Goal: Contribute content: Contribute content

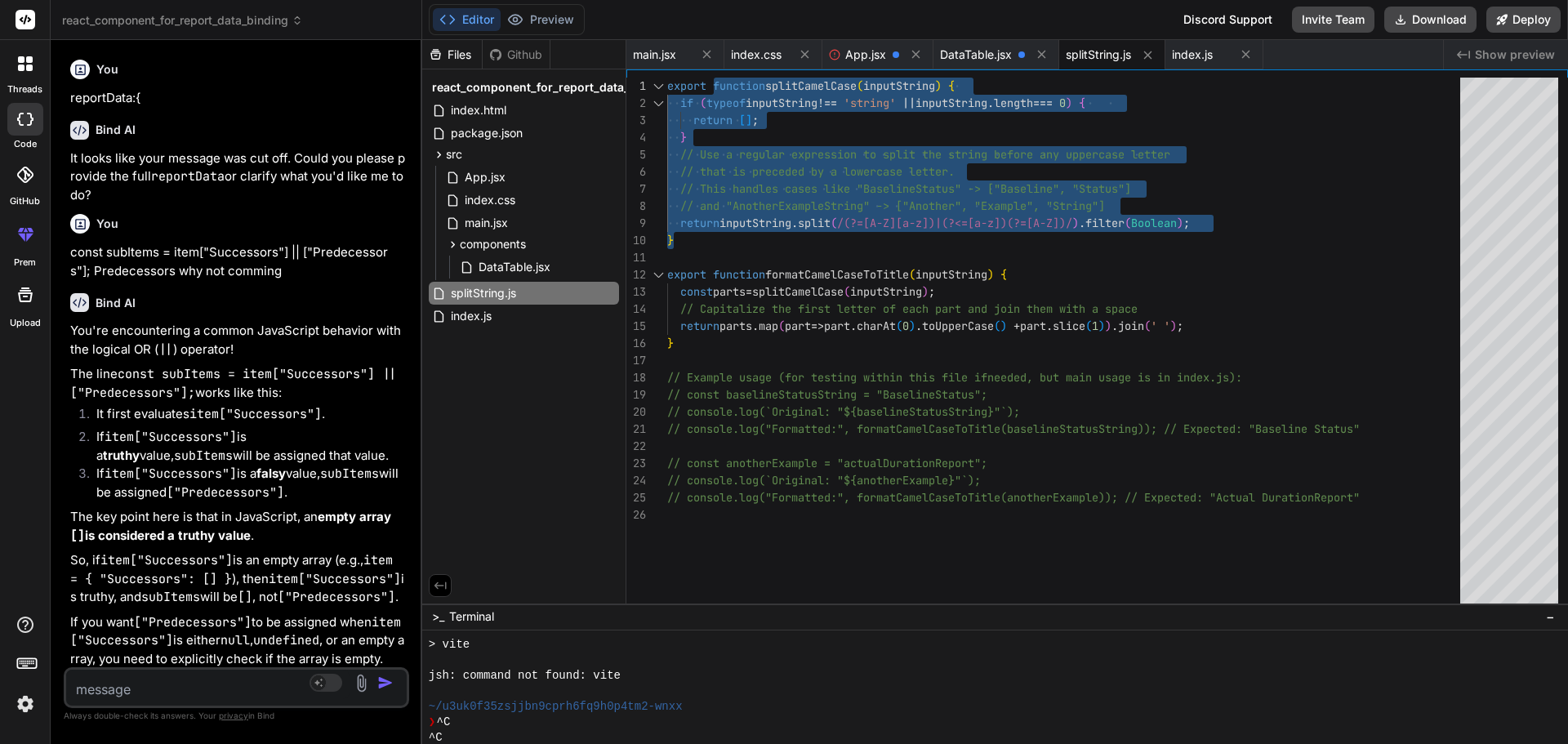
scroll to position [372, 0]
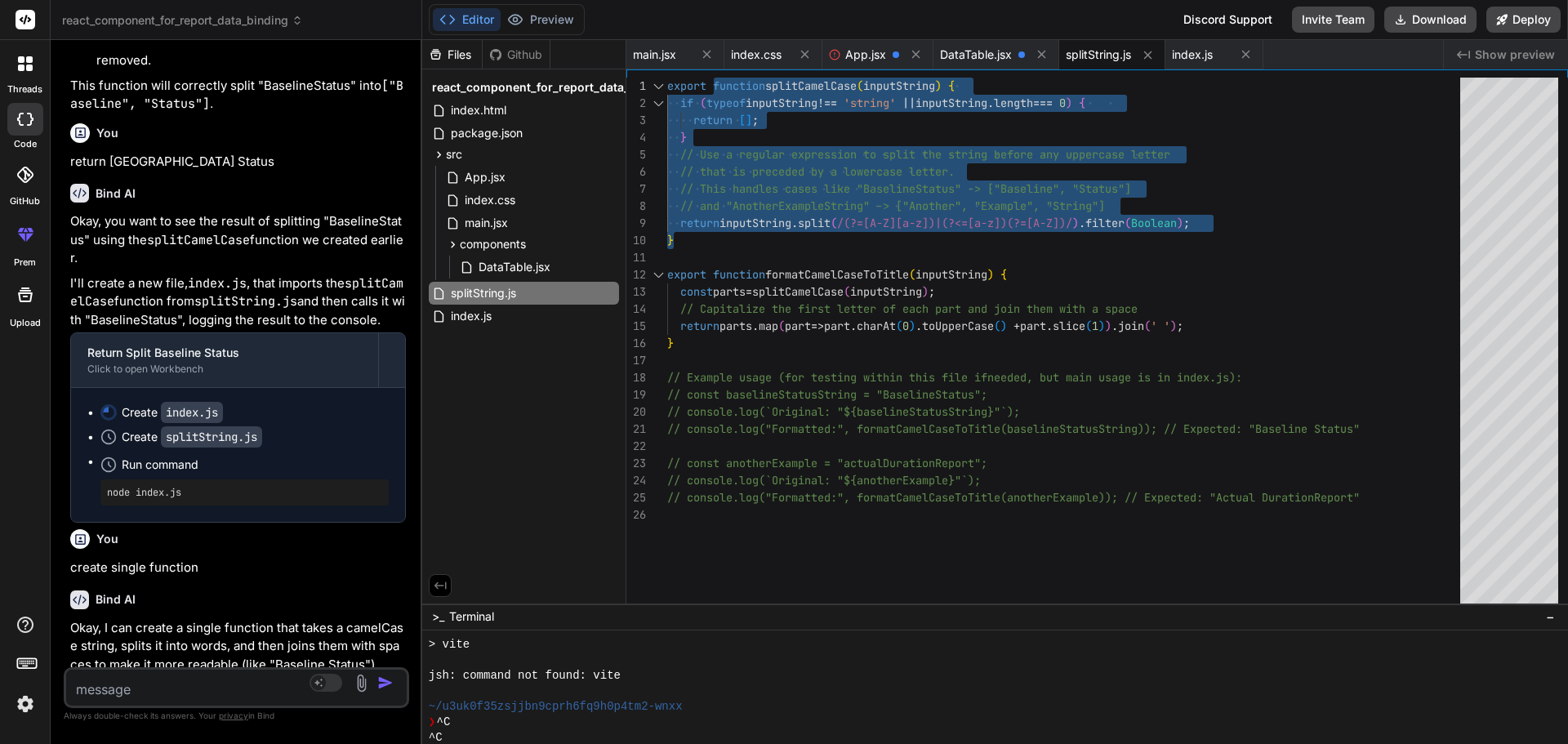
click at [226, 679] on textarea at bounding box center [208, 683] width 283 height 29
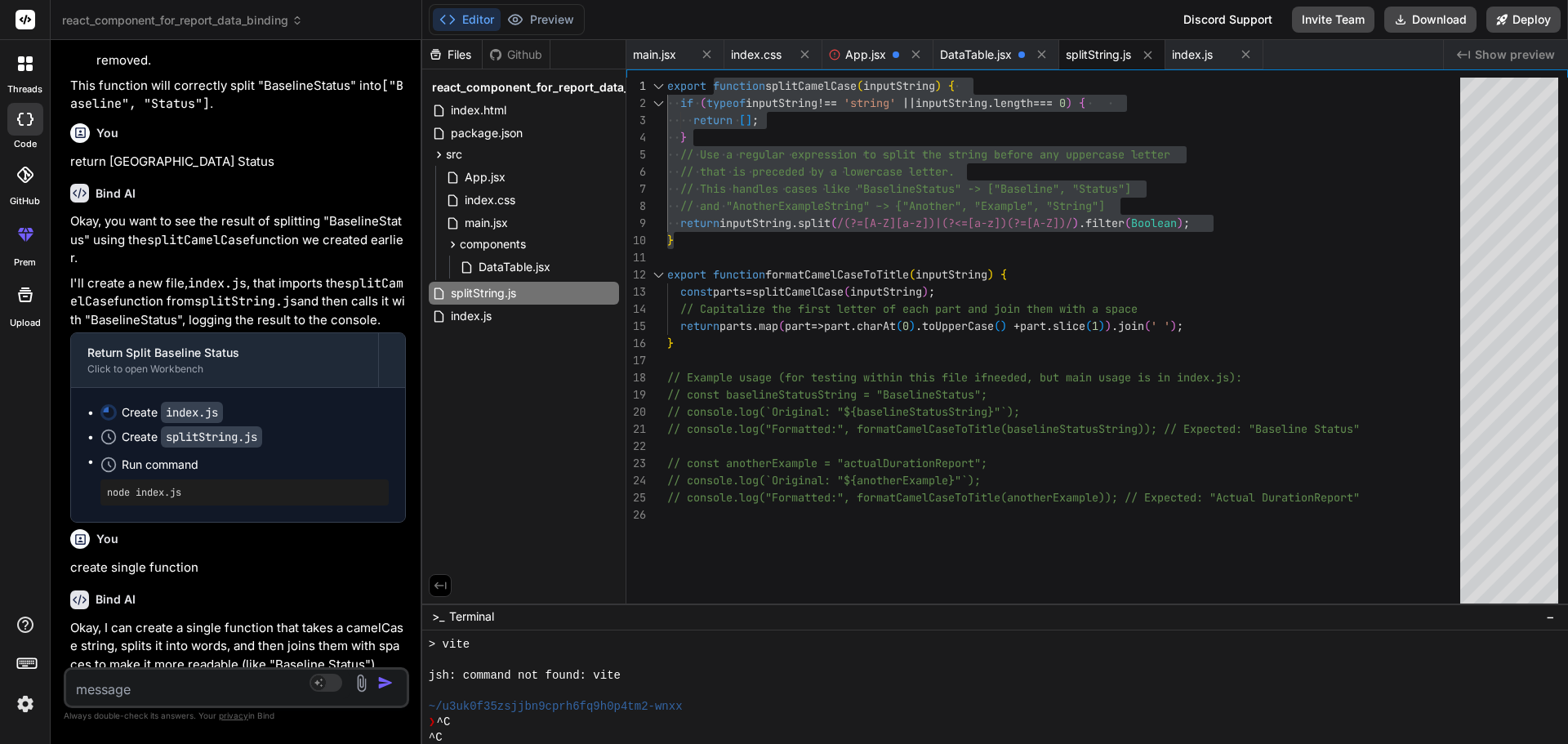
type textarea "n"
type textarea "x"
type textarea "na"
type textarea "x"
type textarea "nae"
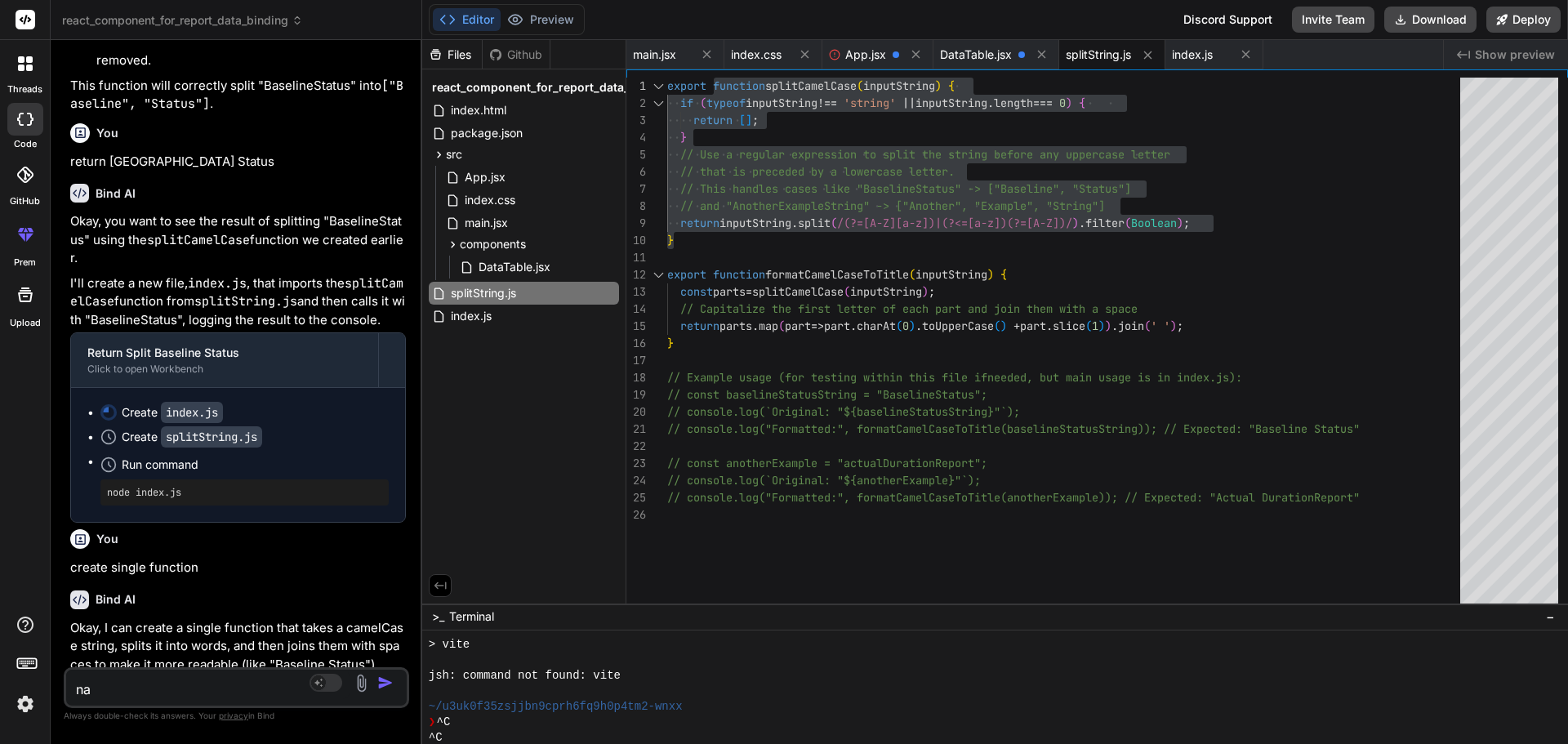
type textarea "x"
type textarea "naem"
type textarea "x"
type textarea "nae"
type textarea "x"
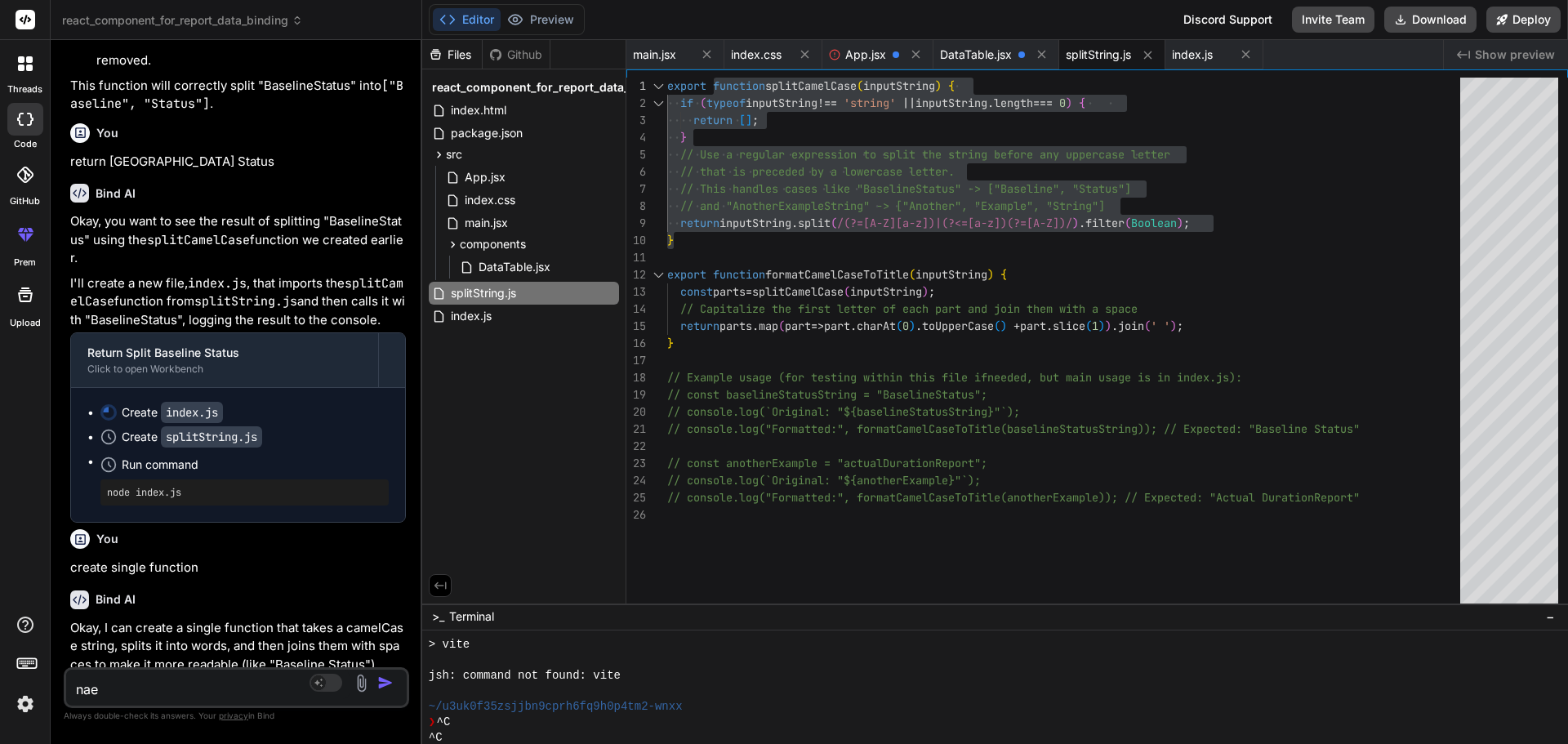
type textarea "na"
type textarea "x"
type textarea "n"
type textarea "x"
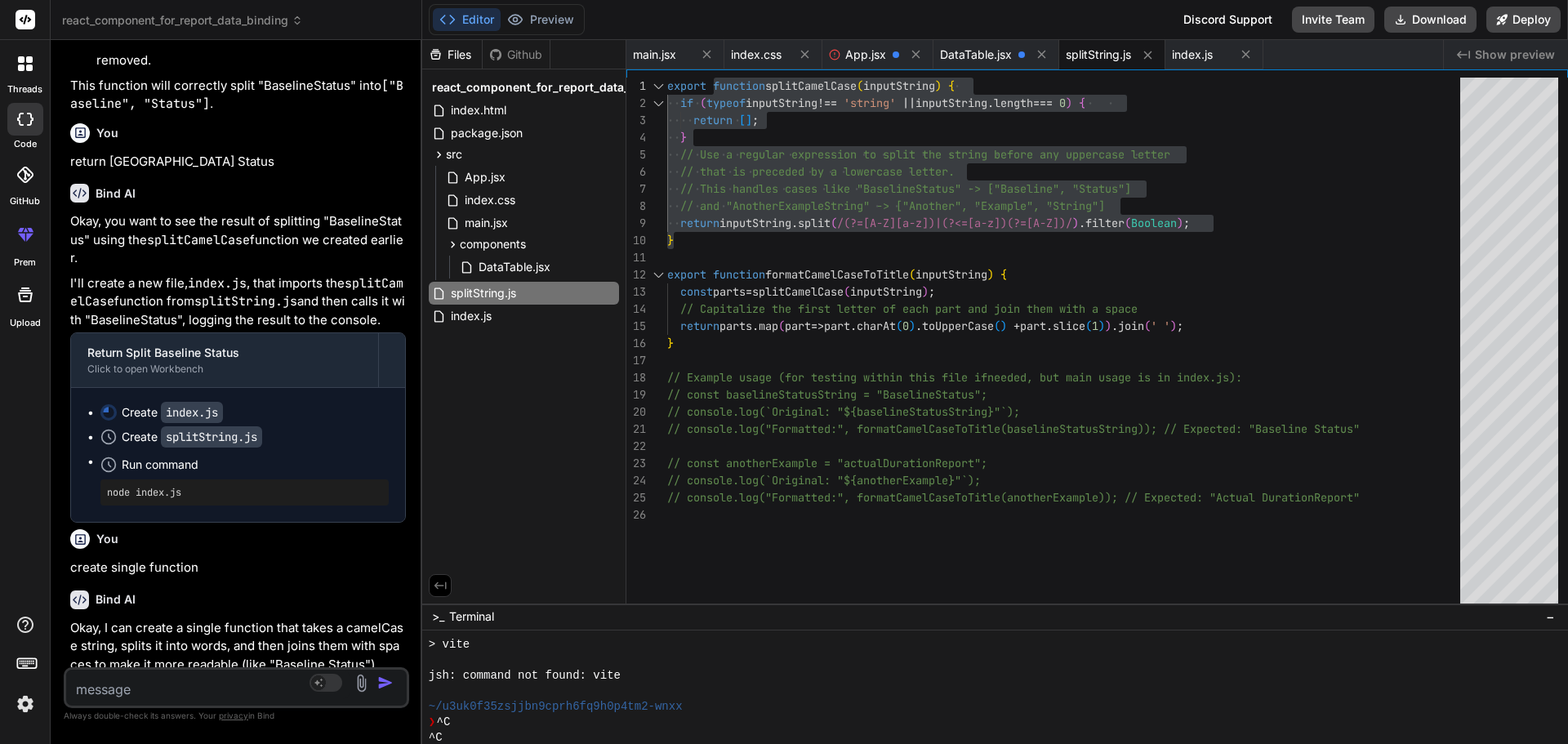
type textarea "v"
type textarea "x"
type textarea "va"
type textarea "x"
type textarea "val"
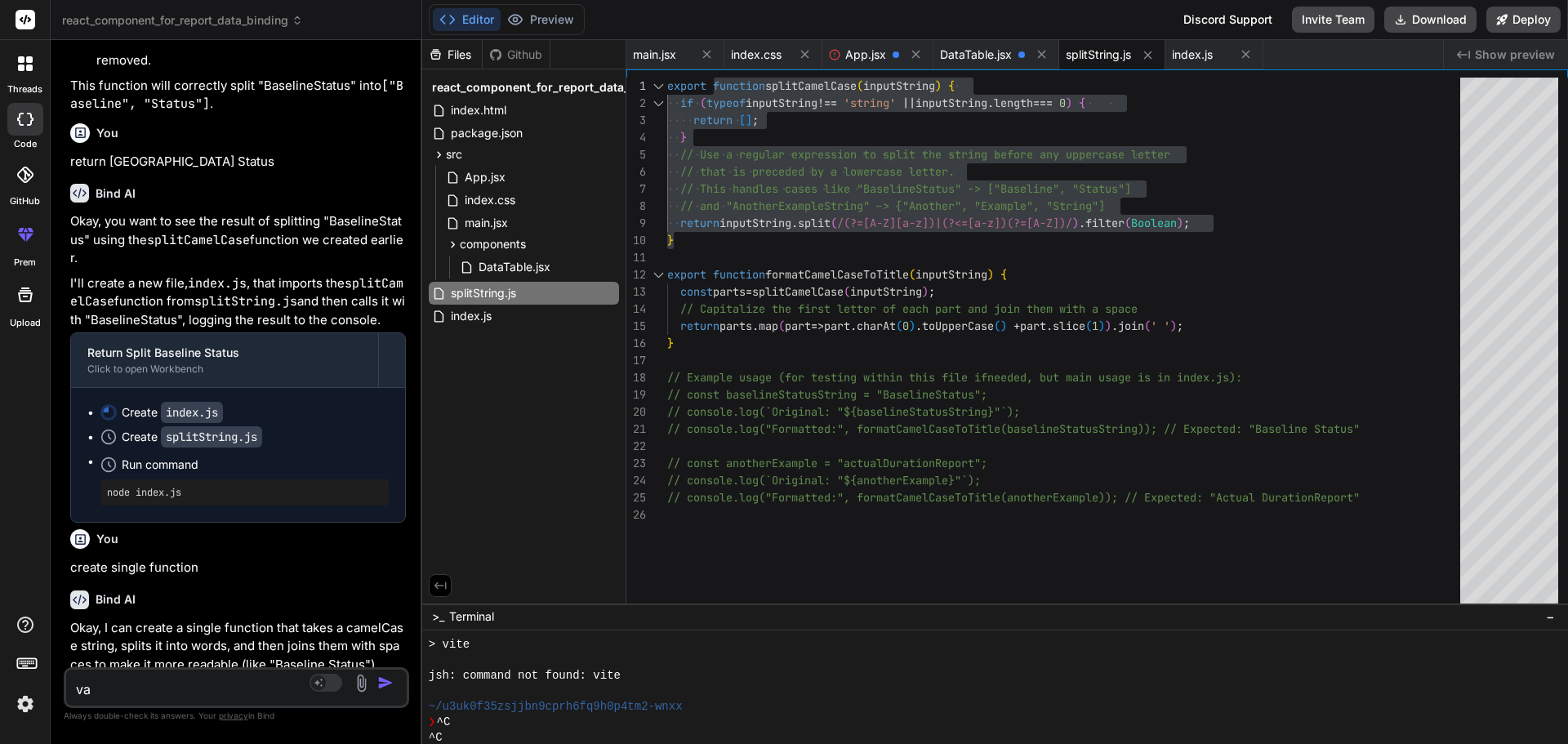
type textarea "x"
type textarea "val"
type textarea "x"
type textarea "val v"
type textarea "x"
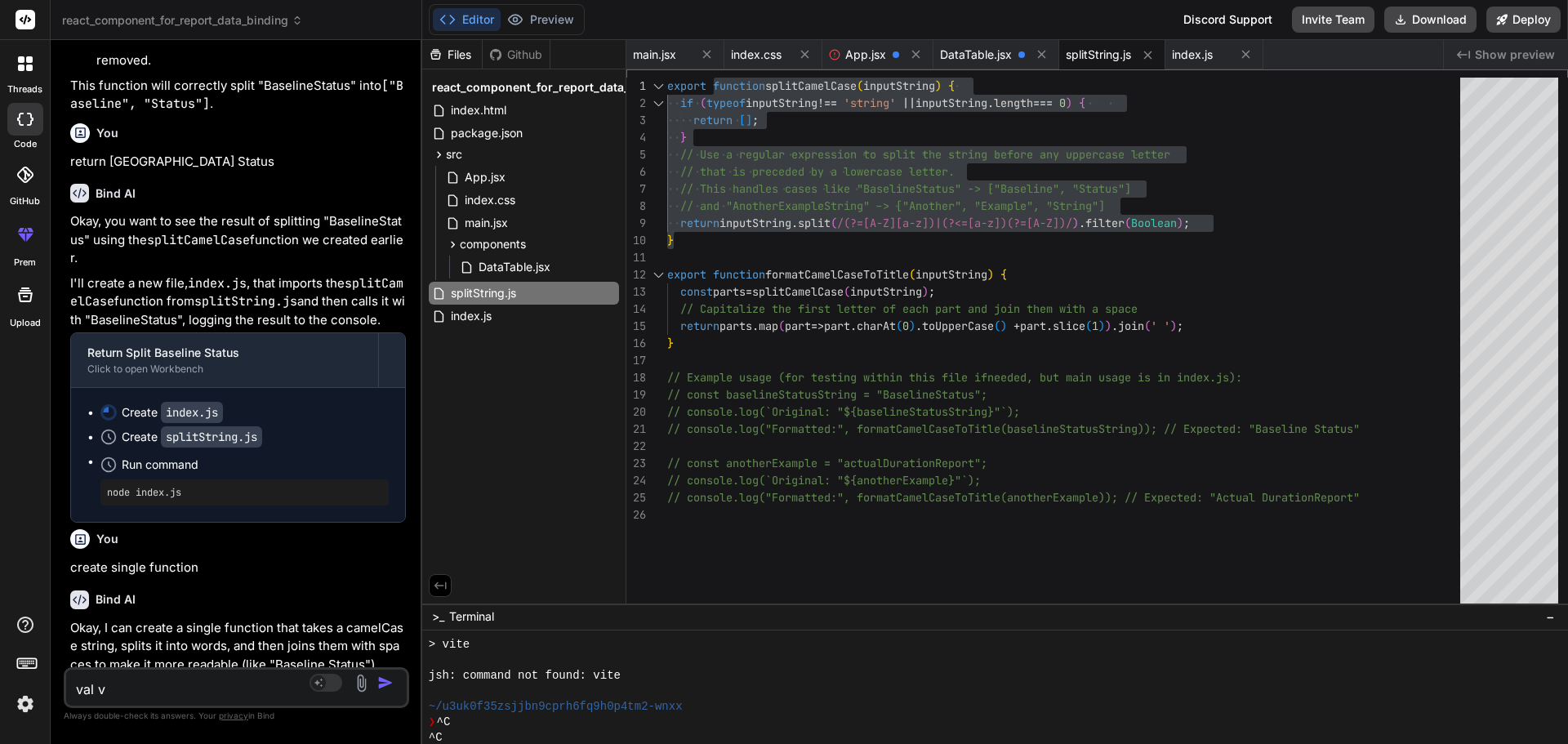
type textarea "val va"
type textarea "x"
type textarea "val var"
type textarea "x"
type textarea "val vari"
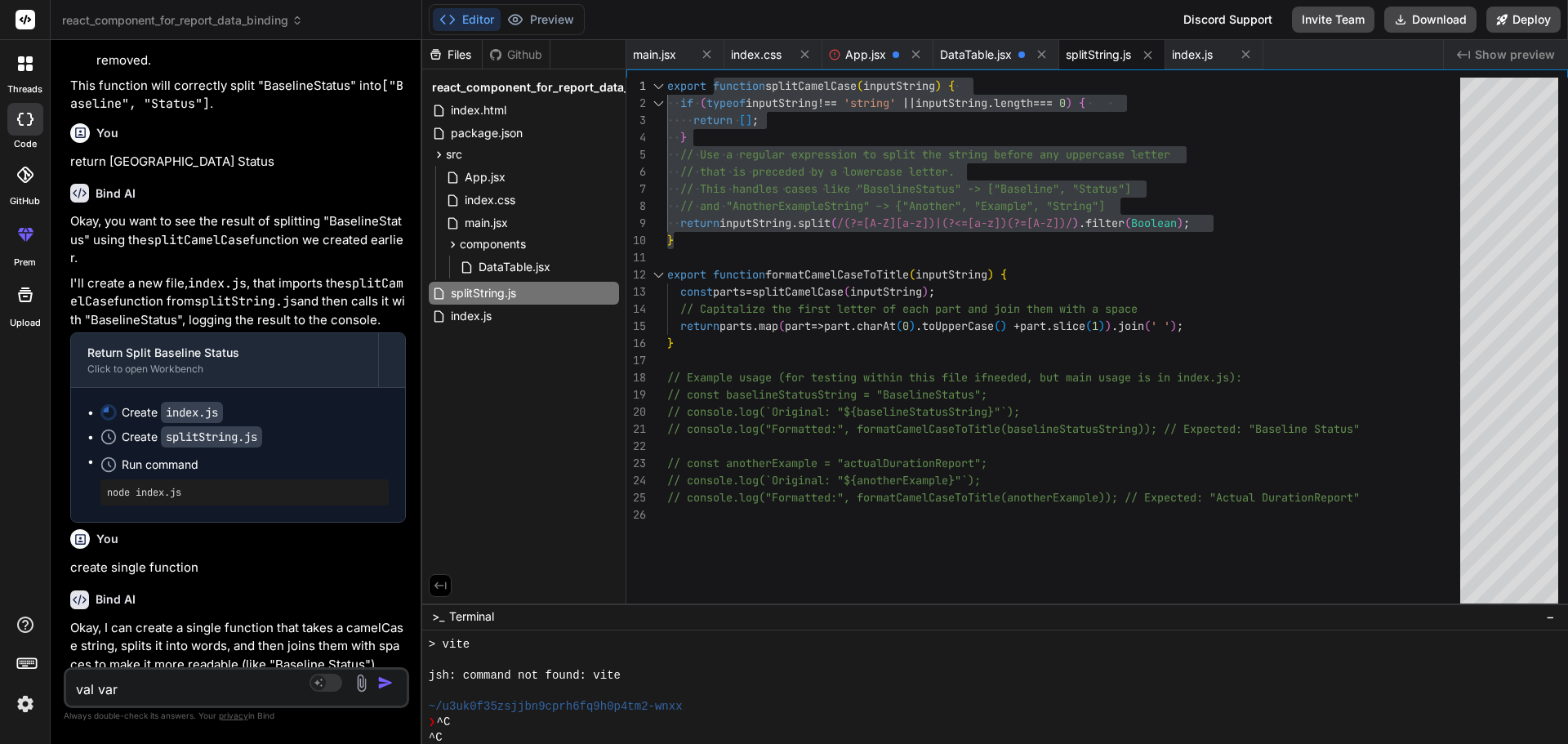
type textarea "x"
type textarea "val varia"
type textarea "x"
type textarea "val variab"
type textarea "x"
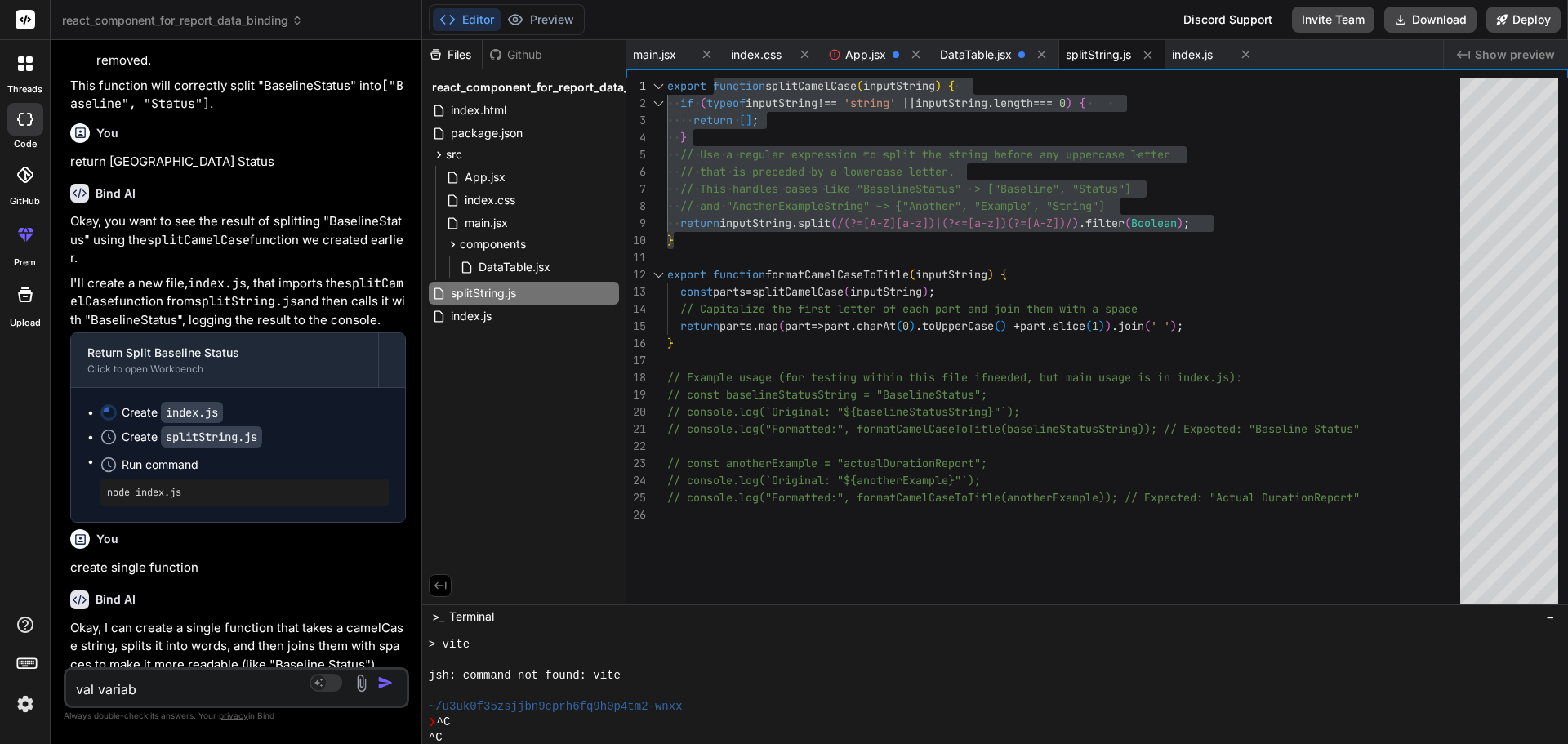
type textarea "val varia"
type textarea "x"
type textarea "val variab"
type textarea "x"
type textarea "val variabl"
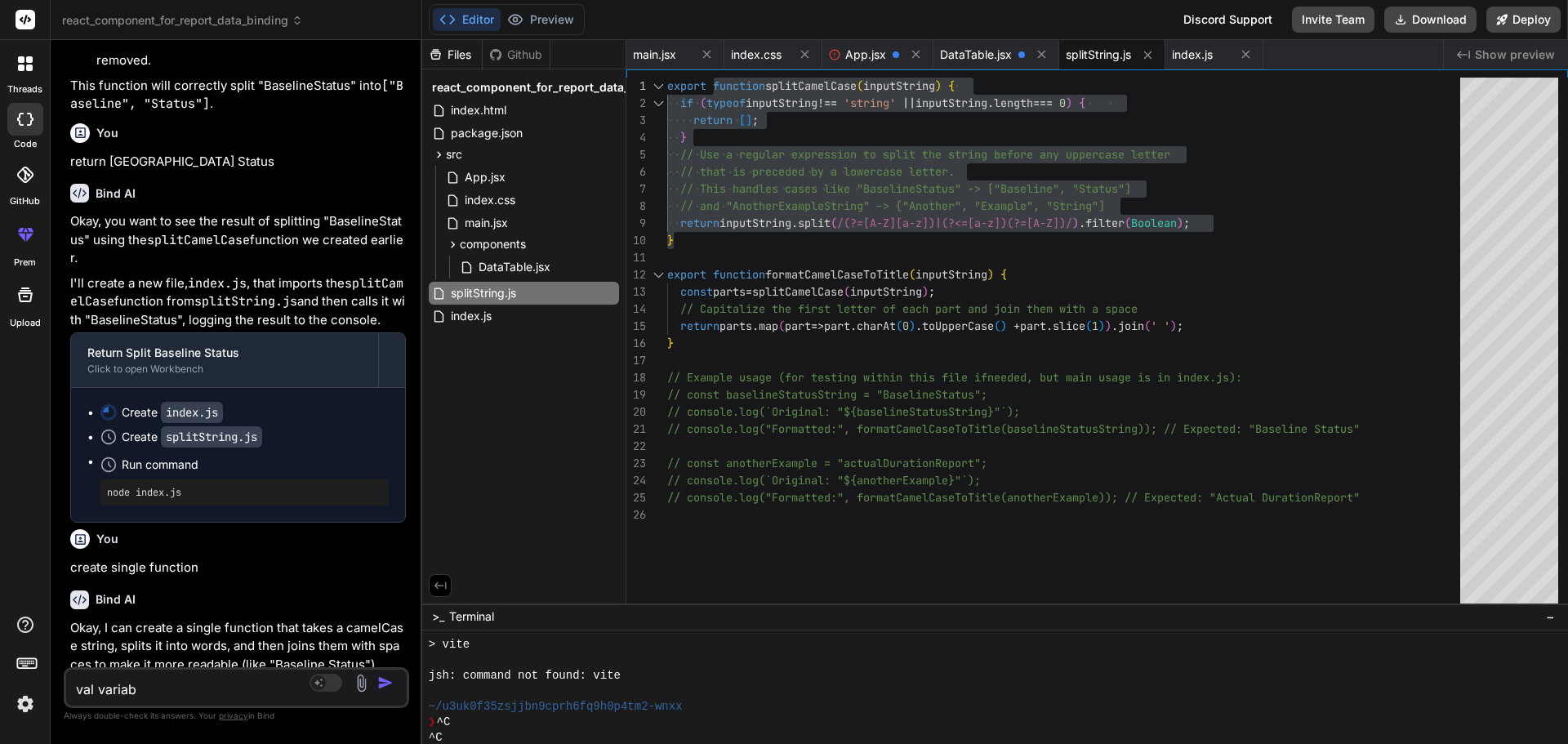
type textarea "x"
type textarea "val variable"
type textarea "x"
type textarea "val variable"
type textarea "x"
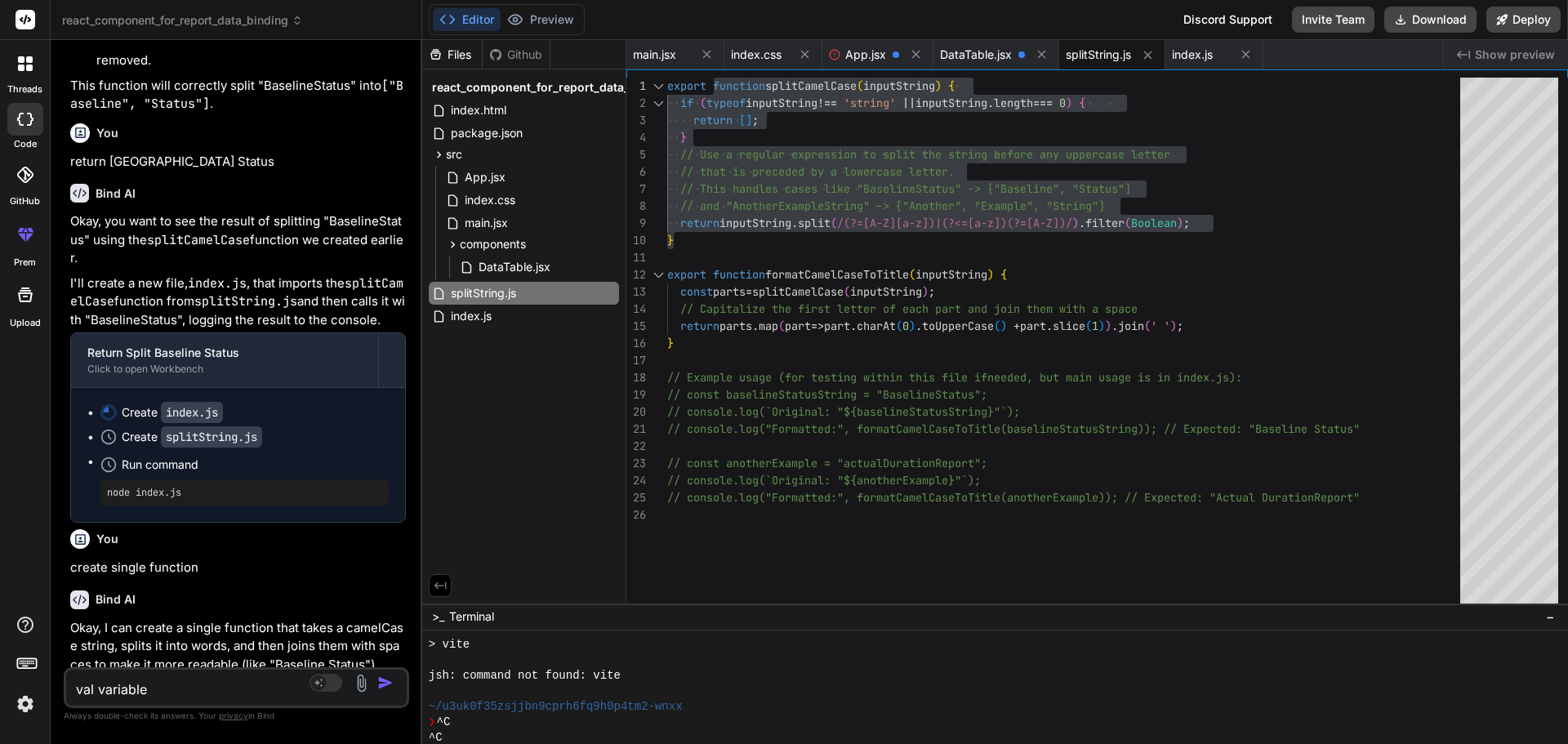
type textarea "val variable c"
type textarea "x"
type textarea "val variable ch"
type textarea "x"
type textarea "val variable che"
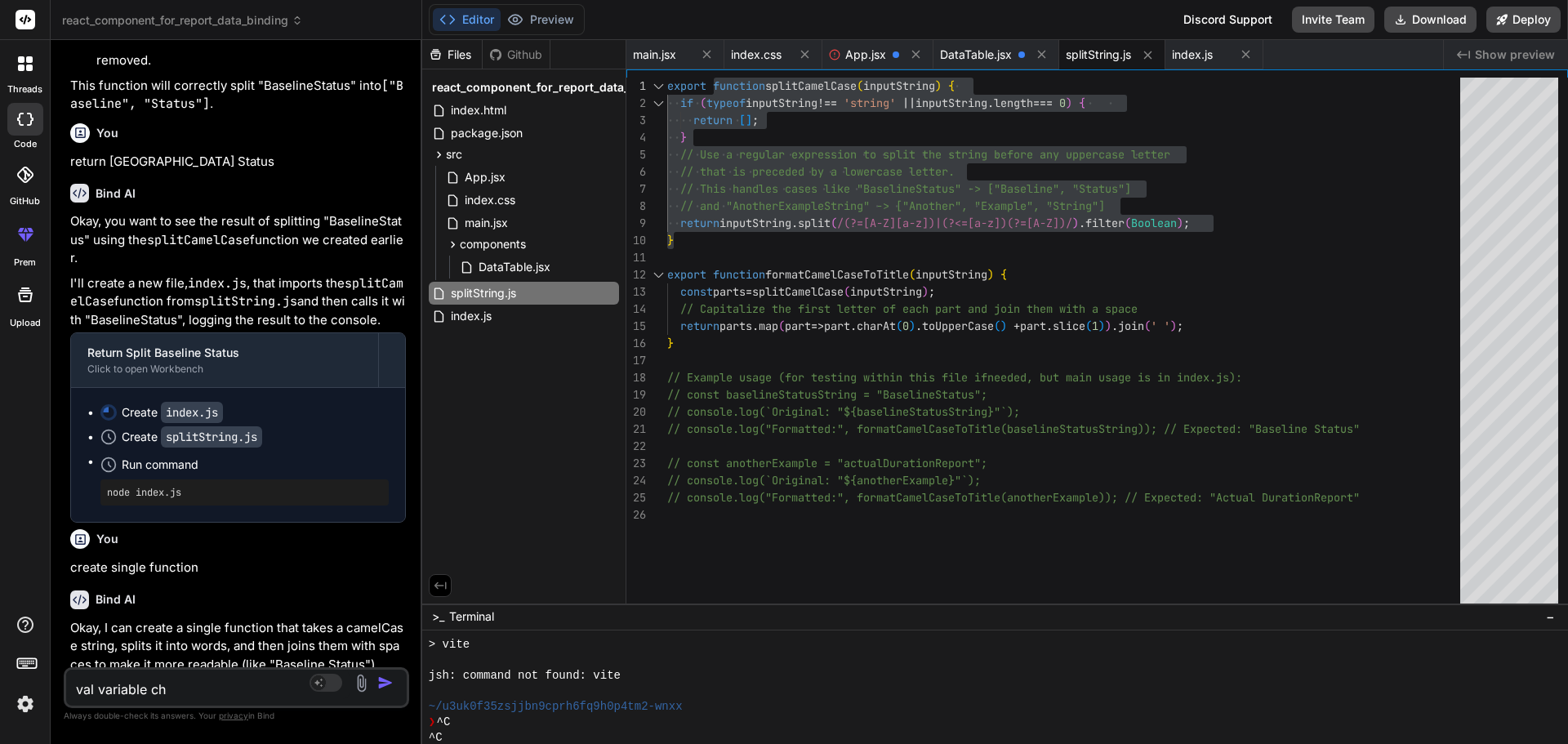
type textarea "x"
type textarea "val variable chec"
type textarea "x"
type textarea "val variable check"
type textarea "x"
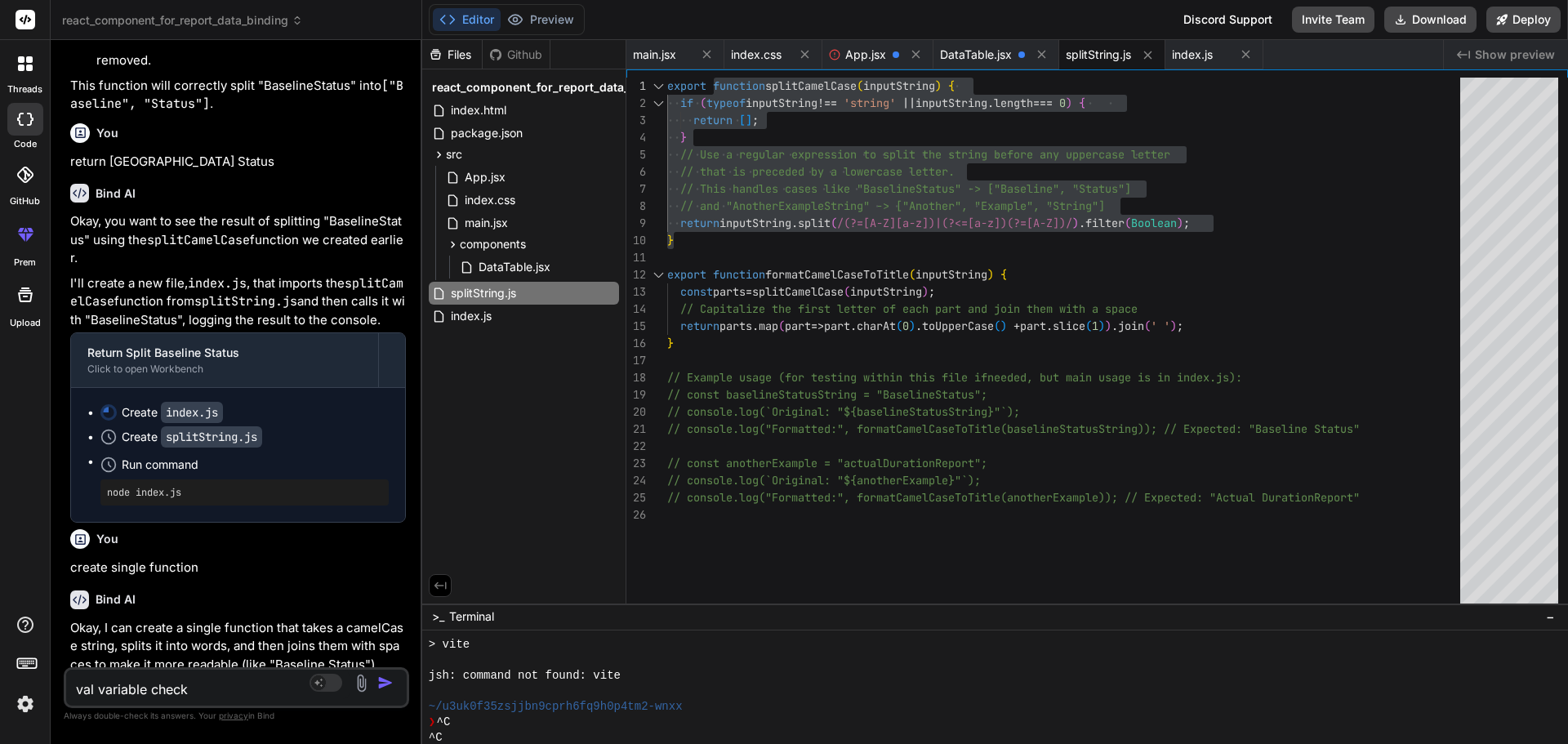
type textarea "val variable check"
type textarea "x"
type textarea "val variable check d"
type textarea "x"
type textarea "val variable check da"
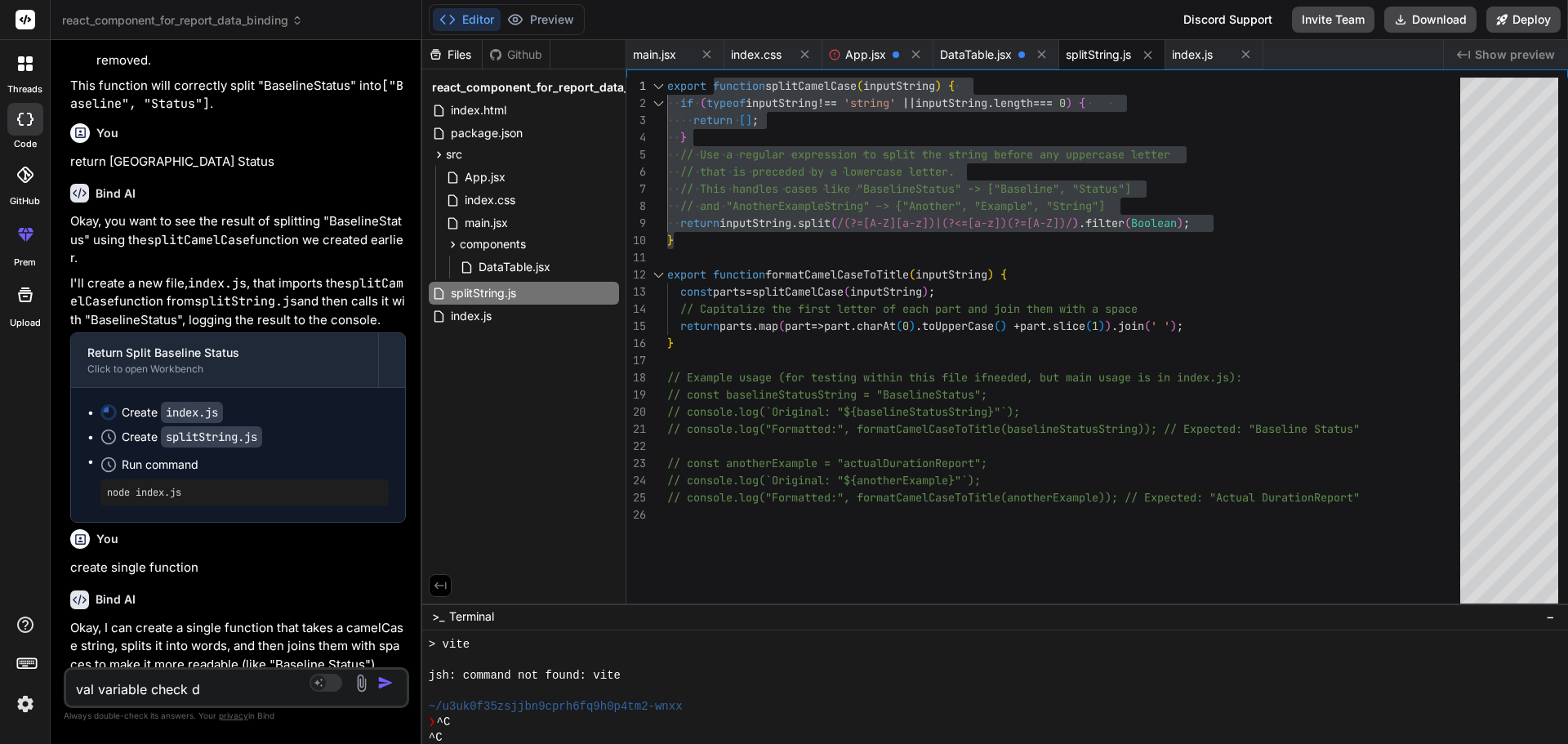
type textarea "x"
type textarea "val variable check dat"
type textarea "x"
type textarea "val variable check data"
type textarea "x"
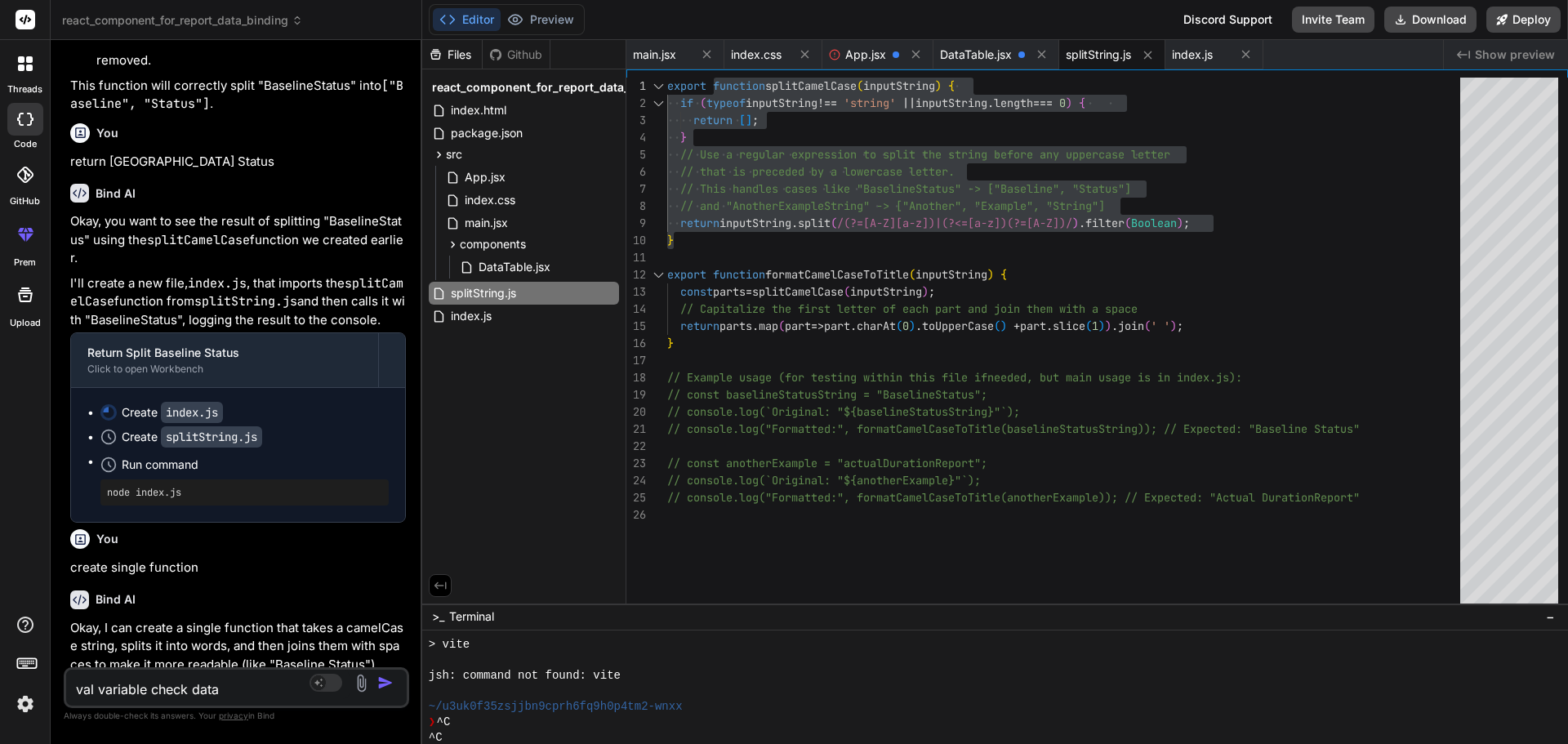
type textarea "val variable check data,"
type textarea "x"
type textarea "val variable check data,"
type textarea "x"
type textarea "val variable check data, b"
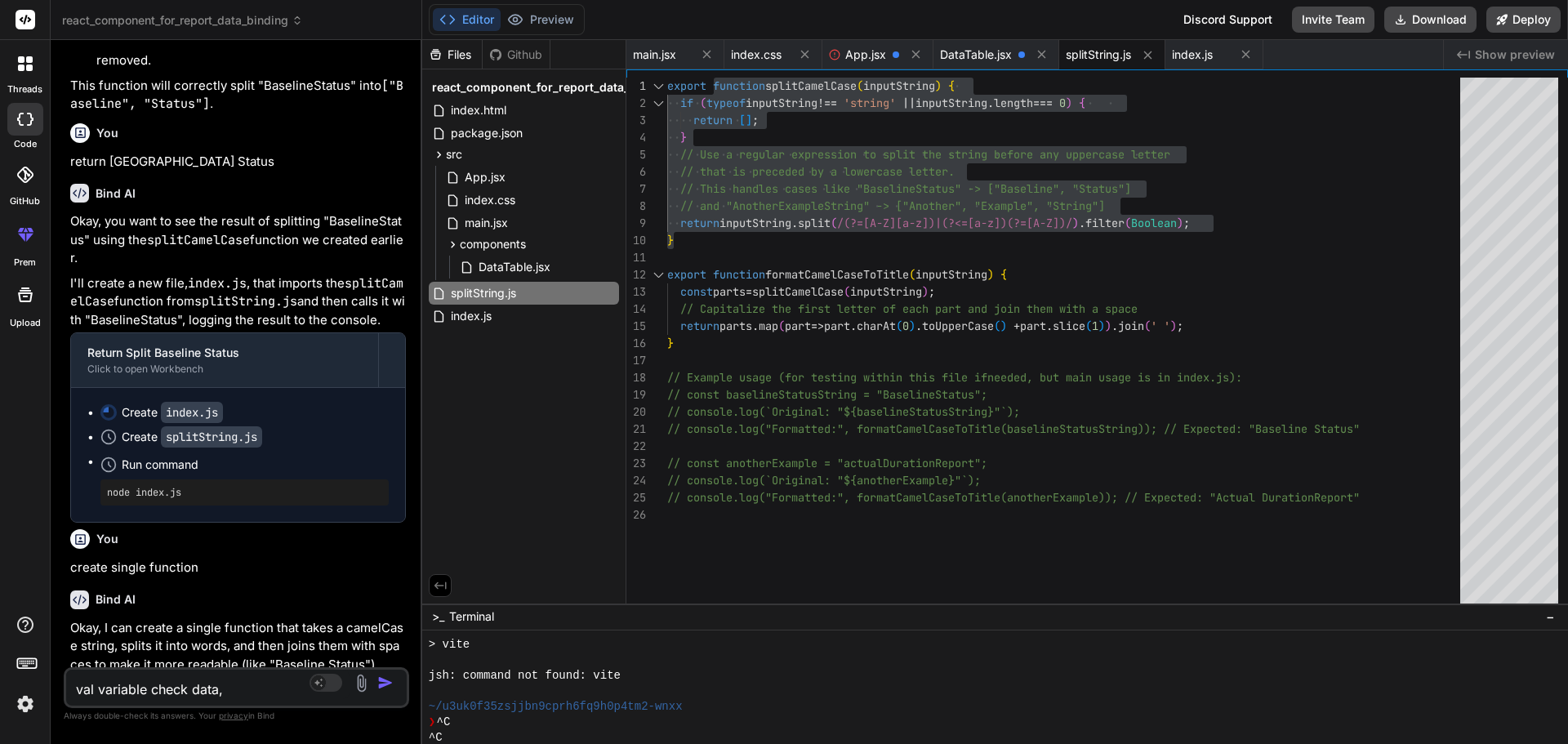
type textarea "x"
type textarea "val variable check data, bo"
type textarea "x"
type textarea "val variable check data, boo"
type textarea "x"
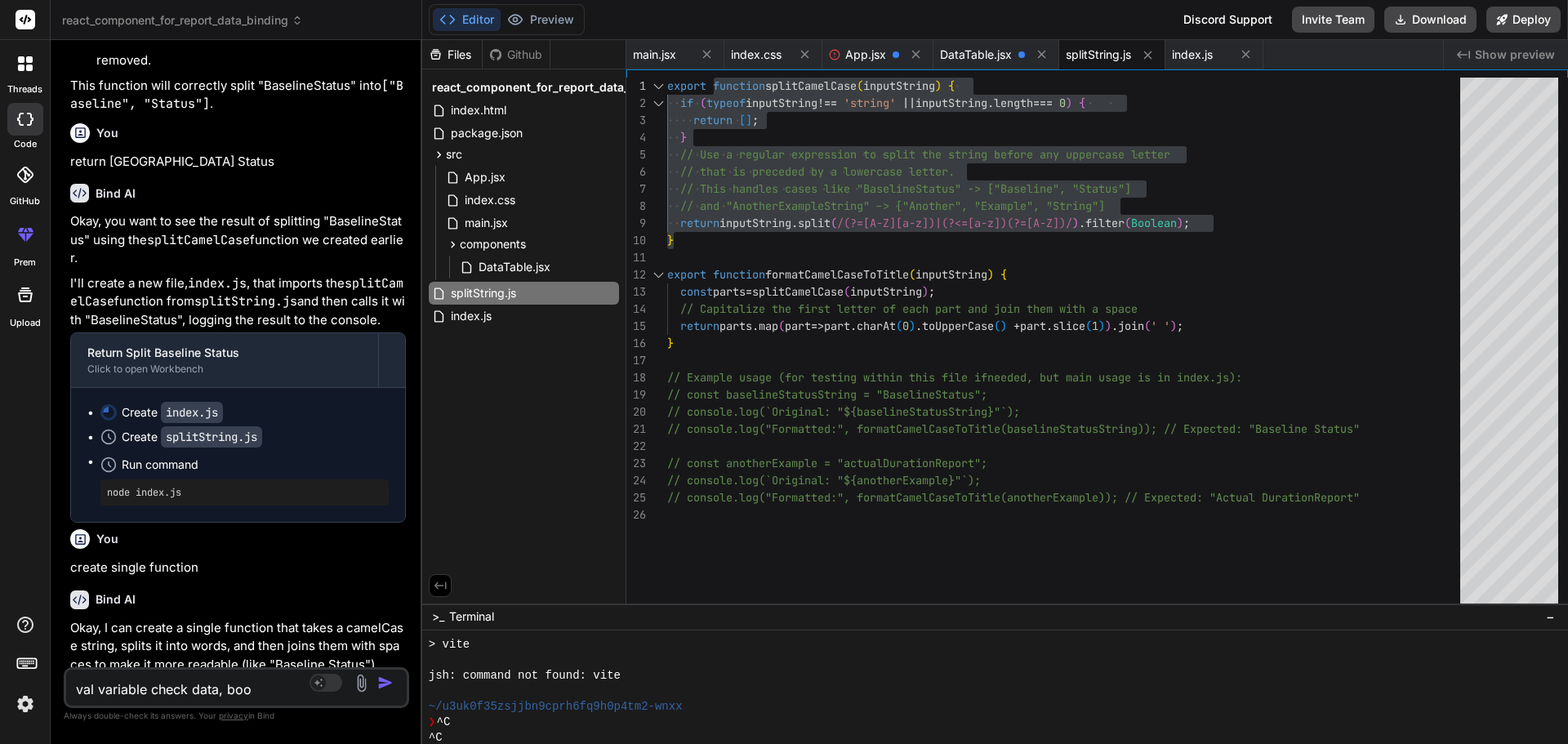
type textarea "val variable check data, bool"
type textarea "x"
type textarea "val variable check data, boole"
type textarea "x"
type textarea "val variable check data, boolea"
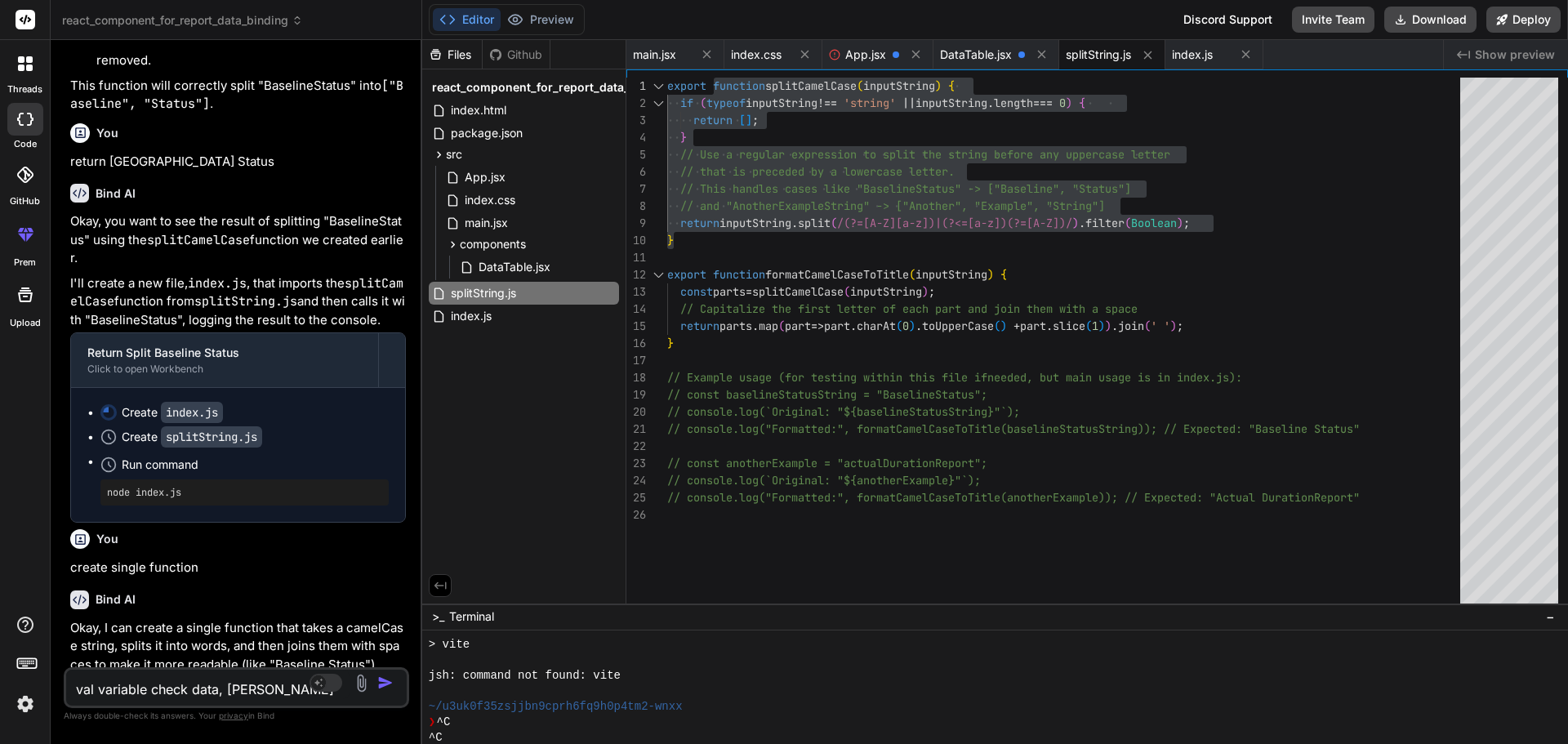
type textarea "x"
type textarea "val variable check data, boolean"
type textarea "x"
type textarea "val variable check data, boolean"
type textarea "x"
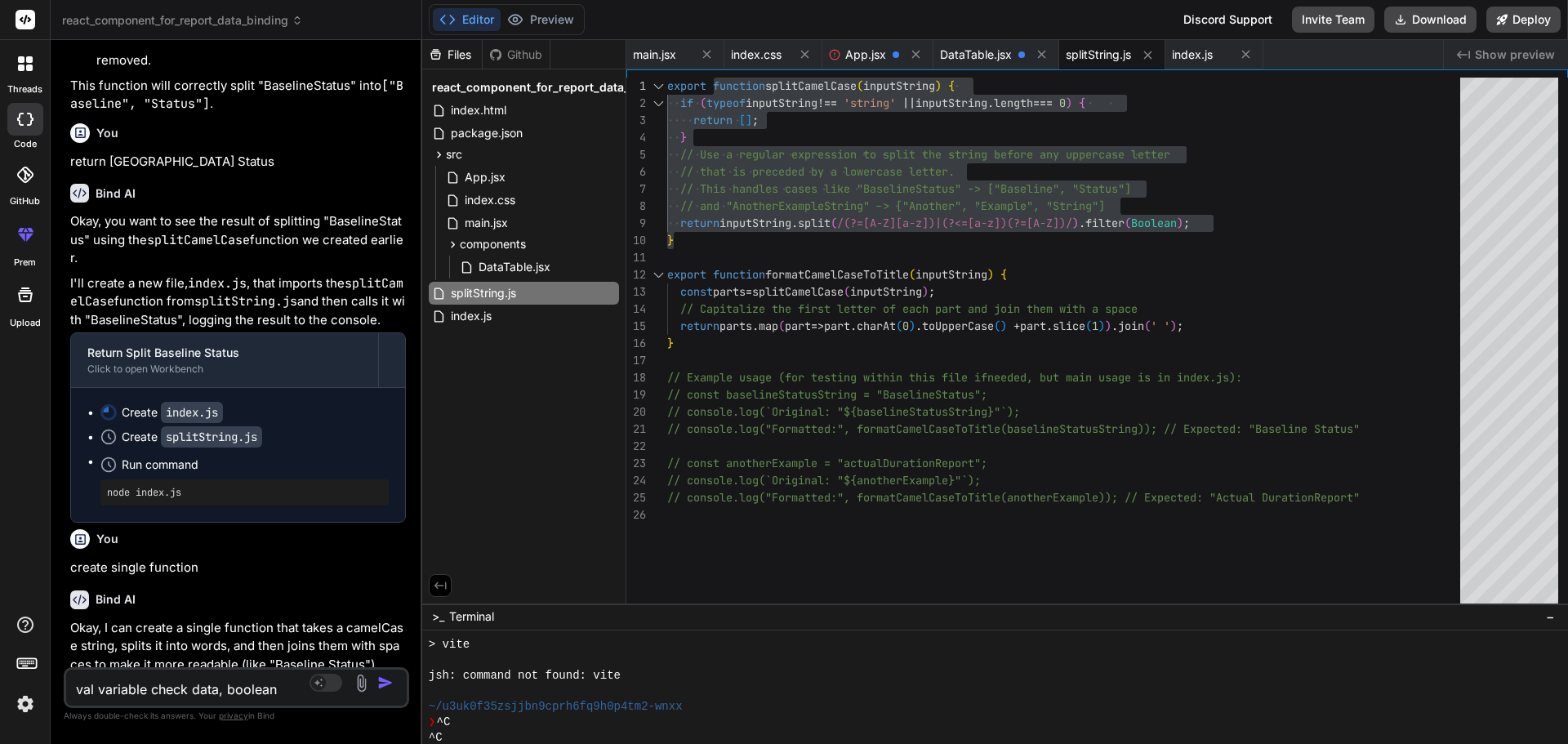
type textarea "val variable check data, boolean v"
type textarea "x"
type textarea "val variable check data, boolean va"
type textarea "x"
type textarea "val variable check data, boolean v"
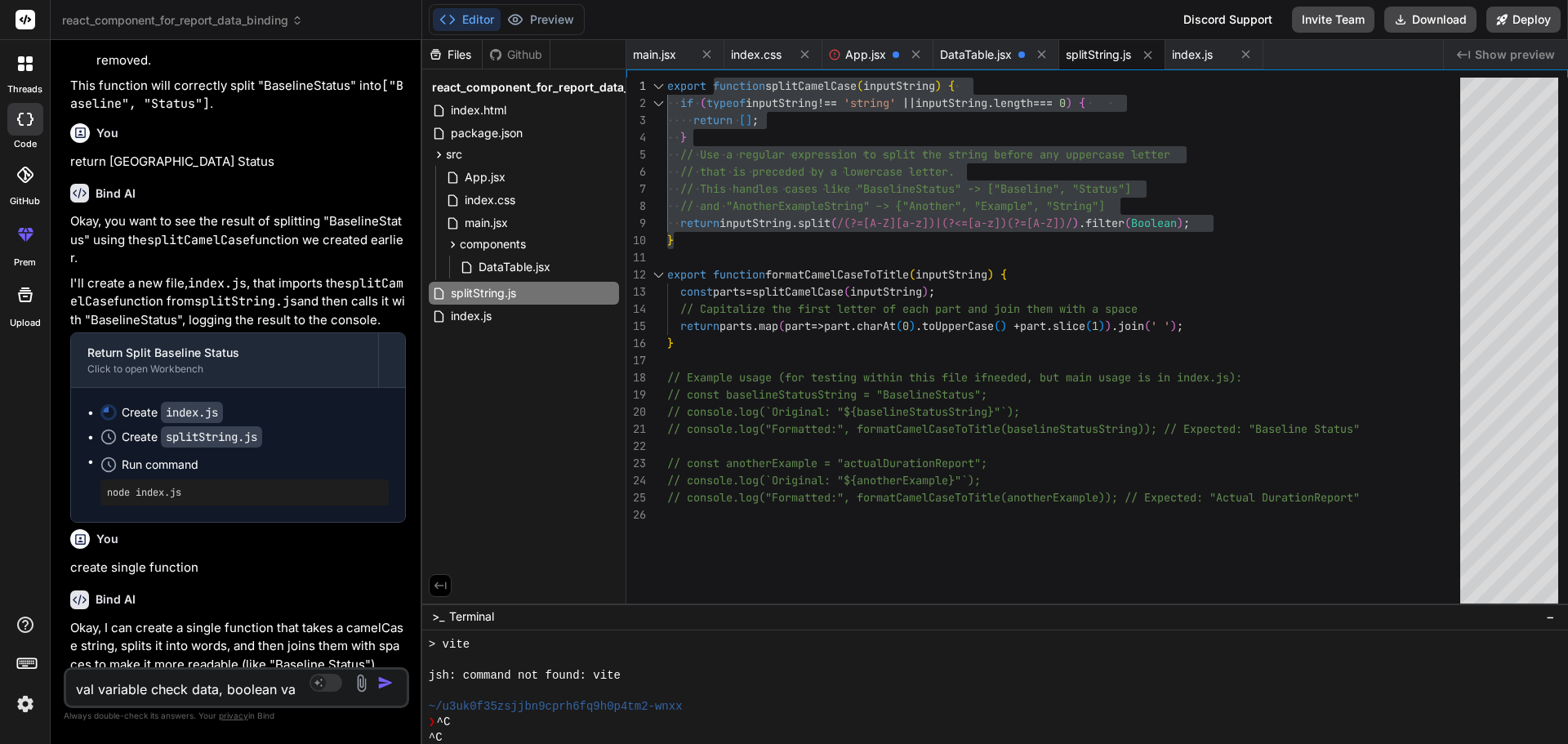
type textarea "x"
type textarea "val variable check data, boolean va"
type textarea "x"
type textarea "val variable check data, boolean val"
type textarea "x"
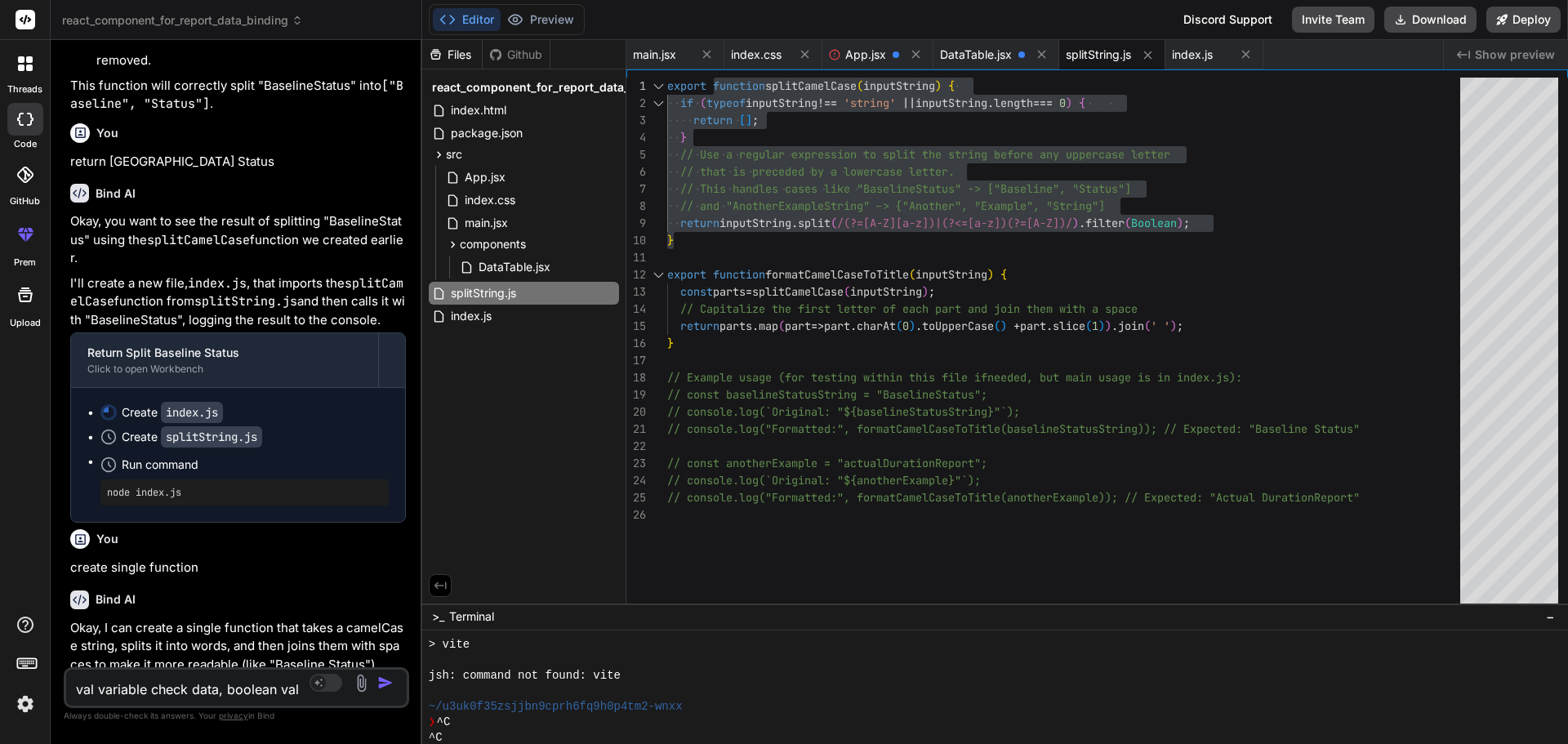
type textarea "val variable check data, boolean valu"
type textarea "x"
type textarea "val variable check data, boolean value"
type textarea "x"
type textarea "val variable check data, boolean value"
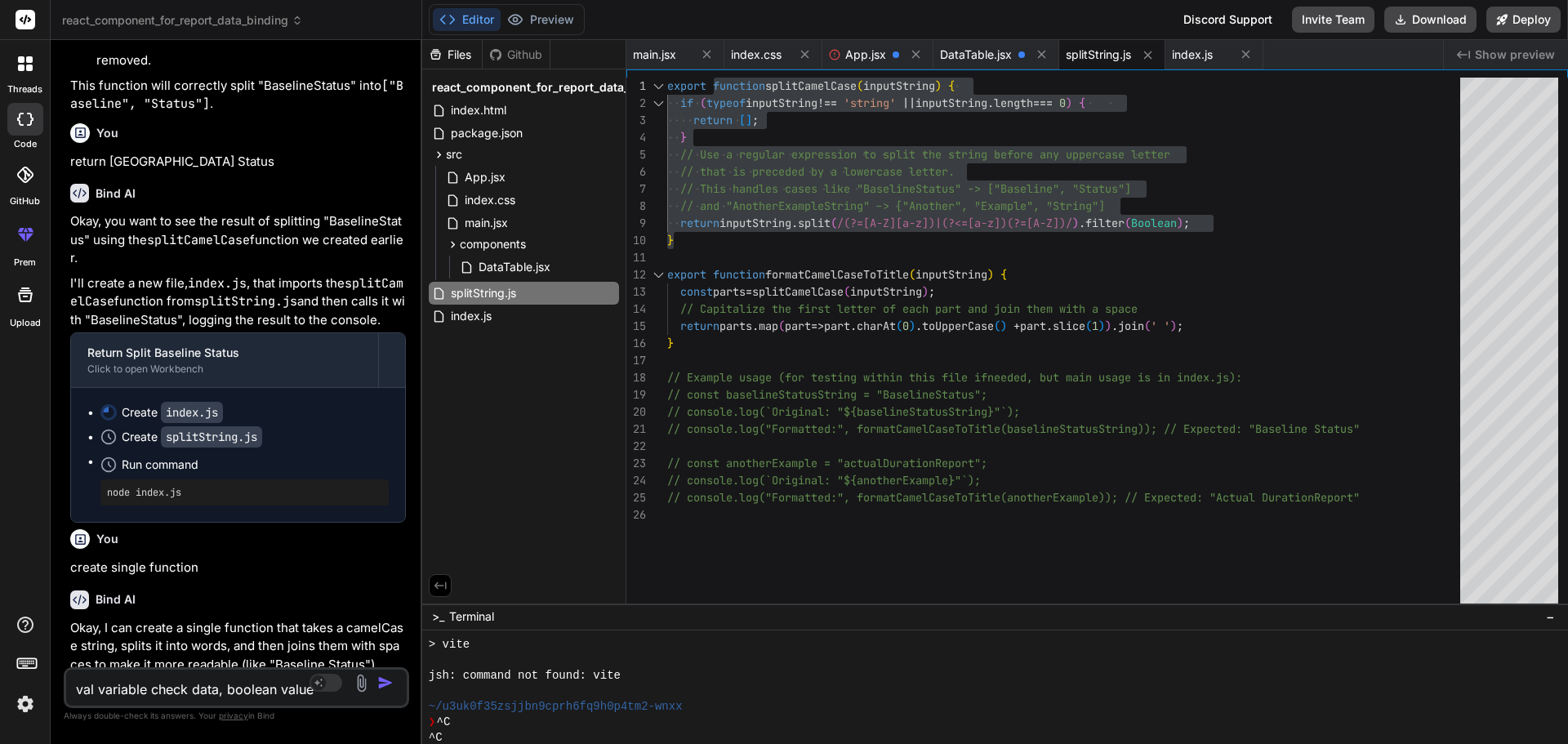
type textarea "x"
type textarea "val variable check data, boolean value c"
type textarea "x"
type textarea "val variable check data, boolean value ch"
type textarea "x"
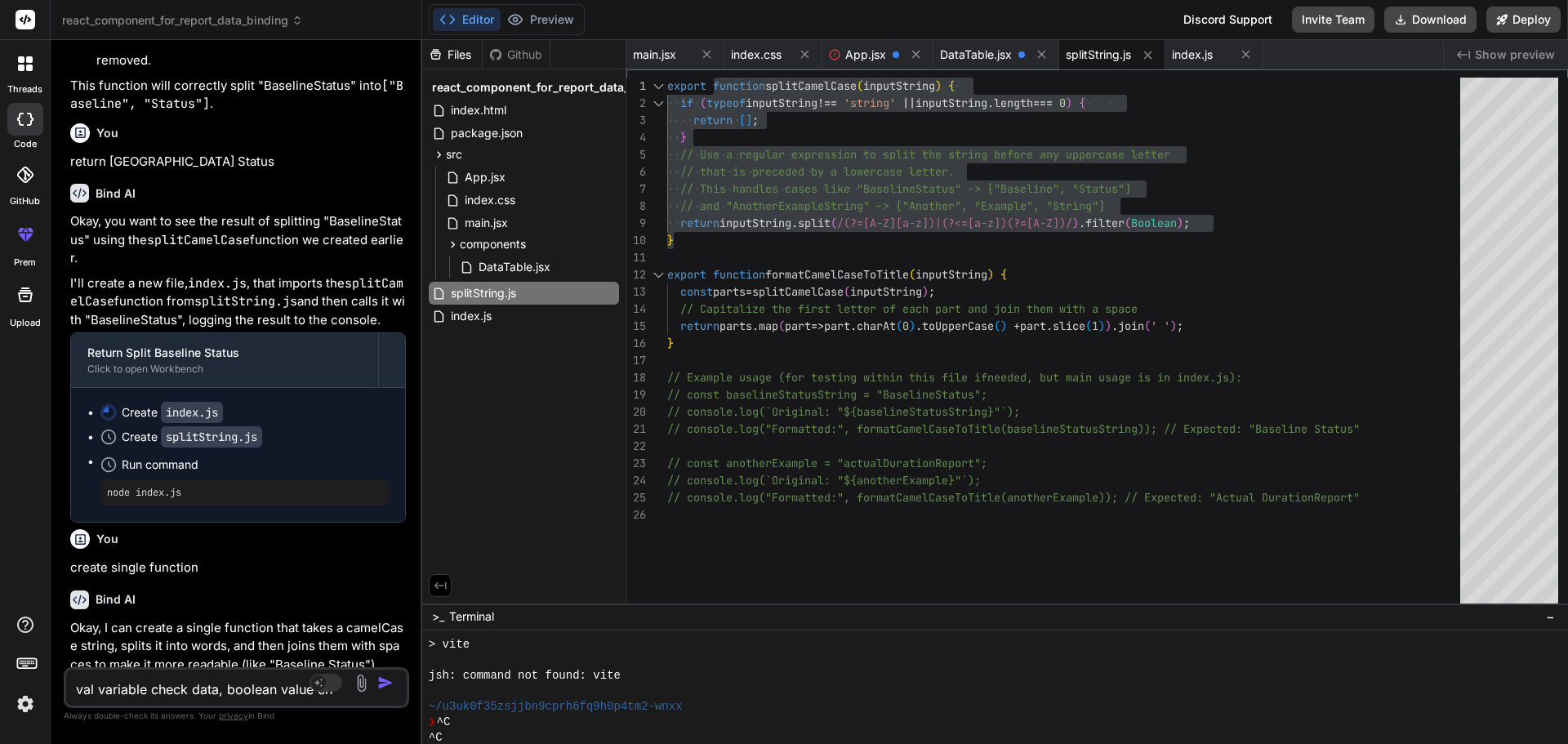
type textarea "val variable check data, boolean value che"
type textarea "x"
type textarea "val variable check data, boolean value chec"
type textarea "x"
type textarea "val variable check data, boolean value check"
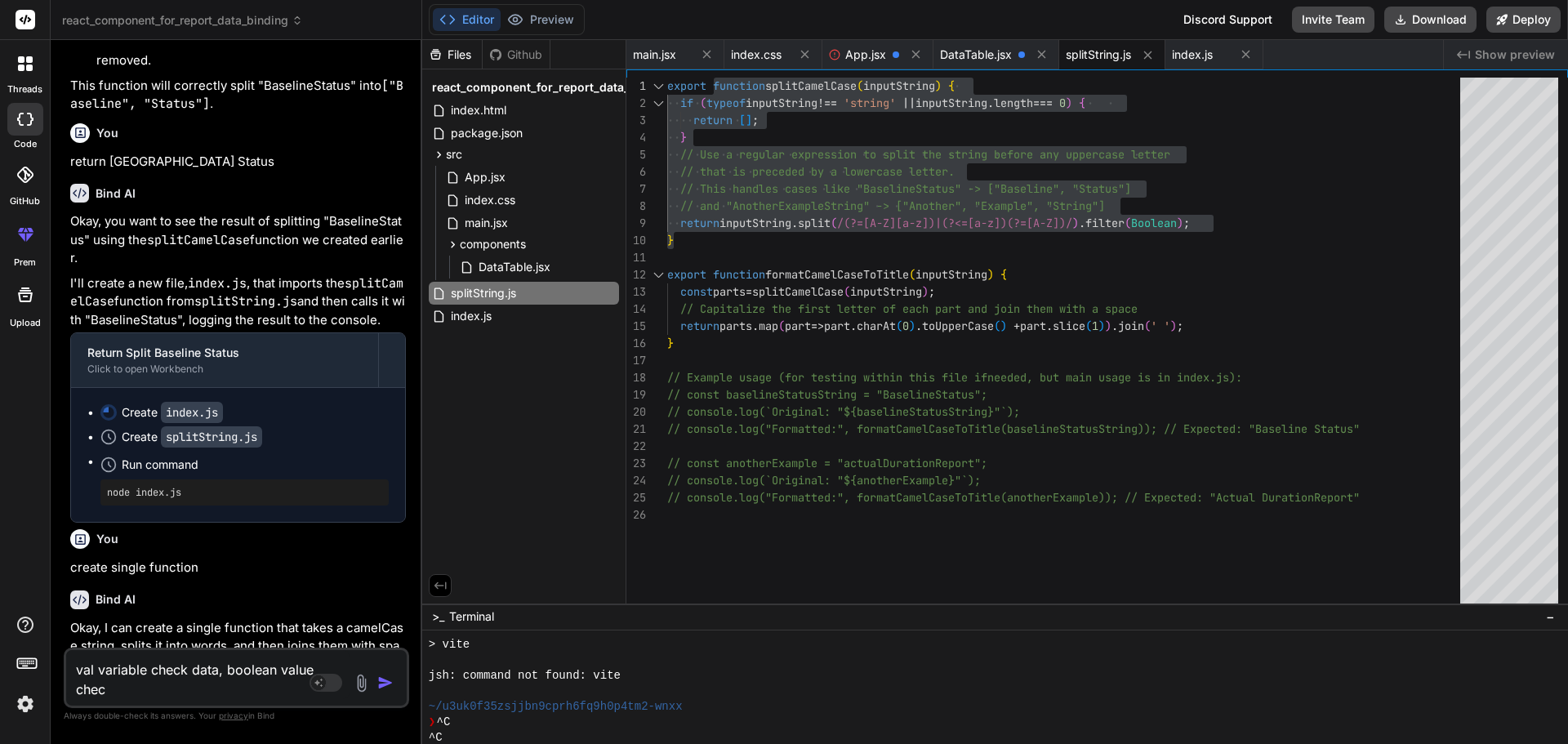
type textarea "x"
type textarea "val variable check data, boolean value check"
type textarea "x"
type textarea "val variable check data, boolean value check c"
type textarea "x"
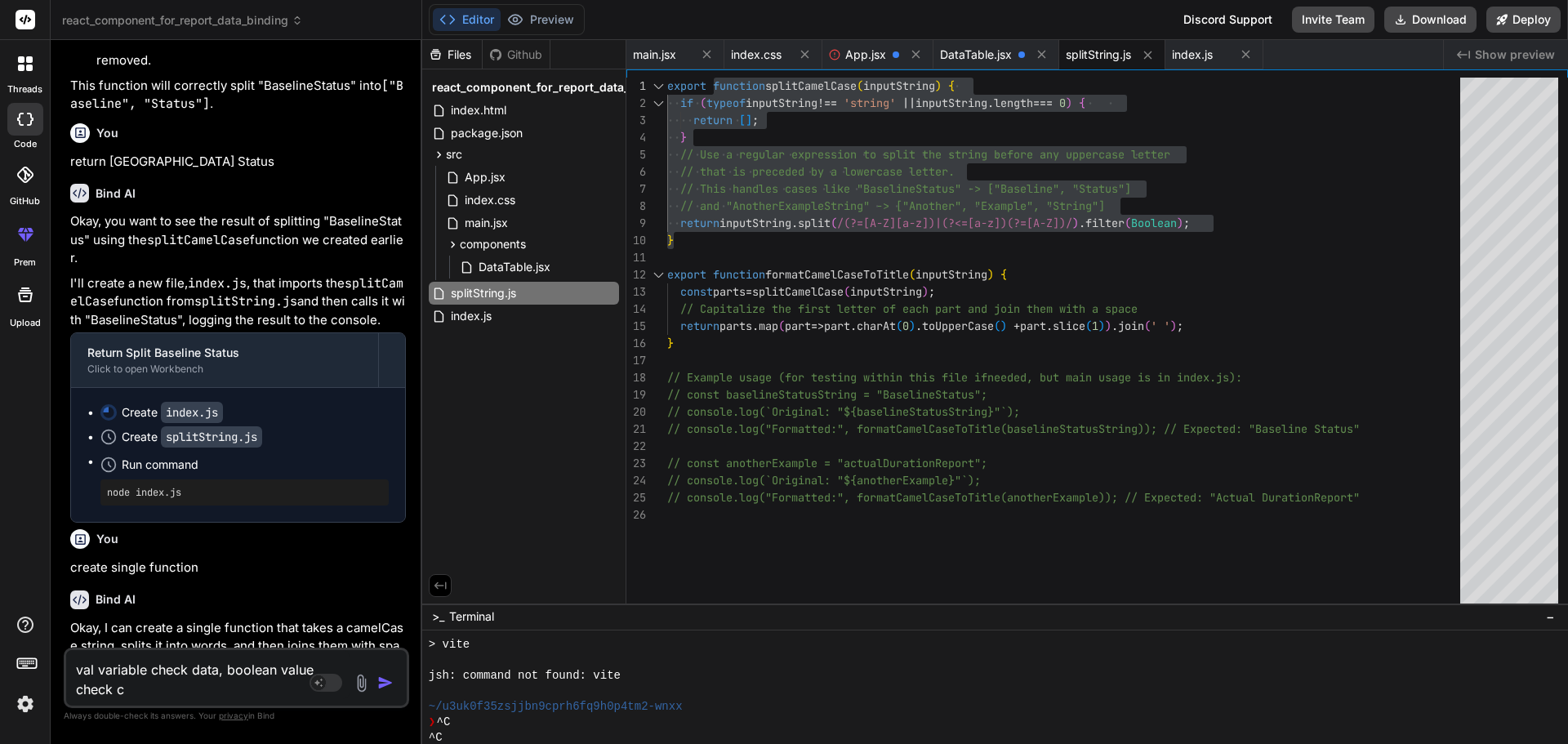
type textarea "val variable check data, boolean value check cr"
type textarea "x"
type textarea "val variable check data, boolean value check cre"
type textarea "x"
type textarea "val variable check data, boolean value check crea"
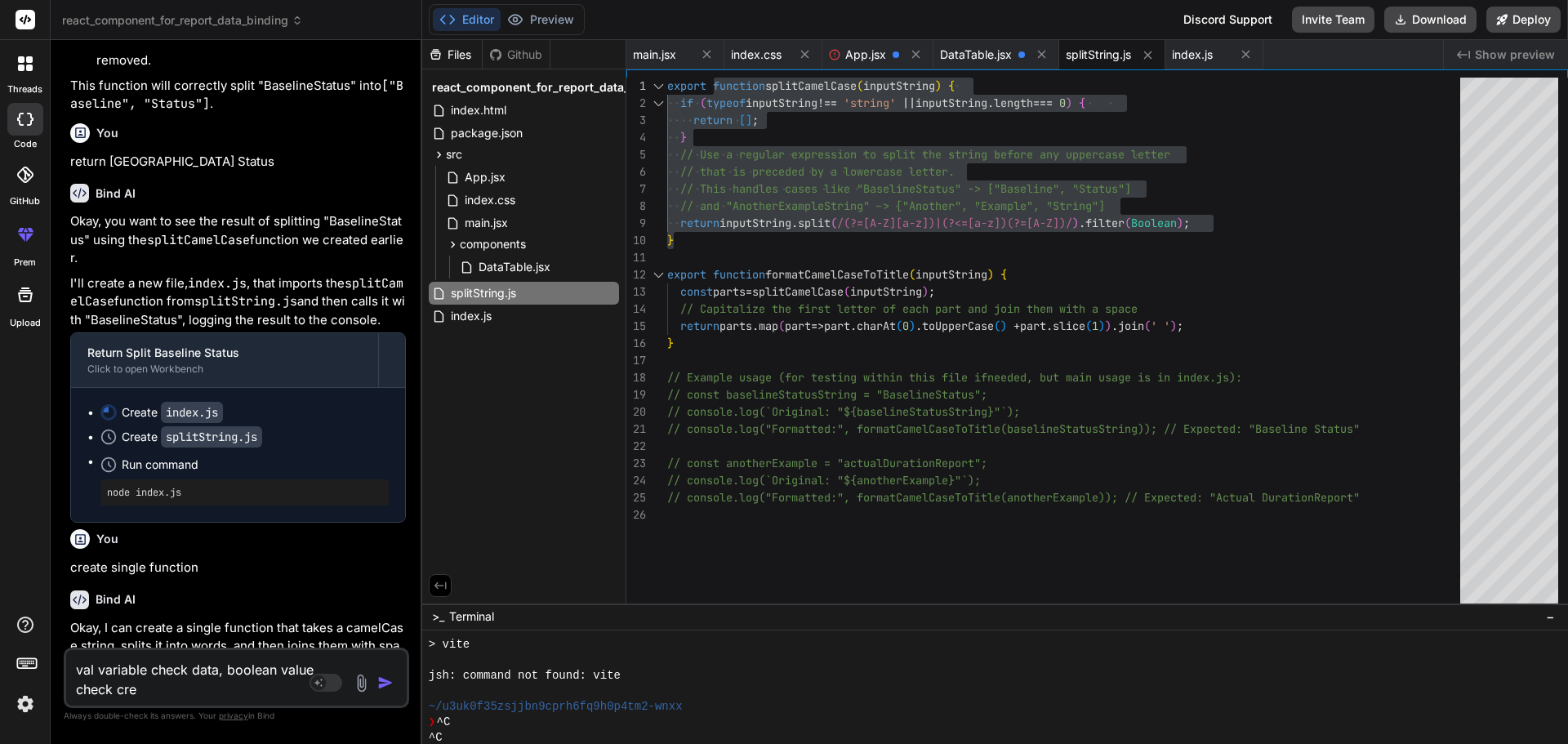
type textarea "x"
type textarea "val variable check data, boolean value check creat"
type textarea "x"
type textarea "val variable check data, boolean value check create"
type textarea "x"
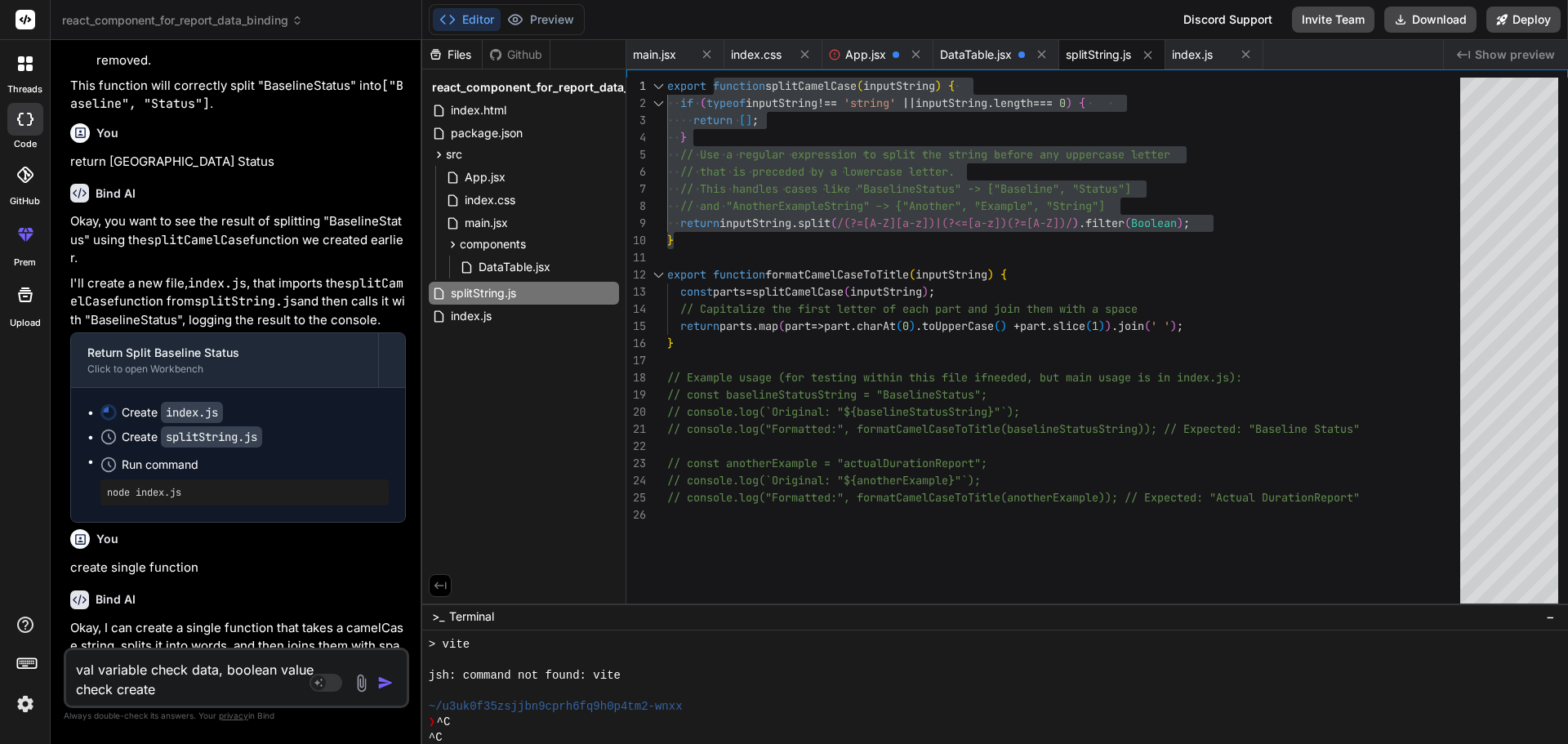
type textarea "val variable check data, boolean value check create"
type textarea "x"
type textarea "val variable check data, boolean value check create f"
type textarea "x"
type textarea "val variable check data, boolean value check create fu"
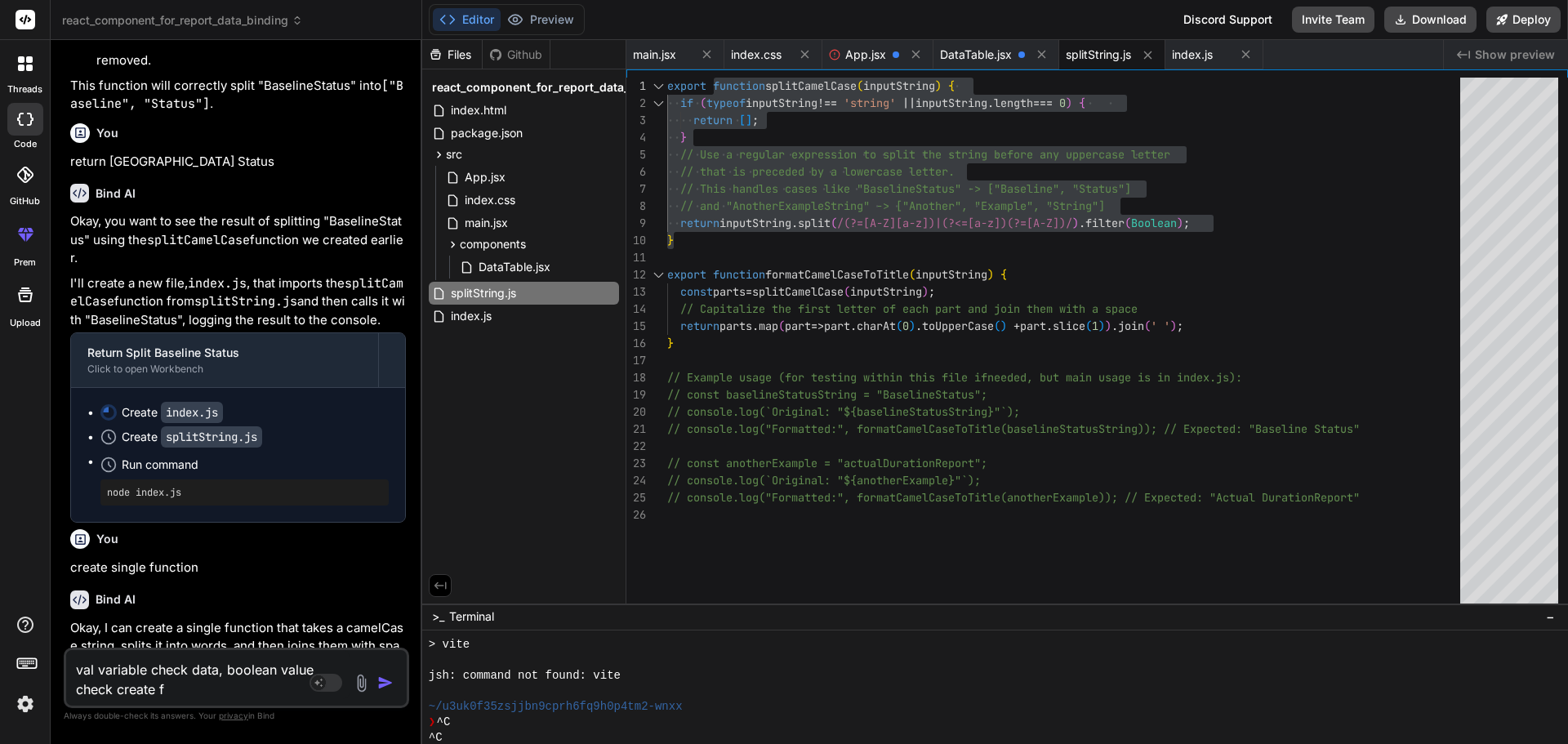
type textarea "x"
type textarea "val variable check data, boolean value check create fun"
type textarea "x"
type textarea "val variable check data, boolean value check create func"
type textarea "x"
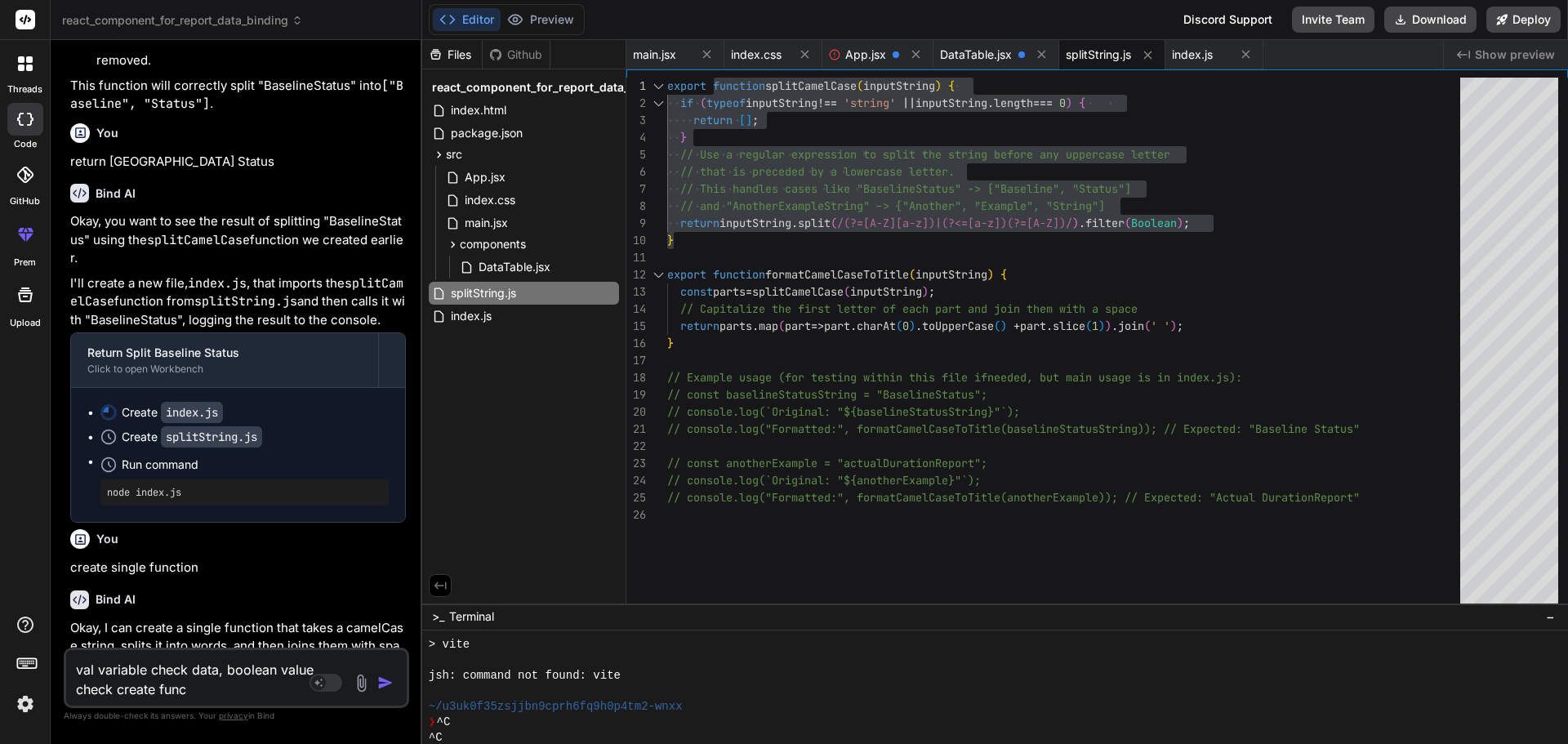
type textarea "val variable check data, boolean value check create funct"
type textarea "x"
type textarea "val variable check data, boolean value check create functi"
type textarea "x"
type textarea "val variable check data, boolean value check create functio"
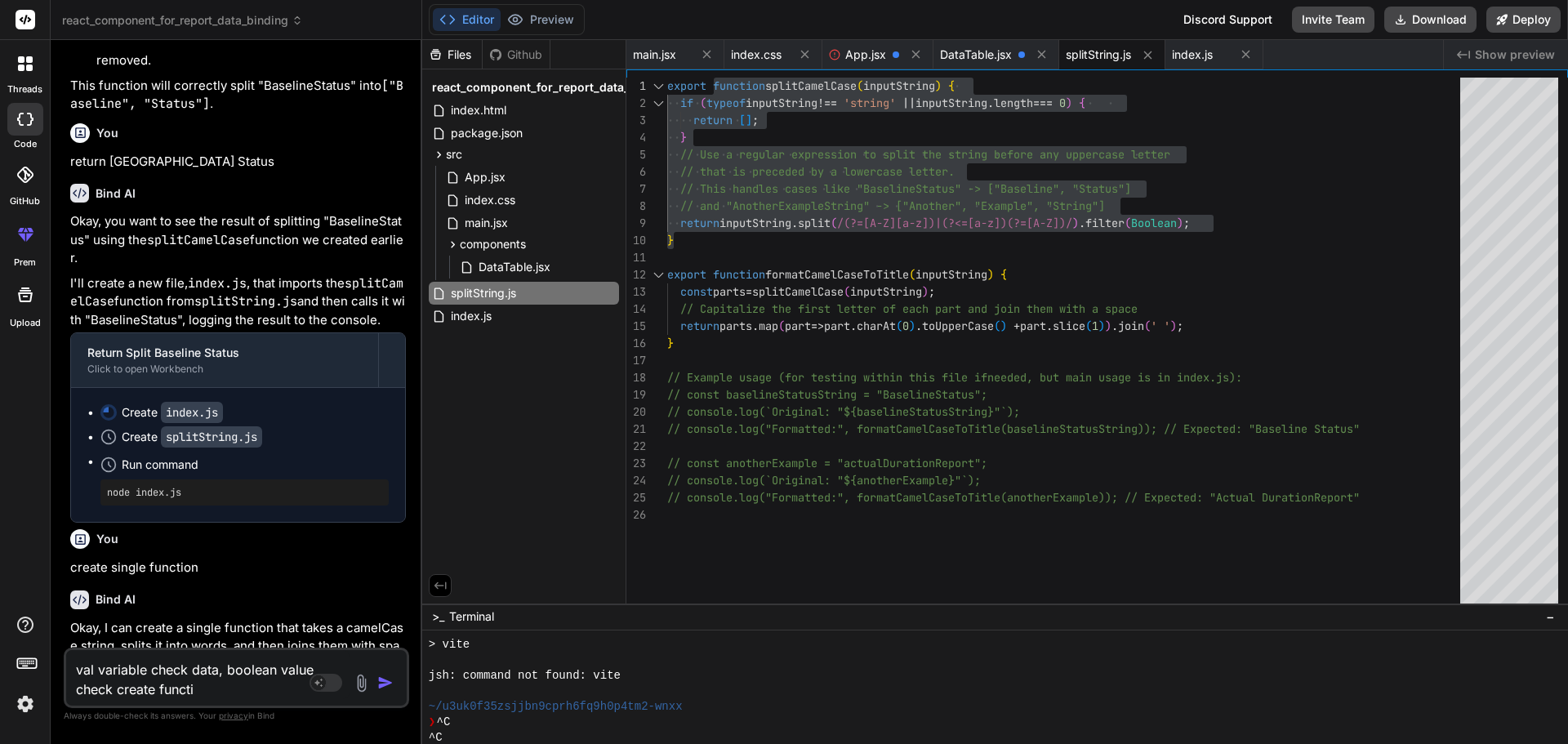
type textarea "x"
type textarea "val variable check data, boolean value check create function"
type textarea "x"
click at [273, 668] on textarea "val variable check data, boolean value check create function" at bounding box center [208, 674] width 283 height 49
type textarea "val variable check data, boolean, value check create function"
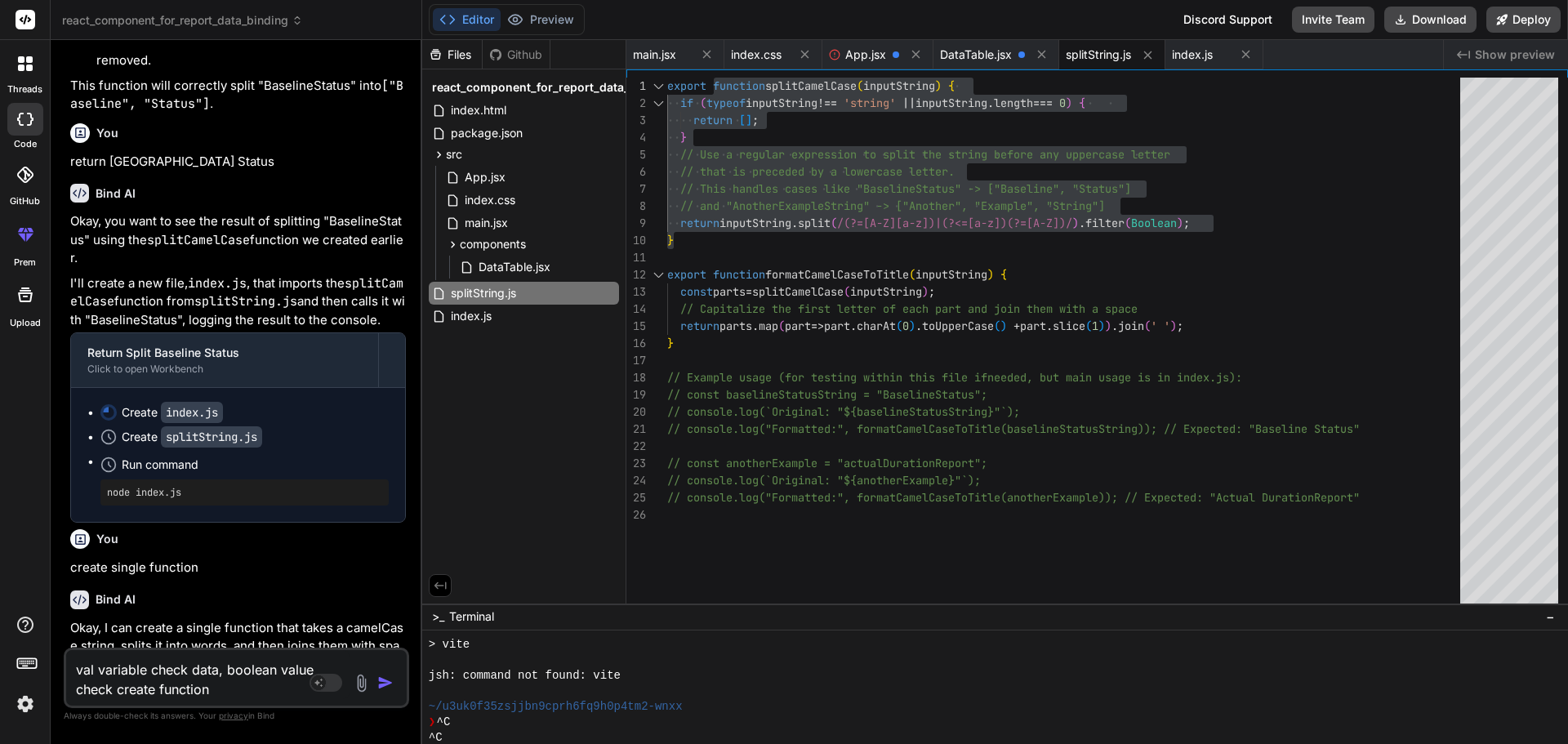
type textarea "x"
type textarea "val variable check data, boolean, value check create function"
type textarea "x"
type textarea "val variable check data, boolean, n value check create function"
type textarea "x"
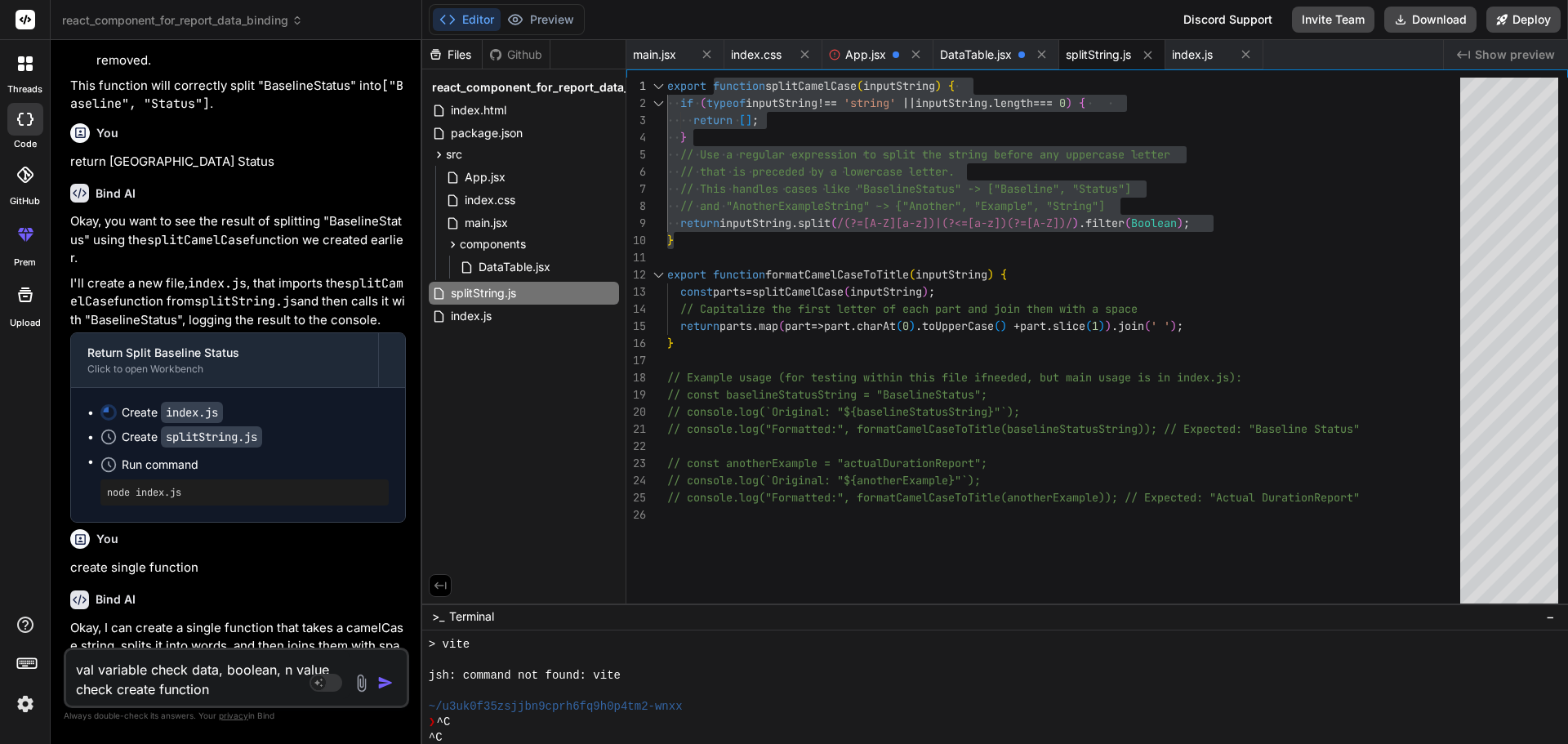
type textarea "val variable check data, boolean, nu value check create function"
type textarea "x"
type textarea "val variable check data, boolean, num value check create function"
type textarea "x"
type textarea "val variable check data, boolean, numv value check create function"
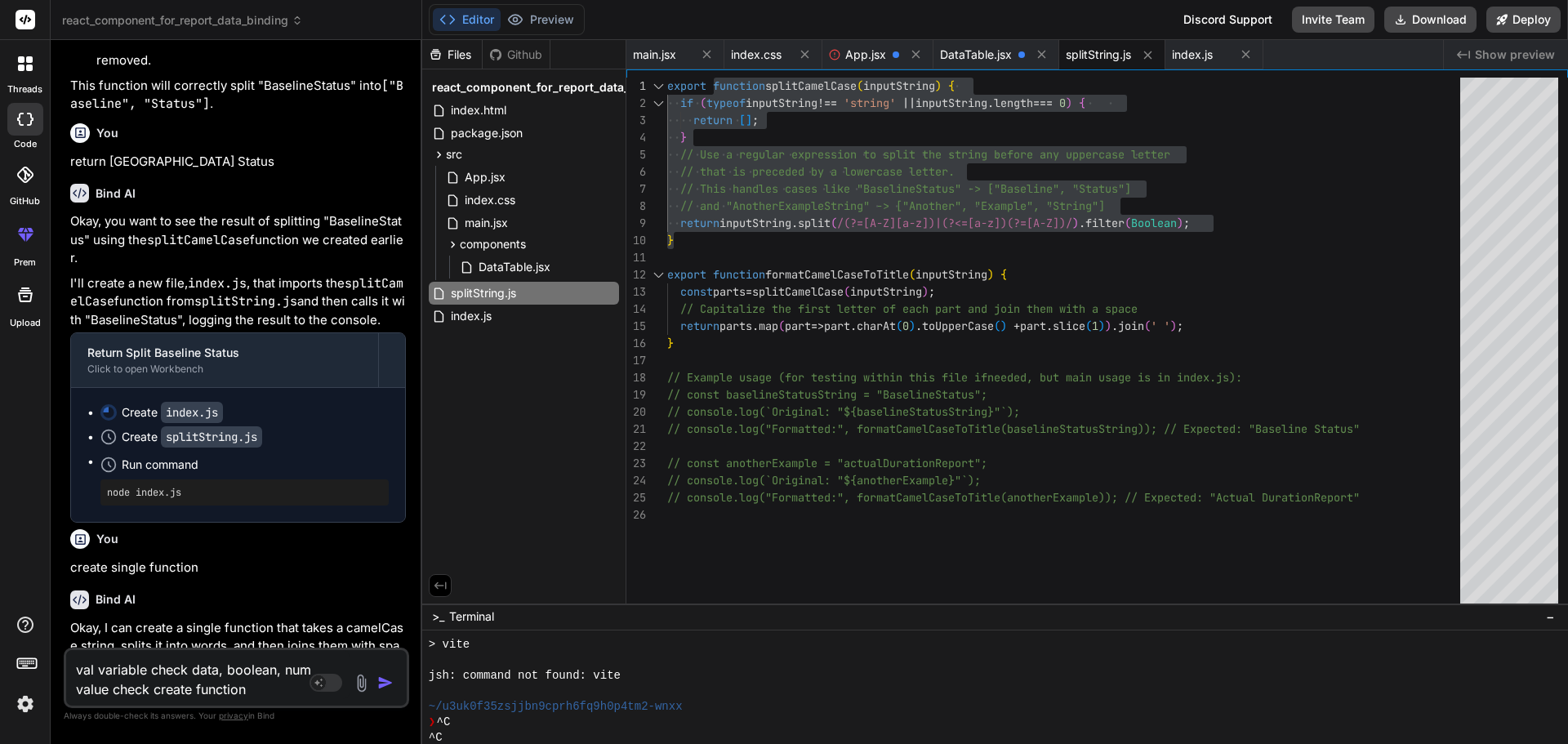
type textarea "x"
type textarea "val variable check data, boolean, numve value check create function"
type textarea "x"
type textarea "val variable check data, boolean, numver value check create function"
type textarea "x"
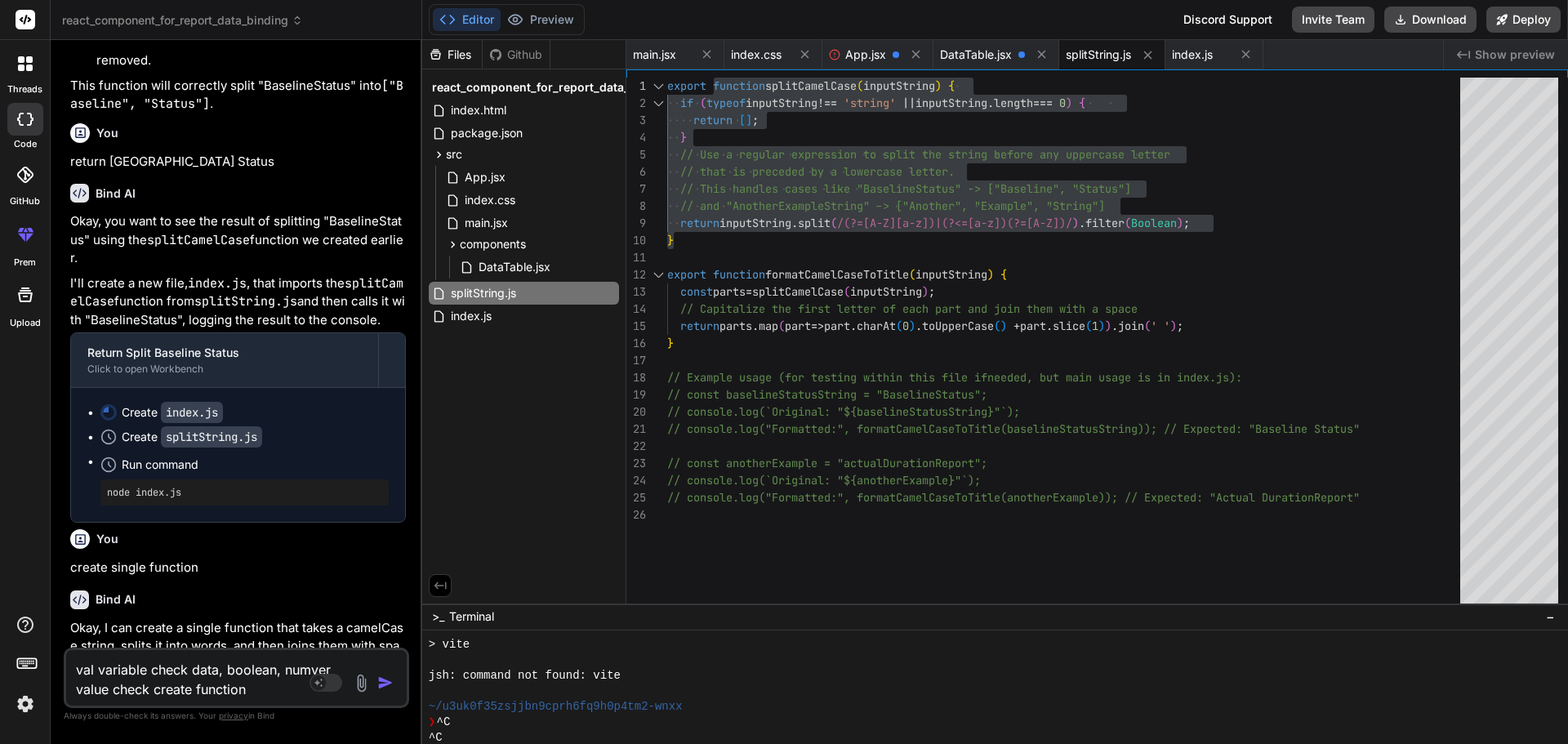
type textarea "val variable check data, boolean, numve value check create function"
type textarea "x"
type textarea "val variable check data, boolean, numv value check create function"
type textarea "x"
type textarea "val variable check data, boolean, num value check create function"
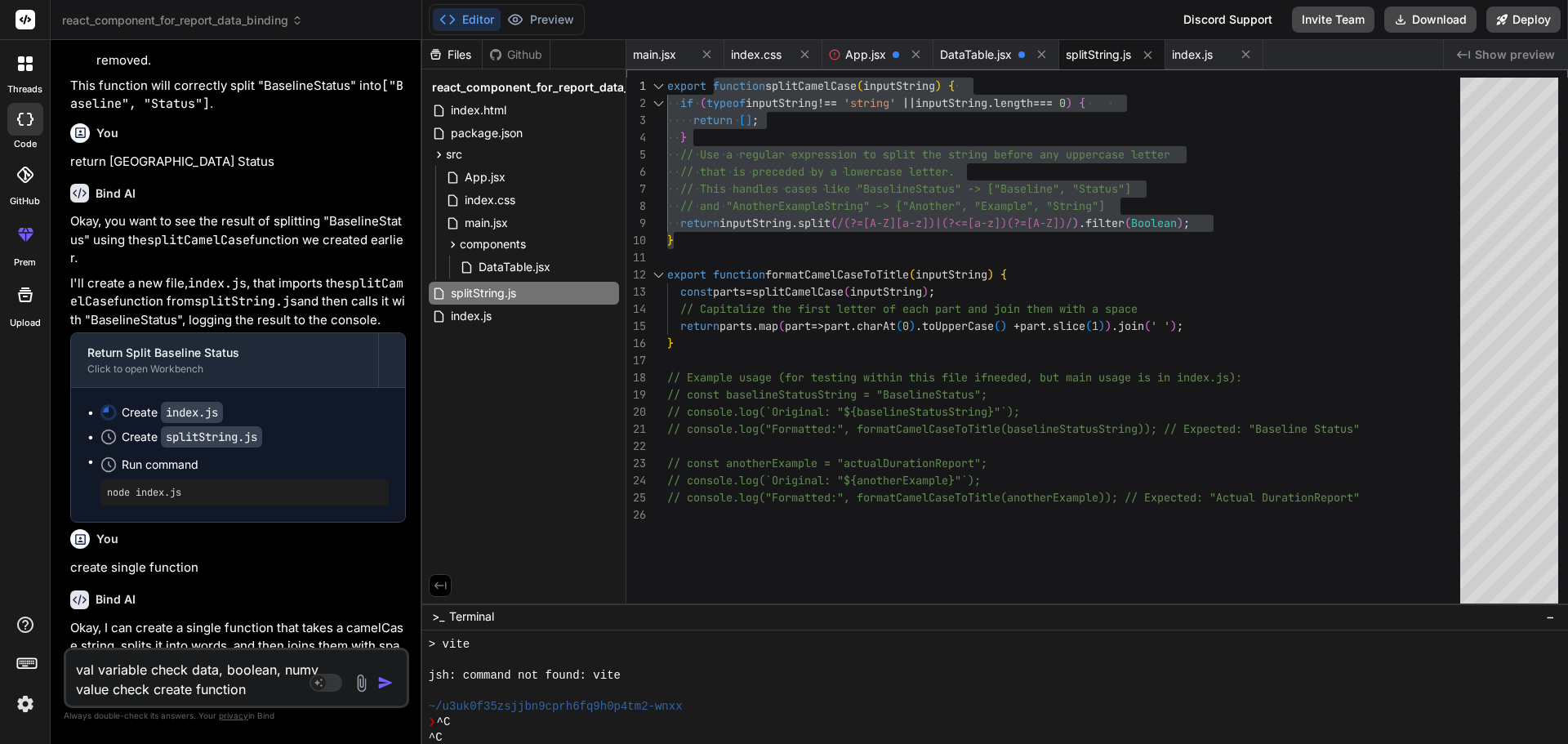
type textarea "x"
type textarea "val variable check data, boolean, numb value check create function"
type textarea "x"
type textarea "val variable check data, boolean, numbe value check create function"
type textarea "x"
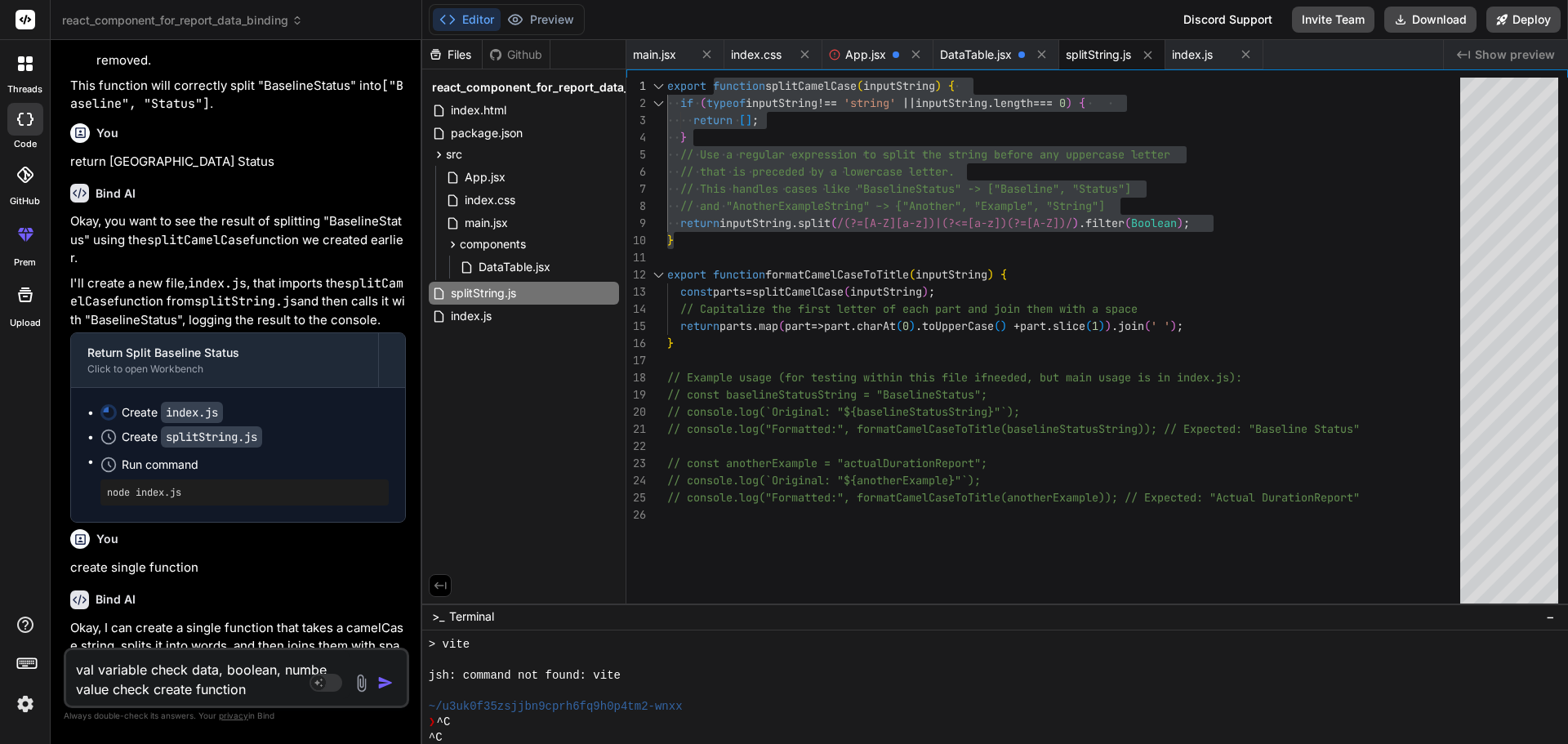
type textarea "val variable check data, boolean, number value check create function"
type textarea "x"
click at [284, 688] on textarea "val variable check data, boolean, number value check create function" at bounding box center [208, 674] width 283 height 49
type textarea "val variable check data, boolean, number value check create function"
click at [380, 679] on img "button" at bounding box center [385, 683] width 17 height 17
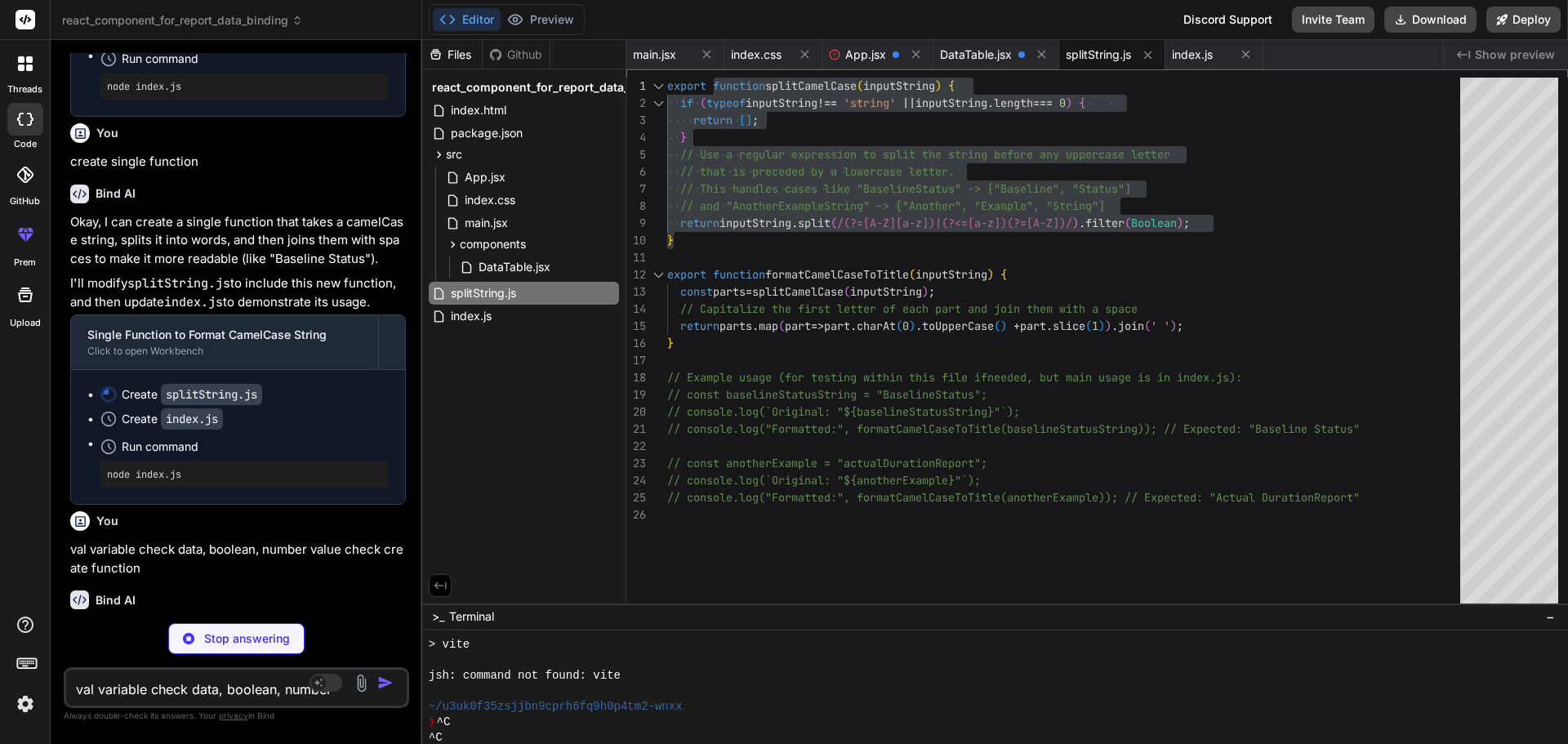
scroll to position [13245, 0]
type textarea "x"
type textarea "// console.log("-5.5:", isBooleanOrNumber(-5.5)); // Expected: true // console.…"
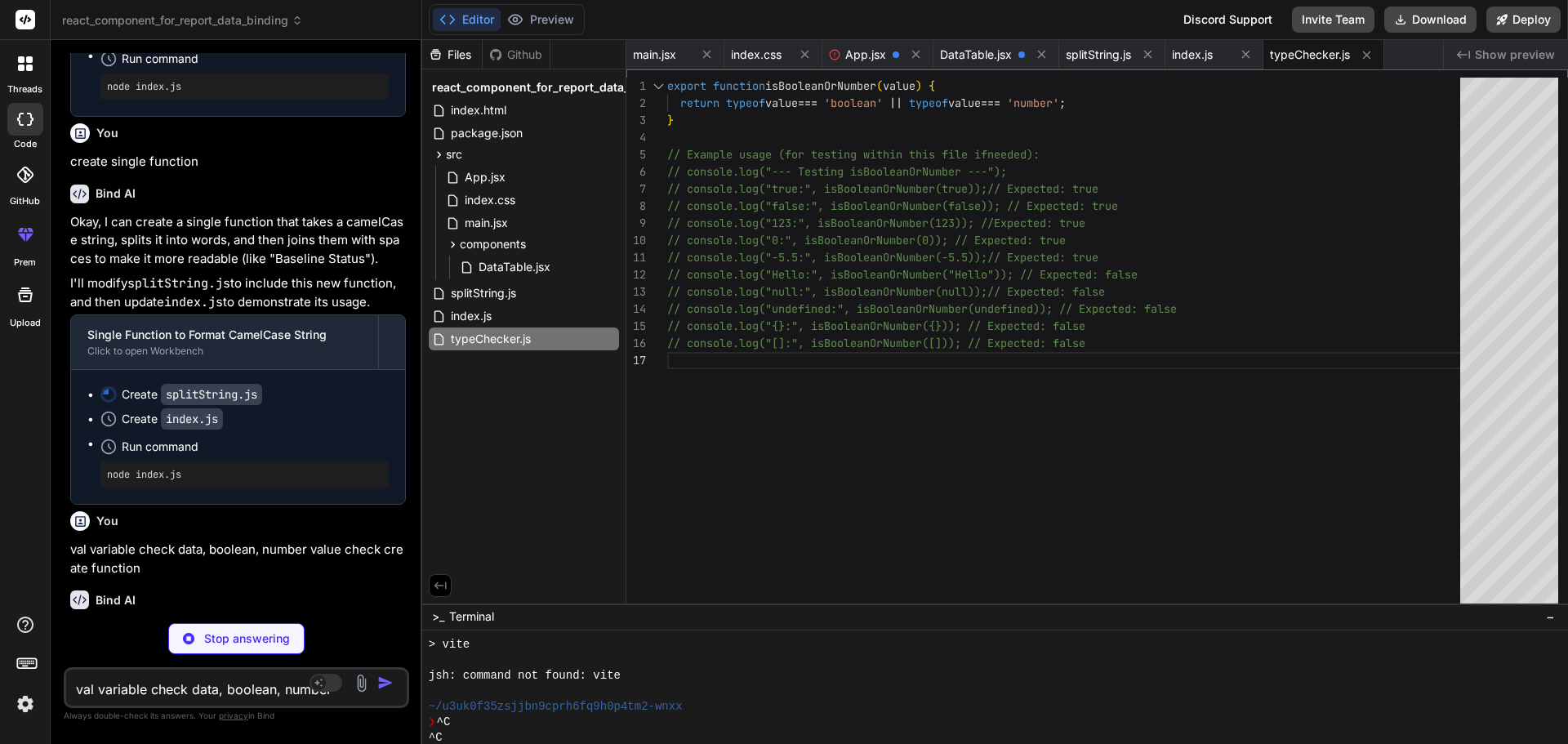
type textarea "x"
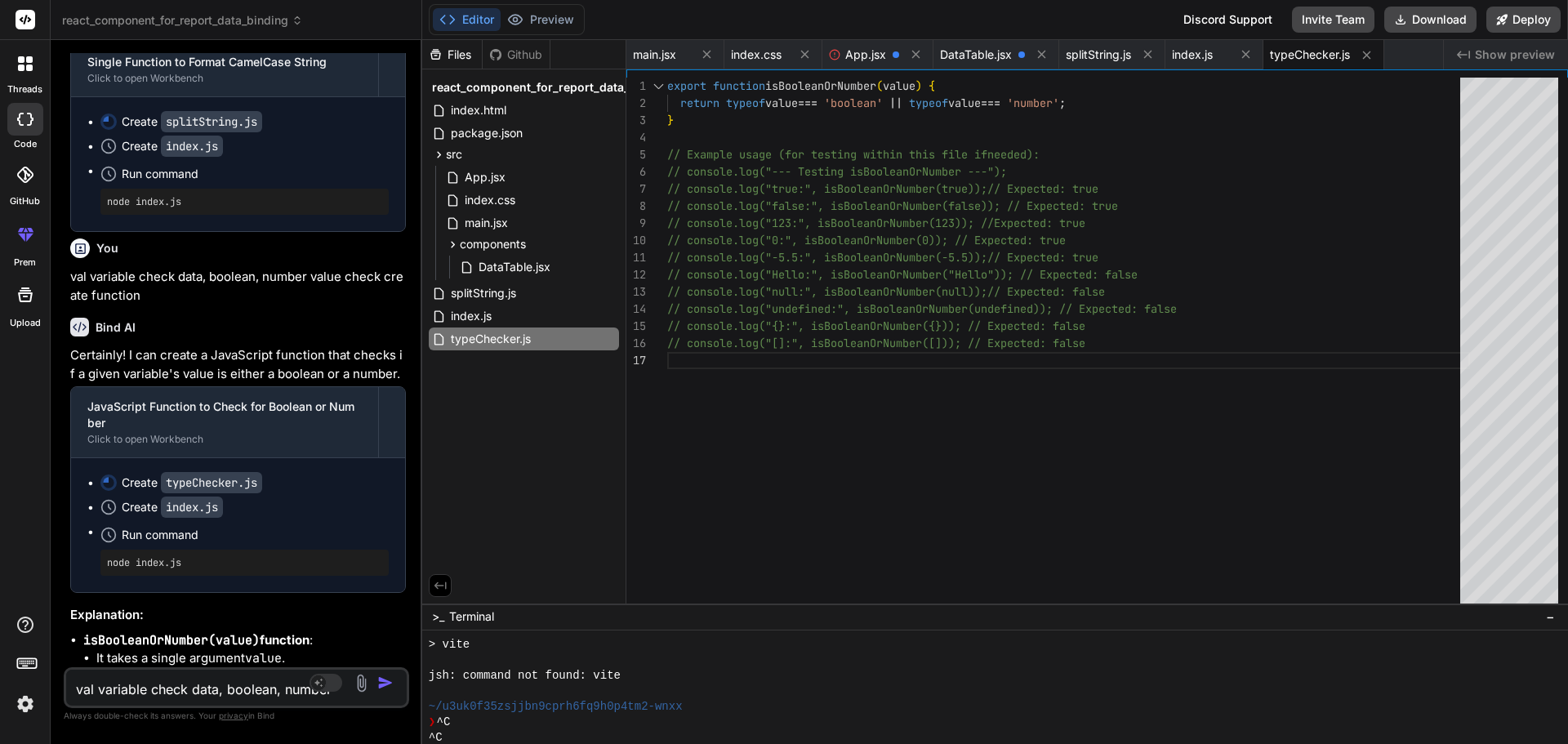
scroll to position [13497, 0]
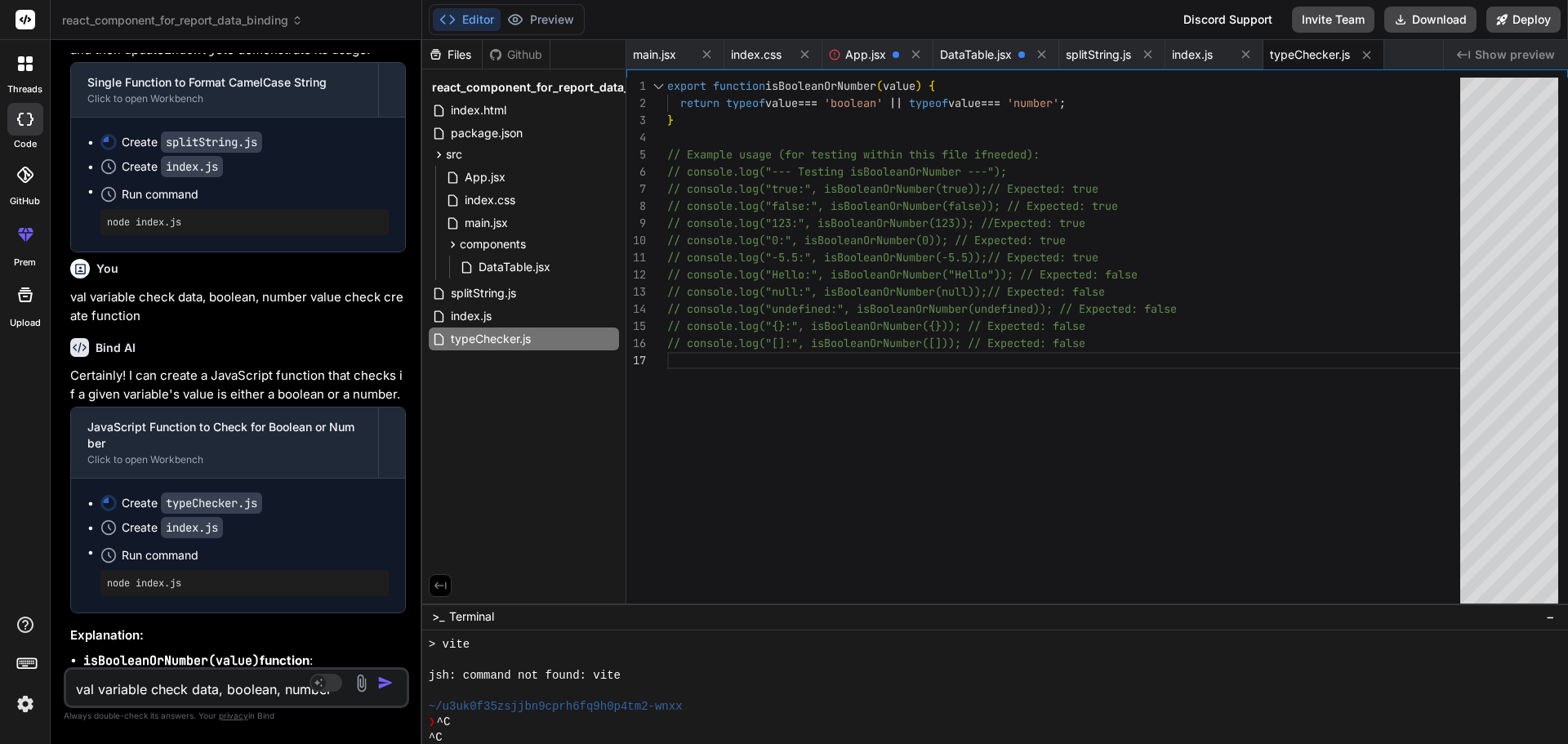
click at [151, 686] on textarea "val variable check data, boolean, number value check create function" at bounding box center [208, 683] width 283 height 29
type textarea "a"
type textarea "x"
type textarea "al"
type textarea "x"
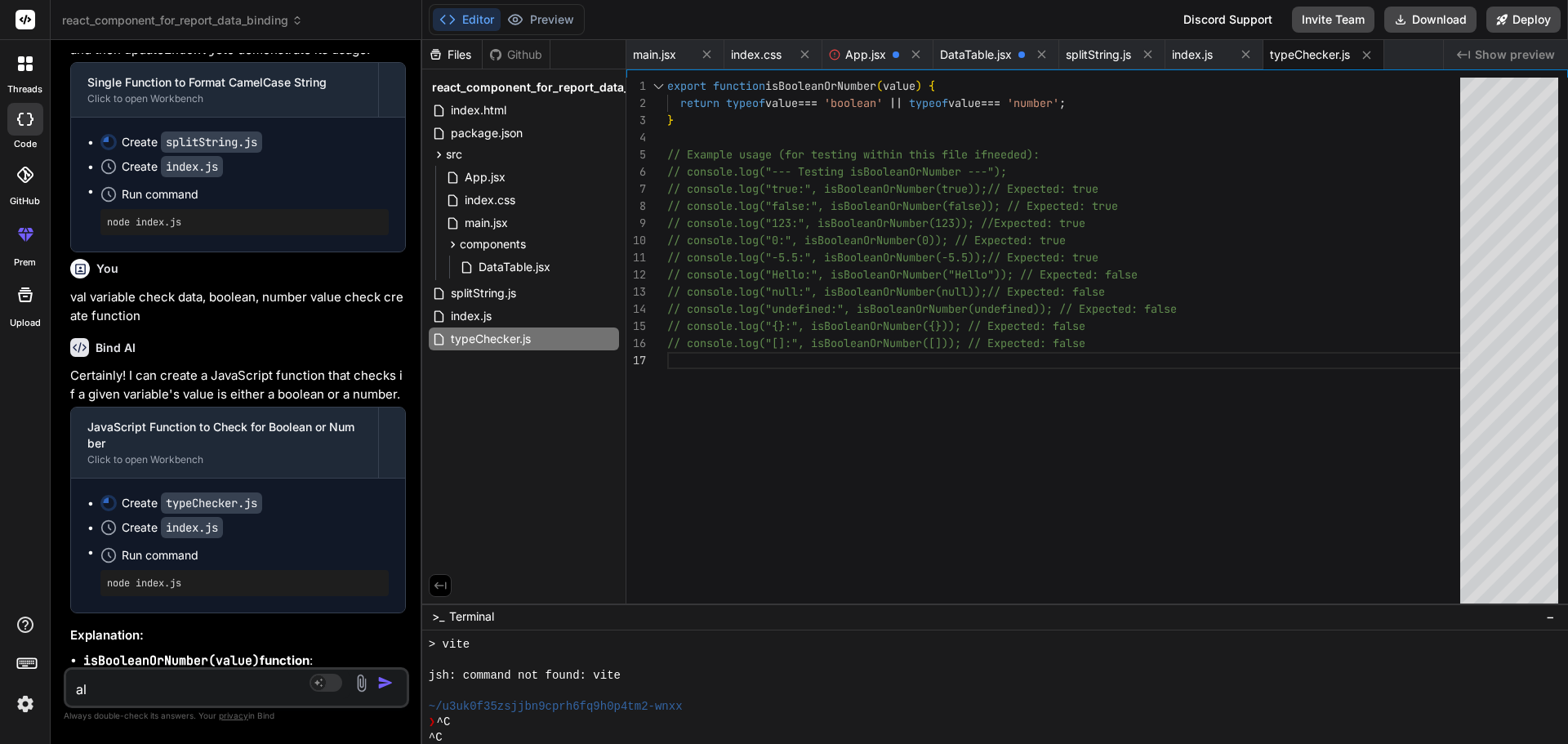
type textarea "all"
type textarea "x"
type textarea "alls"
type textarea "x"
type textarea "allso"
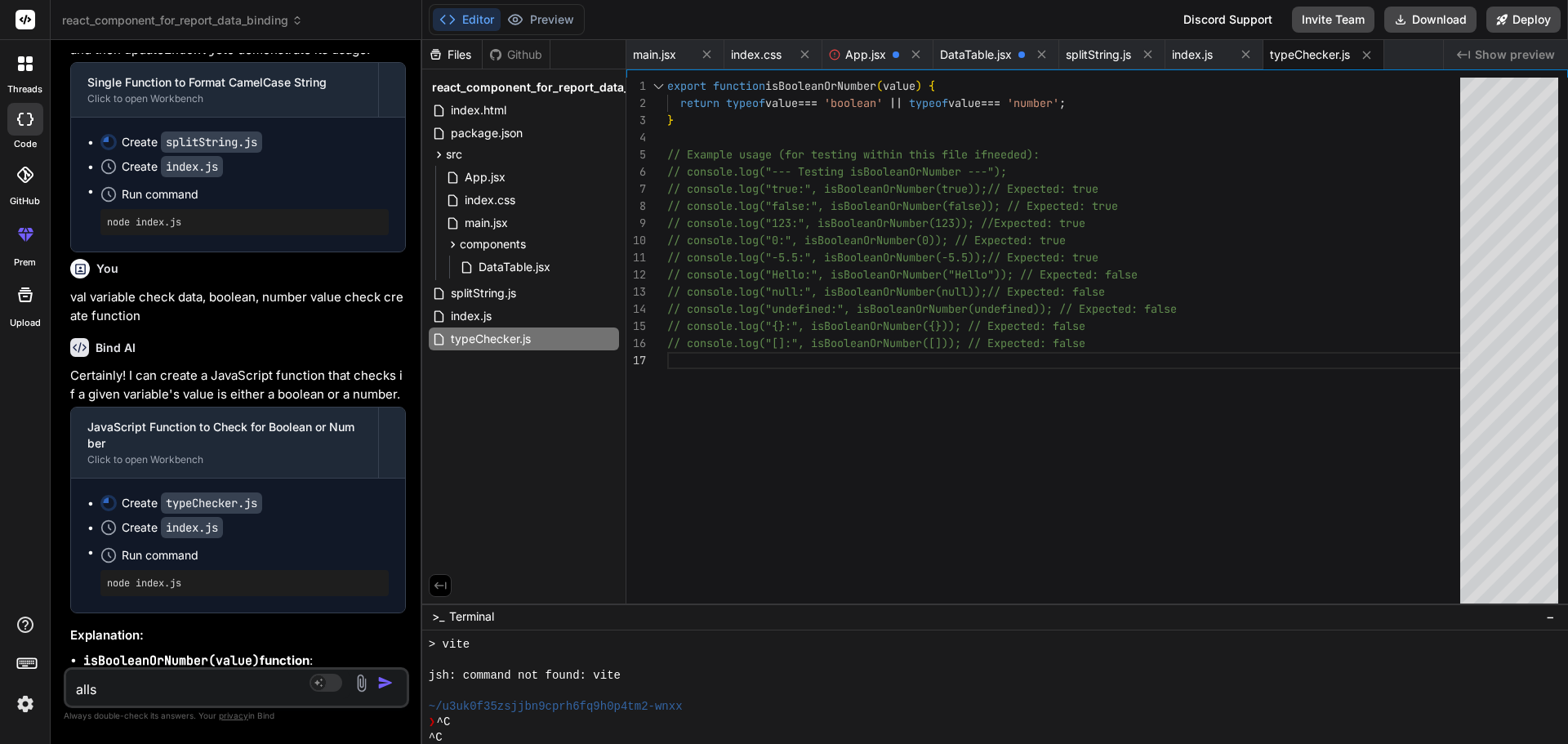
type textarea "x"
type textarea "allso"
type textarea "x"
type textarea "allso c"
type textarea "x"
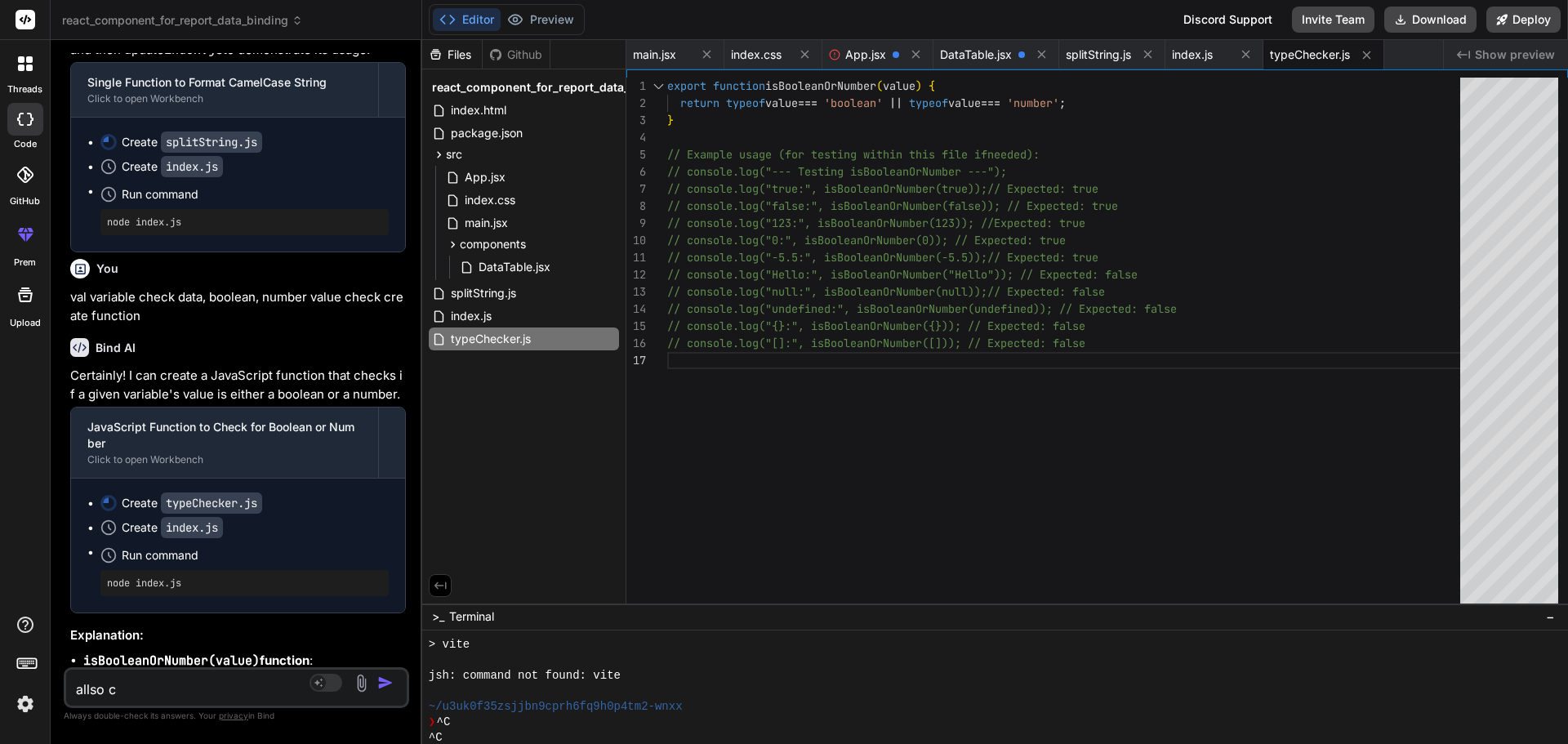
type textarea "allso ch"
type textarea "x"
type textarea "allso che"
type textarea "x"
type textarea "allso chec"
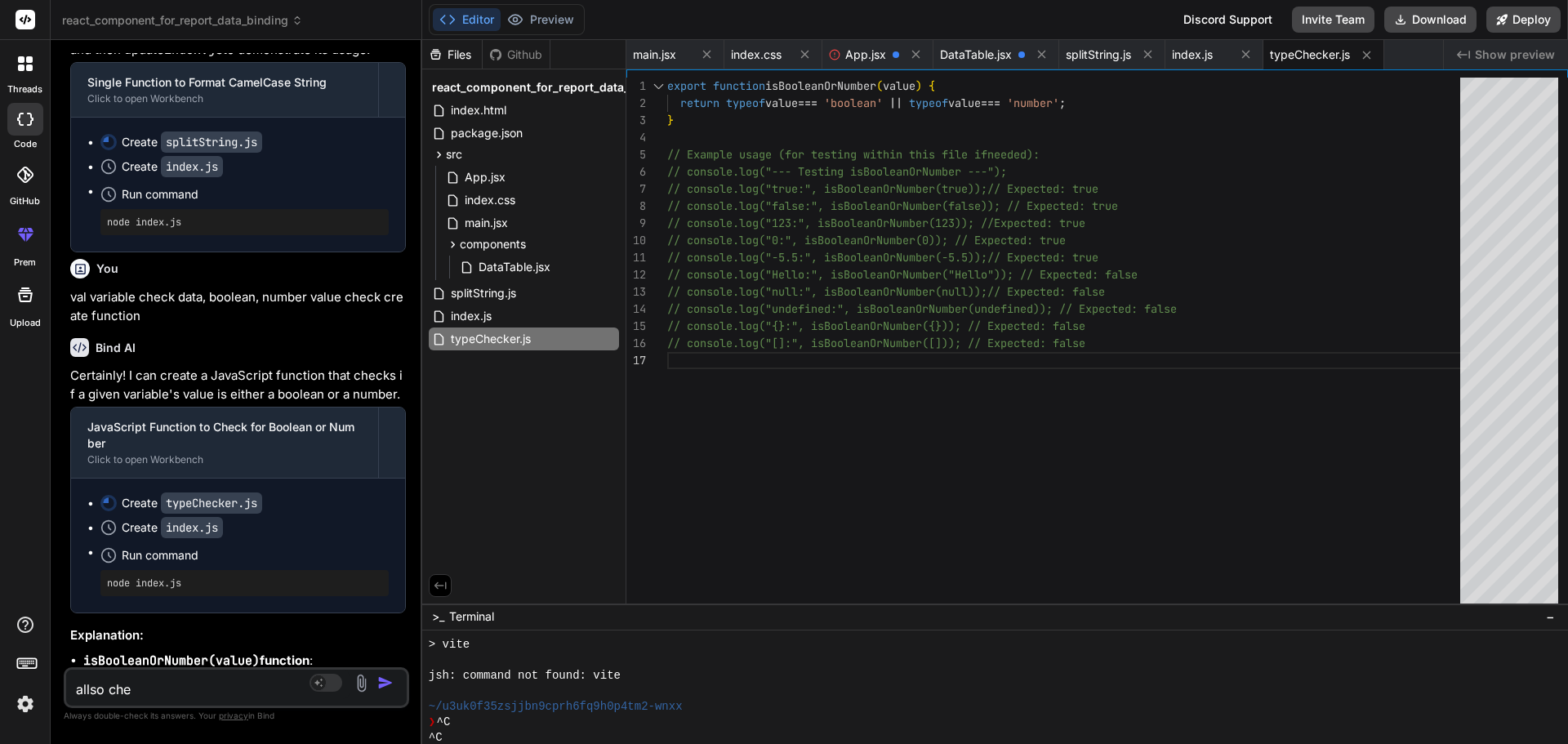
type textarea "x"
type textarea "allso check"
type textarea "x"
type textarea "allso check"
type textarea "x"
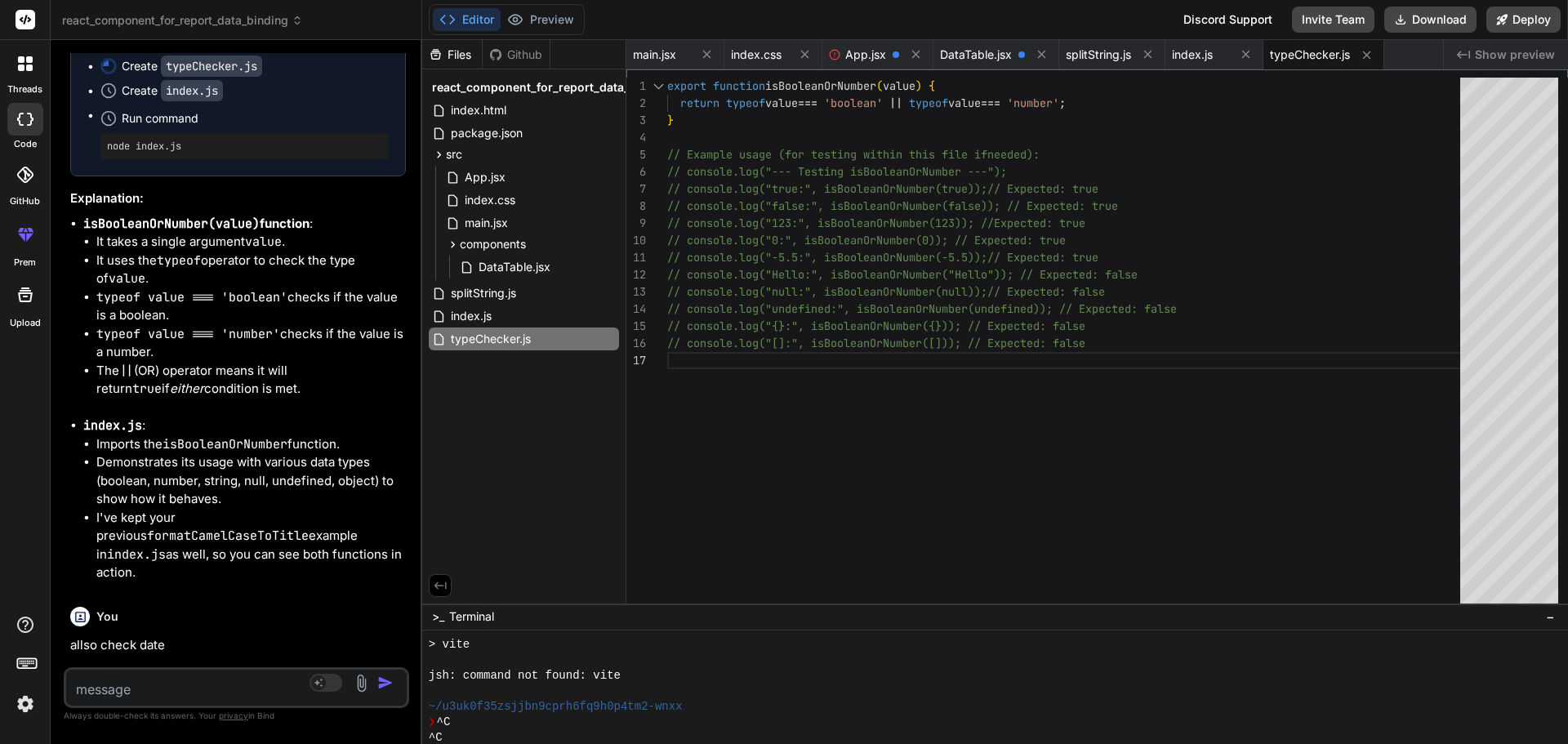
scroll to position [13992, 0]
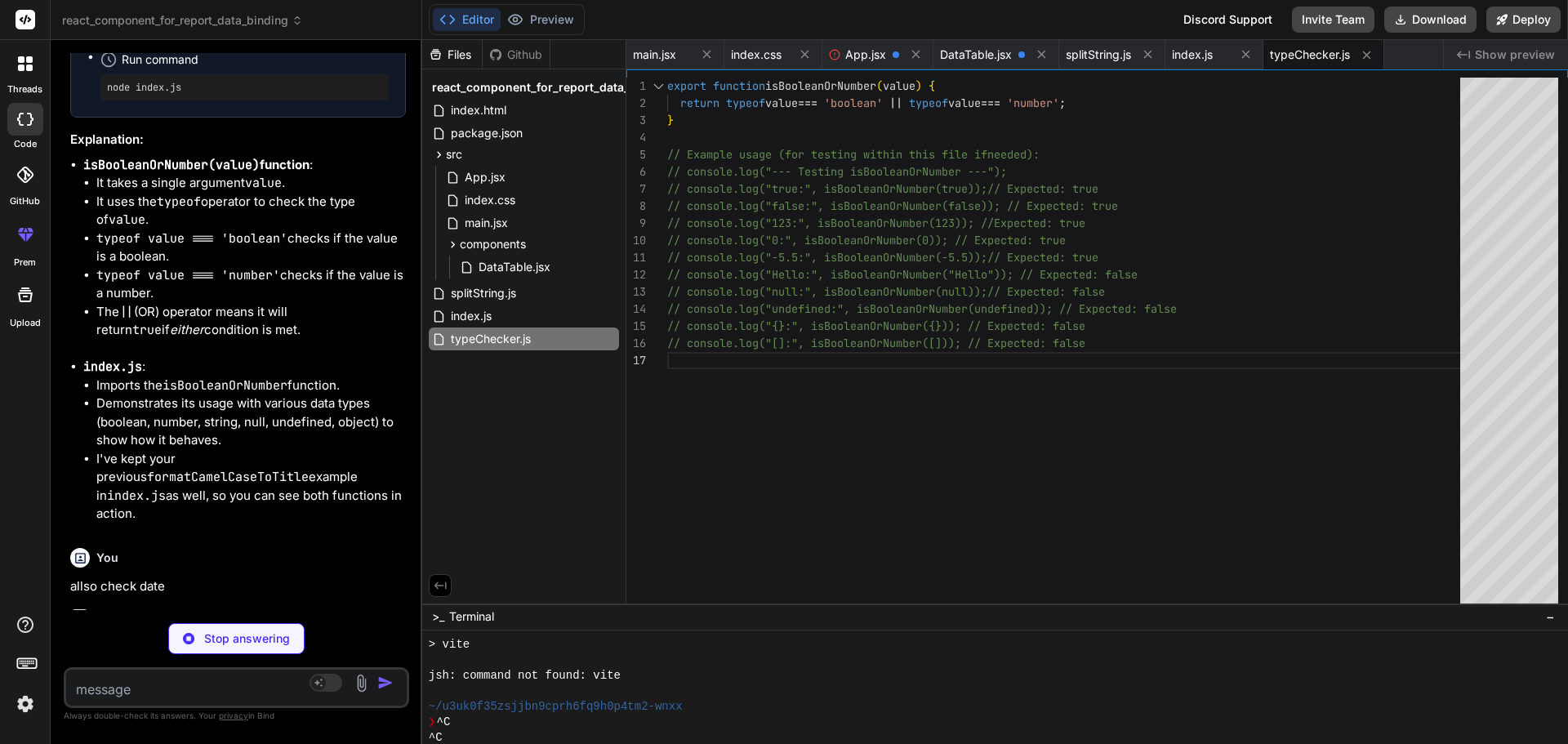
click at [257, 639] on p "Stop answering" at bounding box center [247, 639] width 86 height 17
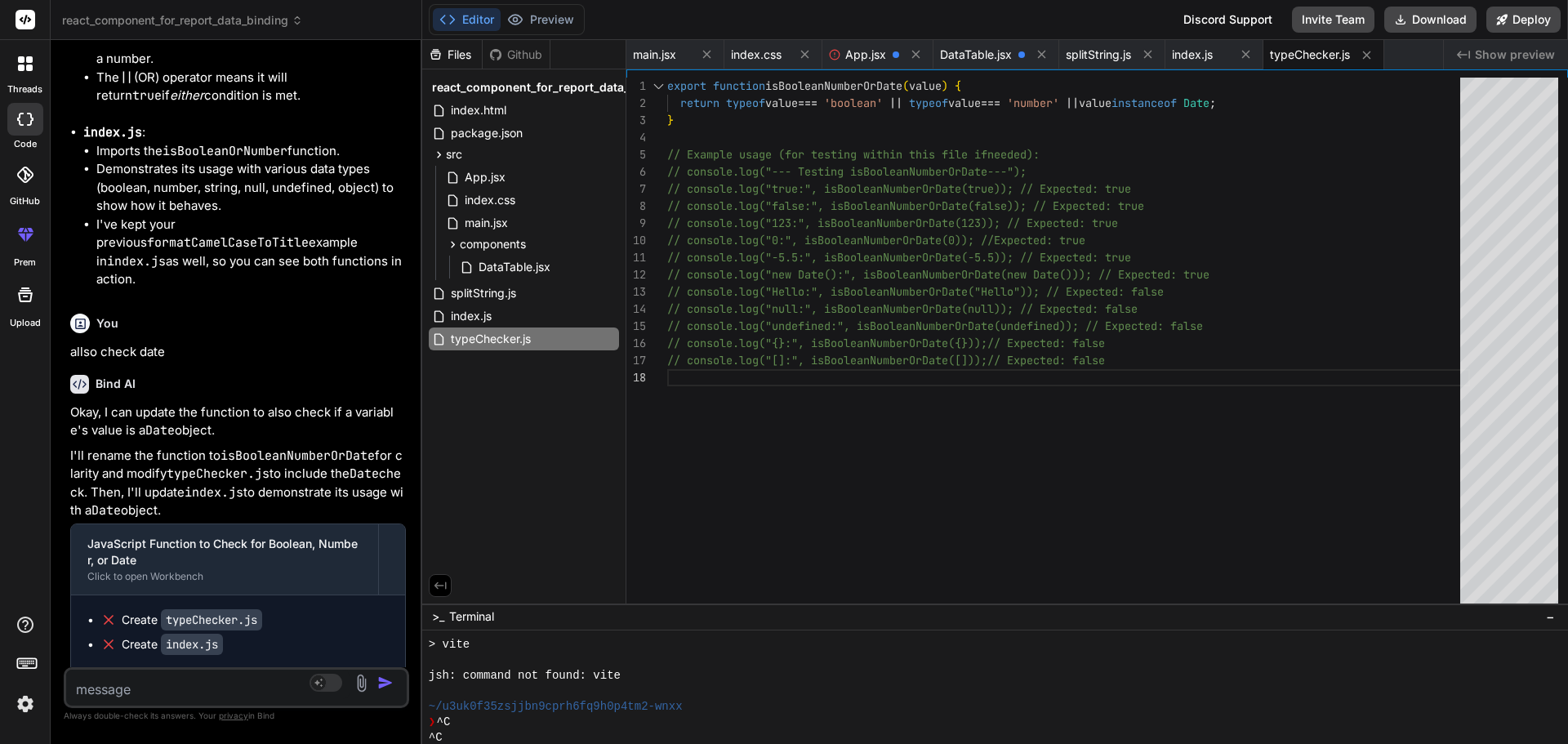
scroll to position [14228, 0]
click at [195, 673] on textarea at bounding box center [208, 683] width 283 height 29
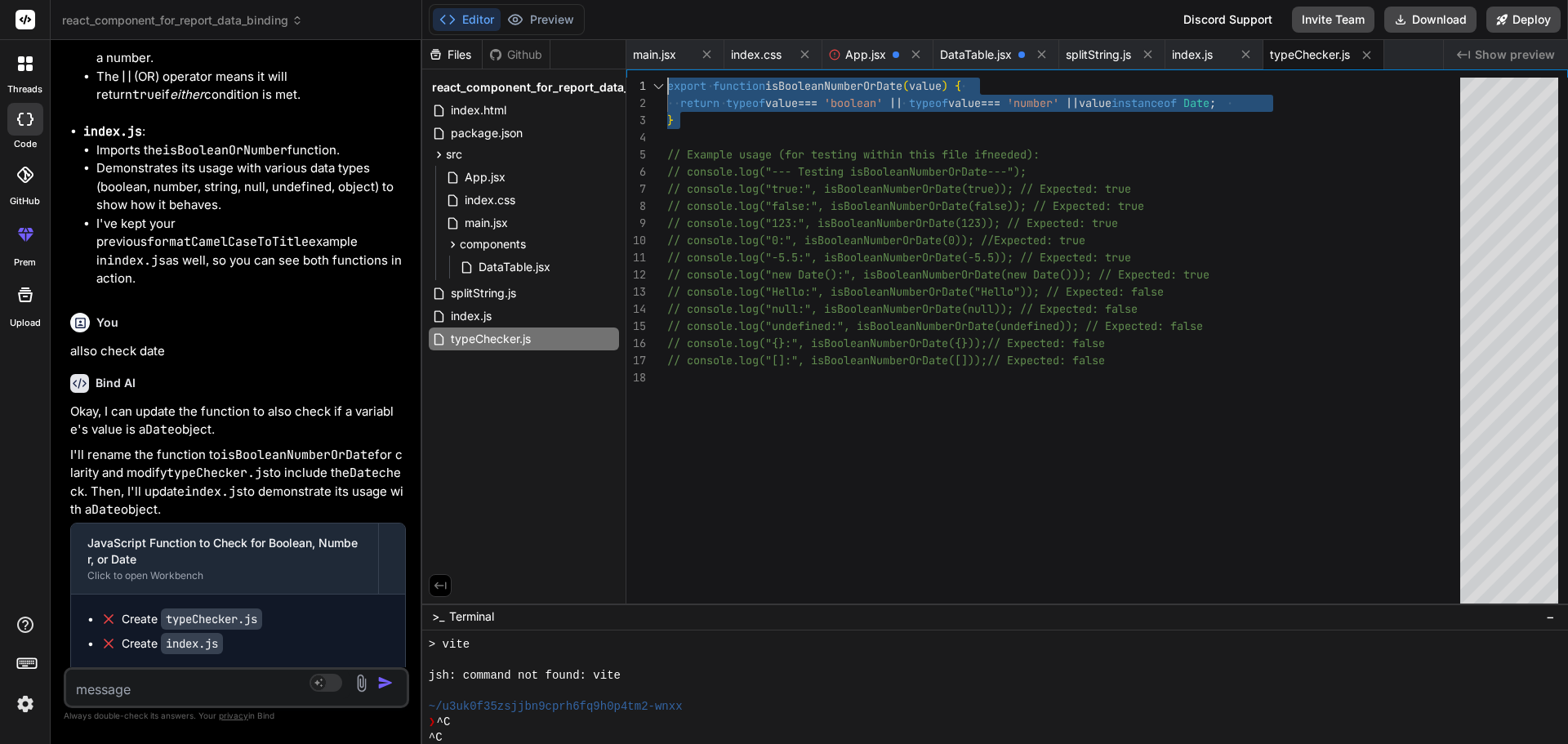
drag, startPoint x: 674, startPoint y: 123, endPoint x: 664, endPoint y: 86, distance: 38.3
click at [667, 86] on div "export function isBooleanNumberOrDate ( value ) { return typeof value === 'bool…" at bounding box center [1068, 344] width 803 height 533
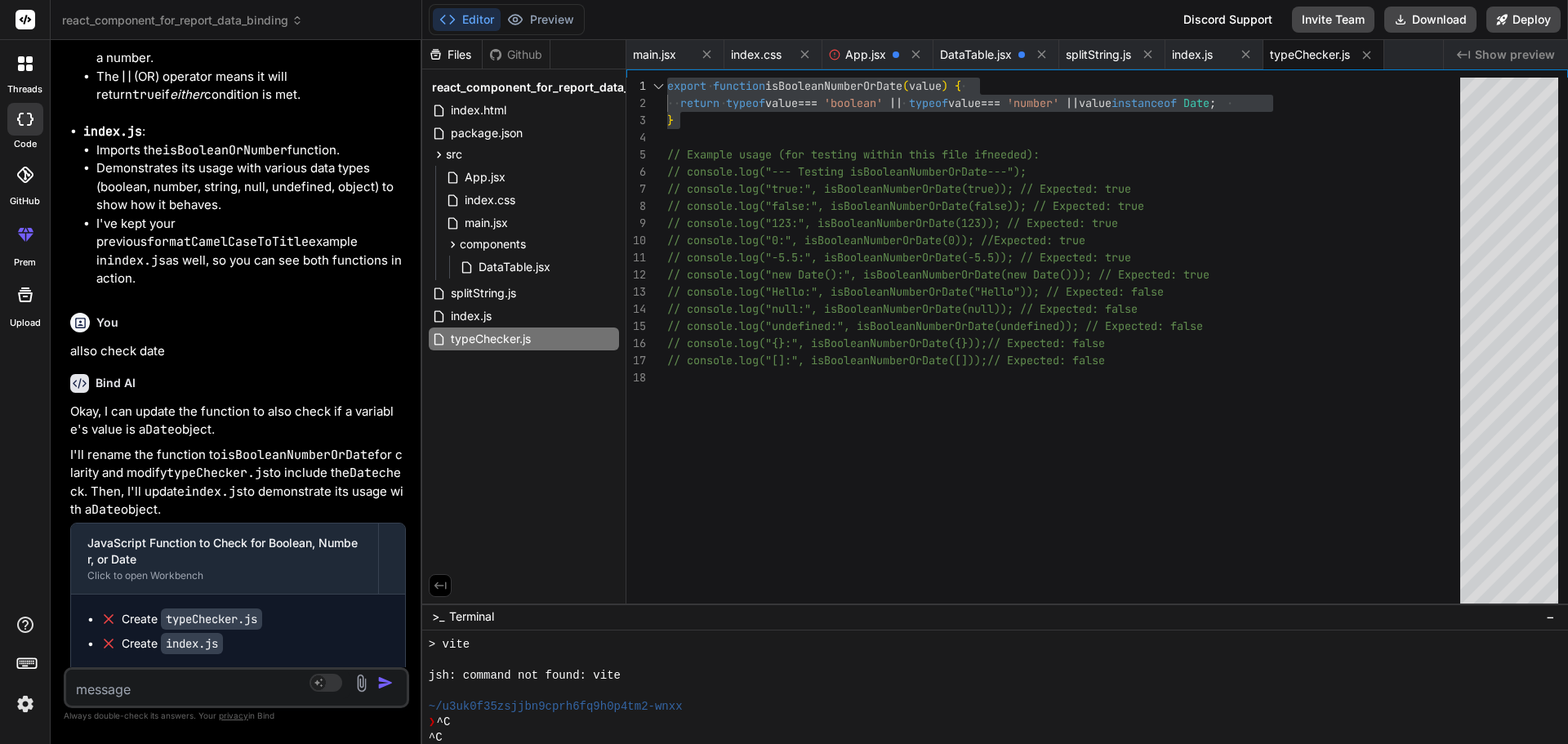
click at [151, 686] on textarea at bounding box center [208, 683] width 283 height 29
paste textarea "export function isBooleanNumberOrDate(value) { return typeof value === 'boolean…"
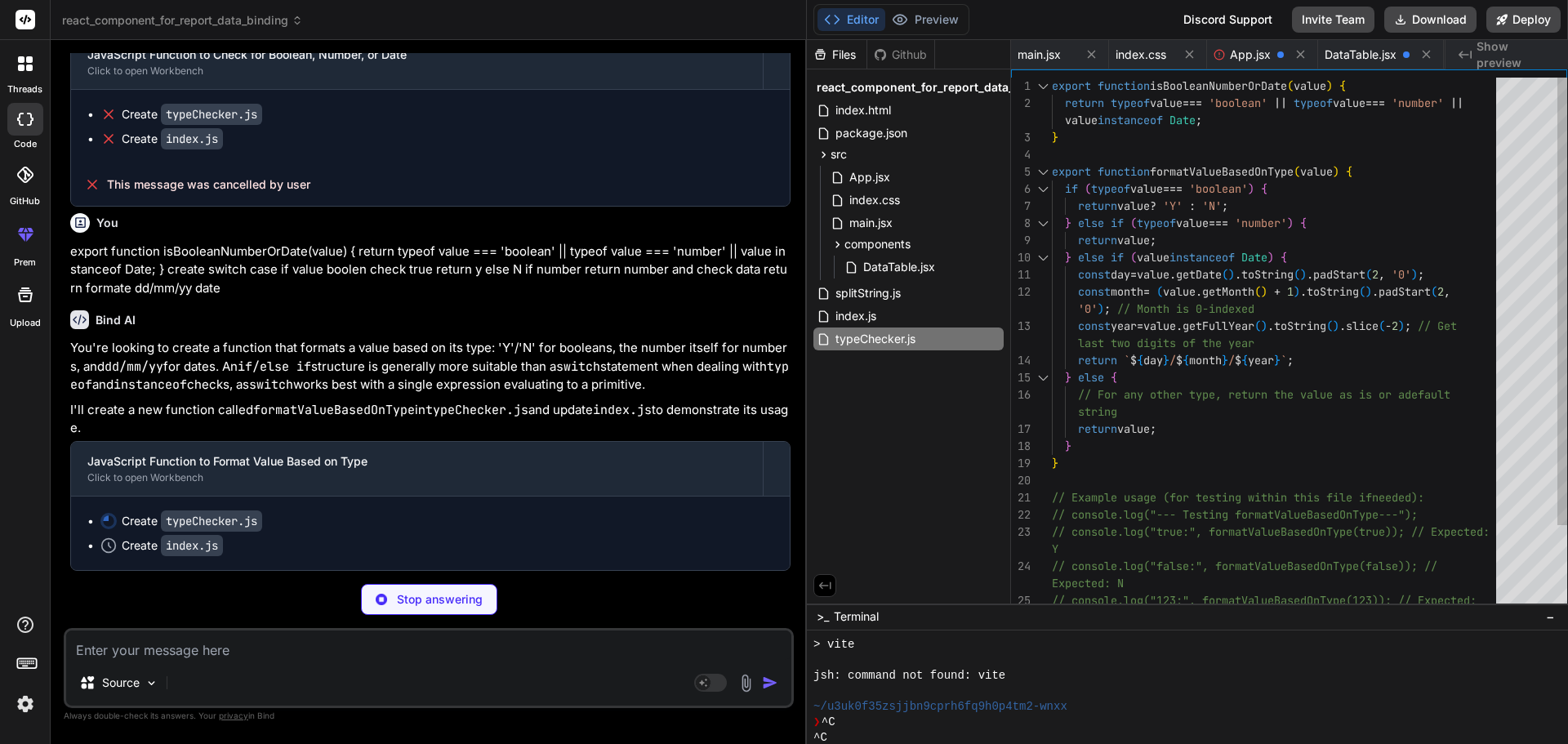
scroll to position [10486, 0]
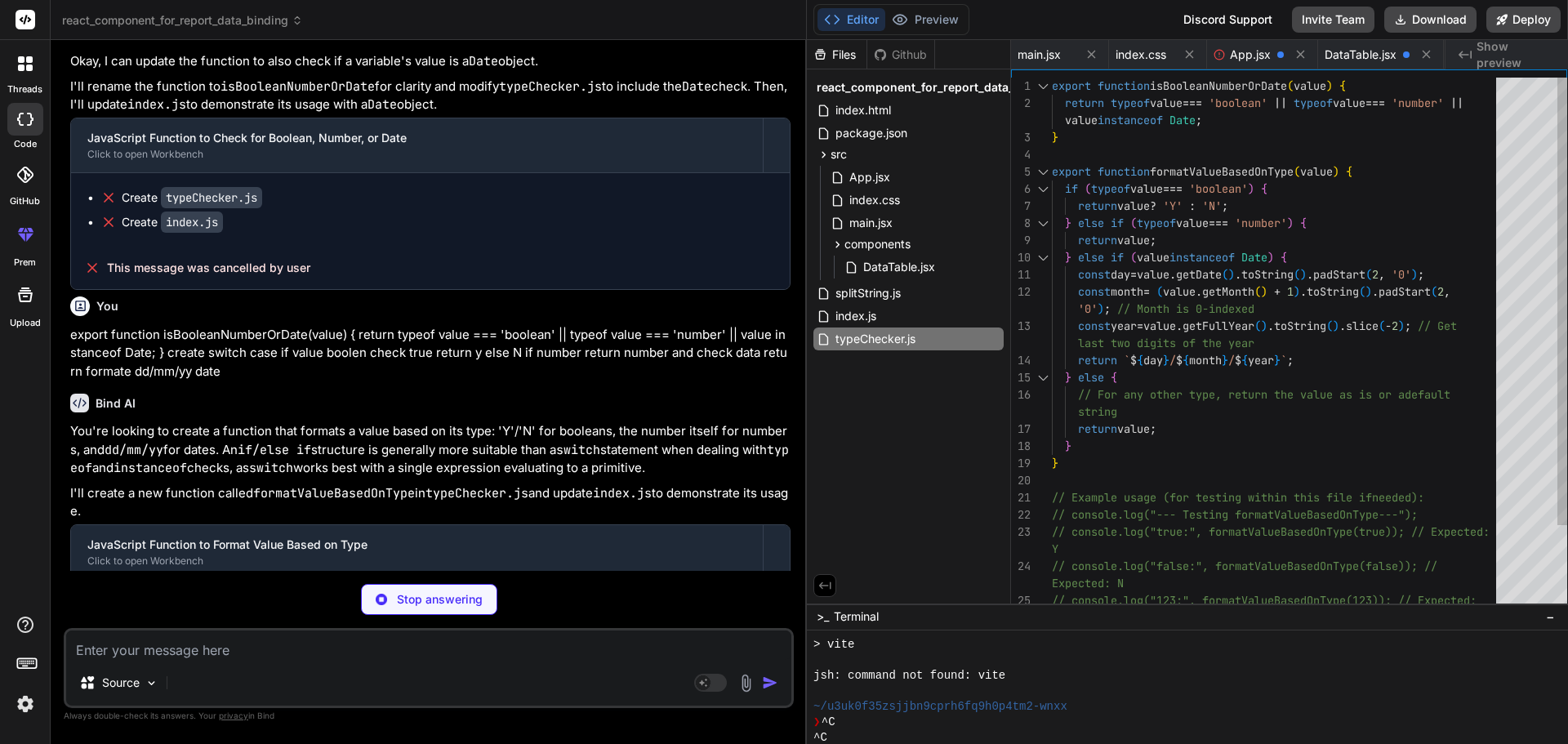
drag, startPoint x: 420, startPoint y: 529, endPoint x: 782, endPoint y: 565, distance: 363.8
click at [782, 565] on div "Bind AI Web Search Created with Pixso. Code Generator You reportData:{ Bind AI …" at bounding box center [429, 392] width 757 height 704
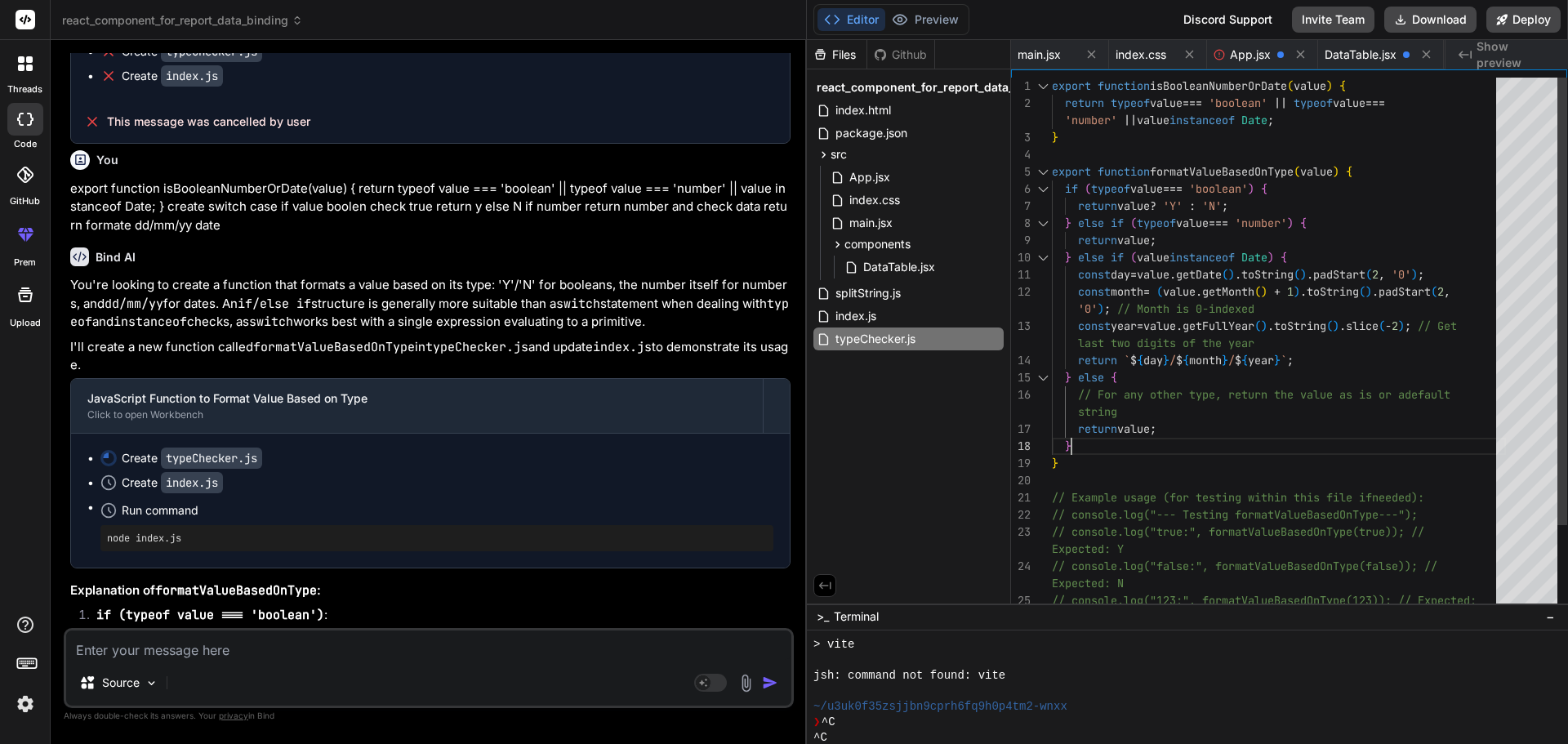
scroll to position [0, 0]
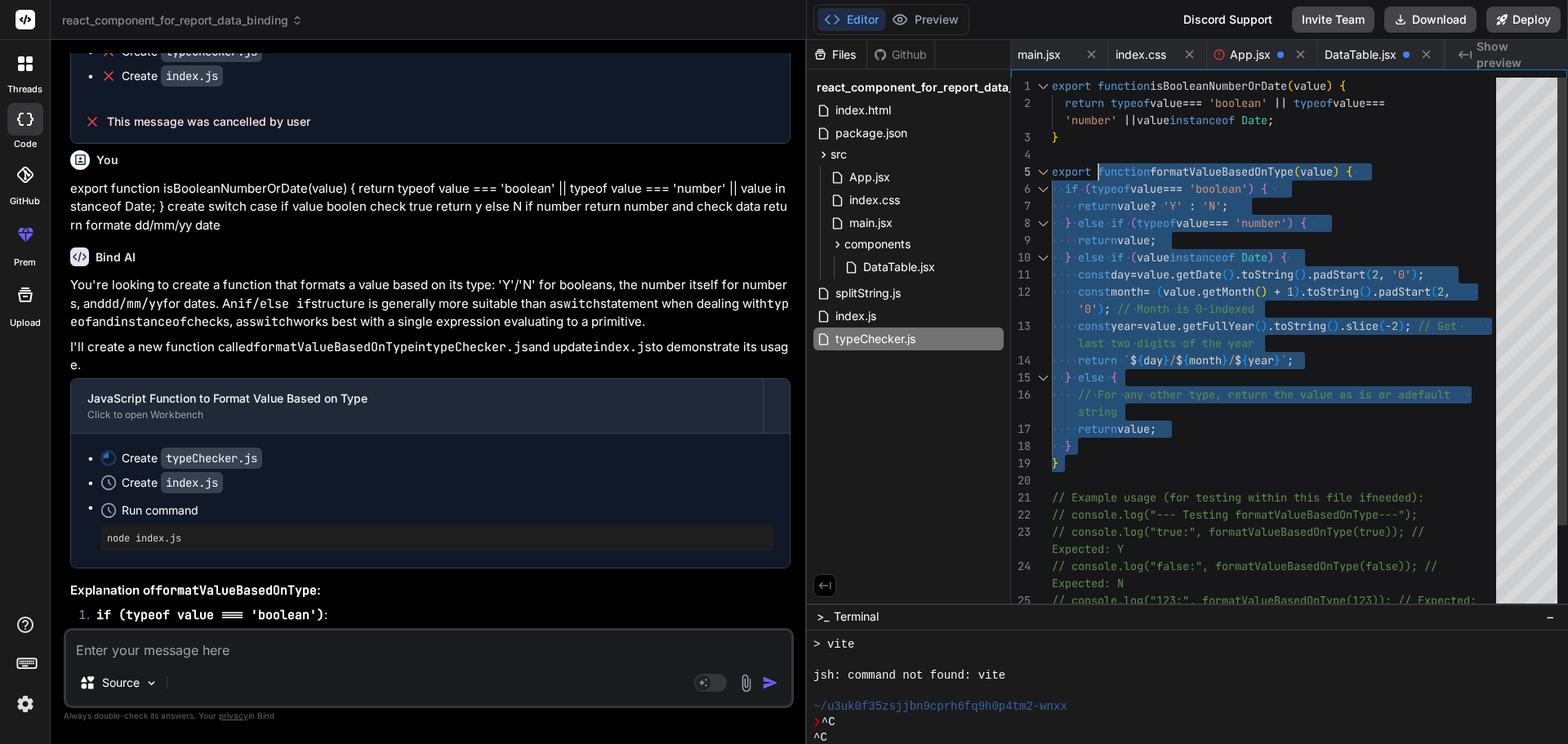
drag, startPoint x: 1066, startPoint y: 465, endPoint x: 1099, endPoint y: 165, distance: 301.8
click at [1099, 165] on div "export function formatValueBasedOnType ( value ) { if ( typeof value === 'boole…" at bounding box center [1279, 394] width 454 height 634
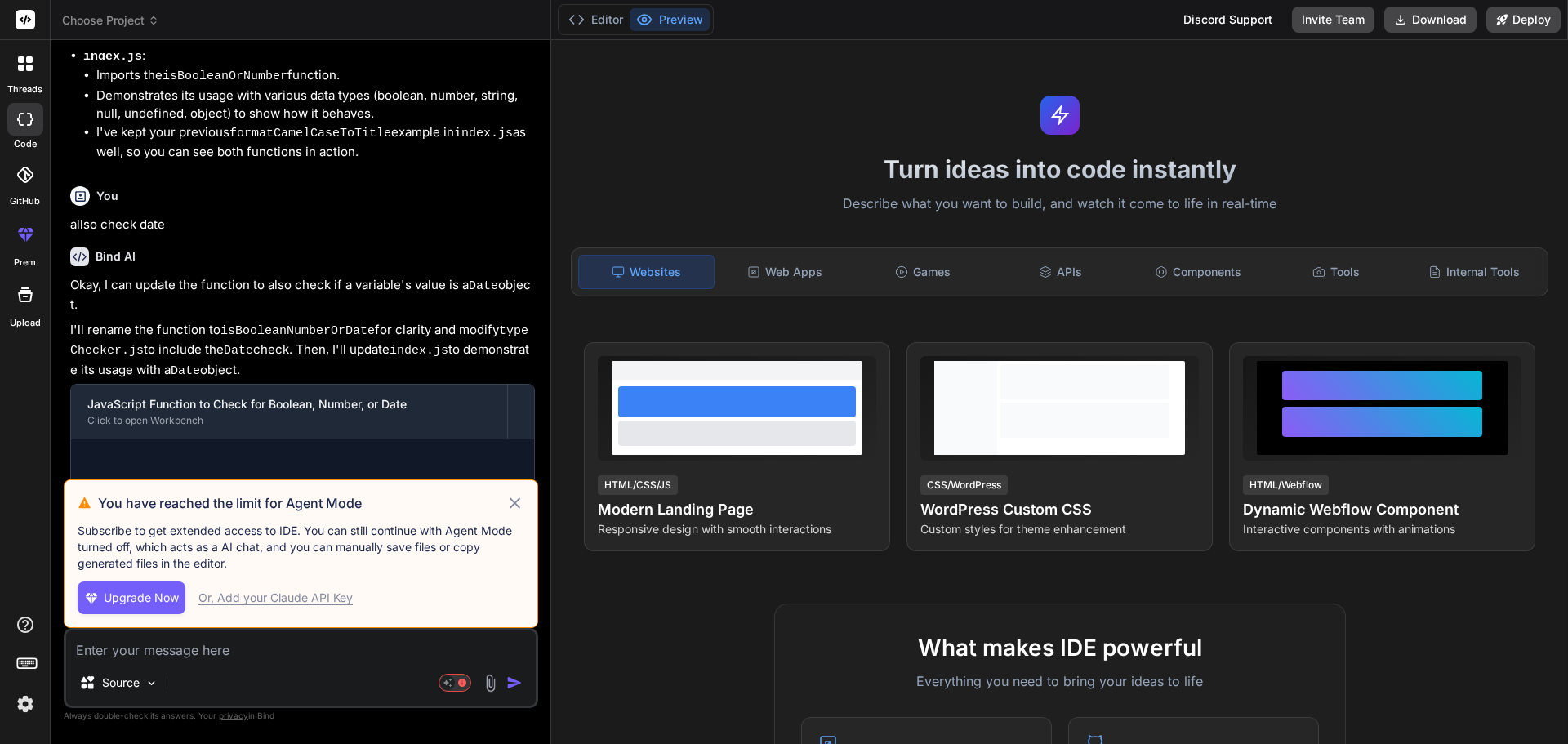
scroll to position [1289, 0]
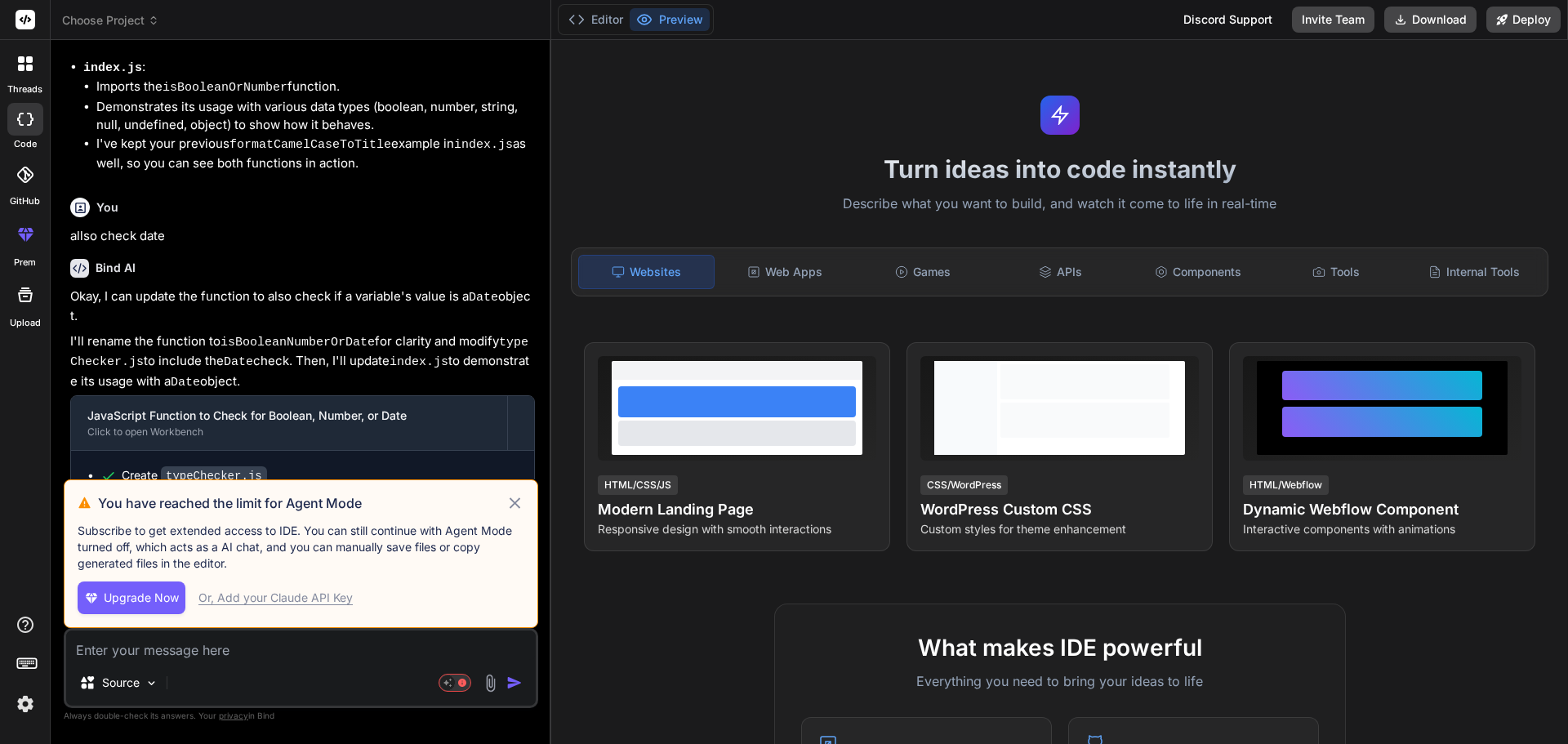
click at [519, 506] on icon at bounding box center [515, 503] width 19 height 20
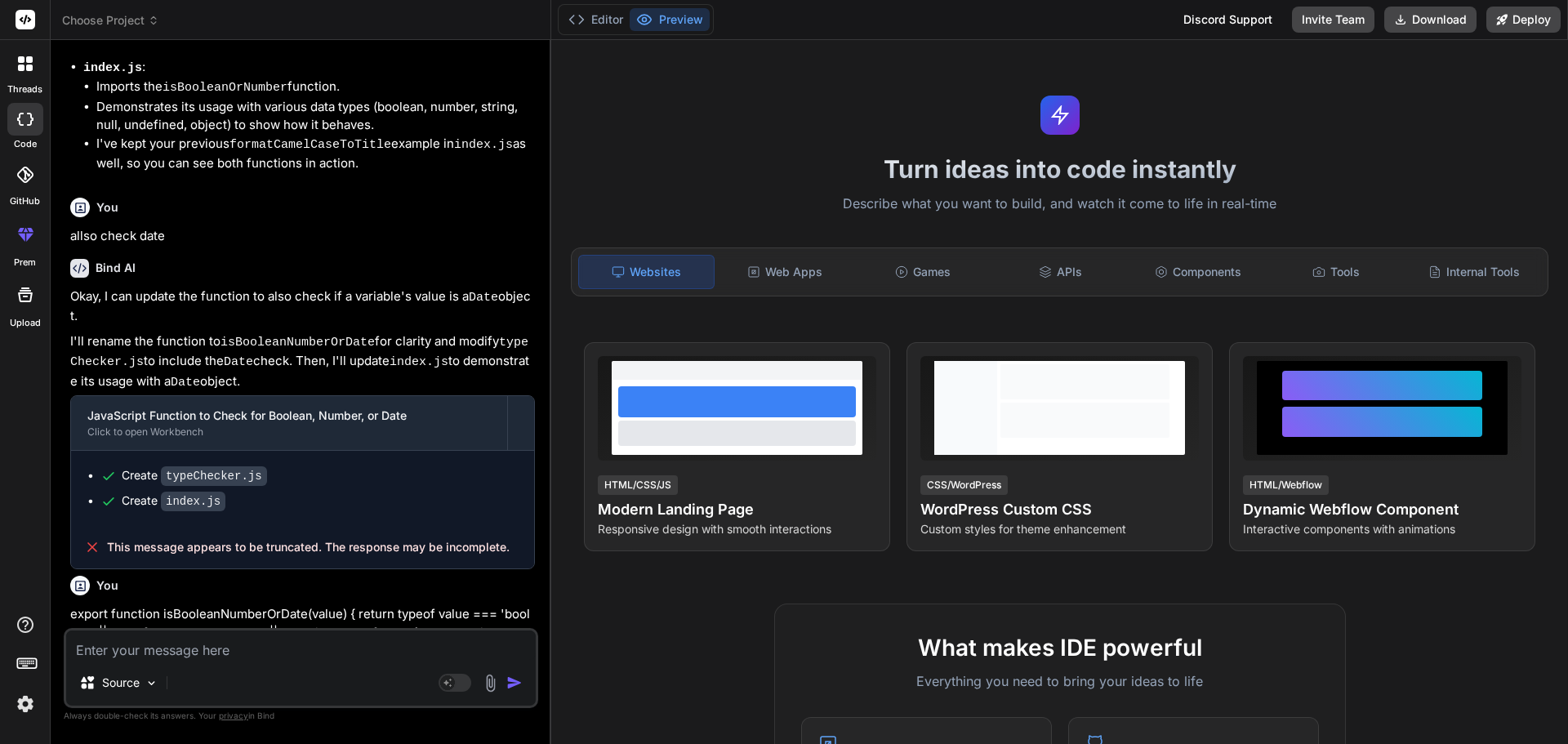
type textarea "x"
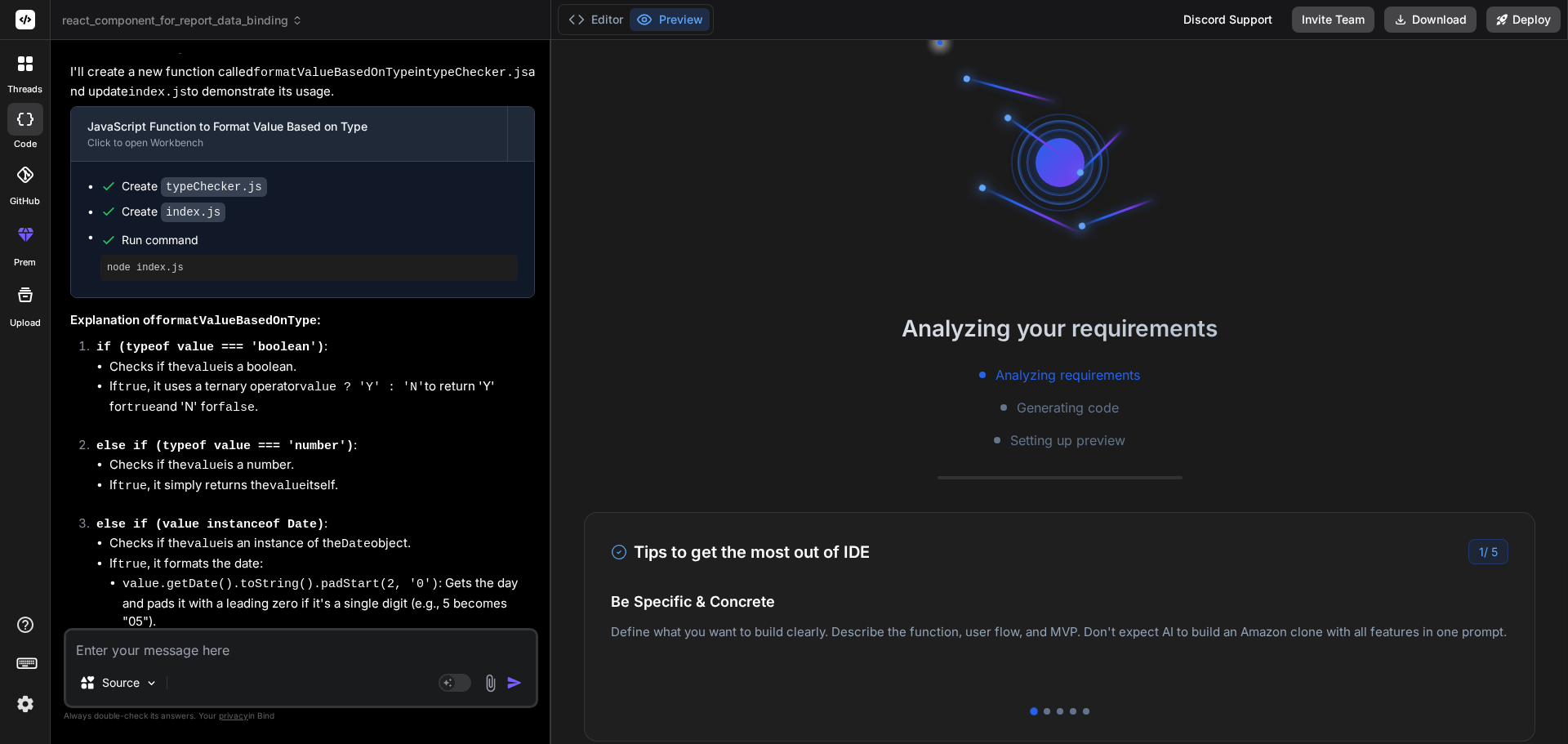
scroll to position [2225, 0]
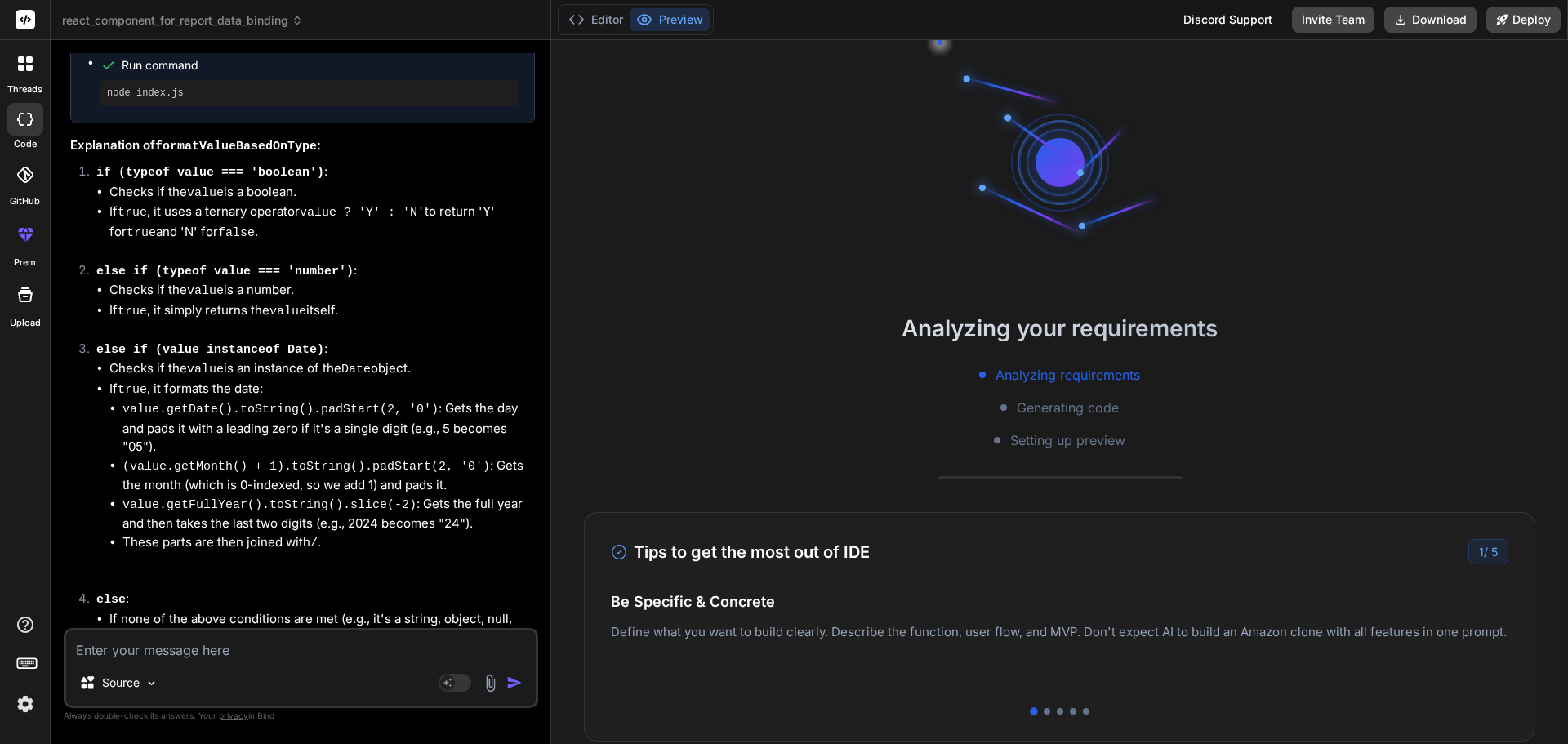
click at [236, 644] on textarea at bounding box center [301, 644] width 469 height 29
paste textarea "<Row className="mt-4" > <Col xl={6}> <div className="bsln-tbl"> <h5 className="…"
type textarea "<Row className="mt-4" > <Col xl={6}> <div className="bsln-tbl"> <h5 className="…"
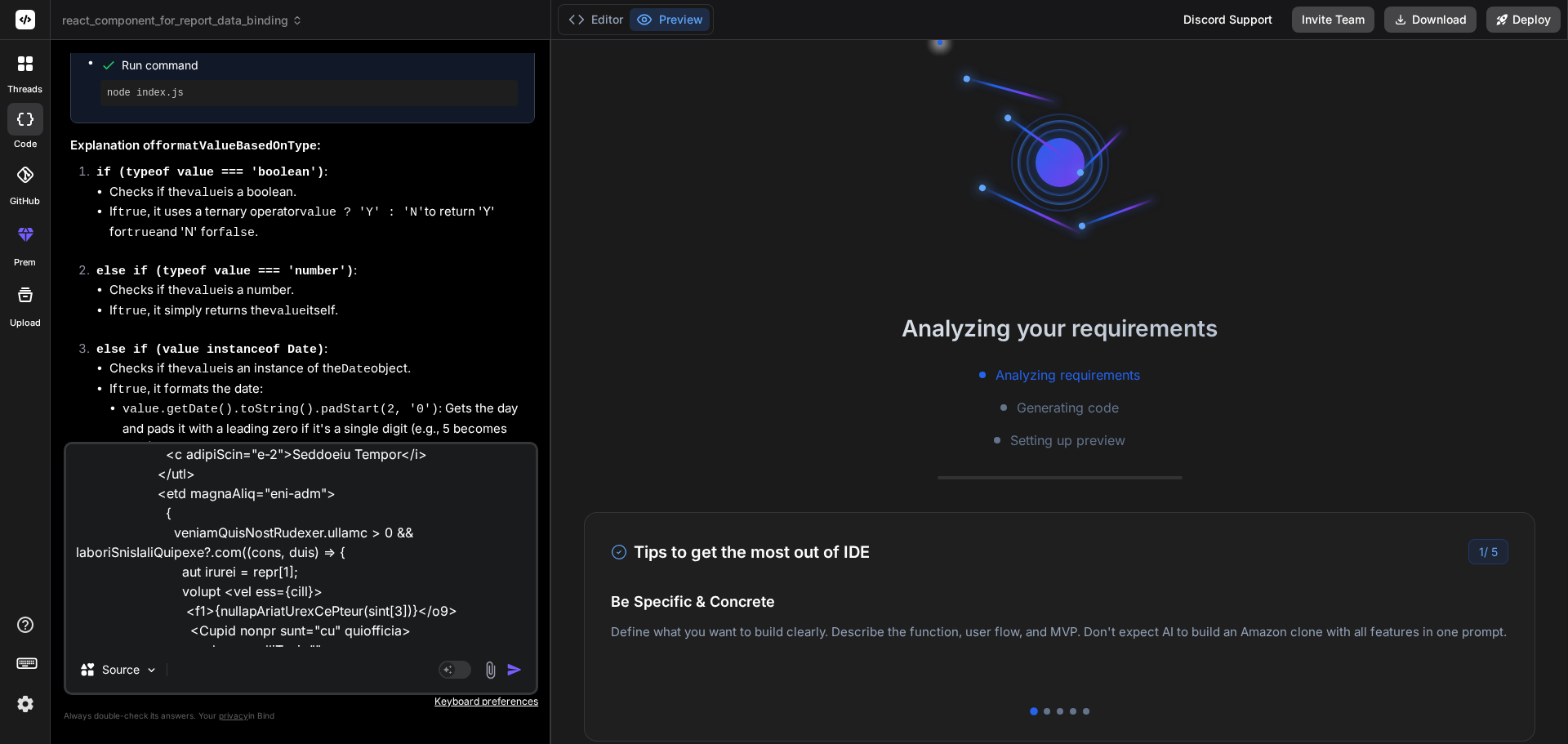
scroll to position [1117, 0]
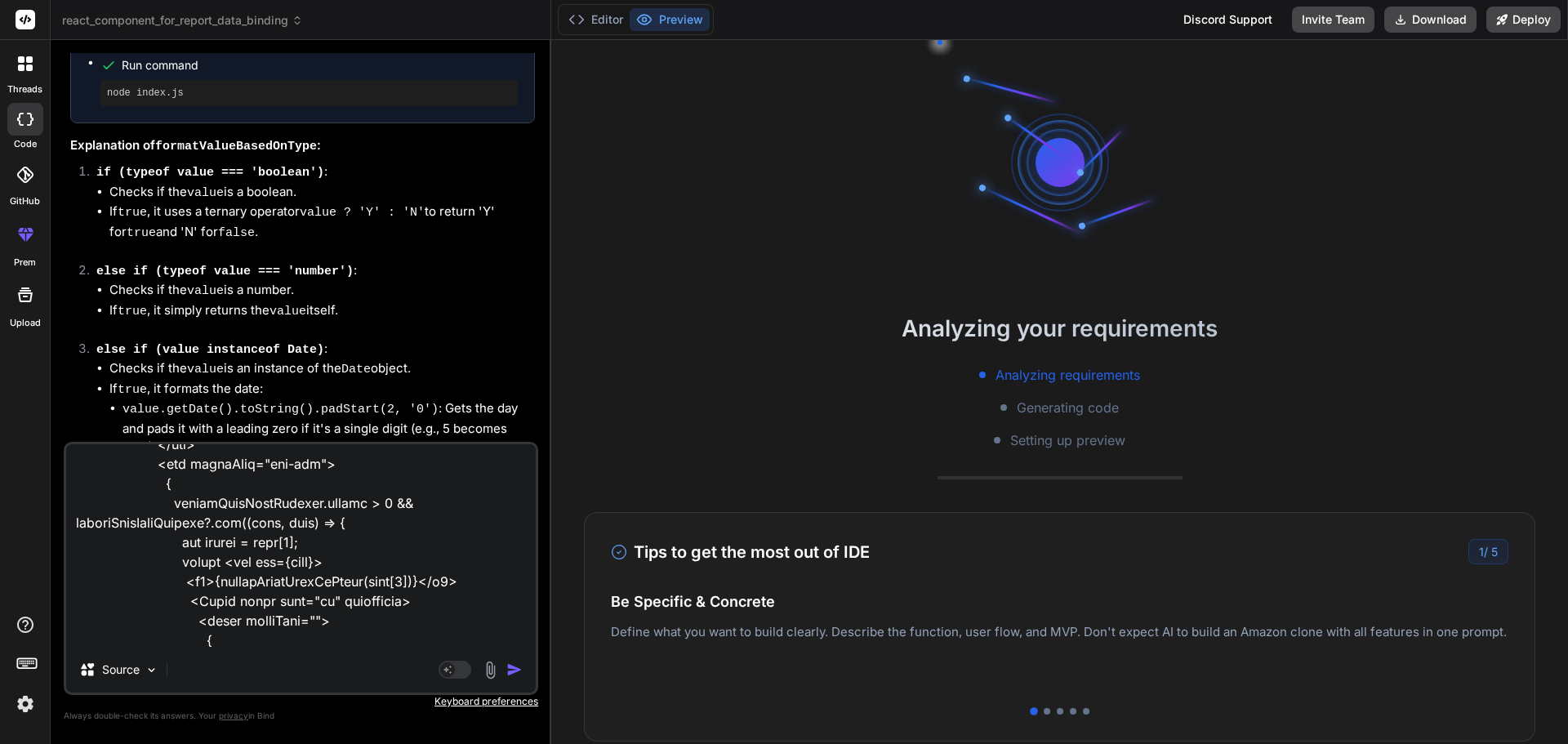
drag, startPoint x: 466, startPoint y: 562, endPoint x: 174, endPoint y: 561, distance: 292.0
click at [174, 561] on textarea at bounding box center [301, 546] width 469 height 203
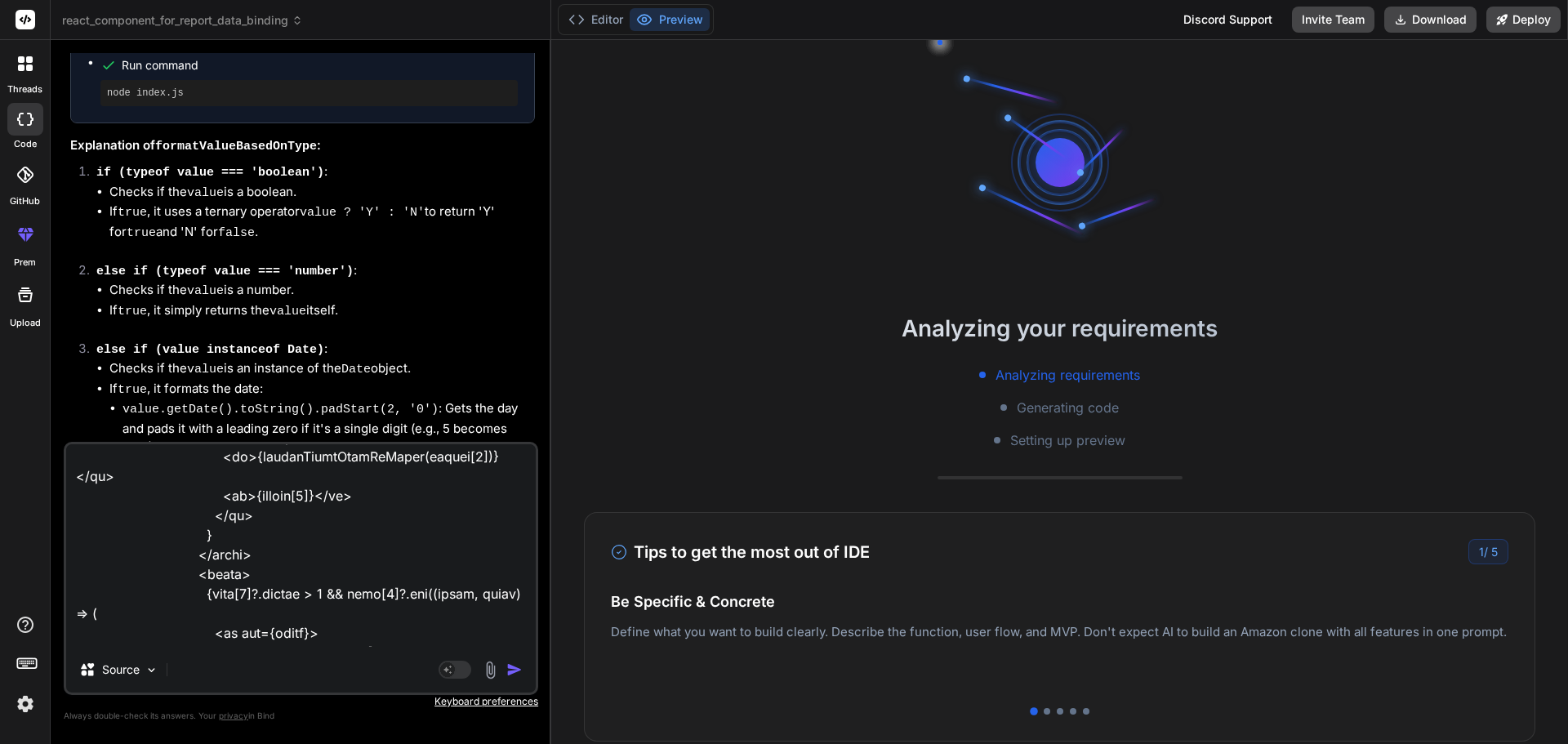
scroll to position [1689, 0]
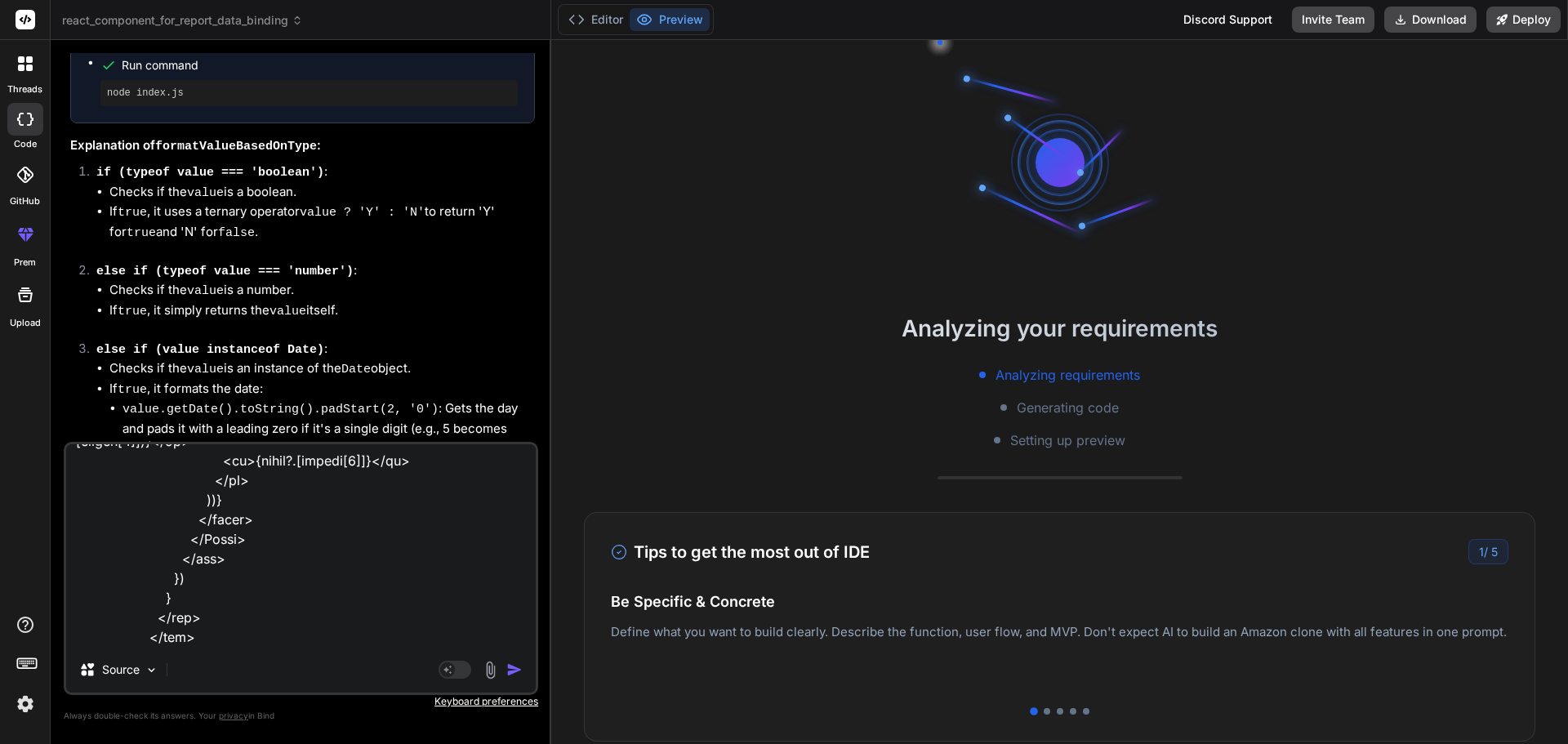
click at [220, 645] on textarea at bounding box center [301, 546] width 469 height 203
type textarea "x"
type textarea "<Row className="mt-4" > <Col xl={6}> <div className="bsln-tbl"> <h5 className="…"
type textarea "x"
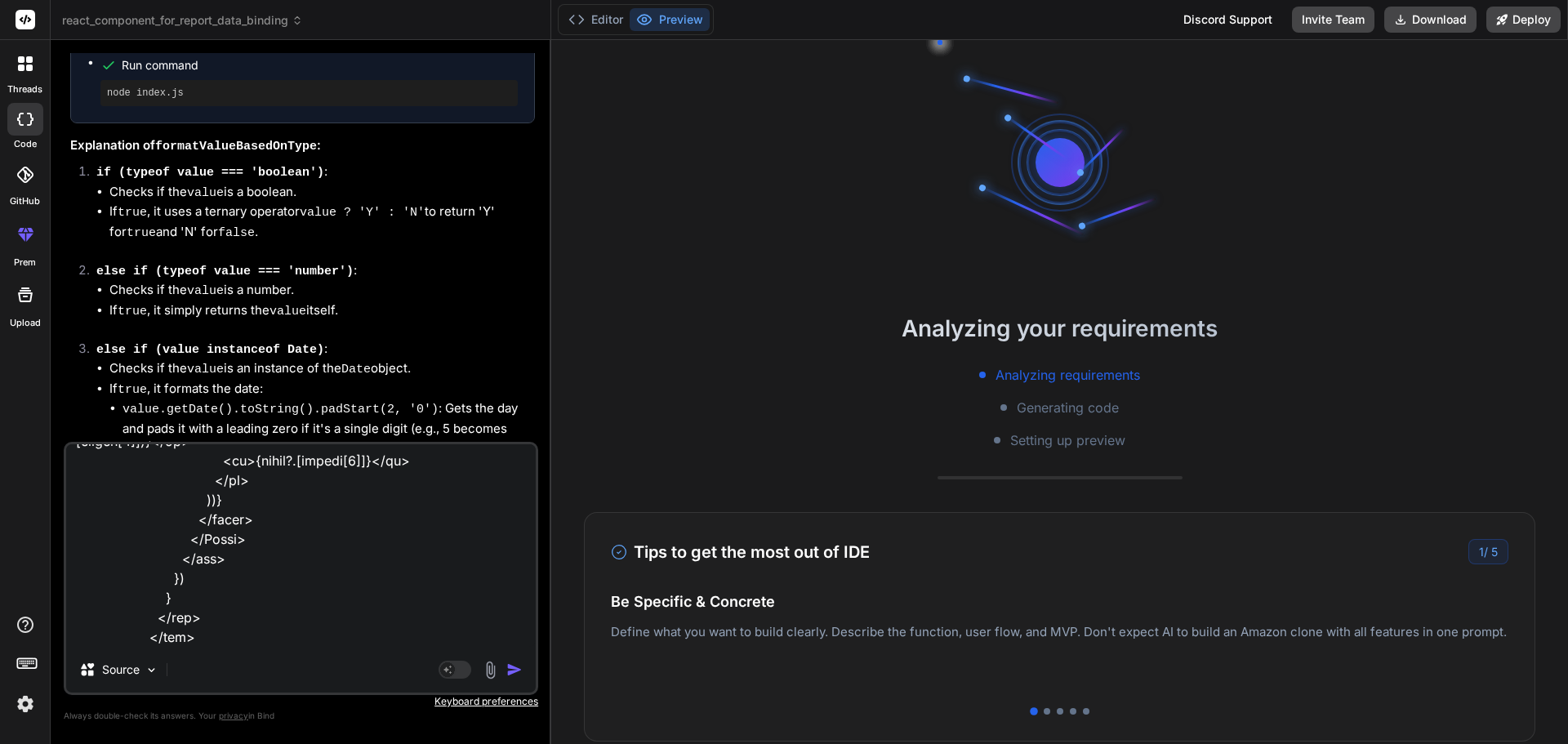
type textarea "<Row className="mt-4" > <Col xl={6}> <div className="bsln-tbl"> <h5 className="…"
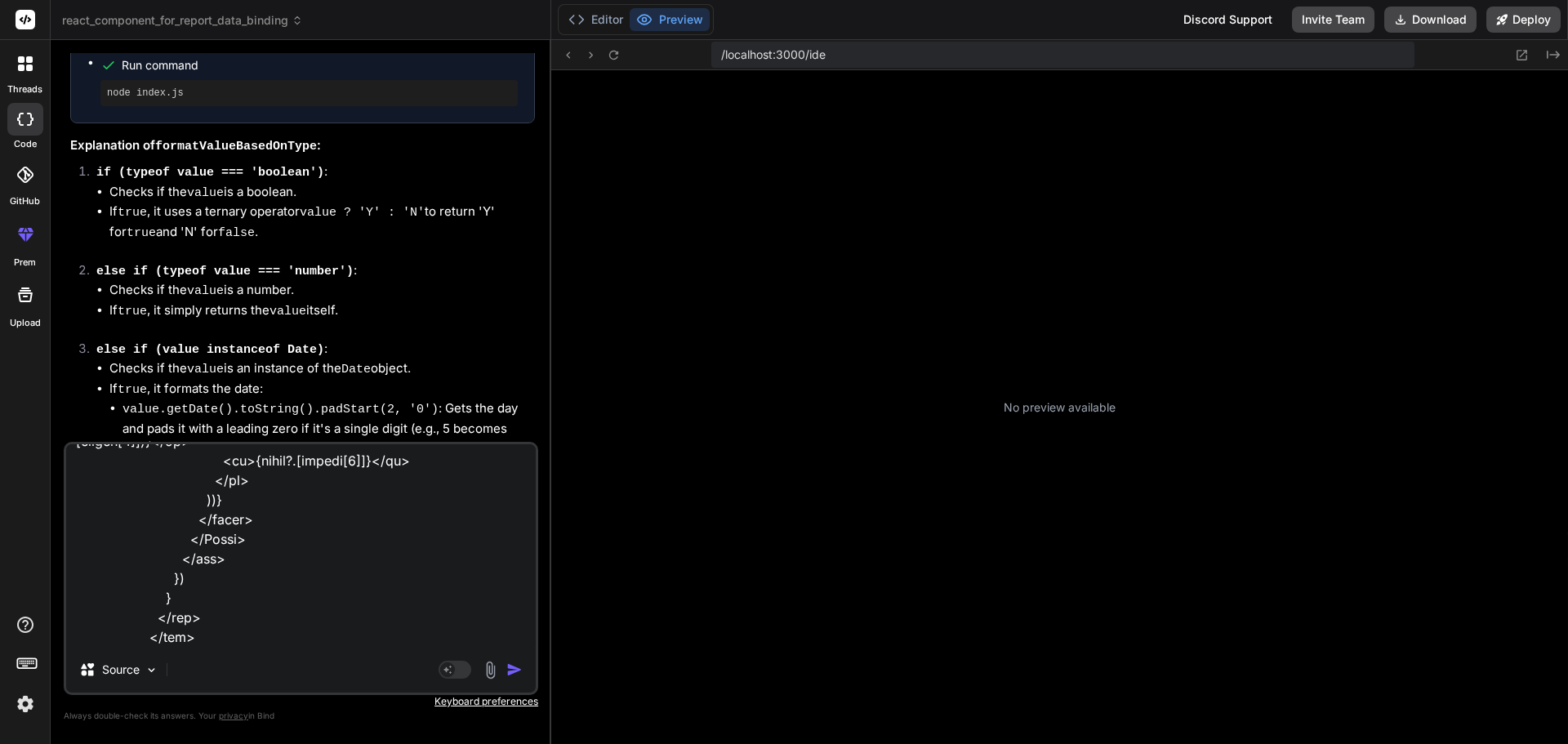
scroll to position [171, 0]
click at [210, 641] on textarea at bounding box center [301, 546] width 469 height 203
type textarea "x"
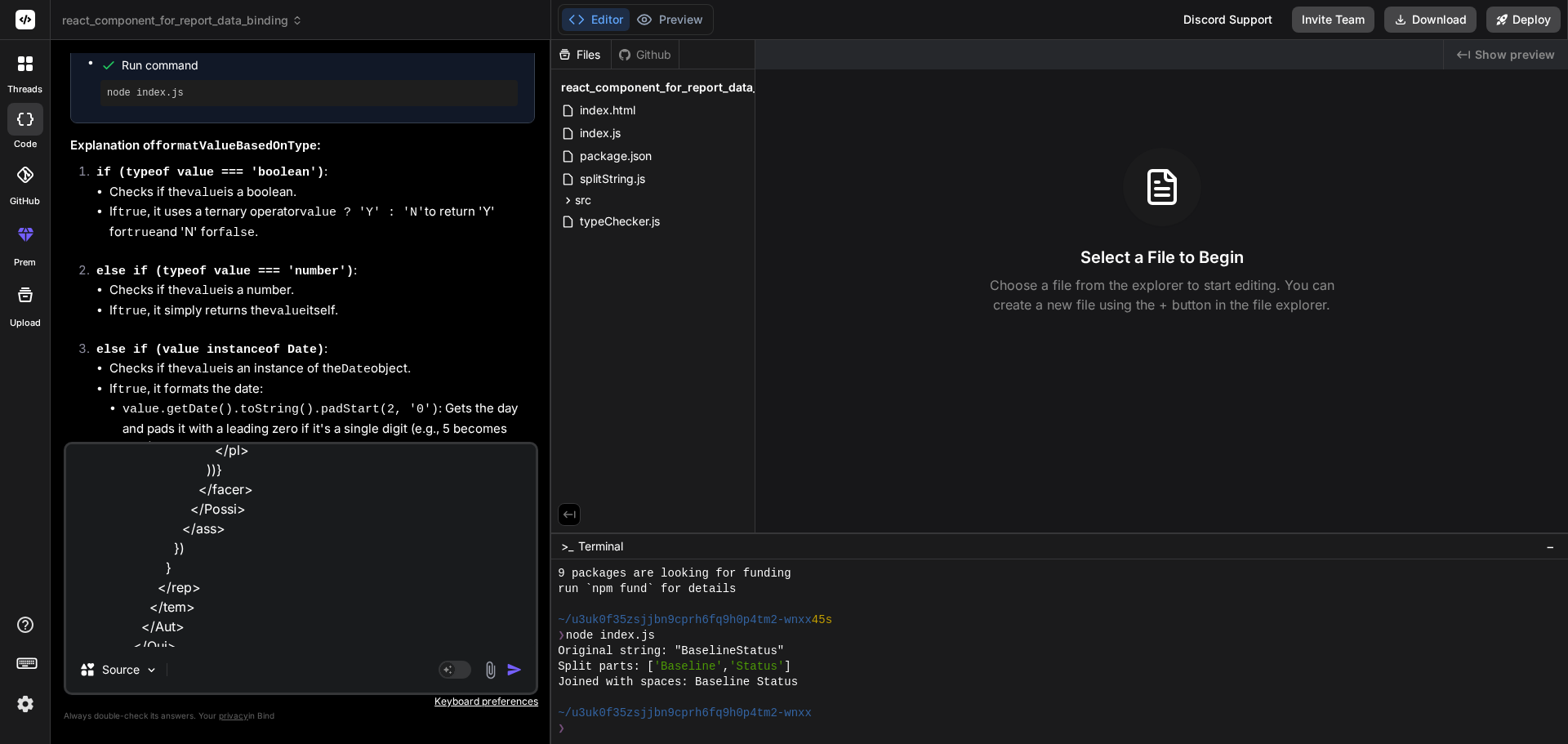
scroll to position [1728, 0]
click at [159, 630] on textarea at bounding box center [301, 546] width 469 height 203
paste textarea "<h5>{formatCamelCaseToTitle(item[0])}</h5>"
type textarea "<Row className="mt-4" > <Col xl={6}> <div className="bsln-tbl"> <h5 className="…"
type textarea "x"
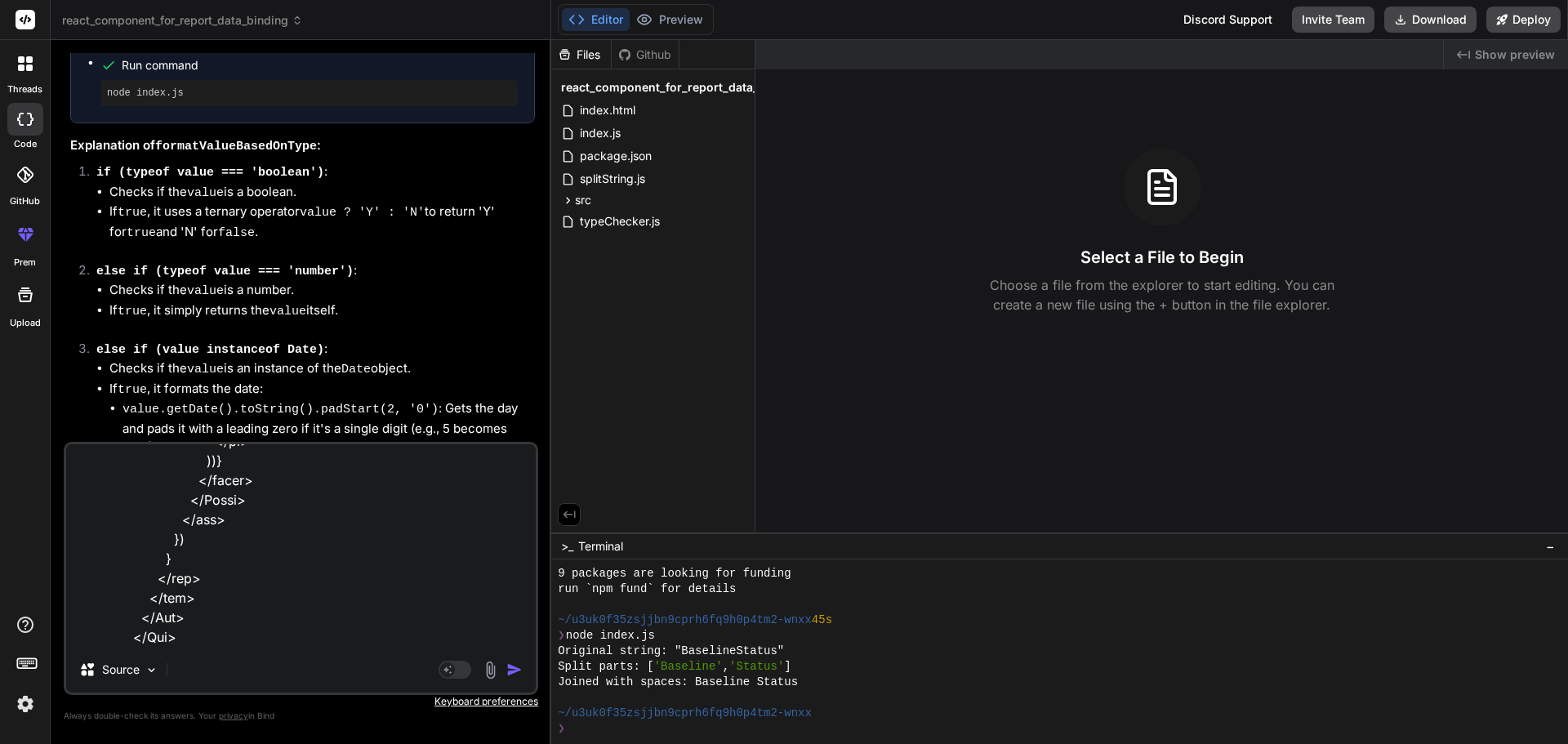
type textarea "<Row className="mt-4" > <Col xl={6}> <div className="bsln-tbl"> <h5 className="…"
type textarea "x"
click at [403, 644] on textarea at bounding box center [301, 546] width 469 height 203
type textarea "<Row className="mt-4" > <Col xl={6}> <div className="bsln-tbl"> <h5 className="…"
type textarea "x"
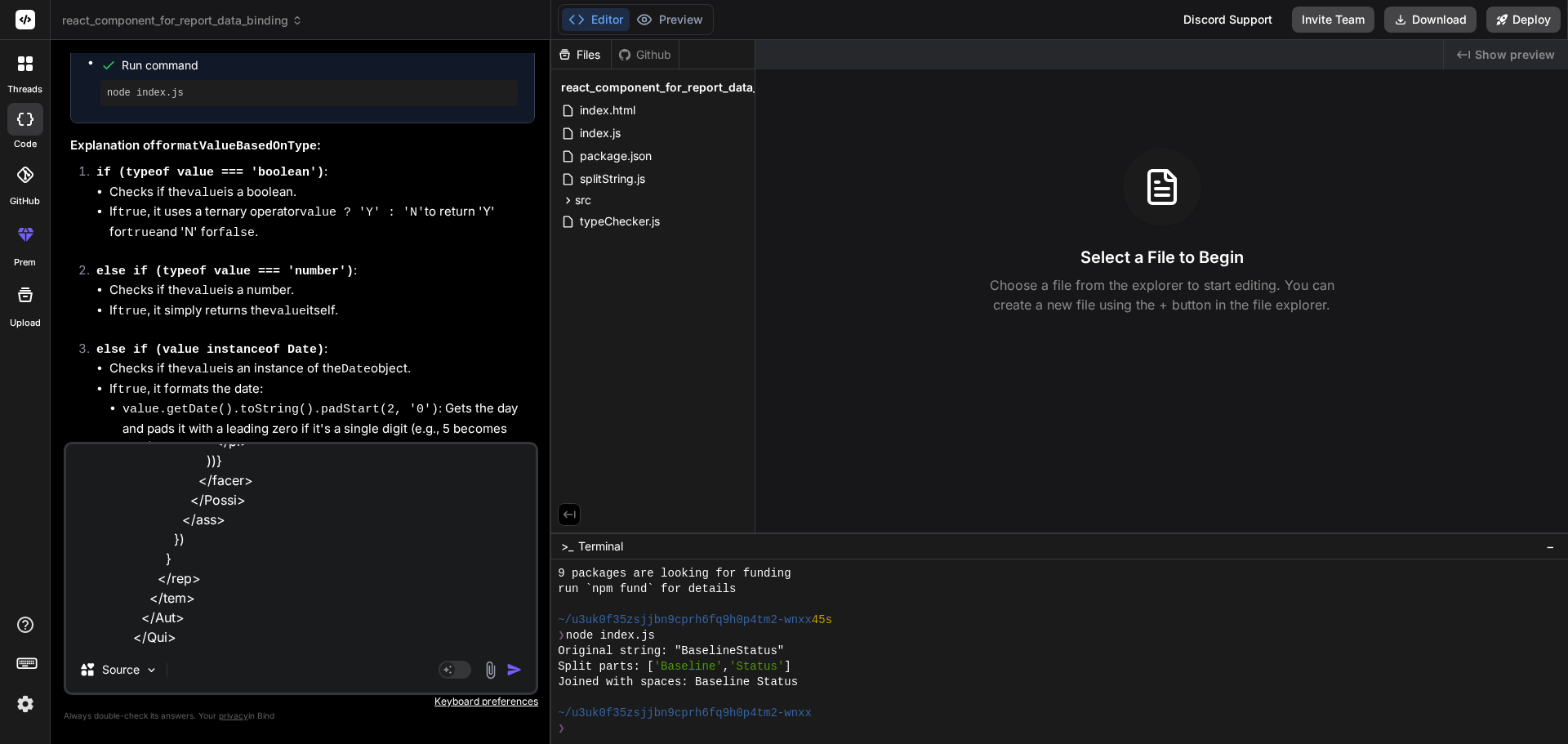
type textarea "<Row className="mt-4" > <Col xl={6}> <div className="bsln-tbl"> <h5 className="…"
type textarea "x"
type textarea "<Row className="mt-4" > <Col xl={6}> <div className="bsln-tbl"> <h5 className="…"
type textarea "x"
type textarea "<Row className="mt-4" > <Col xl={6}> <div className="bsln-tbl"> <h5 className="…"
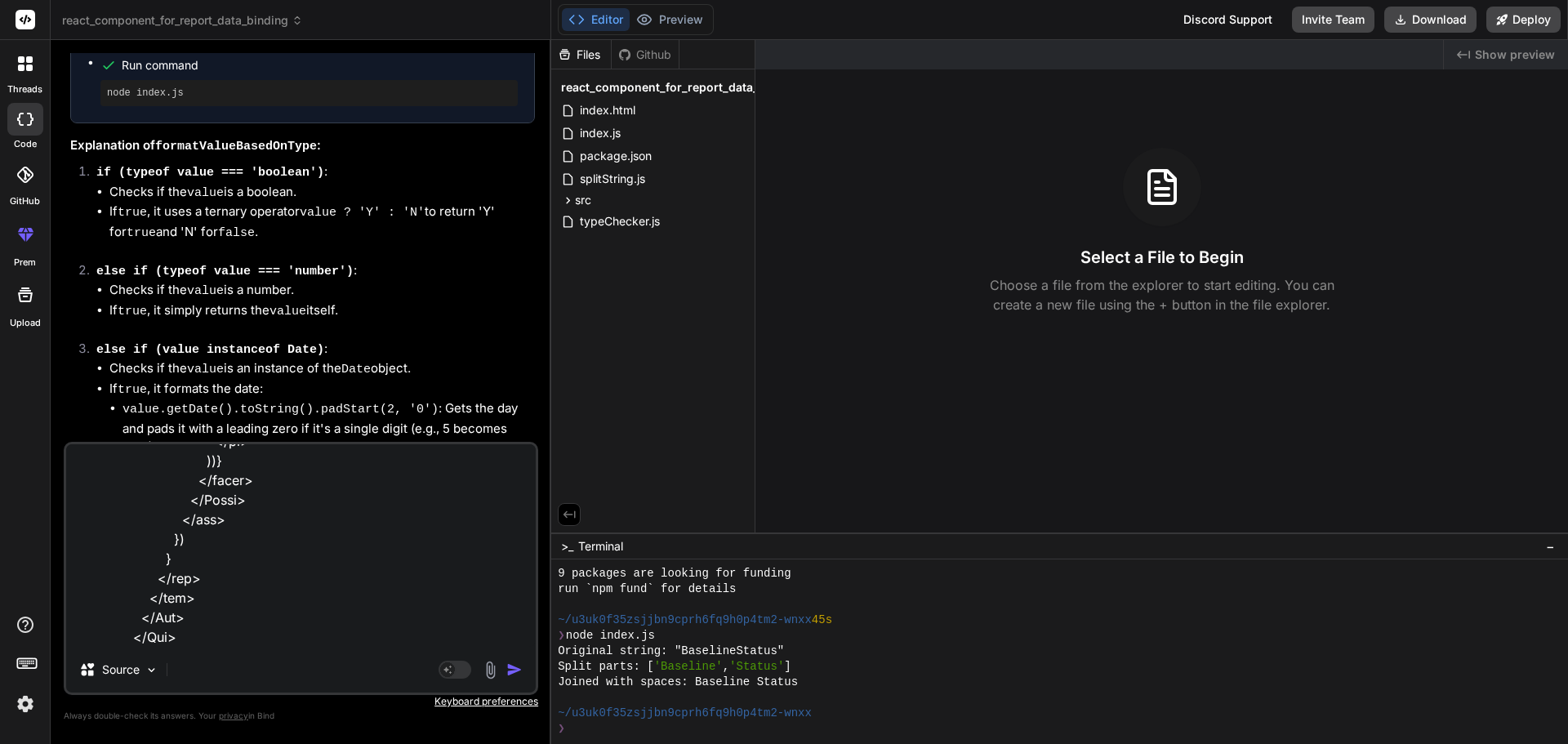
type textarea "x"
type textarea "<Row className="mt-4" > <Col xl={6}> <div className="bsln-tbl"> <h5 className="…"
type textarea "x"
type textarea "<Row className="mt-4" > <Col xl={6}> <div className="bsln-tbl"> <h5 className="…"
type textarea "x"
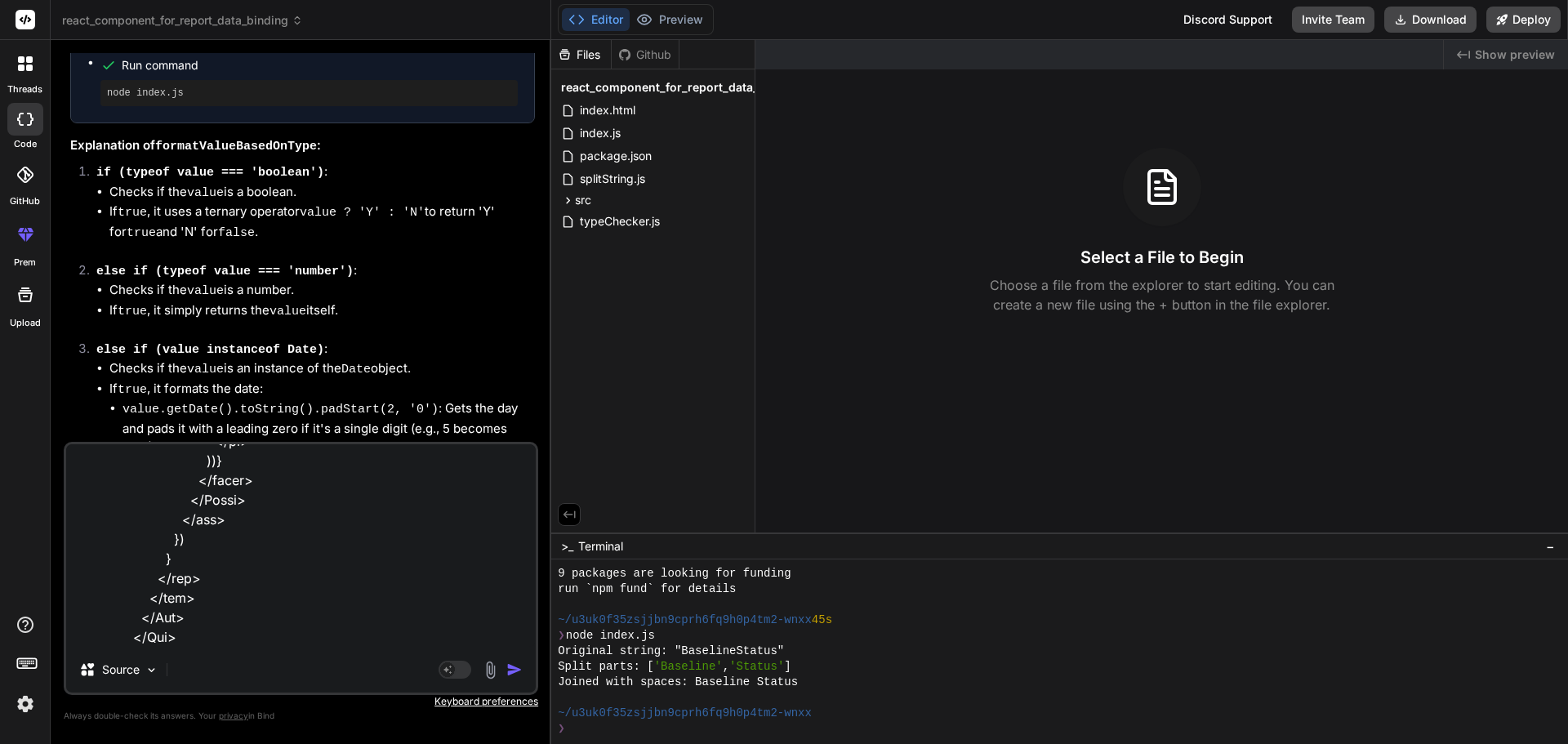
type textarea "<Row className="mt-4" > <Col xl={6}> <div className="bsln-tbl"> <h5 className="…"
type textarea "x"
type textarea "<Row className="mt-4" > <Col xl={6}> <div className="bsln-tbl"> <h5 className="…"
type textarea "x"
type textarea "<Row className="mt-4" > <Col xl={6}> <div className="bsln-tbl"> <h5 className="…"
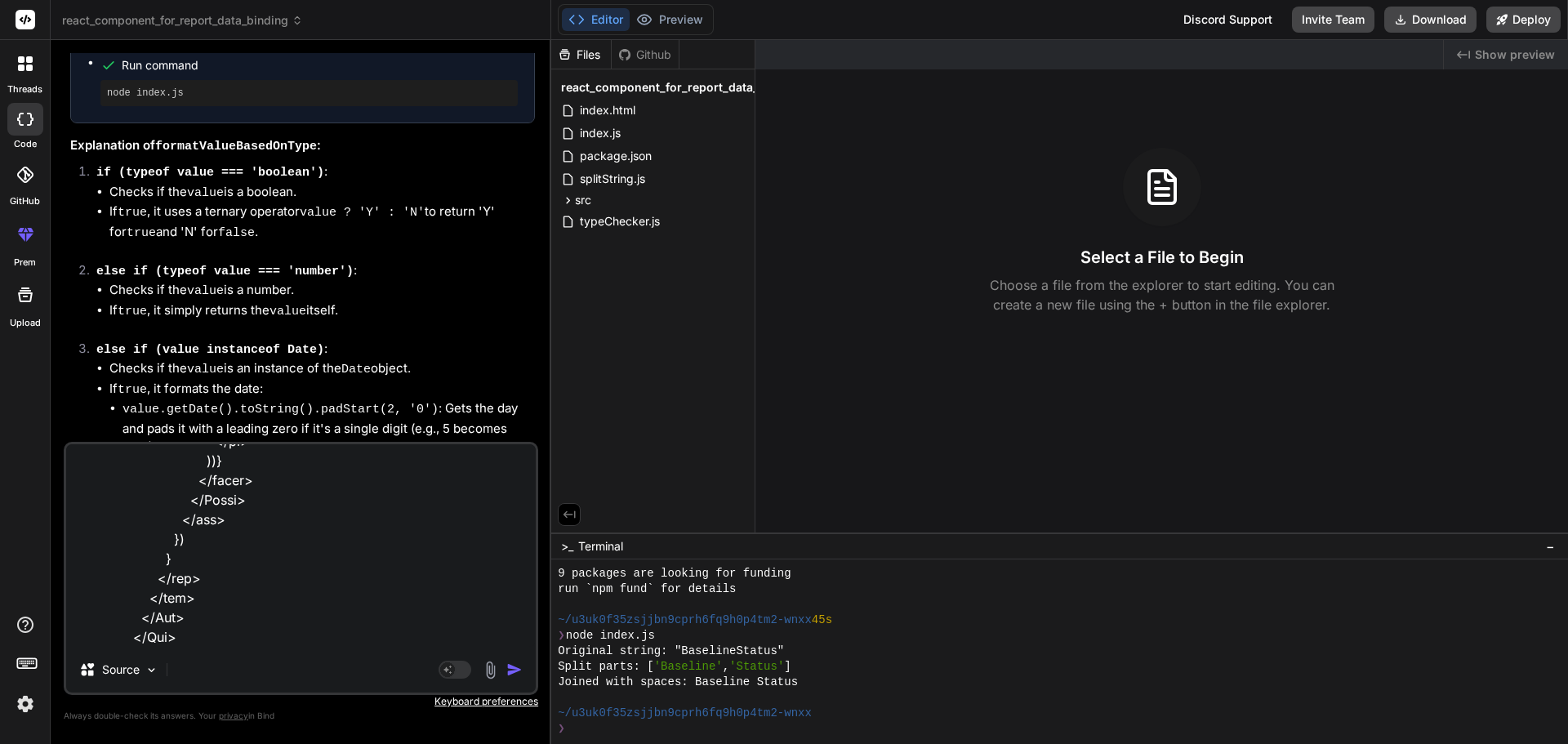
type textarea "x"
type textarea "<Row className="mt-4" > <Col xl={6}> <div className="bsln-tbl"> <h5 className="…"
type textarea "x"
type textarea "<Row className="mt-4" > <Col xl={6}> <div className="bsln-tbl"> <h5 className="…"
type textarea "x"
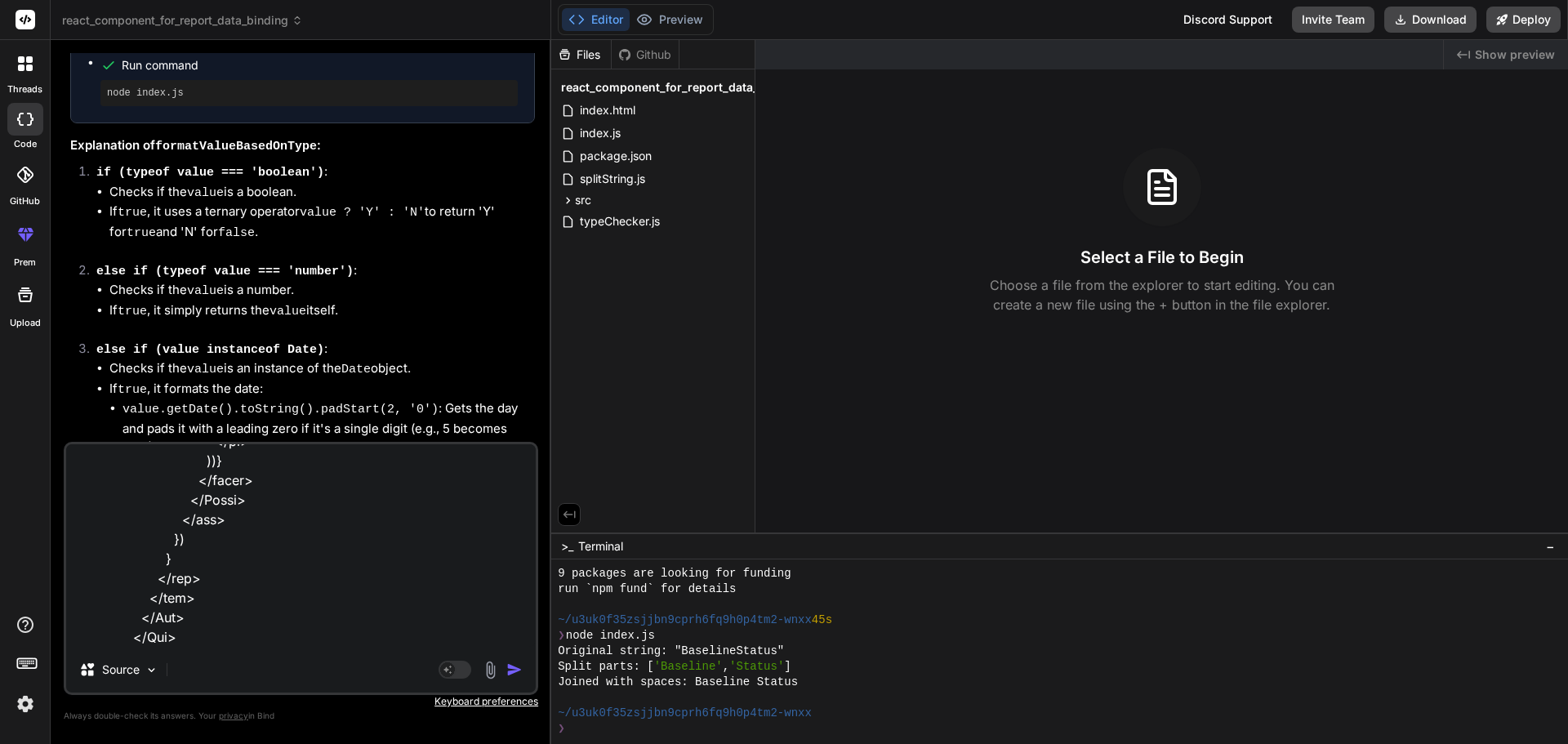
type textarea "<Row className="mt-4" > <Col xl={6}> <div className="bsln-tbl"> <h5 className="…"
type textarea "x"
type textarea "<Row className="mt-4" > <Col xl={6}> <div className="bsln-tbl"> <h5 className="…"
type textarea "x"
type textarea "<Row className="mt-4" > <Col xl={6}> <div className="bsln-tbl"> <h5 className="…"
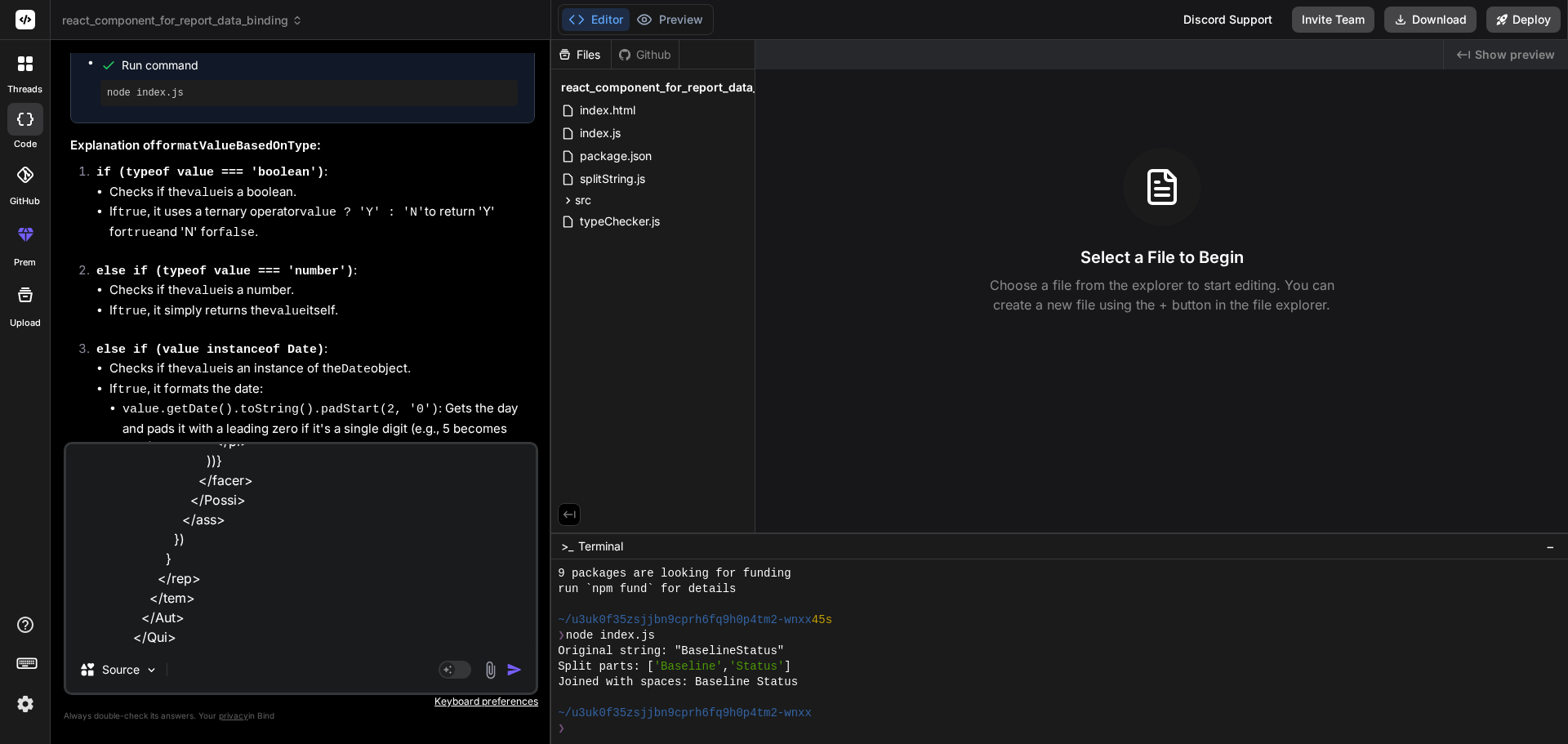
type textarea "x"
type textarea "<Row className="mt-4" > <Col xl={6}> <div className="bsln-tbl"> <h5 className="…"
type textarea "x"
type textarea "<Row className="mt-4" > <Col xl={6}> <div className="bsln-tbl"> <h5 className="…"
type textarea "x"
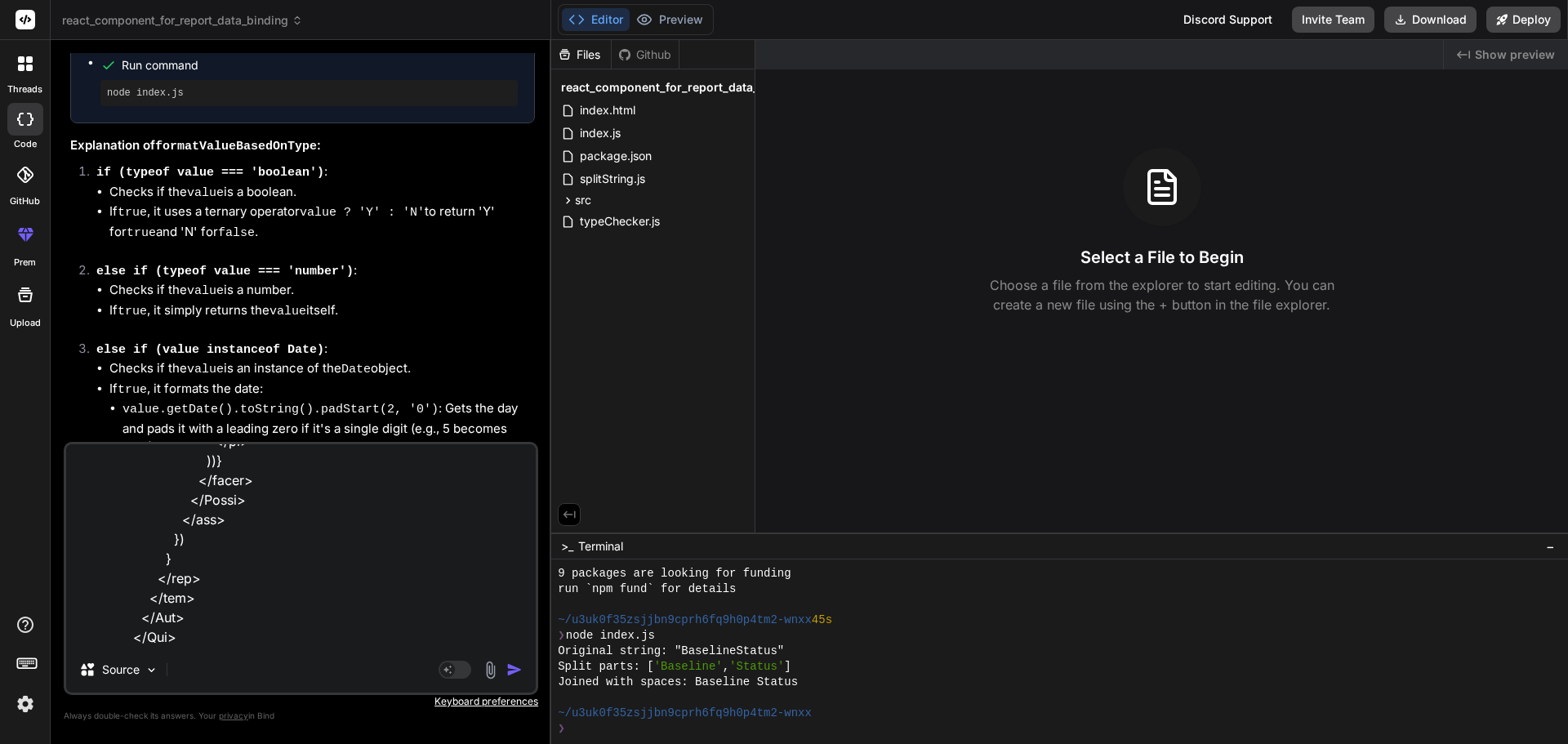
type textarea "<Row className="mt-4" > <Col xl={6}> <div className="bsln-tbl"> <h5 className="…"
type textarea "x"
type textarea "<Row className="mt-4" > <Col xl={6}> <div className="bsln-tbl"> <h5 className="…"
type textarea "x"
type textarea "<Row className="mt-4" > <Col xl={6}> <div className="bsln-tbl"> <h5 className="…"
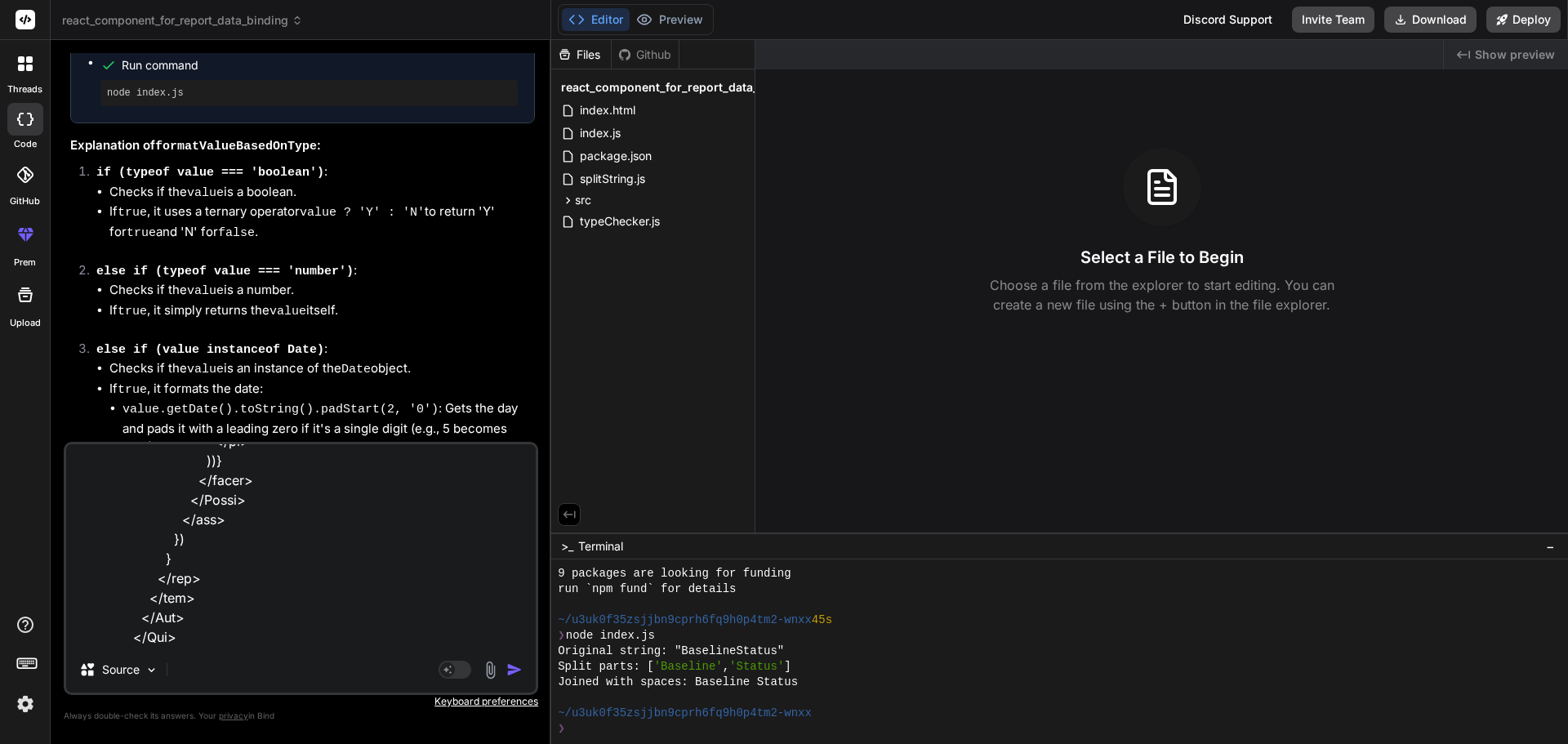
type textarea "x"
type textarea "<Row className="mt-4" > <Col xl={6}> <div className="bsln-tbl"> <h5 className="…"
type textarea "x"
type textarea "<Row className="mt-4" > <Col xl={6}> <div className="bsln-tbl"> <h5 className="…"
type textarea "x"
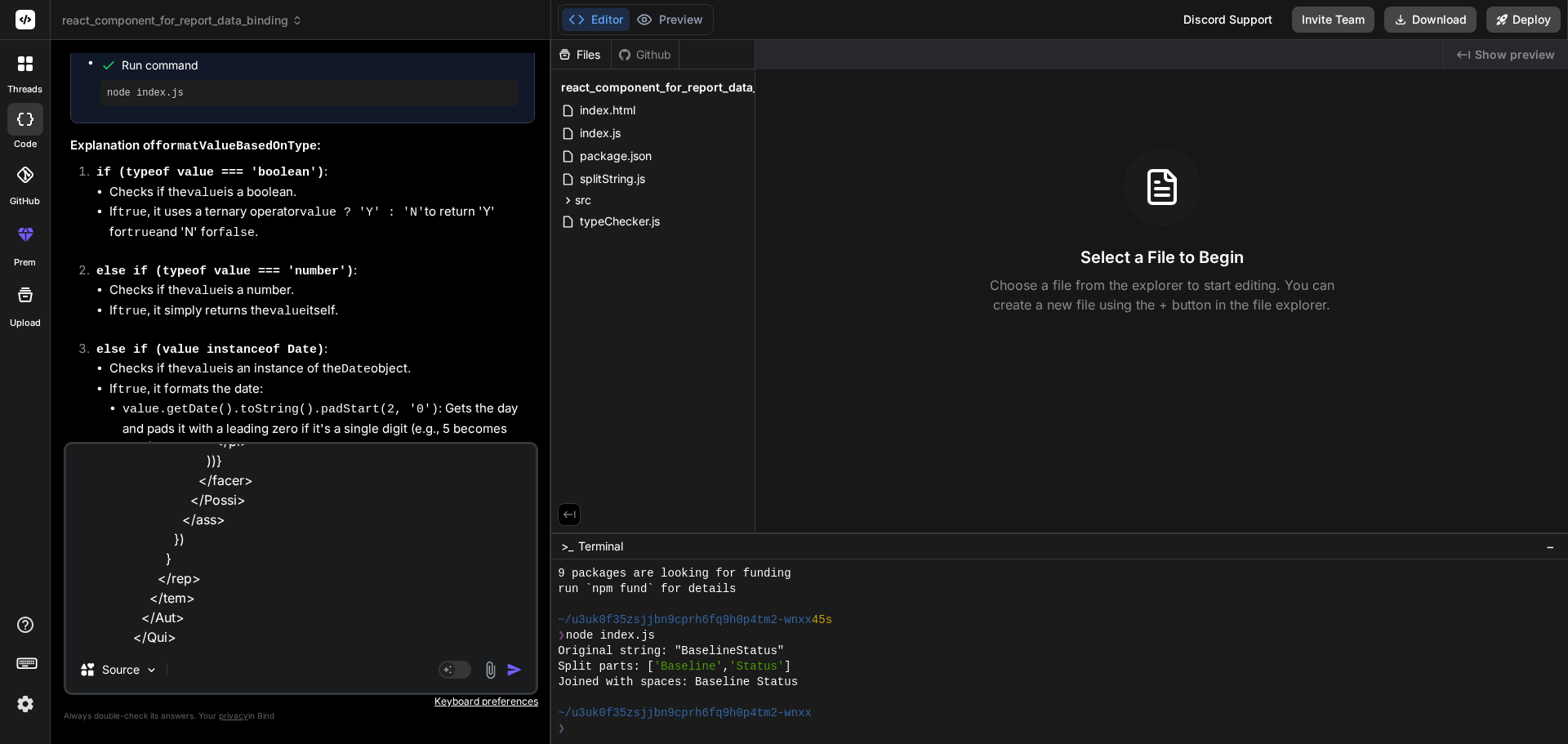
type textarea "<Row className="mt-4" > <Col xl={6}> <div className="bsln-tbl"> <h5 className="…"
type textarea "x"
type textarea "<Row className="mt-4" > <Col xl={6}> <div className="bsln-tbl"> <h5 className="…"
type textarea "x"
type textarea "<Row className="mt-4" > <Col xl={6}> <div className="bsln-tbl"> <h5 className="…"
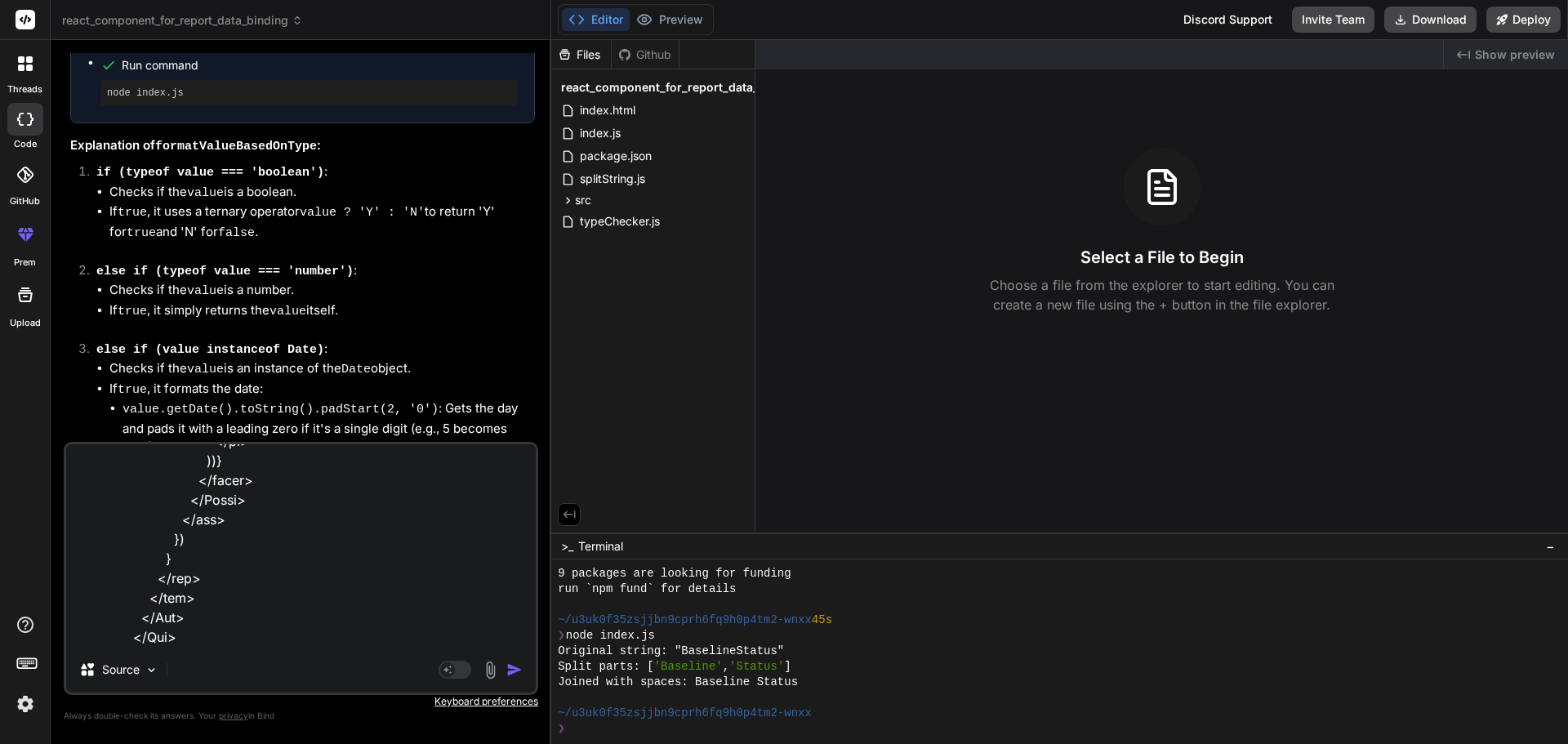
type textarea "x"
type textarea "<Row className="mt-4" > <Col xl={6}> <div className="bsln-tbl"> <h5 className="…"
type textarea "x"
type textarea "<Row className="mt-4" > <Col xl={6}> <div className="bsln-tbl"> <h5 className="…"
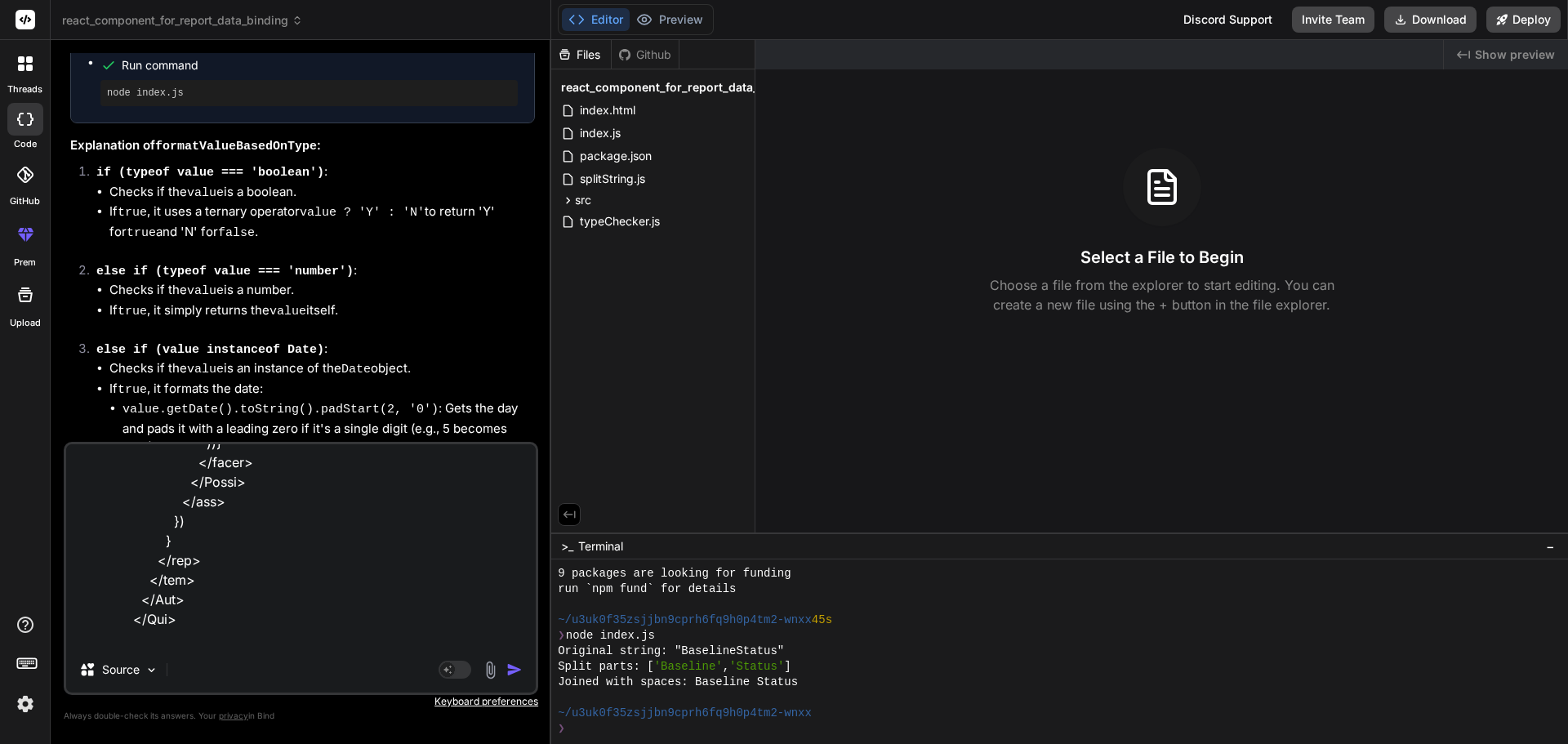
type textarea "x"
type textarea "<Row className="mt-4" > <Col xl={6}> <div className="bsln-tbl"> <h5 className="…"
type textarea "x"
type textarea "<Row className="mt-4" > <Col xl={6}> <div className="bsln-tbl"> <h5 className="…"
type textarea "x"
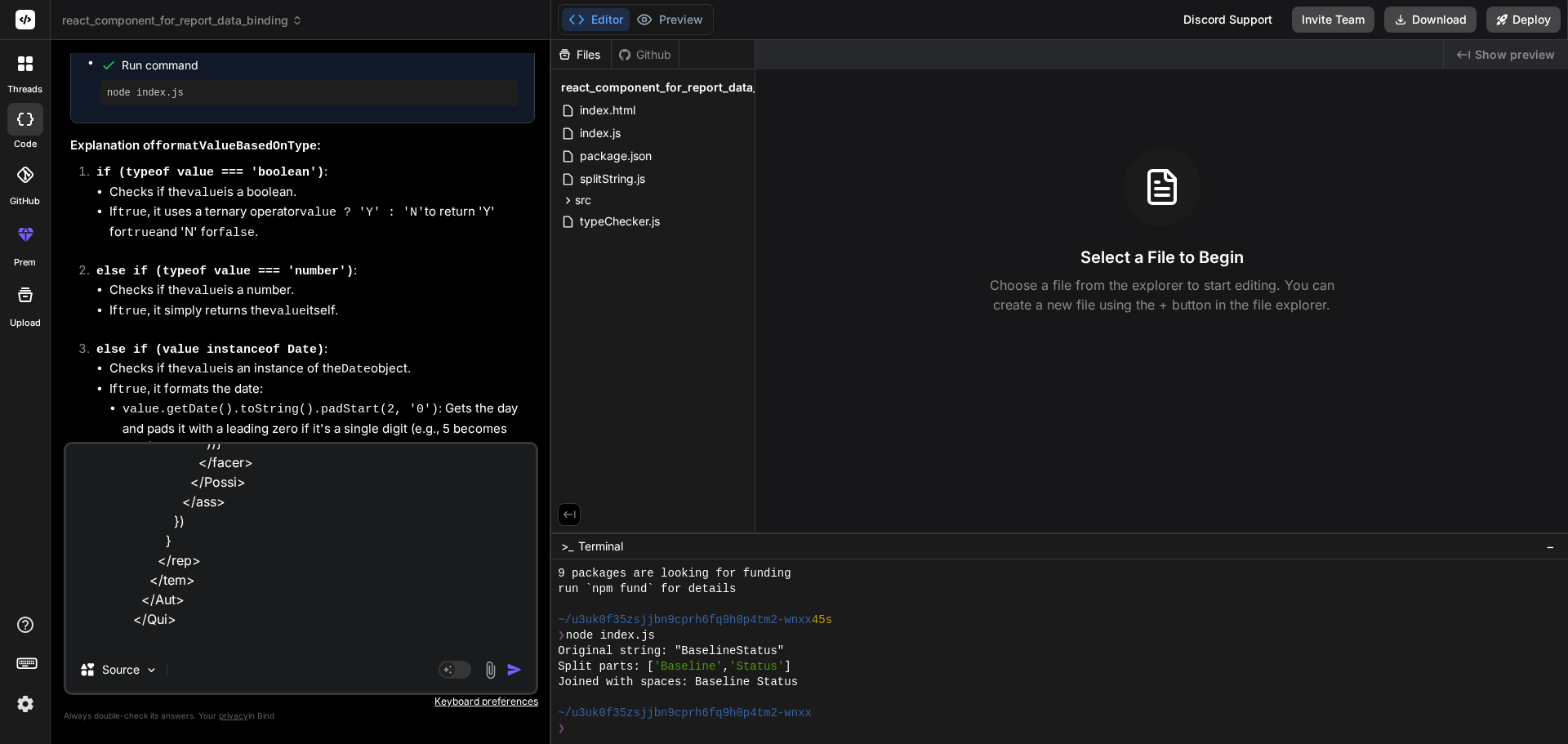
type textarea "<Row className="mt-4" > <Col xl={6}> <div className="bsln-tbl"> <h5 className="…"
type textarea "x"
type textarea "<Row className="mt-4" > <Col xl={6}> <div className="bsln-tbl"> <h5 className="…"
type textarea "x"
type textarea "<Row className="mt-4" > <Col xl={6}> <div className="bsln-tbl"> <h5 className="…"
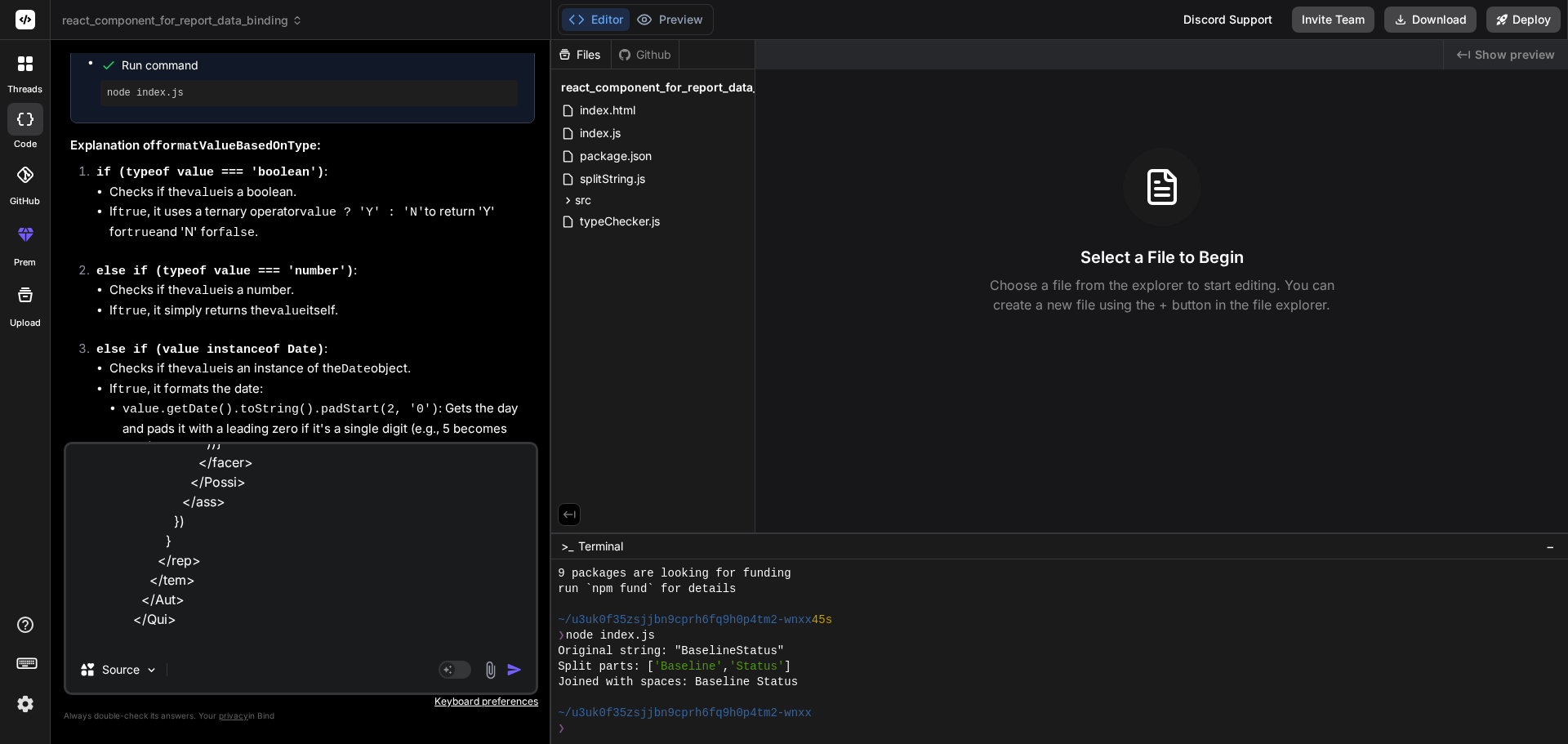
type textarea "x"
type textarea "<Row className="mt-4" > <Col xl={6}> <div className="bsln-tbl"> <h5 className="…"
type textarea "x"
type textarea "<Row className="mt-4" > <Col xl={6}> <div className="bsln-tbl"> <h5 className="…"
type textarea "x"
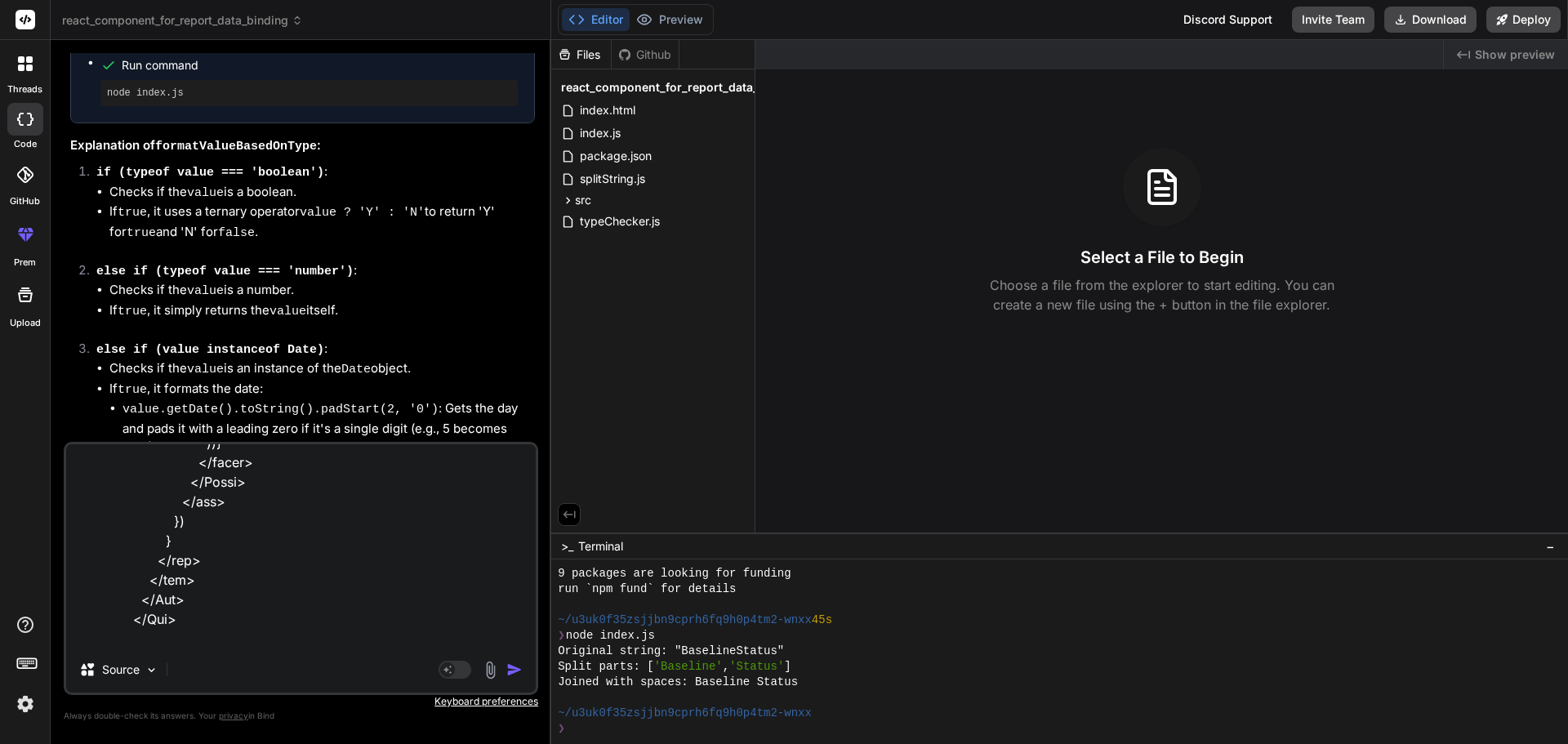
type textarea "<Row className="mt-4" > <Col xl={6}> <div className="bsln-tbl"> <h5 className="…"
type textarea "x"
type textarea "<Row className="mt-4" > <Col xl={6}> <div className="bsln-tbl"> <h5 className="…"
type textarea "x"
type textarea "<Row className="mt-4" > <Col xl={6}> <div className="bsln-tbl"> <h5 className="…"
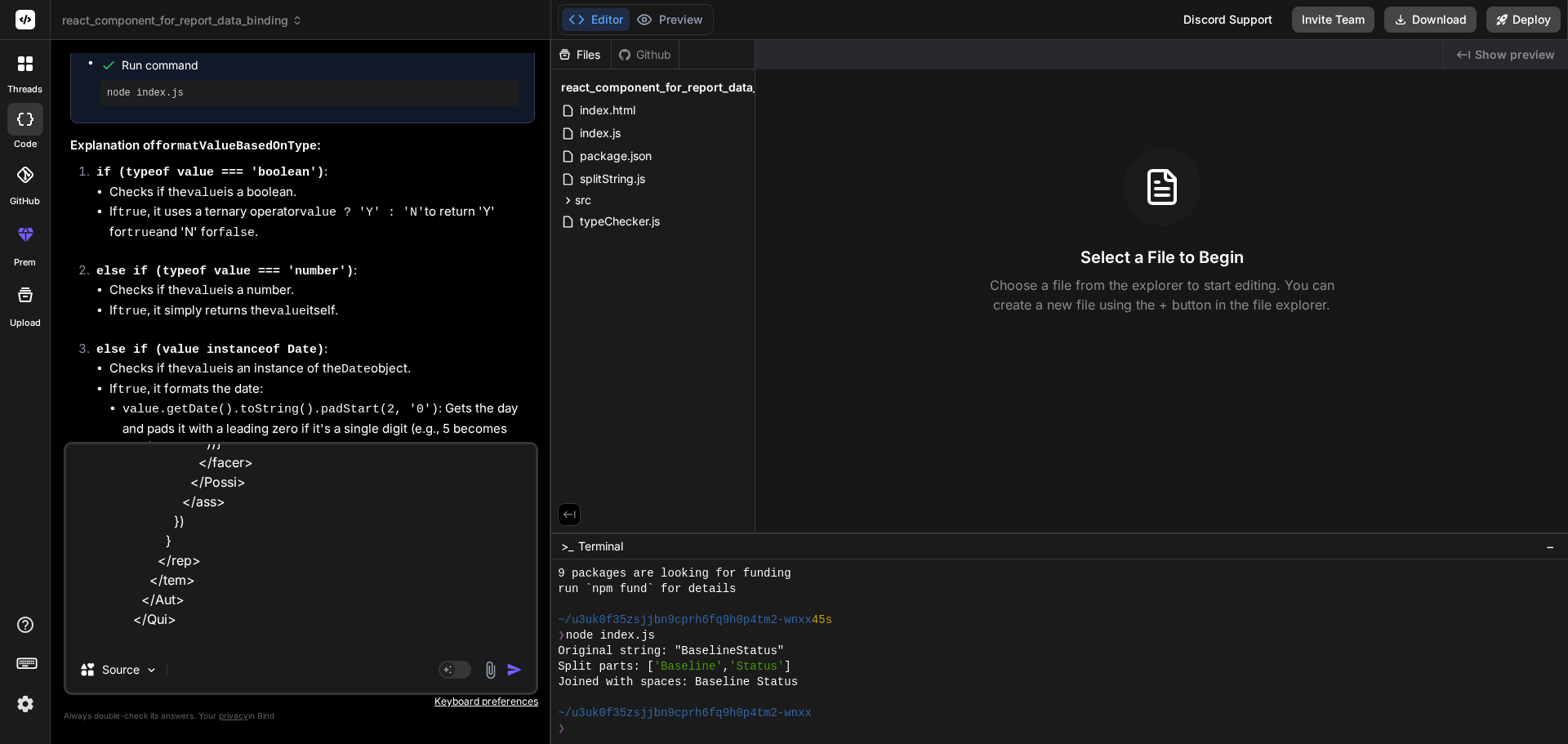
type textarea "x"
type textarea "<Row className="mt-4" > <Col xl={6}> <div className="bsln-tbl"> <h5 className="…"
type textarea "x"
type textarea "<Row className="mt-4" > <Col xl={6}> <div className="bsln-tbl"> <h5 className="…"
type textarea "x"
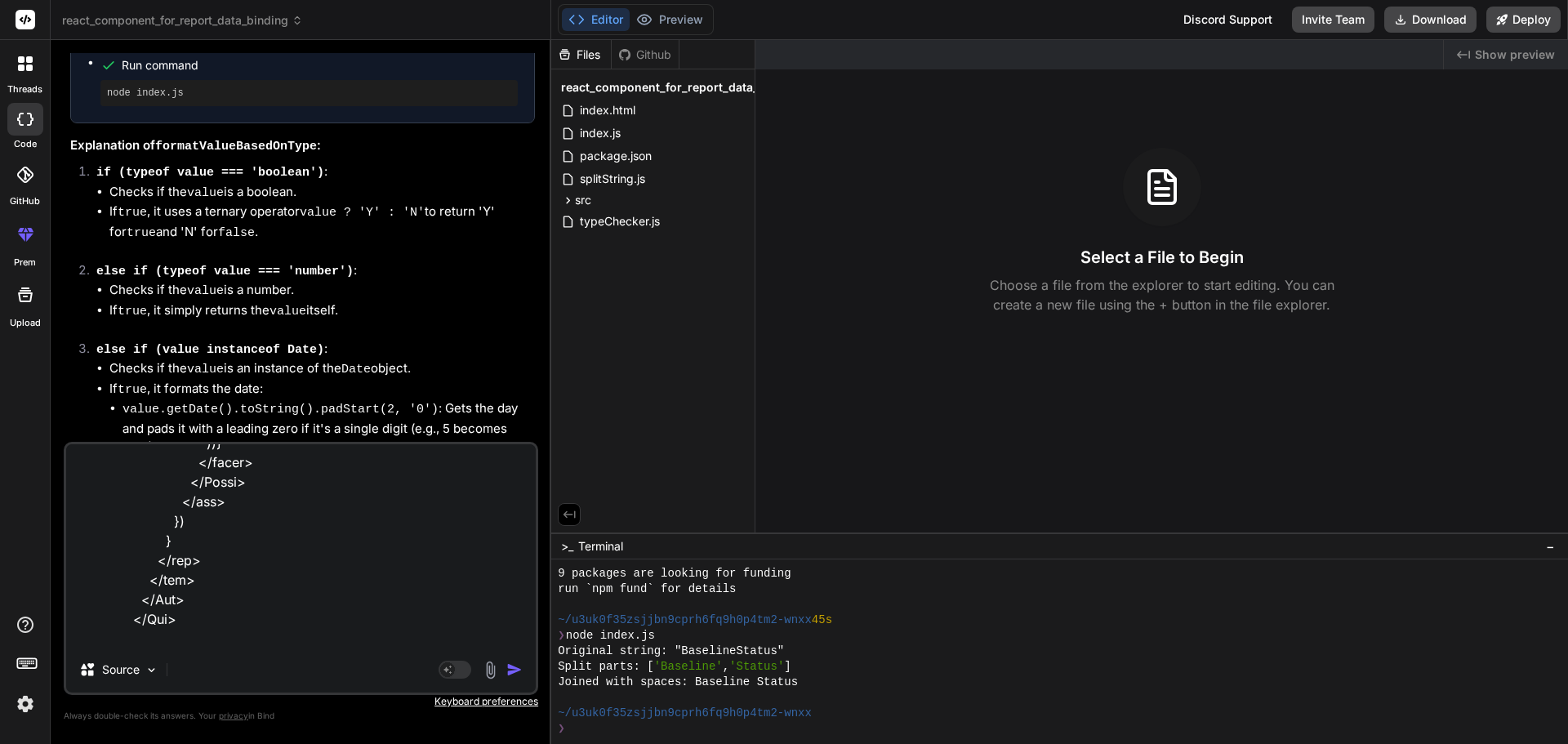
type textarea "<Row className="mt-4" > <Col xl={6}> <div className="bsln-tbl"> <h5 className="…"
type textarea "x"
type textarea "<Row className="mt-4" > <Col xl={6}> <div className="bsln-tbl"> <h5 className="…"
type textarea "x"
type textarea "<Row className="mt-4" > <Col xl={6}> <div className="bsln-tbl"> <h5 className="…"
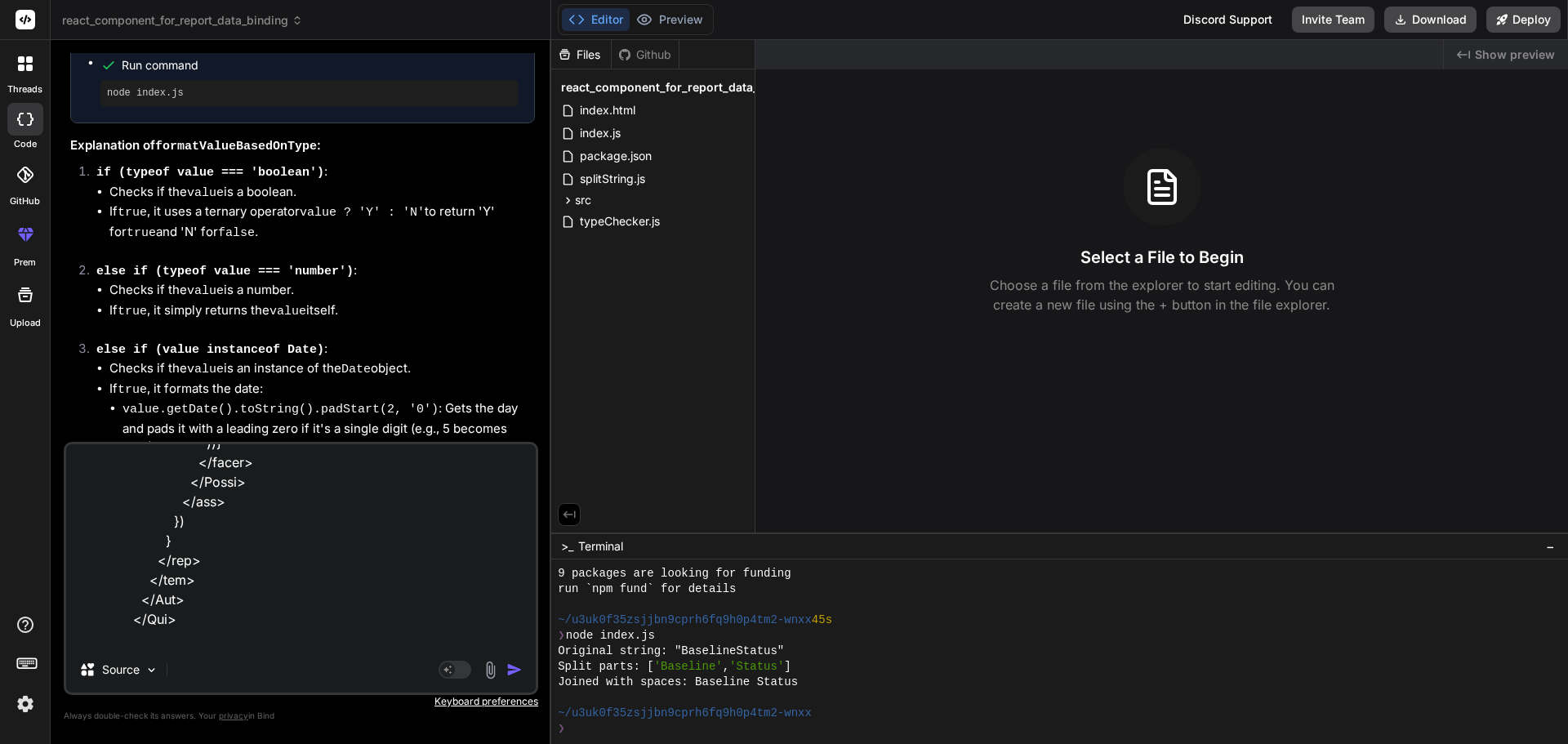
type textarea "x"
type textarea "<Row className="mt-4" > <Col xl={6}> <div className="bsln-tbl"> <h5 className="…"
type textarea "x"
type textarea "<Row className="mt-4" > <Col xl={6}> <div className="bsln-tbl"> <h5 className="…"
type textarea "x"
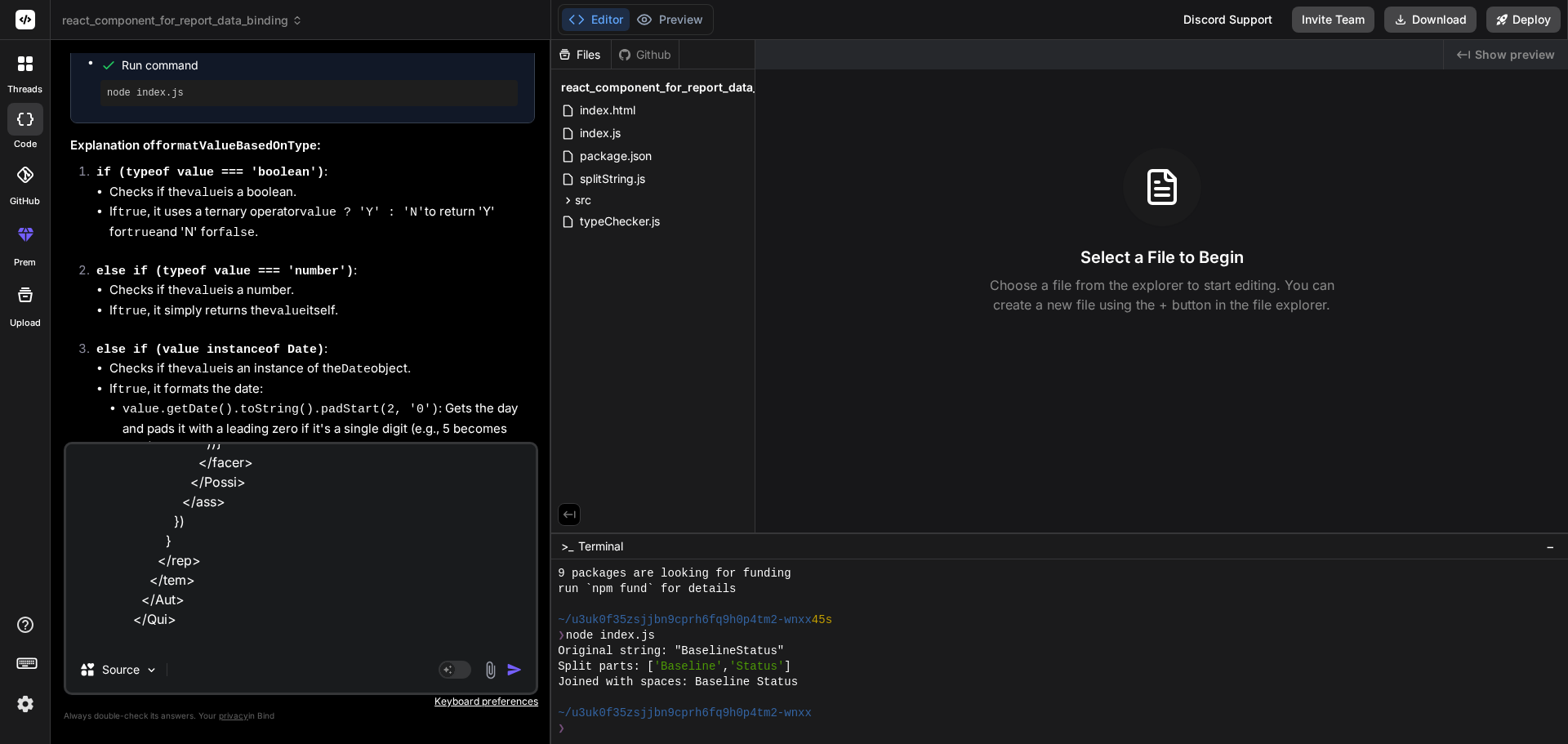
type textarea "<Row className="mt-4" > <Col xl={6}> <div className="bsln-tbl"> <h5 className="…"
type textarea "x"
type textarea "<Row className="mt-4" > <Col xl={6}> <div className="bsln-tbl"> <h5 className="…"
type textarea "x"
type textarea "<Row className="mt-4" > <Col xl={6}> <div className="bsln-tbl"> <h5 className="…"
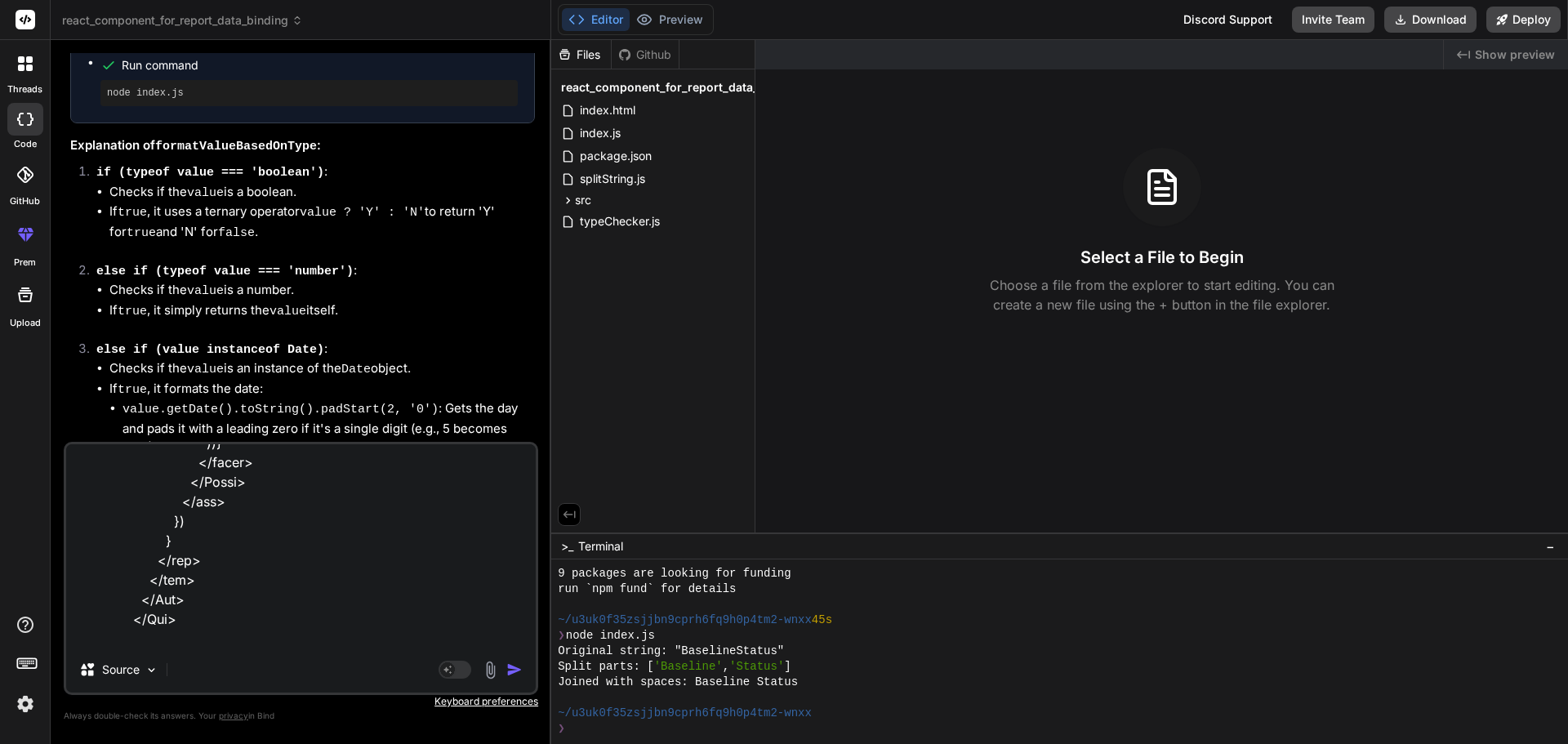
type textarea "x"
type textarea "<Row className="mt-4" > <Col xl={6}> <div className="bsln-tbl"> <h5 className="…"
type textarea "x"
type textarea "<Row className="mt-4" > <Col xl={6}> <div className="bsln-tbl"> <h5 className="…"
type textarea "x"
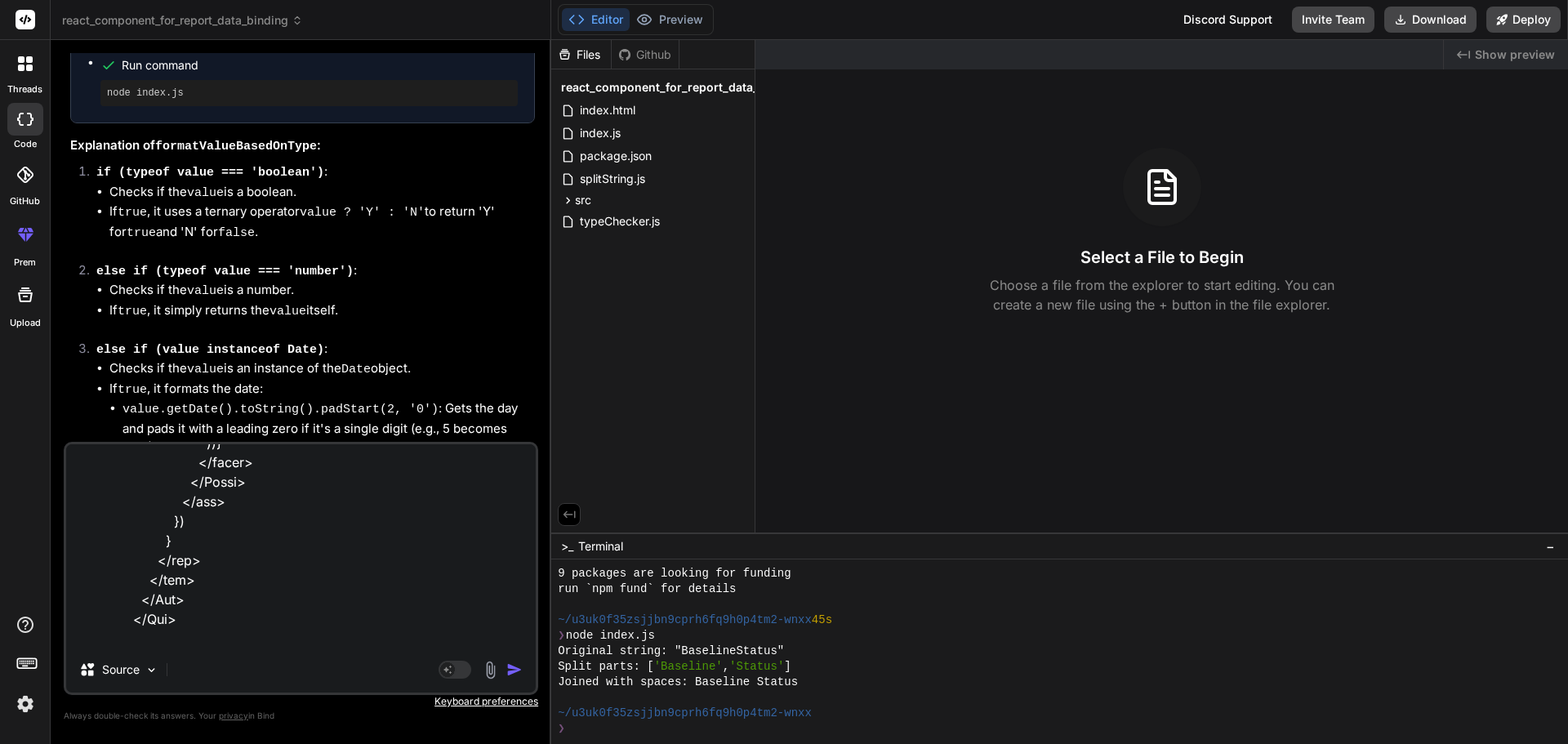
type textarea "<Row className="mt-4" > <Col xl={6}> <div className="bsln-tbl"> <h5 className="…"
type textarea "x"
type textarea "<Row className="mt-4" > <Col xl={6}> <div className="bsln-tbl"> <h5 className="…"
type textarea "x"
type textarea "<Row className="mt-4" > <Col xl={6}> <div className="bsln-tbl"> <h5 className="…"
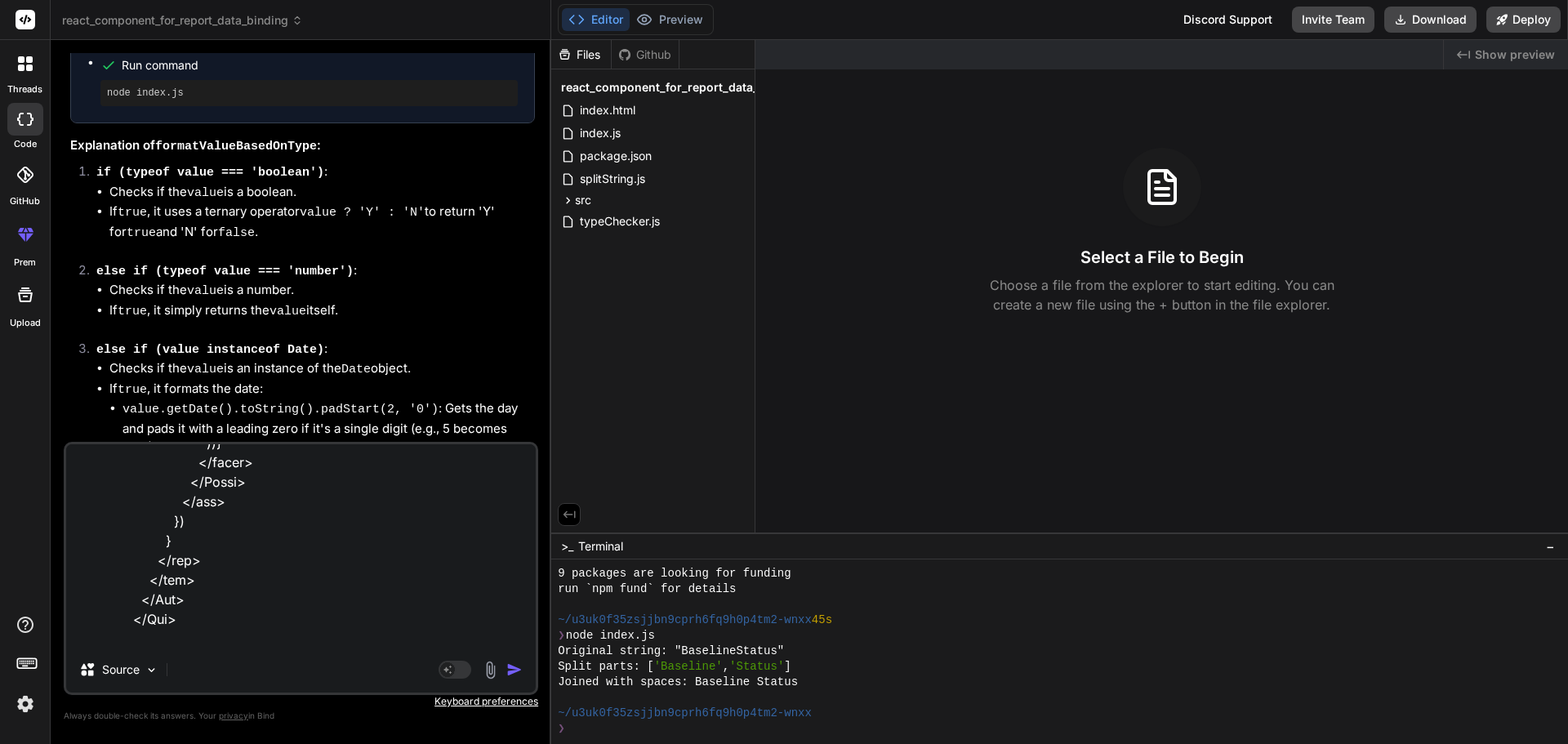
type textarea "x"
type textarea "<Row className="mt-4" > <Col xl={6}> <div className="bsln-tbl"> <h5 className="…"
type textarea "x"
type textarea "<Row className="mt-4" > <Col xl={6}> <div className="bsln-tbl"> <h5 className="…"
type textarea "x"
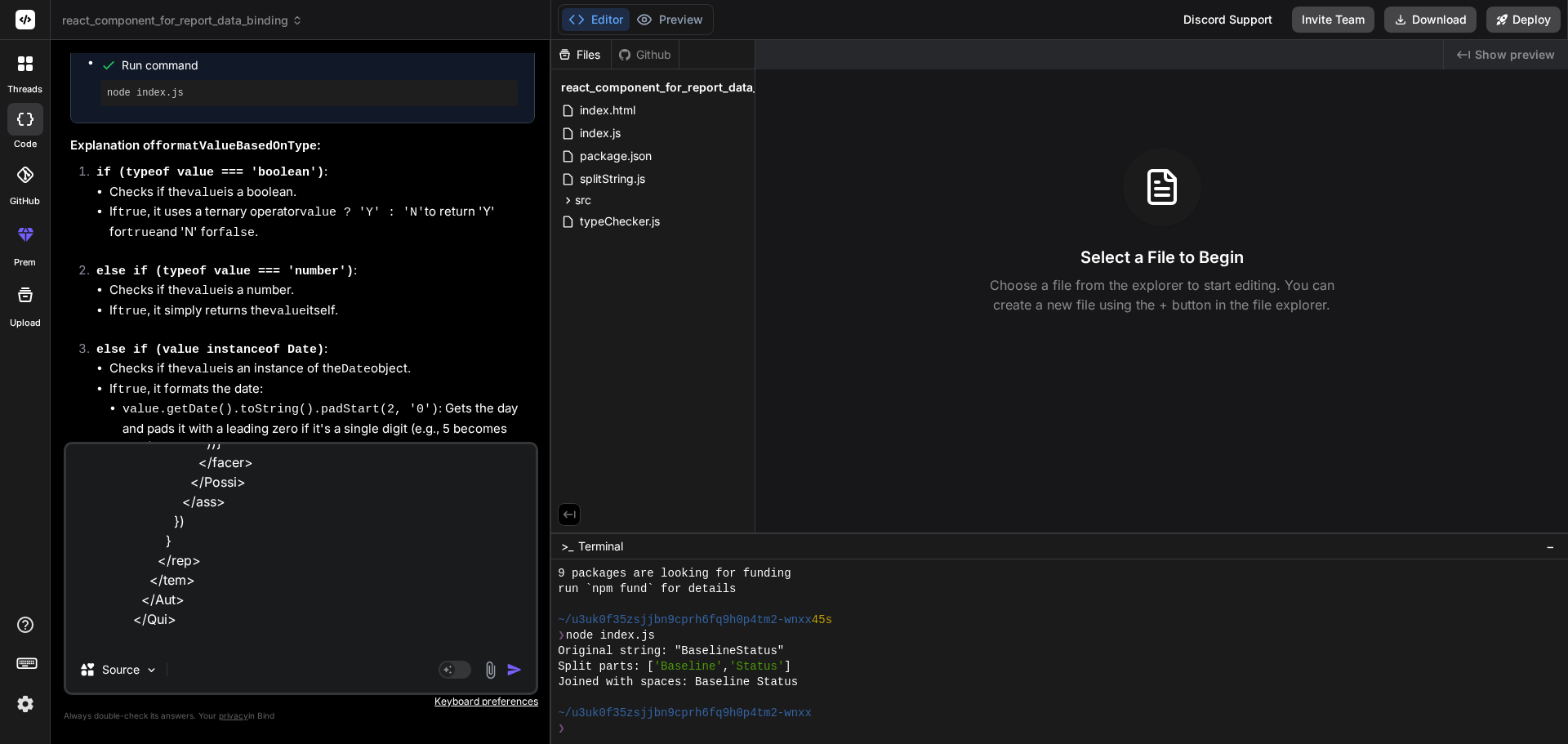
type textarea "<Row className="mt-4" > <Col xl={6}> <div className="bsln-tbl"> <h5 className="…"
type textarea "x"
type textarea "<Row className="mt-4" > <Col xl={6}> <div className="bsln-tbl"> <h5 className="…"
type textarea "x"
type textarea "<Row className="mt-4" > <Col xl={6}> <div className="bsln-tbl"> <h5 className="…"
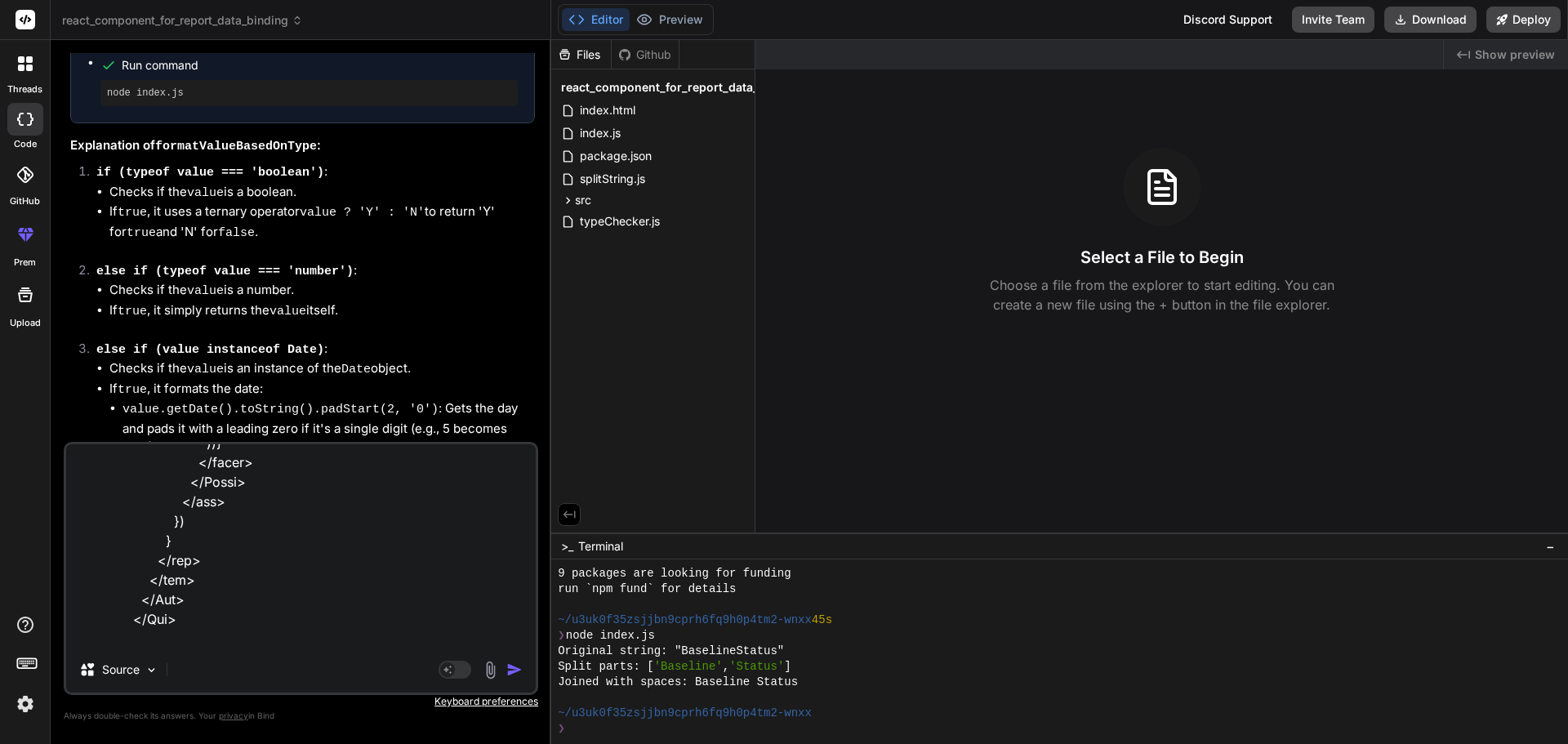
type textarea "x"
type textarea "<Row className="mt-4" > <Col xl={6}> <div className="bsln-tbl"> <h5 className="…"
type textarea "x"
type textarea "<Row className="mt-4" > <Col xl={6}> <div className="bsln-tbl"> <h5 className="…"
type textarea "x"
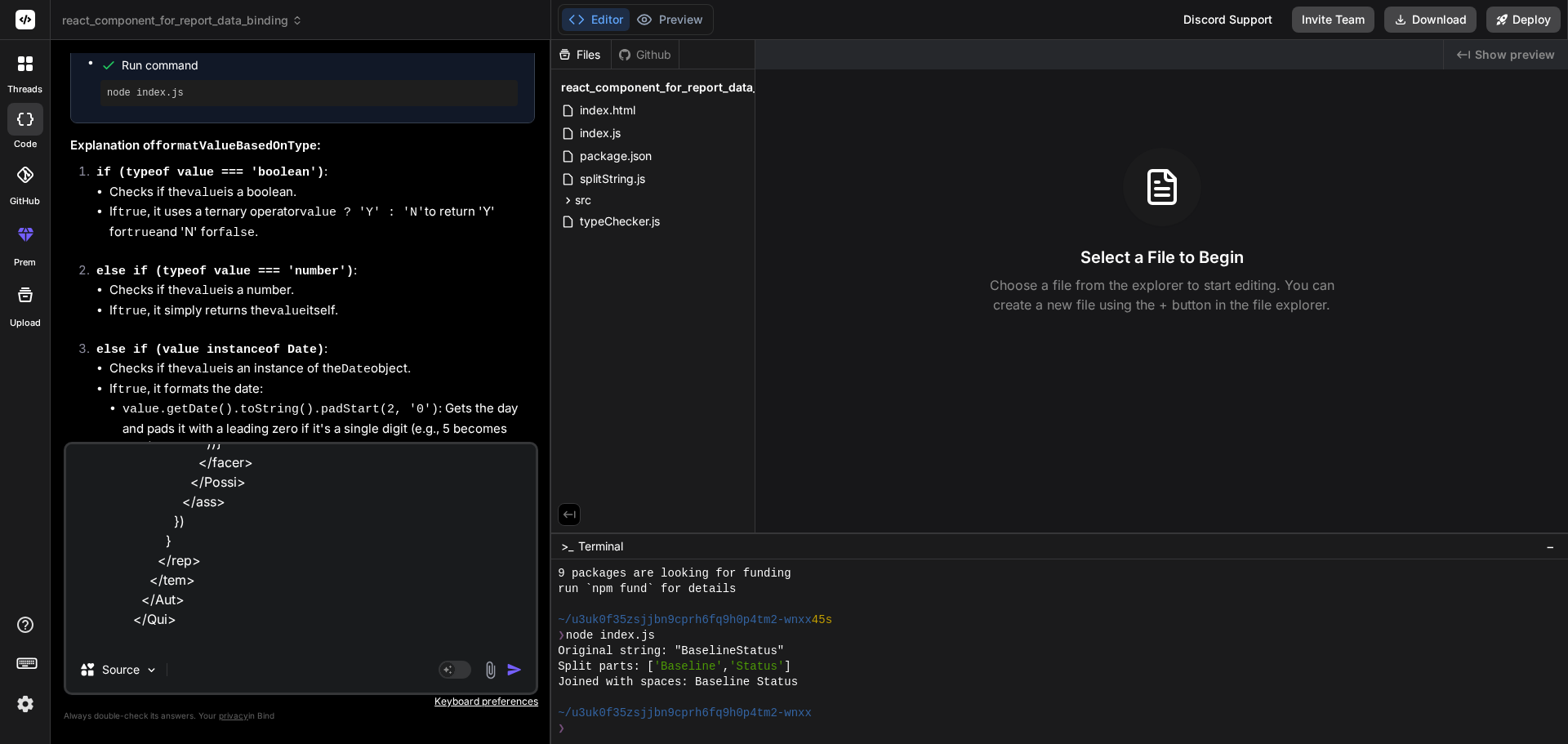
type textarea "<Row className="mt-4" > <Col xl={6}> <div className="bsln-tbl"> <h5 className="…"
type textarea "x"
type textarea "<Row className="mt-4" > <Col xl={6}> <div className="bsln-tbl"> <h5 className="…"
type textarea "x"
type textarea "<Row className="mt-4" > <Col xl={6}> <div className="bsln-tbl"> <h5 className="…"
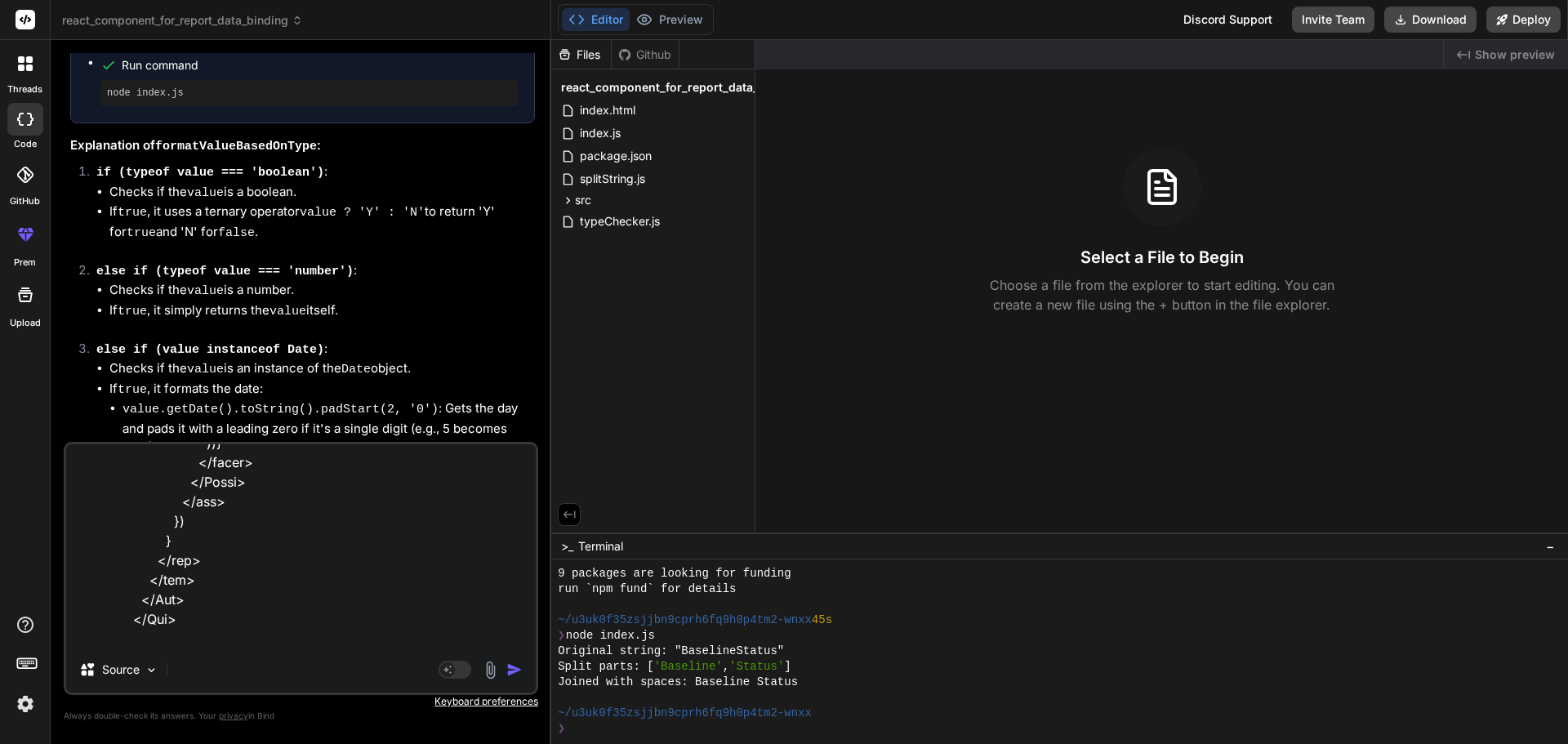
type textarea "x"
type textarea "<Row className="mt-4" > <Col xl={6}> <div className="bsln-tbl"> <h5 className="…"
type textarea "x"
type textarea "<Row className="mt-4" > <Col xl={6}> <div className="bsln-tbl"> <h5 className="…"
type textarea "x"
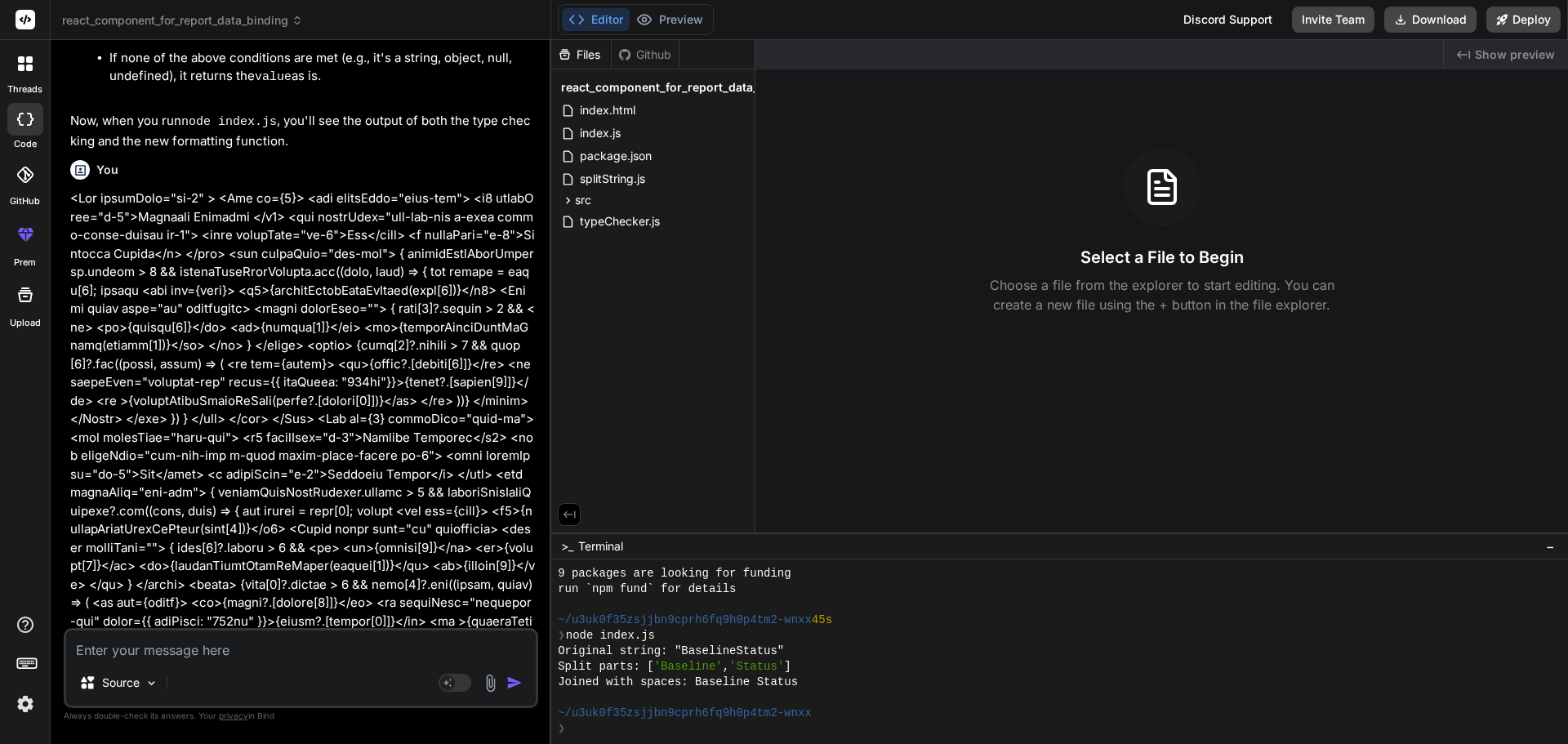
scroll to position [2799, 0]
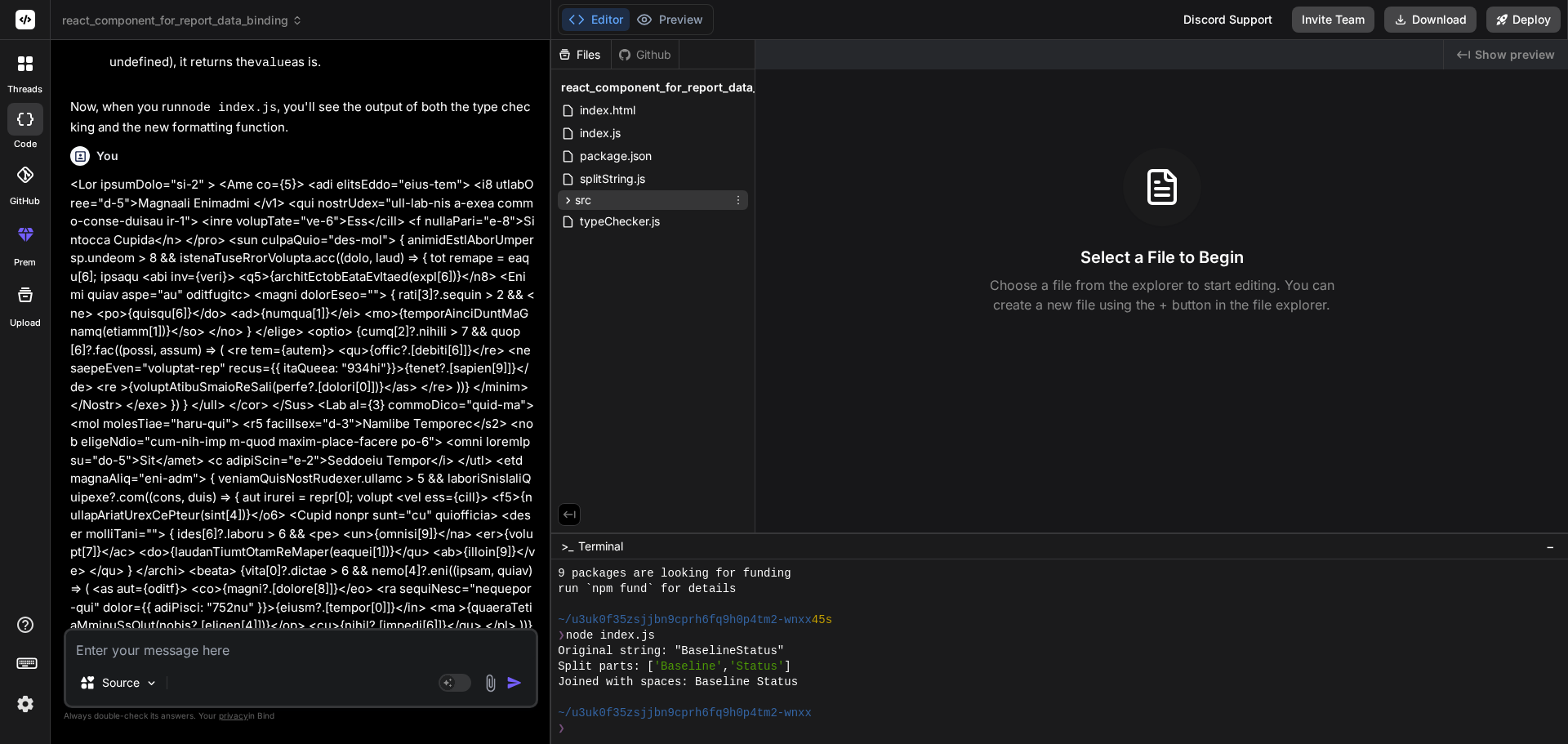
click at [566, 204] on icon at bounding box center [568, 200] width 14 height 14
click at [582, 245] on icon at bounding box center [582, 244] width 4 height 7
click at [613, 270] on span "DataTable.jsx" at bounding box center [644, 267] width 75 height 20
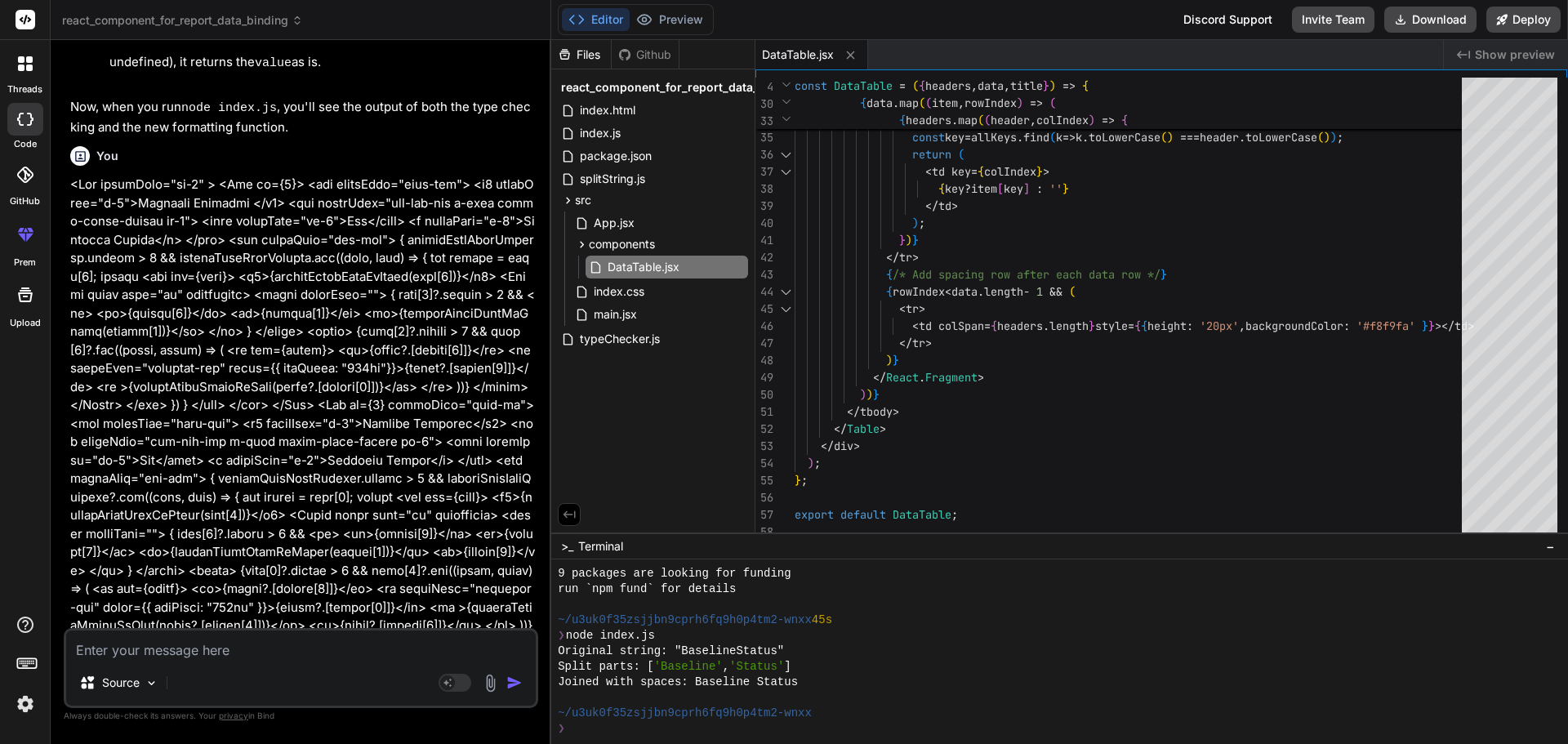
click at [1546, 549] on span "−" at bounding box center [1550, 546] width 9 height 17
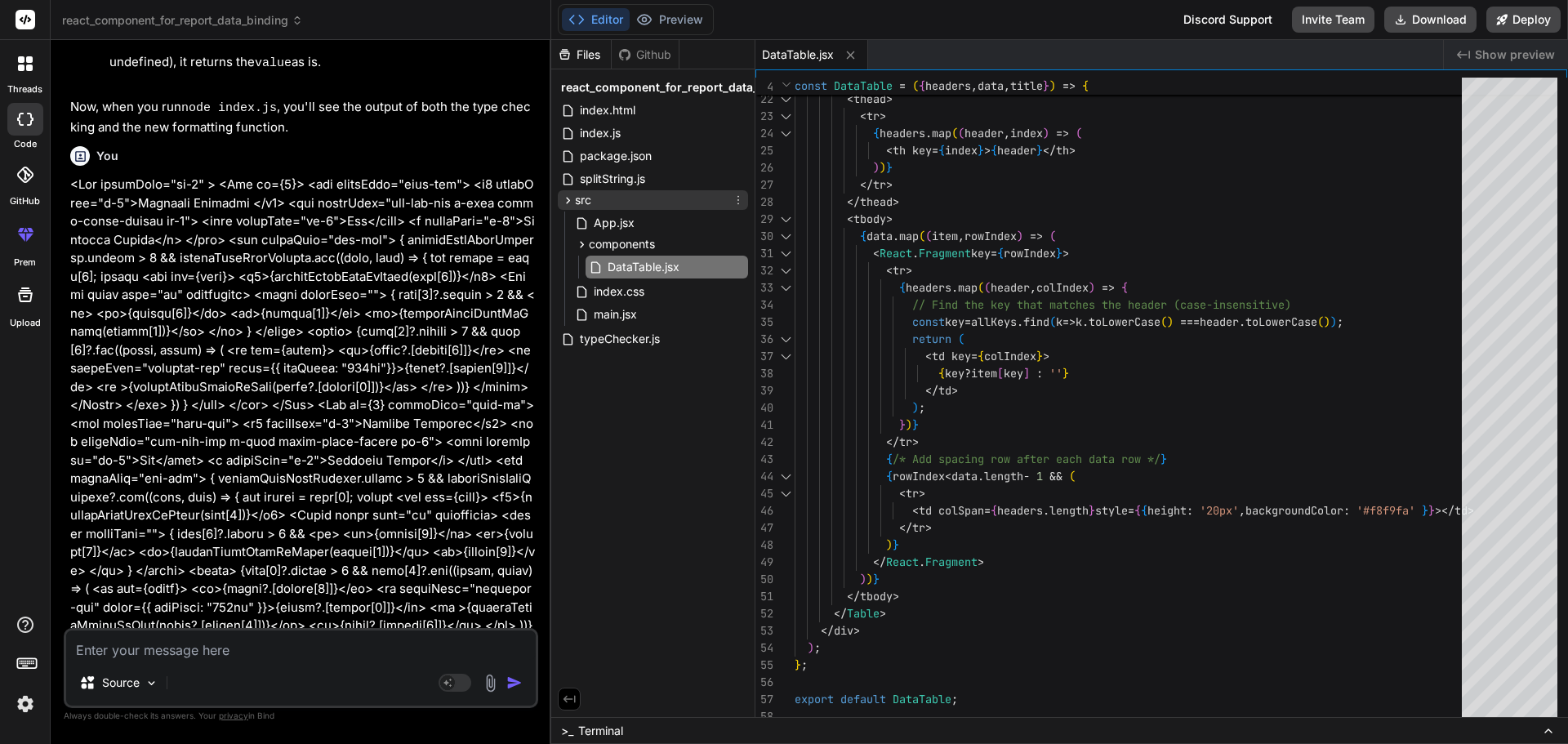
click at [569, 197] on icon at bounding box center [568, 200] width 14 height 14
click at [582, 244] on icon at bounding box center [581, 244] width 14 height 14
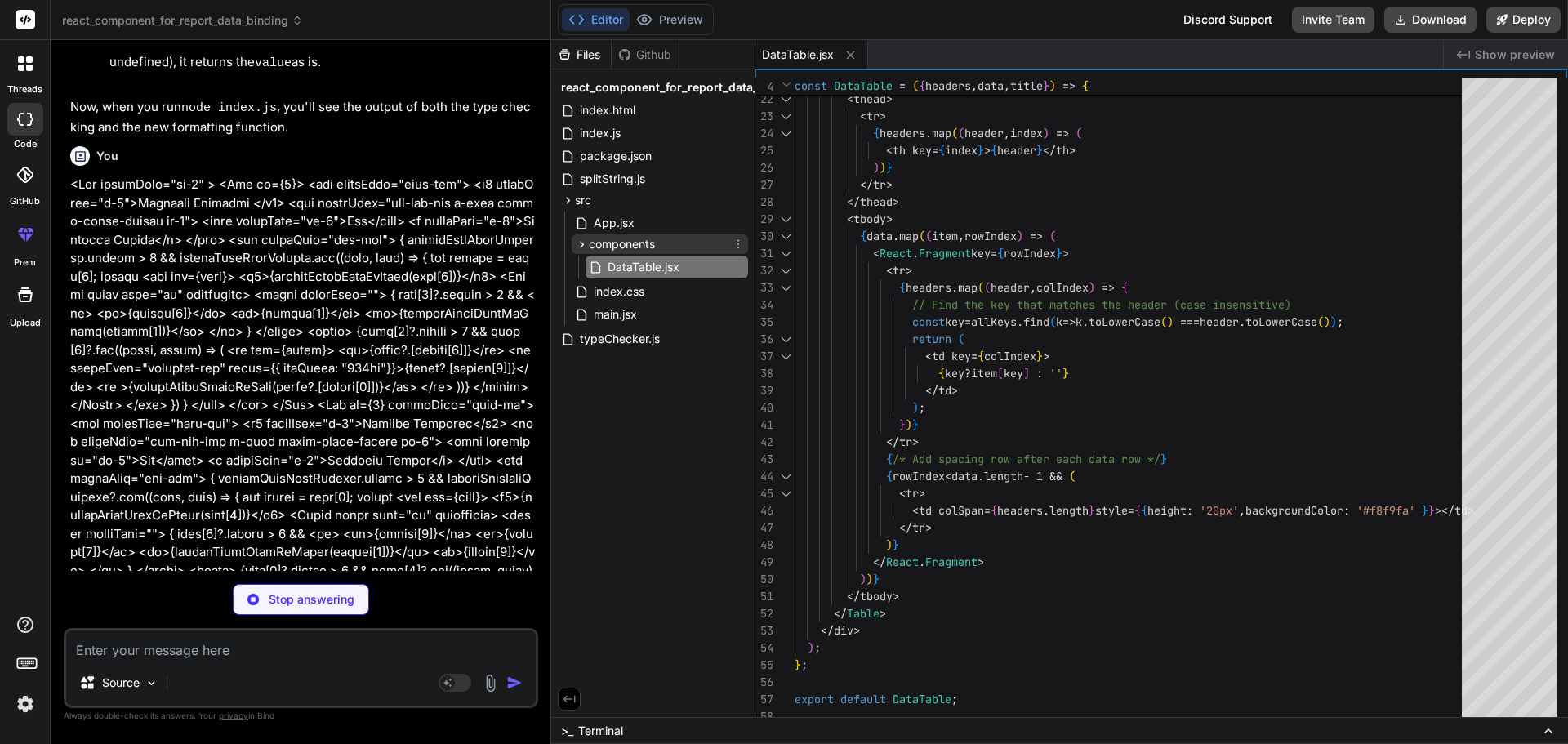
type textarea "x"
type textarea "</div> ); })} </div> ); } export default App;"
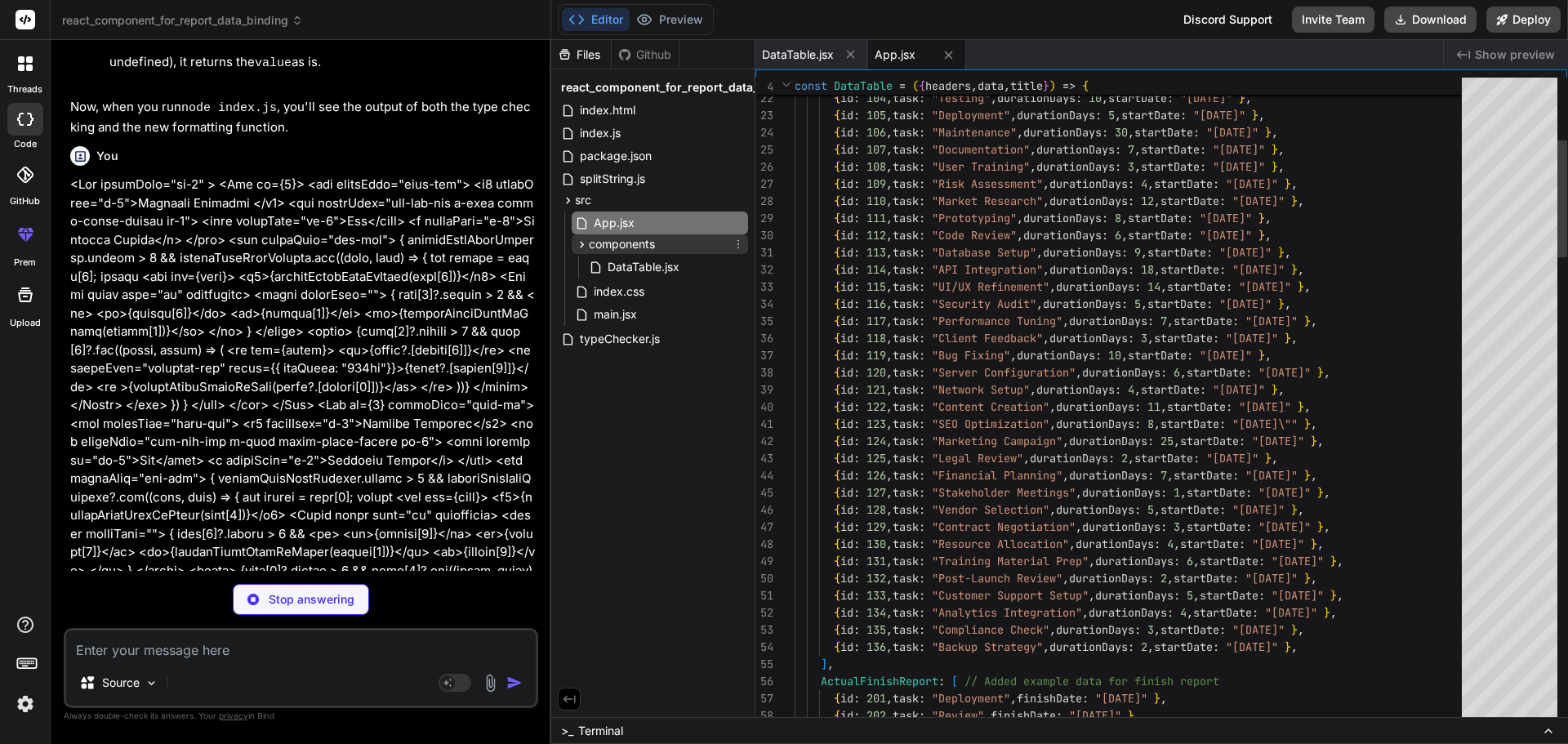
type textarea "x"
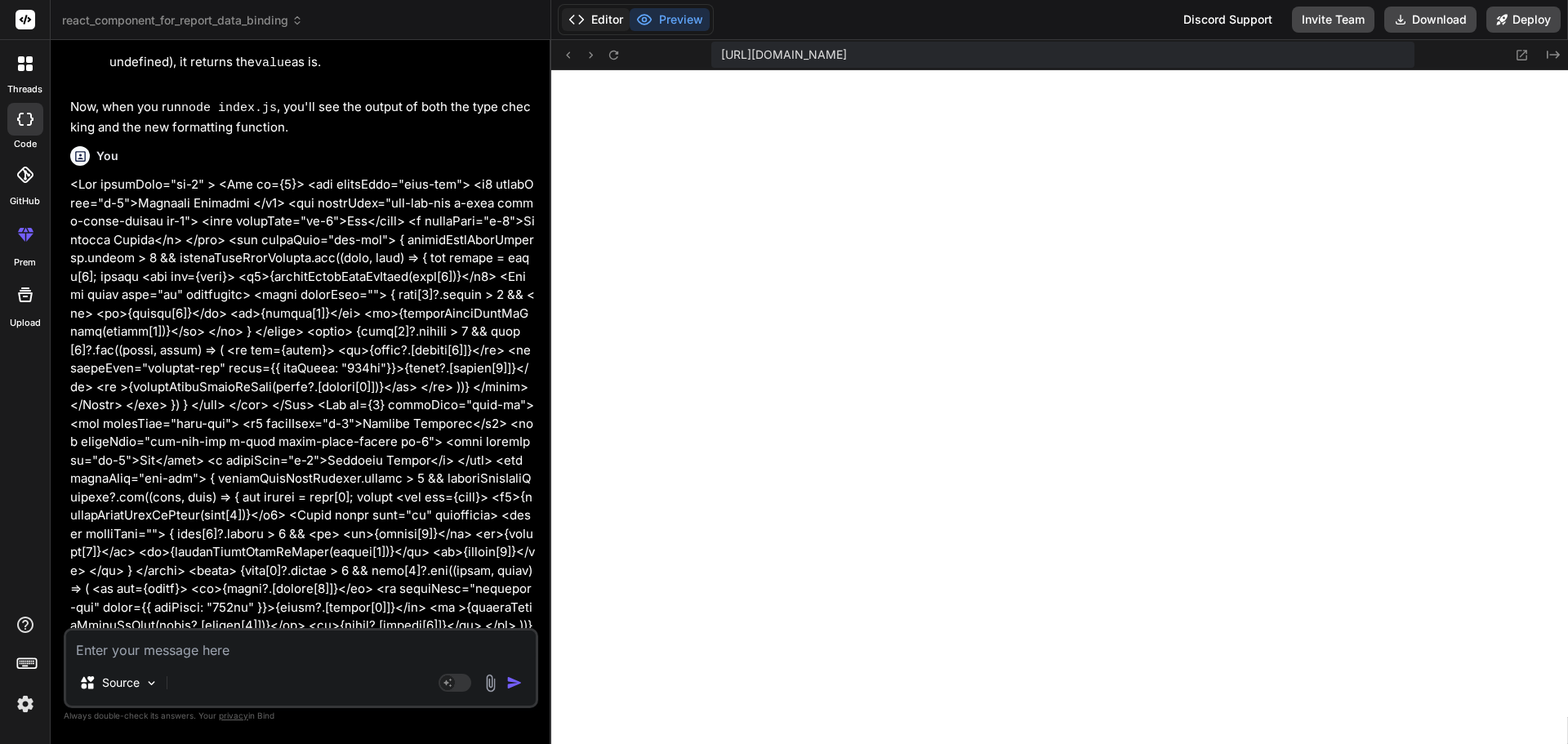
click at [604, 23] on button "Editor" at bounding box center [596, 20] width 68 height 23
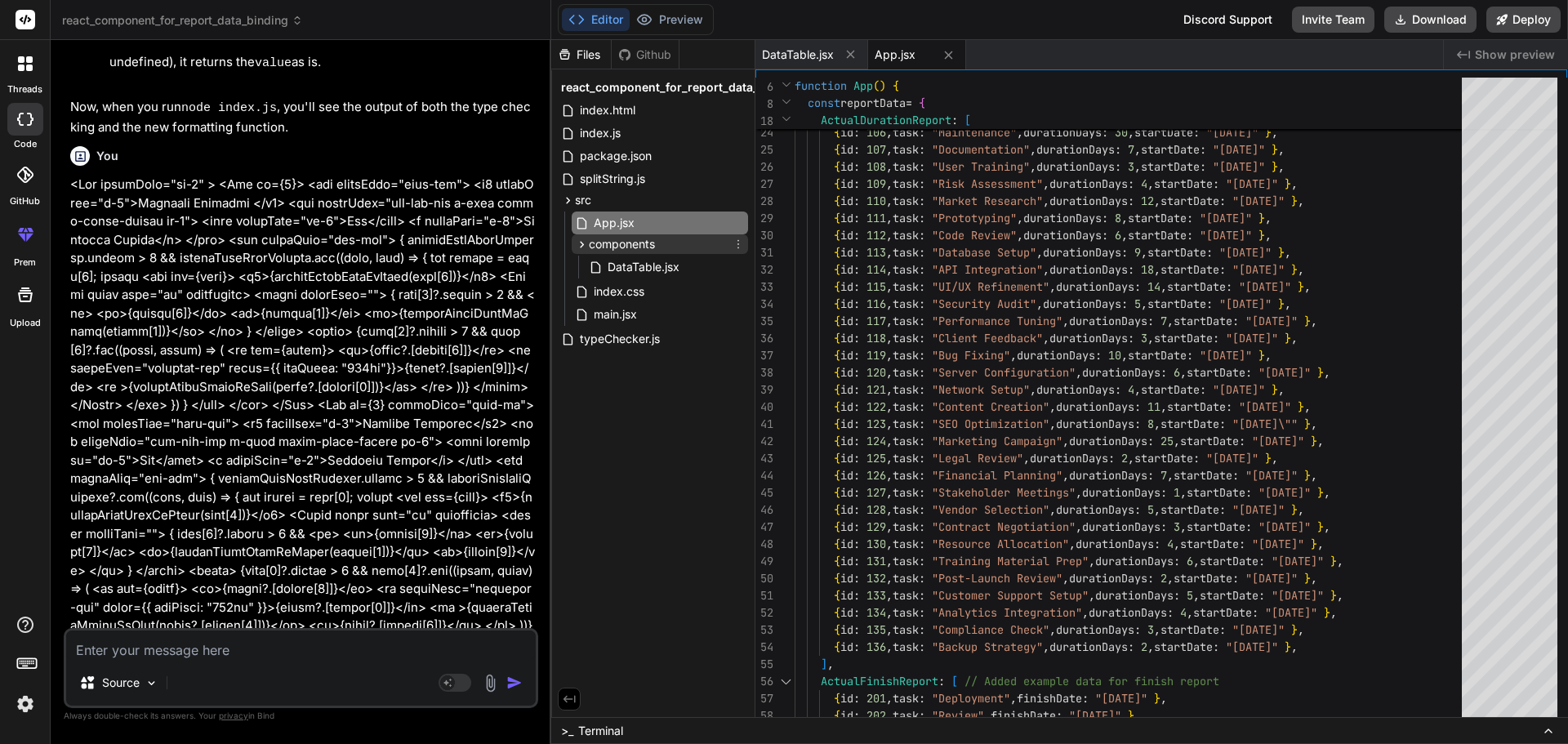
click at [603, 242] on span "components" at bounding box center [622, 244] width 66 height 17
click at [605, 241] on span "components" at bounding box center [622, 244] width 66 height 17
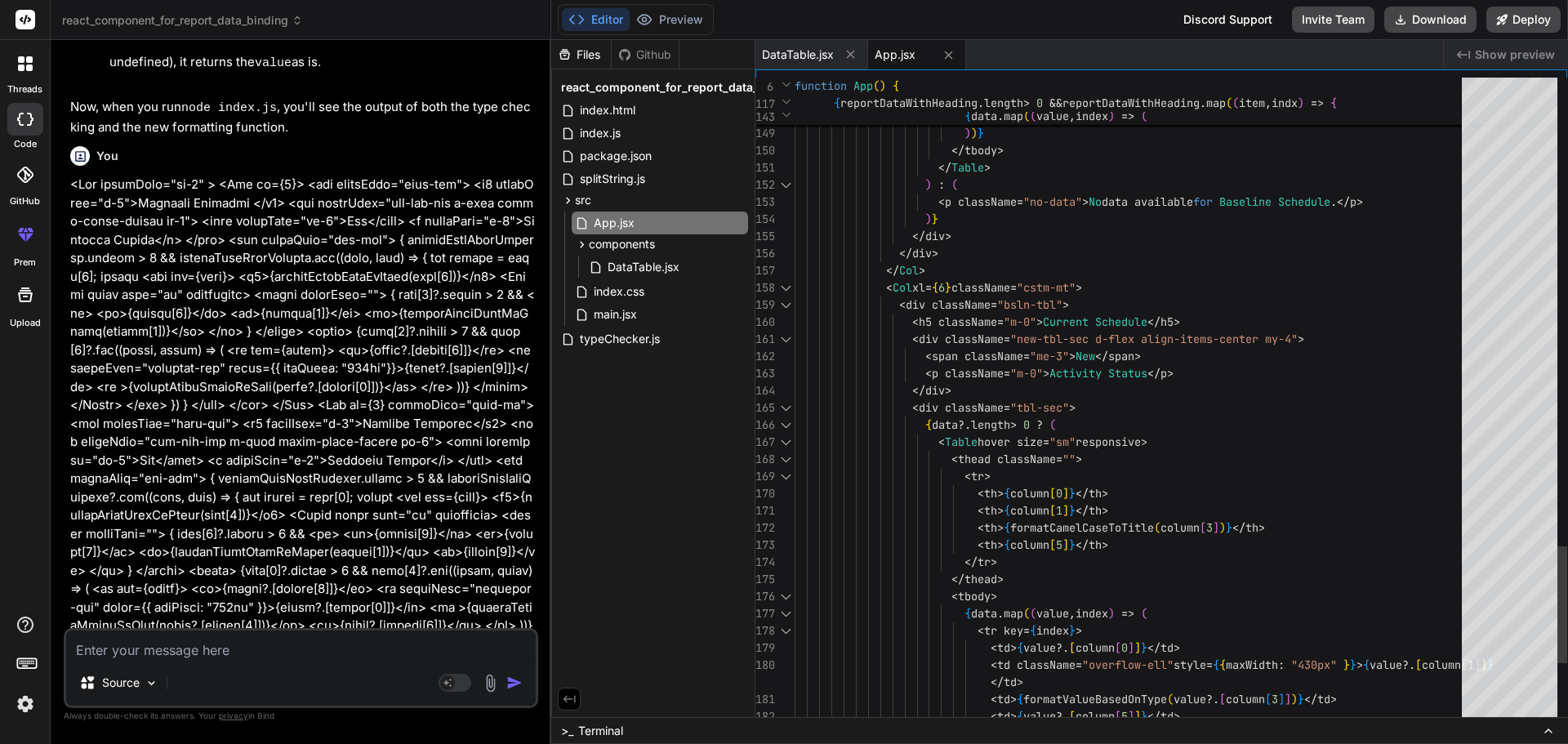
scroll to position [0, 0]
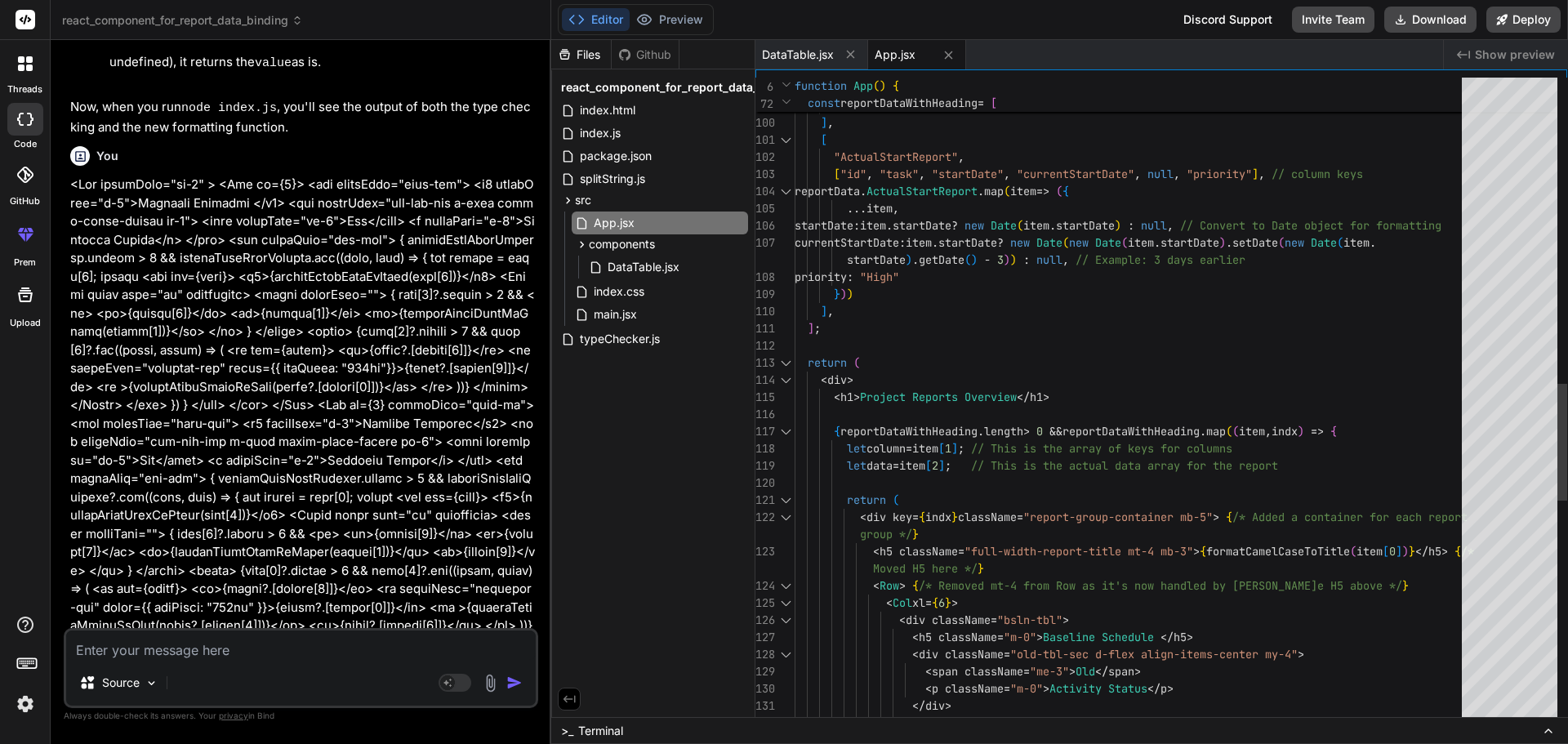
click at [786, 433] on div at bounding box center [786, 431] width 22 height 17
click at [782, 434] on div at bounding box center [786, 431] width 22 height 17
click at [783, 432] on div at bounding box center [786, 431] width 22 height 17
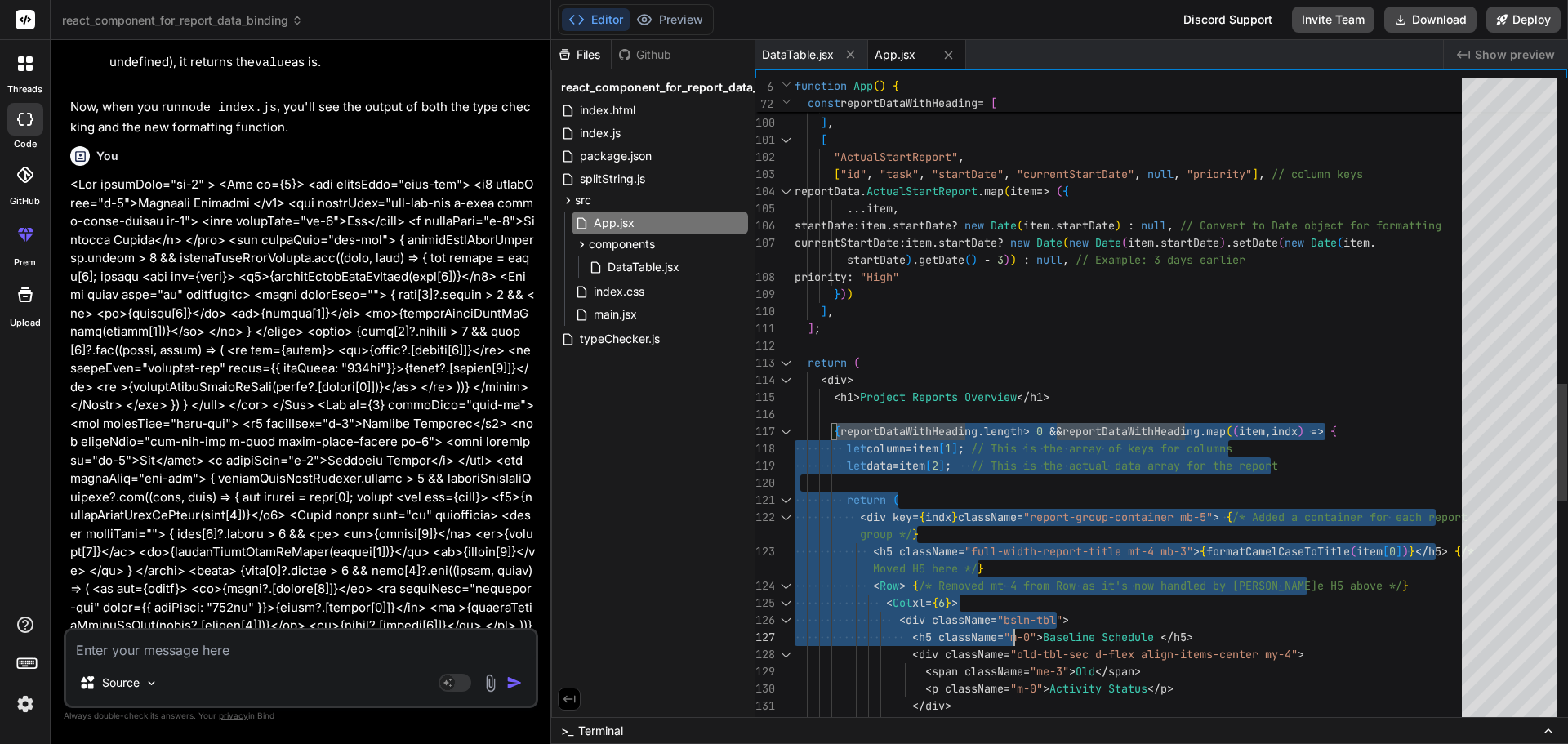
drag, startPoint x: 835, startPoint y: 427, endPoint x: 1038, endPoint y: 649, distance: 300.8
click at [1038, 649] on div "return ( ] ; priority : "High" } ) ) ] , currentStartDate : item . startDate ? …" at bounding box center [1133, 174] width 677 height 3584
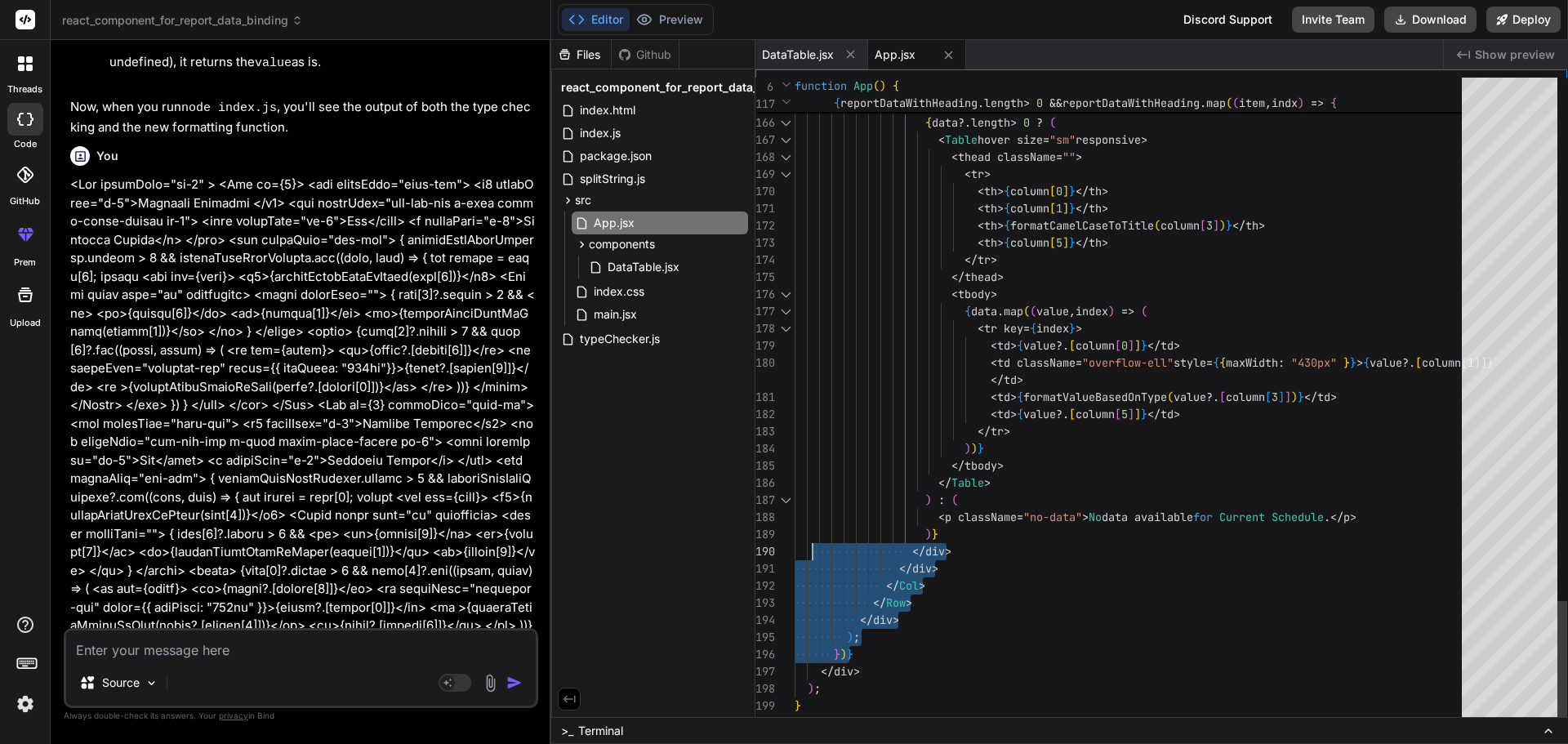
drag, startPoint x: 864, startPoint y: 654, endPoint x: 813, endPoint y: 545, distance: 120.3
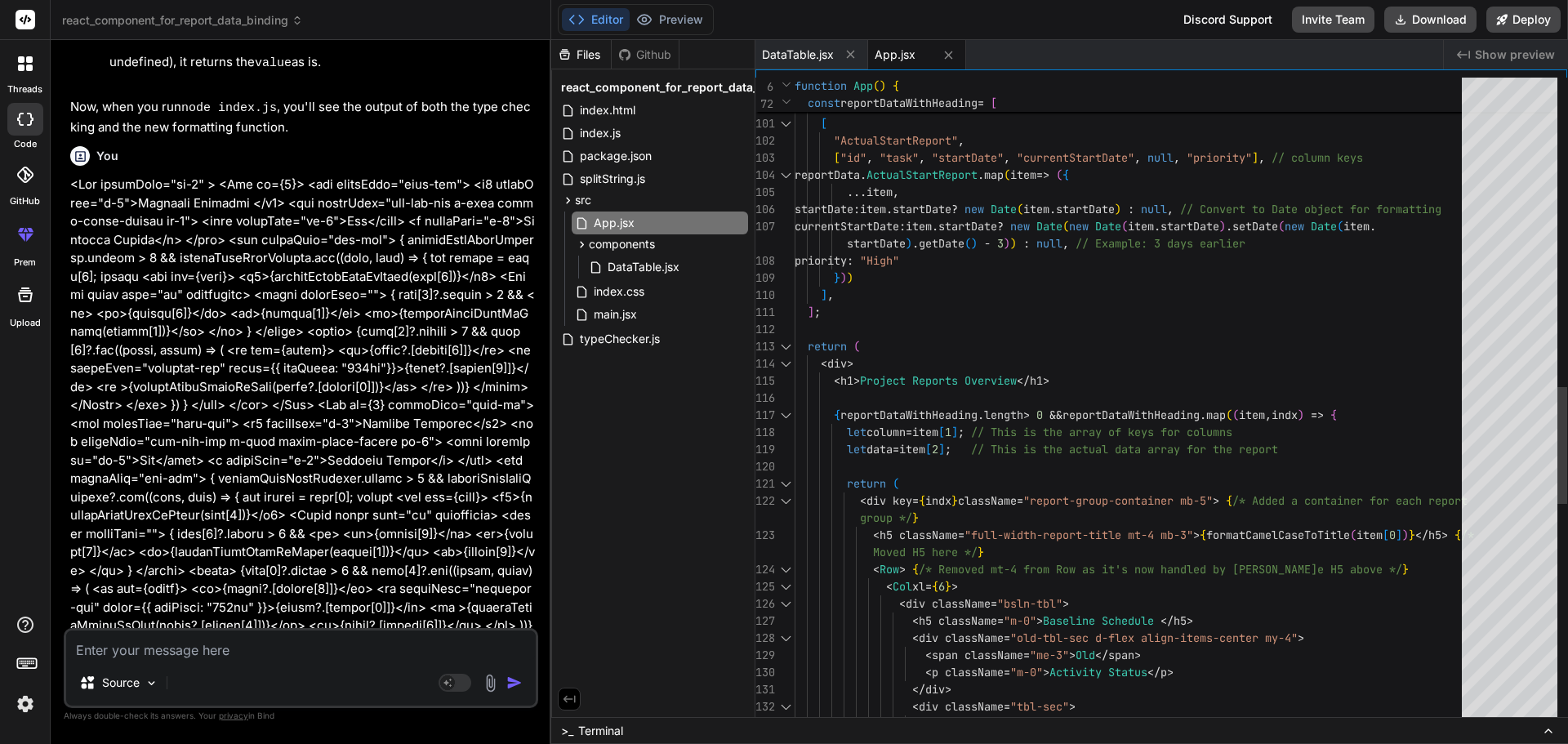
type textarea "priority: "High" })) ], ]; return ( <div> <h1>Project Reports Overview</h1> {re…"
click at [809, 413] on div "{ data ?. length > 0 ? ( </ div > < div className = "tbl-sec" > < span classNam…" at bounding box center [1133, 158] width 677 height 3584
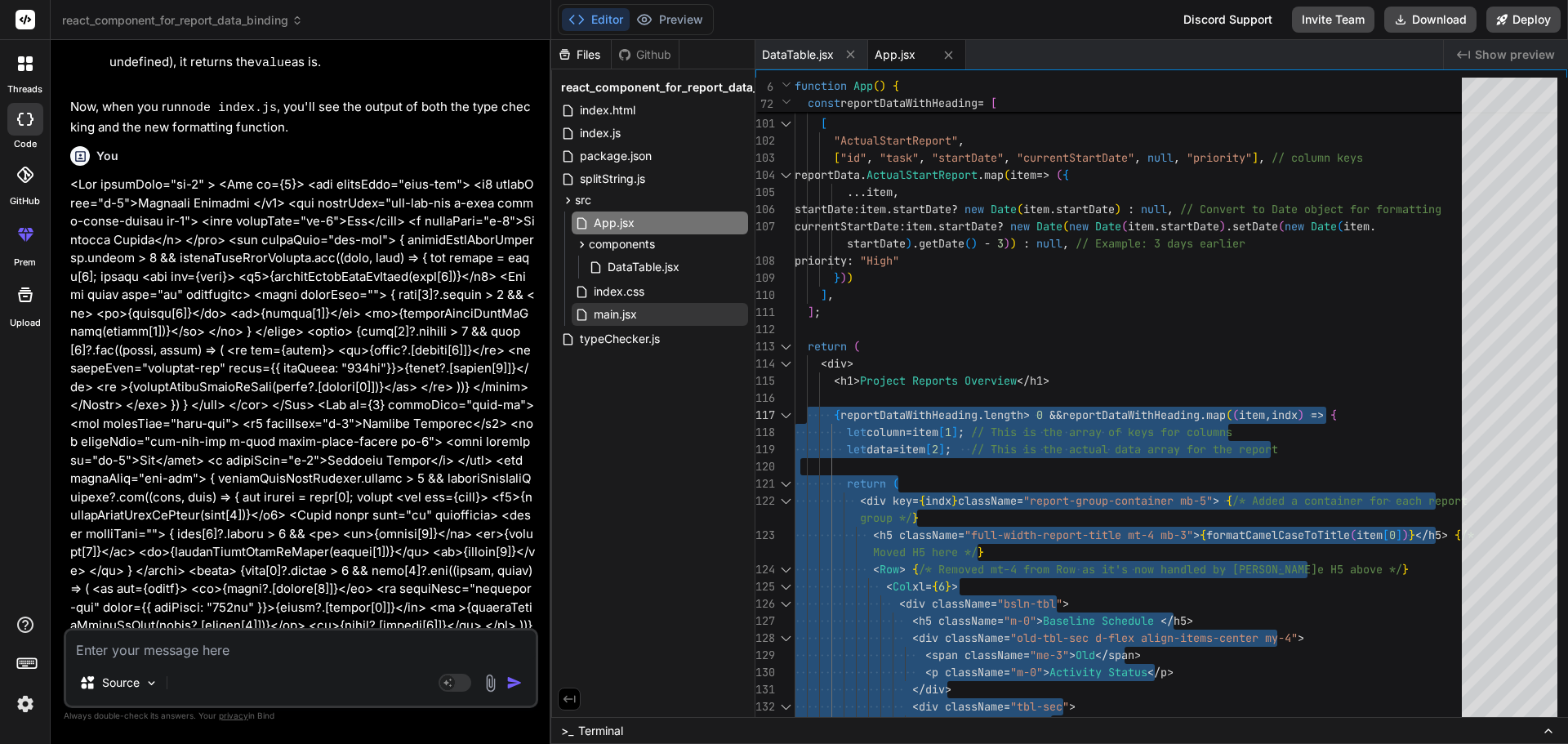
type textarea "x"
type textarea "{reportDataWithHeading.length > 0 && [DOMAIN_NAME]((item, indx) => { let column…"
type textarea "x"
type textarea "<div> <h1>Project Reports Overview</h1> {reportDataWithHeading.length > 0 && [D…"
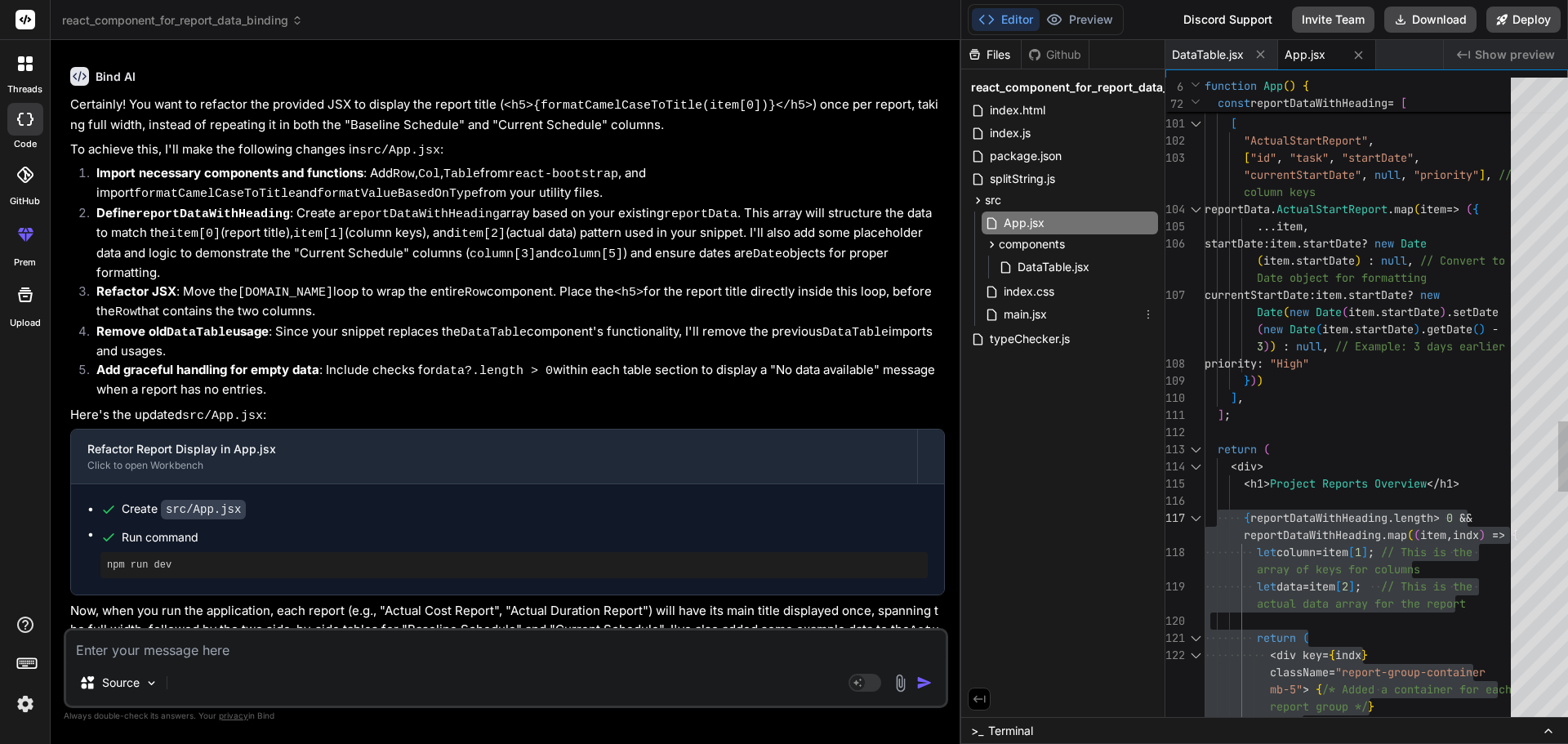
type textarea "x"
type textarea "})) ], ]; return ( <div> <h1>Project Reports Overview</h1> {reportDataWithHeadi…"
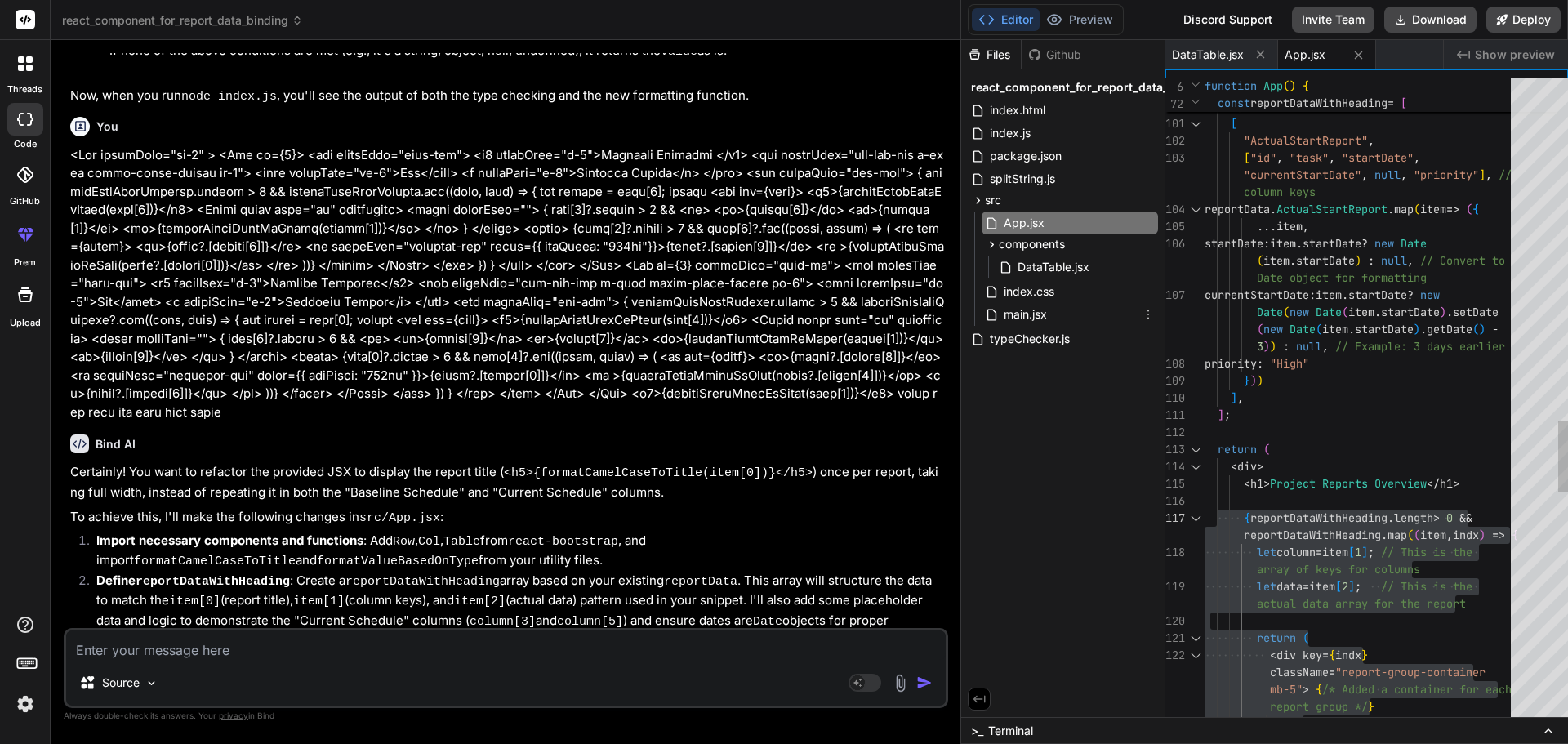
click at [1555, 280] on div "react_component_for_report_data_binding Created with Pixso. Bind AI Web Search …" at bounding box center [809, 372] width 1517 height 744
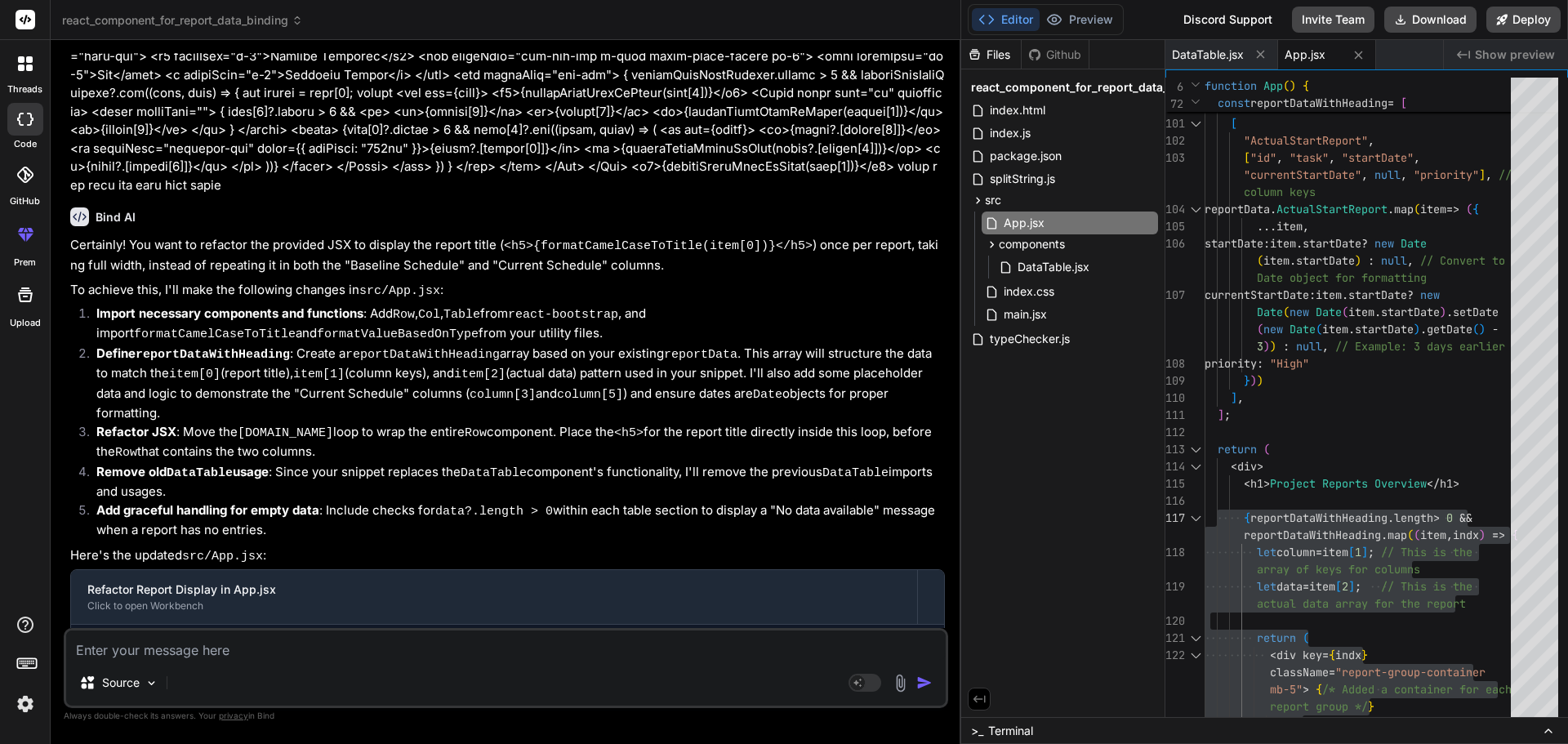
scroll to position [2755, 0]
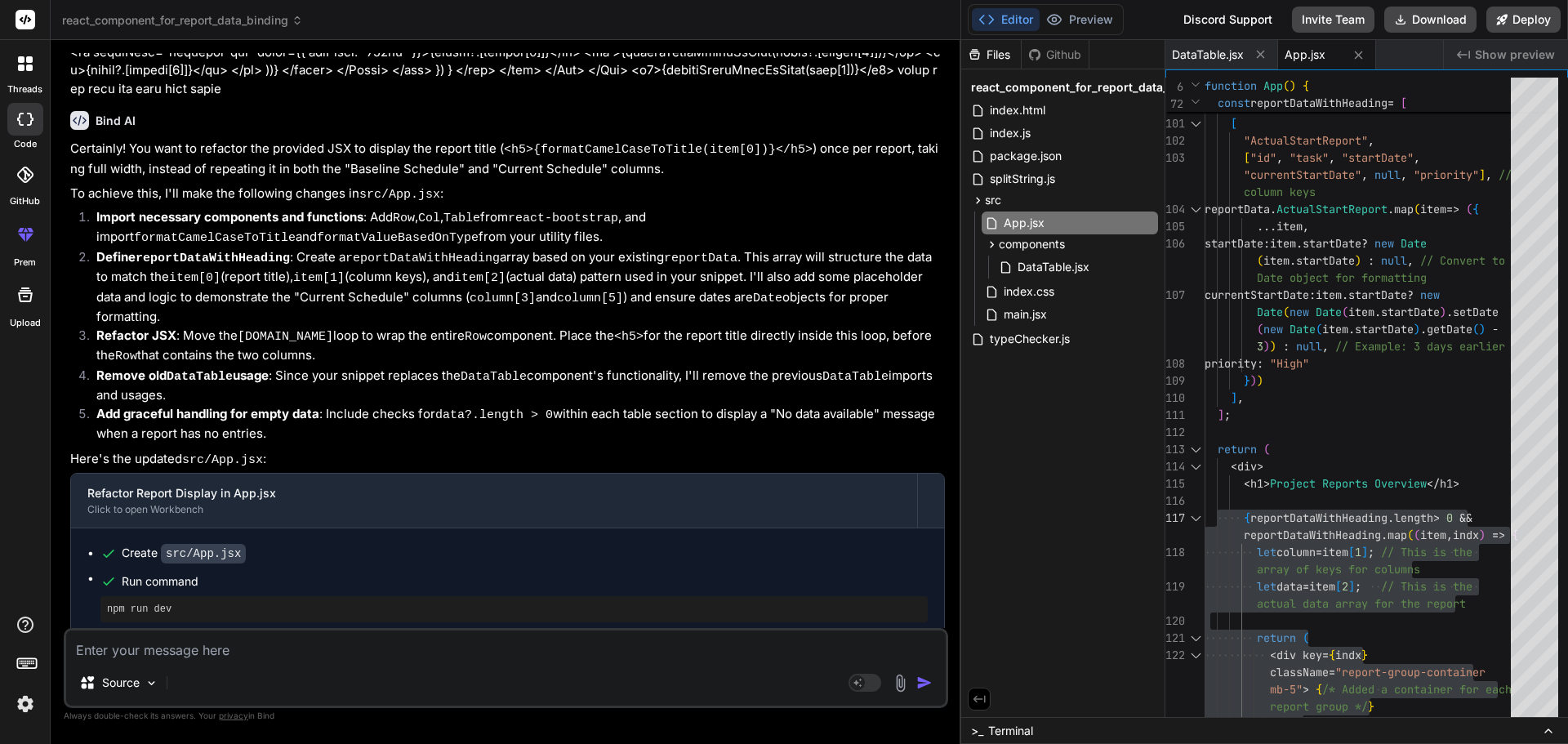
click at [222, 649] on textarea at bounding box center [506, 644] width 880 height 29
paste textarea "• Will work integrate the schedule comparison report data and update the UI as …"
type textarea "• Will work integrate the schedule comparison report data and update the UI as …"
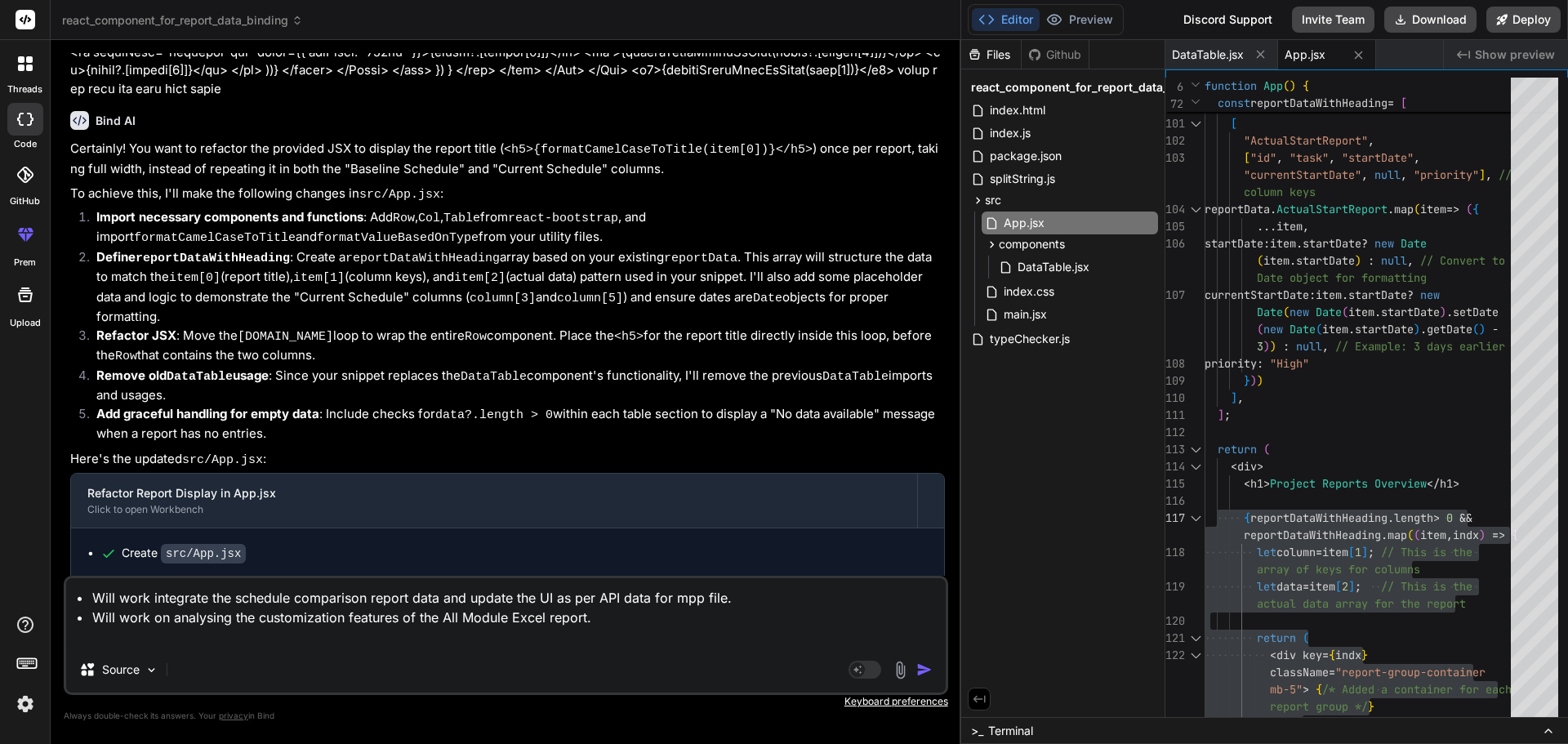
type textarea "x"
type textarea "• Will work integrate the schedule comparison report data and update the UI as …"
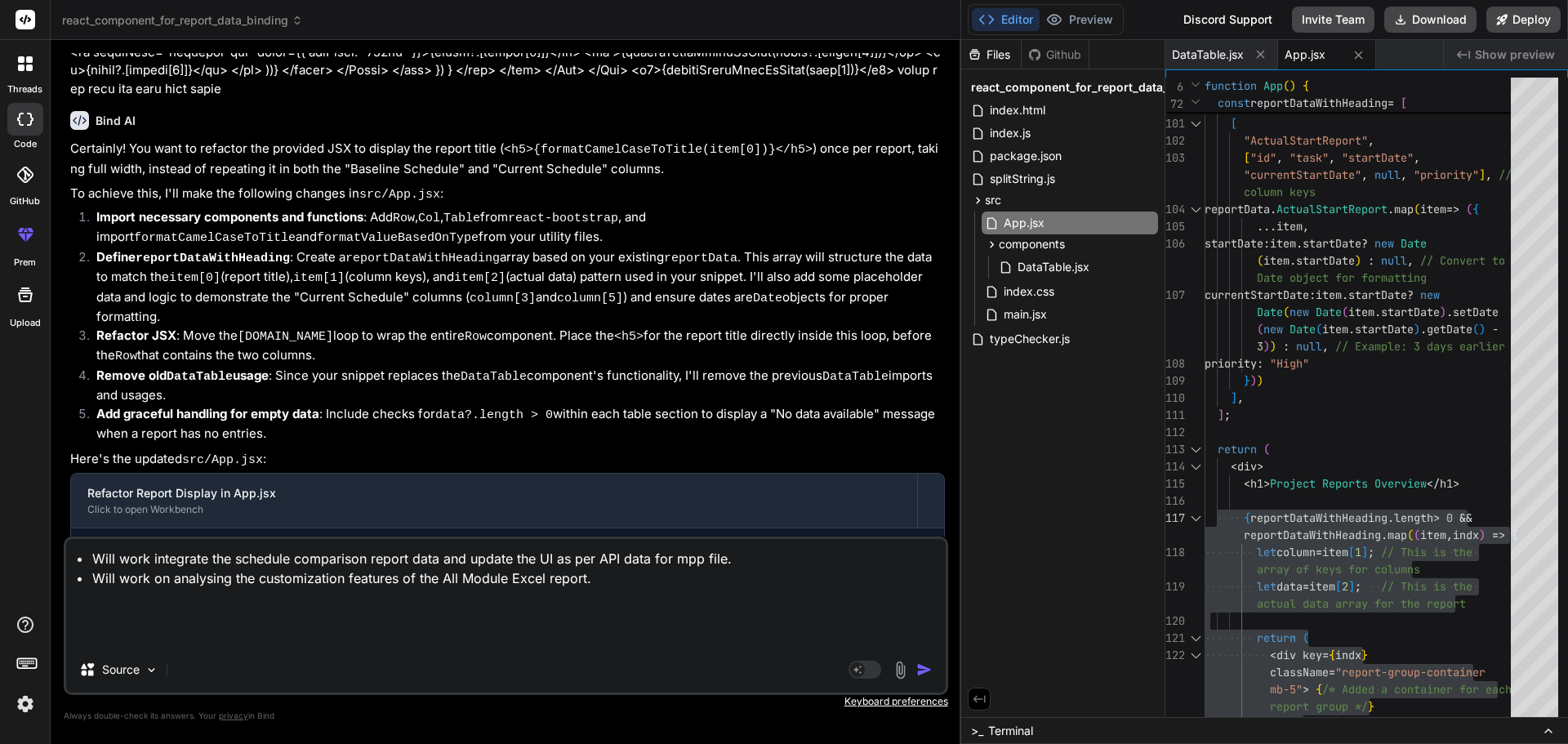
type textarea "x"
type textarea "• Will work integrate the schedule comparison report data and update the UI as …"
type textarea "x"
type textarea "• Will work integrate the schedule comparison report data and update the UI as …"
type textarea "x"
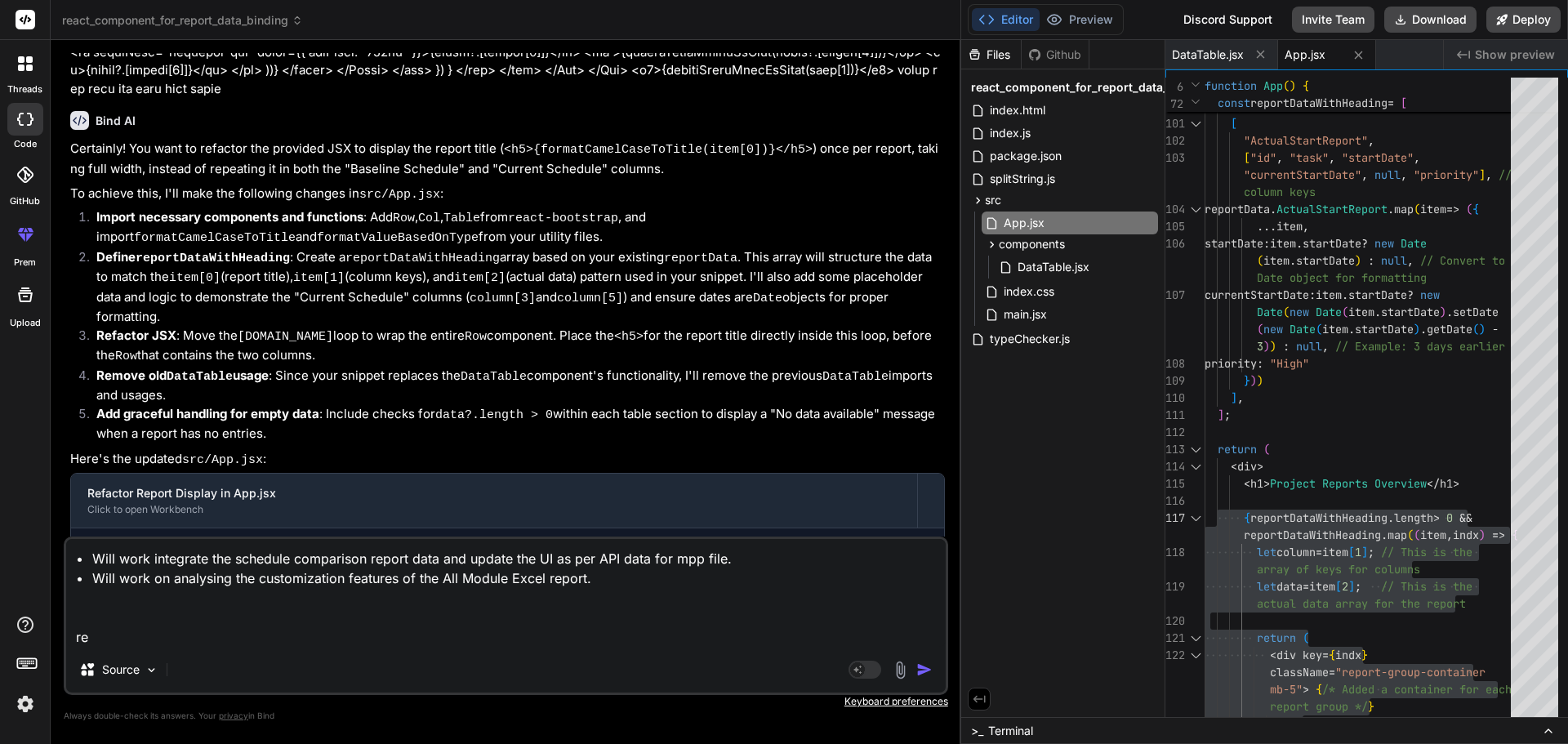
type textarea "• Will work integrate the schedule comparison report data and update the UI as …"
type textarea "x"
type textarea "• Will work integrate the schedule comparison report data and update the UI as …"
type textarea "x"
type textarea "• Will work integrate the schedule comparison report data and update the UI as …"
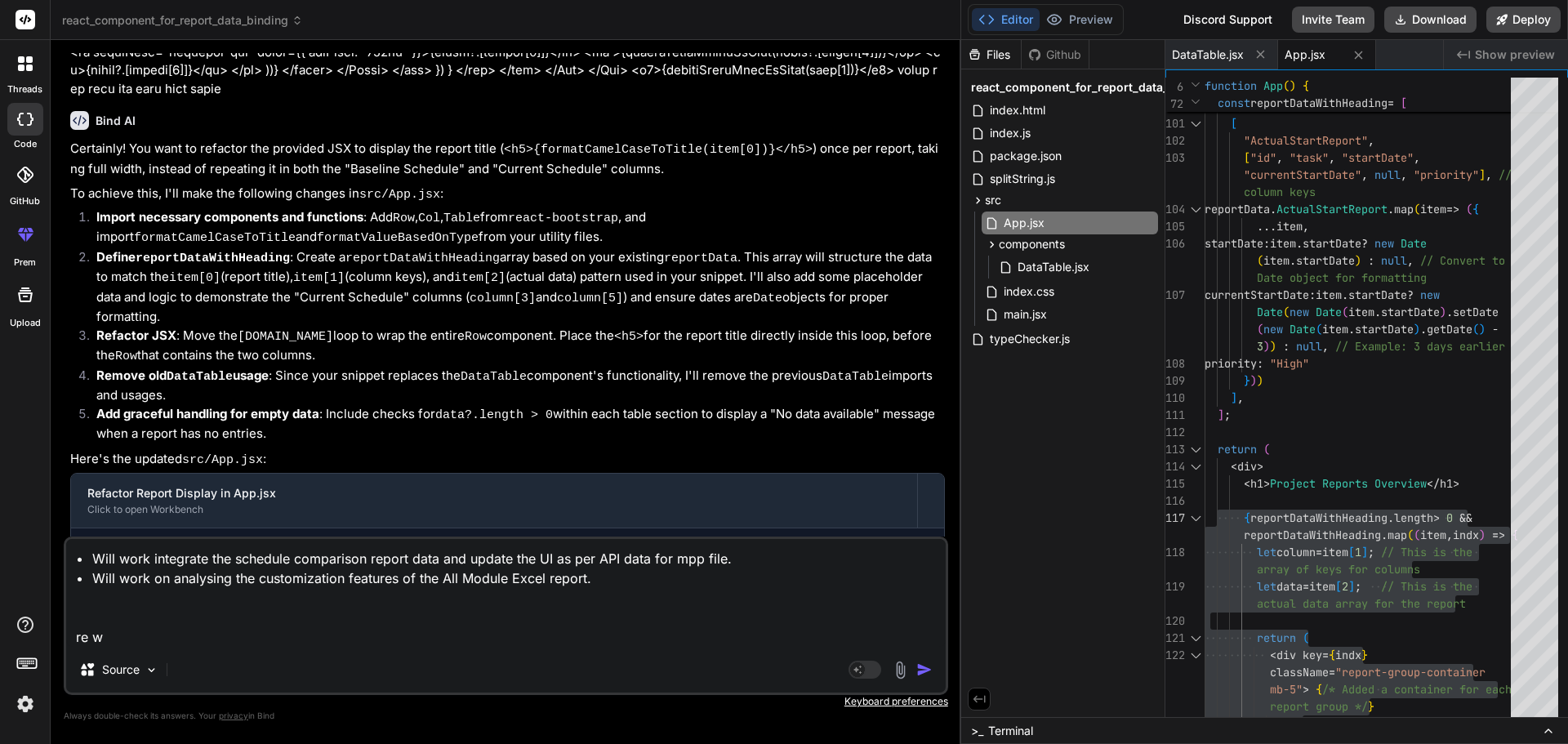
type textarea "x"
type textarea "• Will work integrate the schedule comparison report data and update the UI as …"
type textarea "x"
type textarea "• Will work integrate the schedule comparison report data and update the UI as …"
type textarea "x"
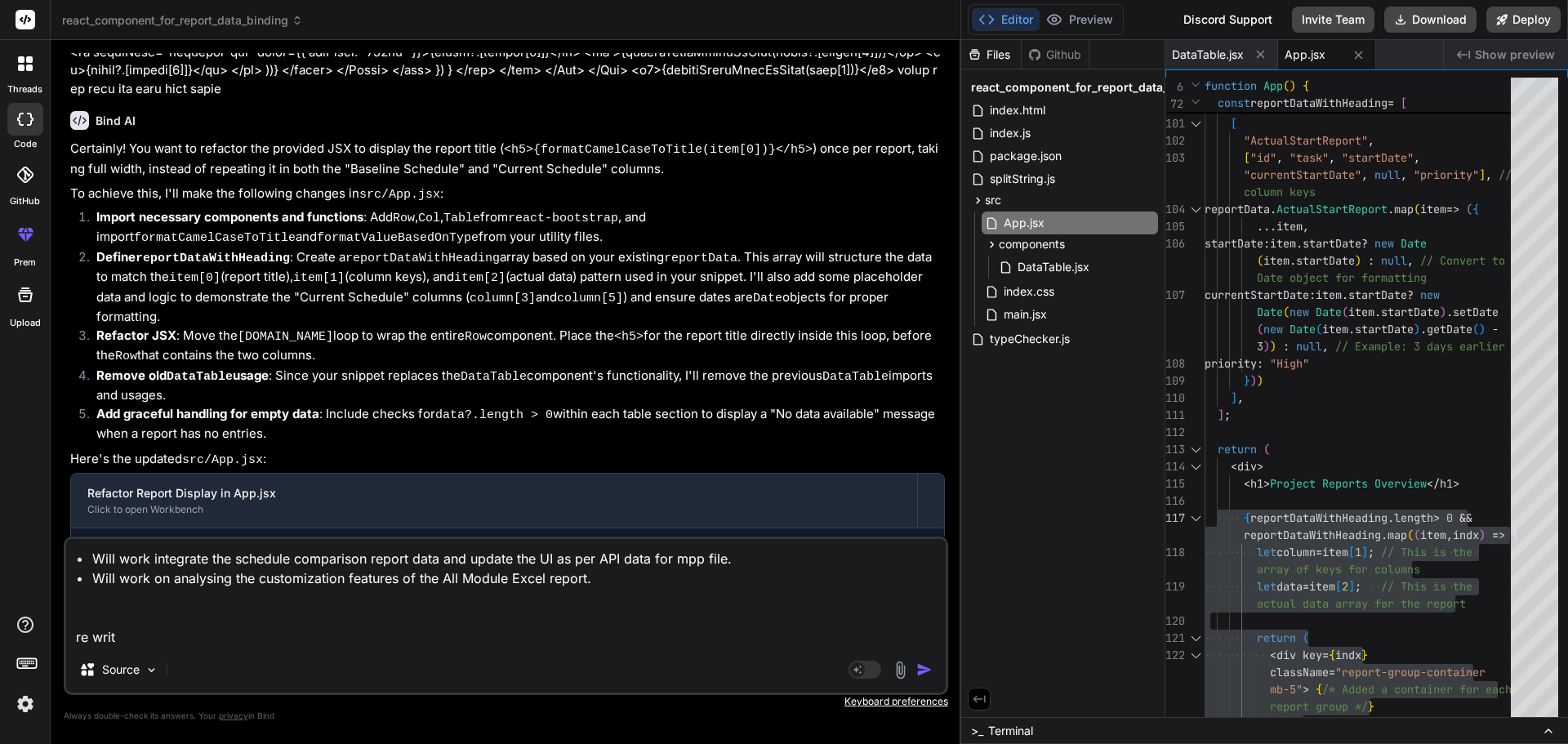
type textarea "• Will work integrate the schedule comparison report data and update the UI as …"
type textarea "x"
type textarea "• Will work integrate the schedule comparison report data and update the UI as …"
type textarea "x"
type textarea "• Will work integrate the schedule comparison report data and update the UI as …"
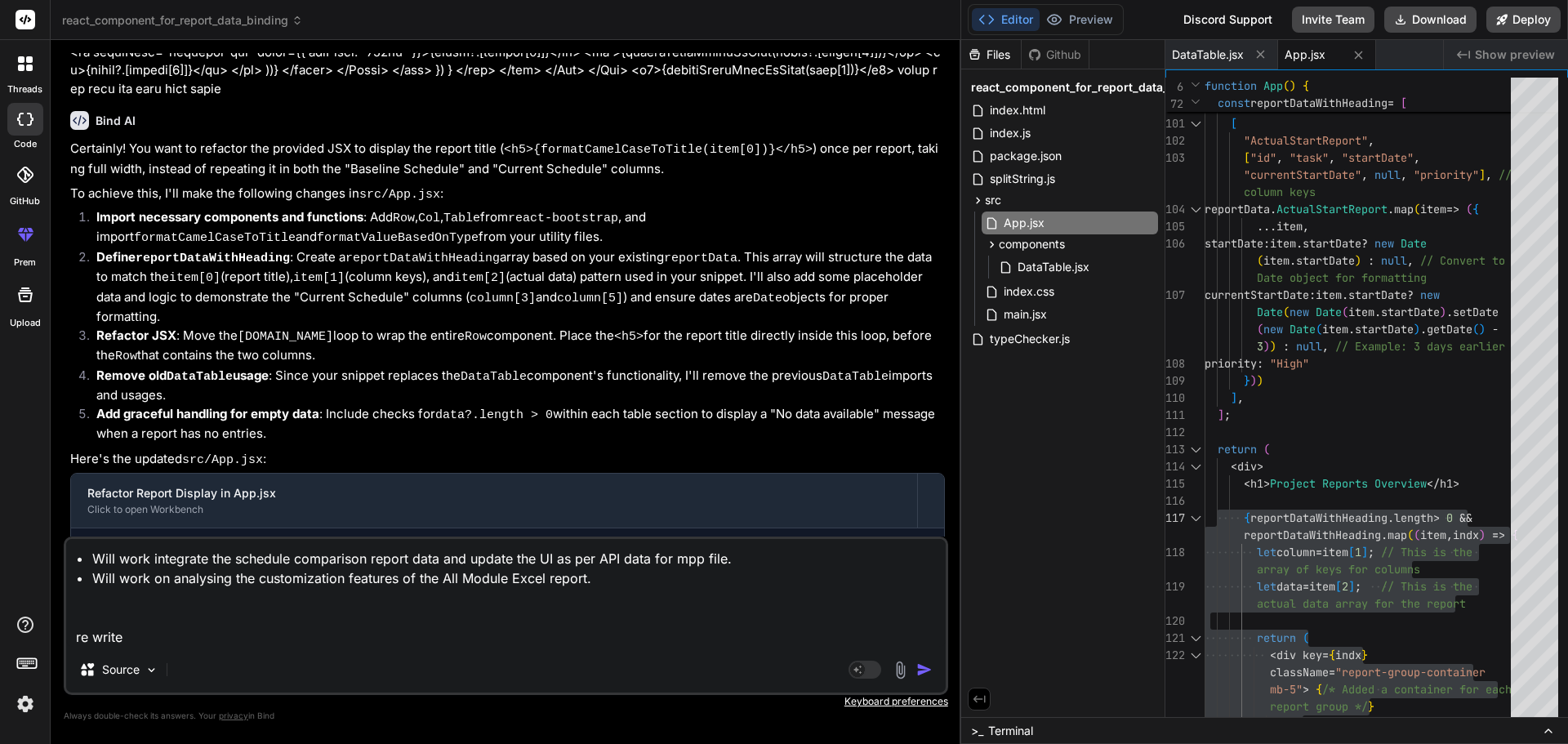
type textarea "x"
type textarea "• Will work integrate the schedule comparison report data and update the UI as …"
type textarea "x"
type textarea "• Will work integrate the schedule comparison report data and update the UI as …"
type textarea "x"
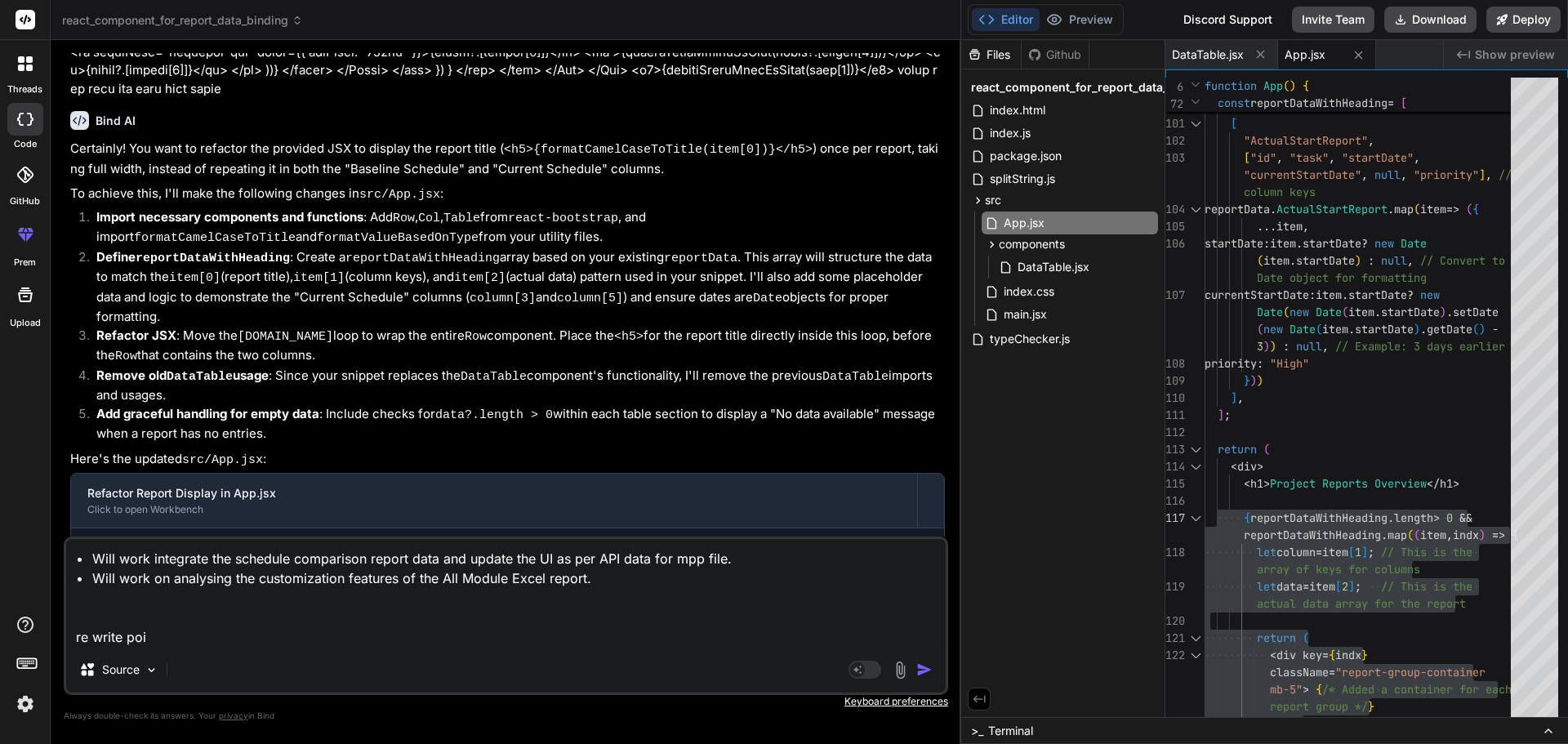
type textarea "• Will work integrate the schedule comparison report data and update the UI as …"
type textarea "x"
type textarea "• Will work integrate the schedule comparison report data and update the UI as …"
type textarea "x"
type textarea "• Will work integrate the schedule comparison report data and update the UI as …"
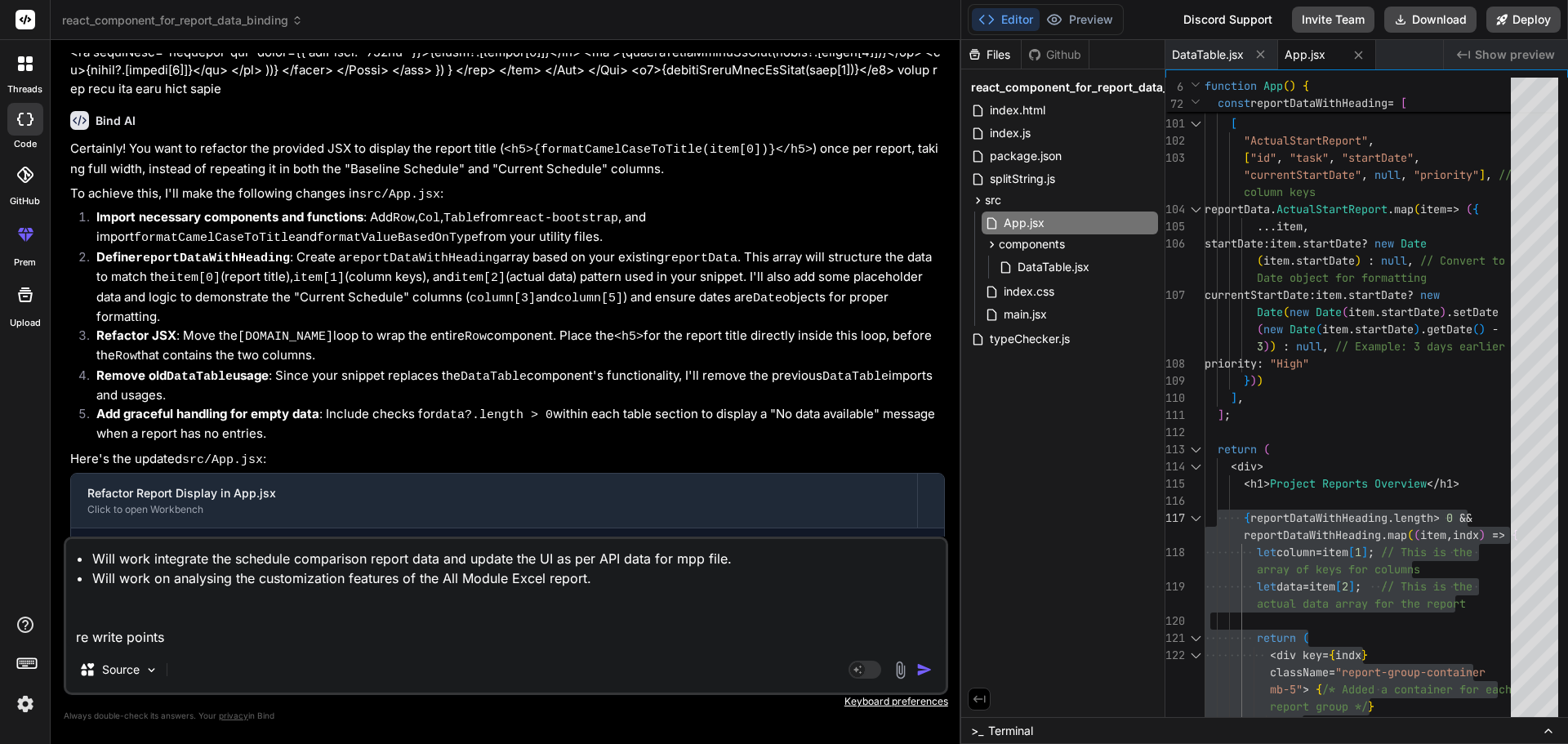
type textarea "x"
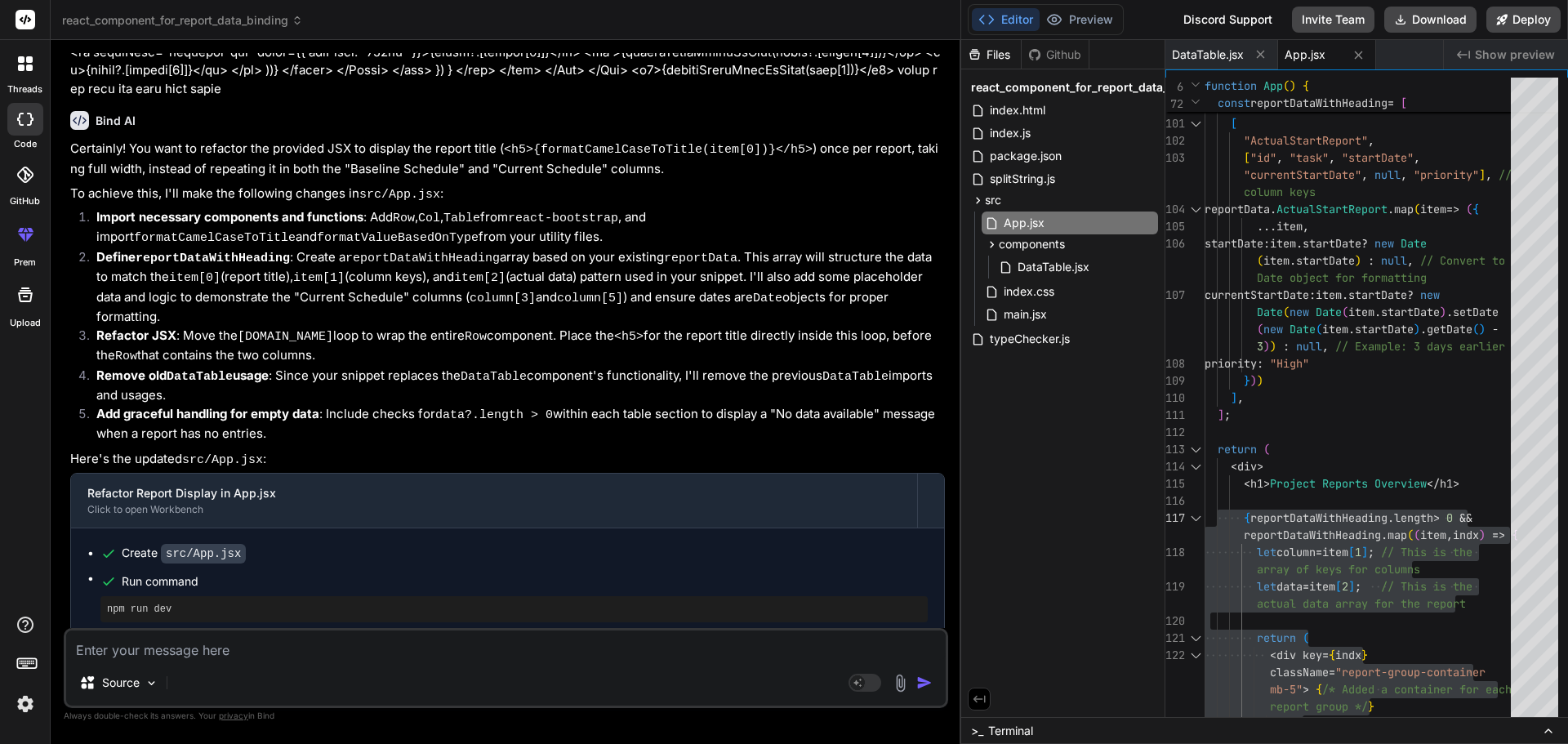
scroll to position [2943, 0]
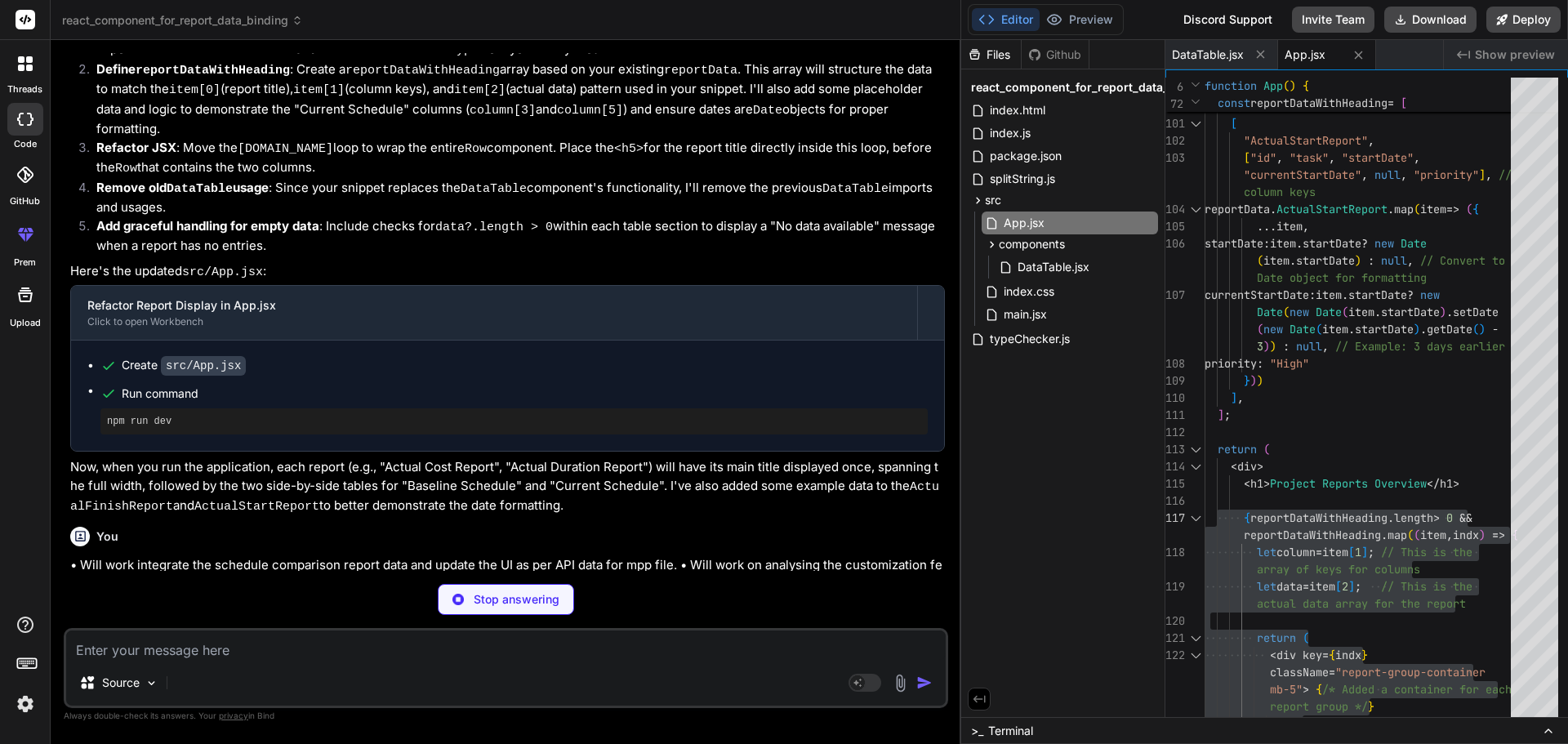
type textarea "x"
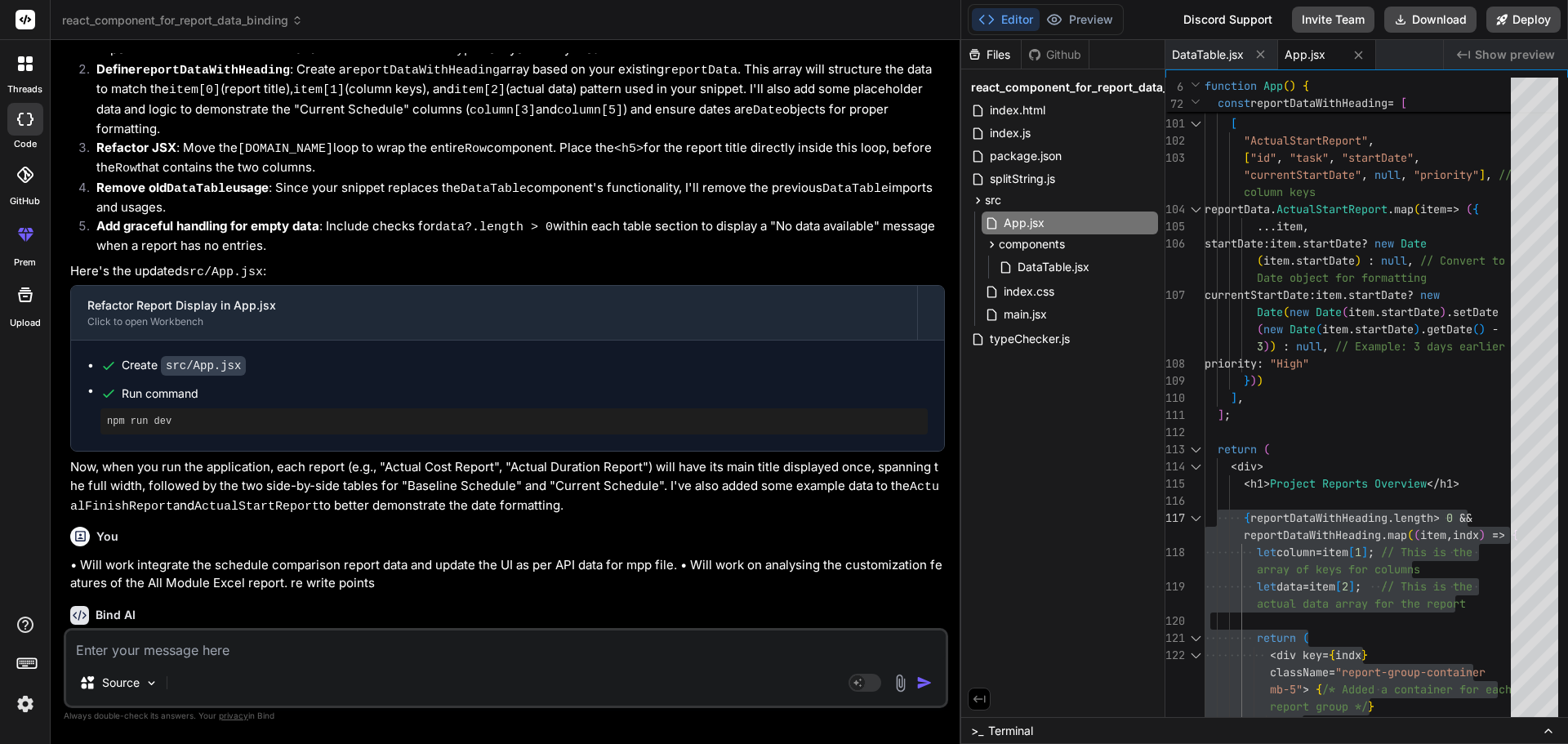
scroll to position [2964, 0]
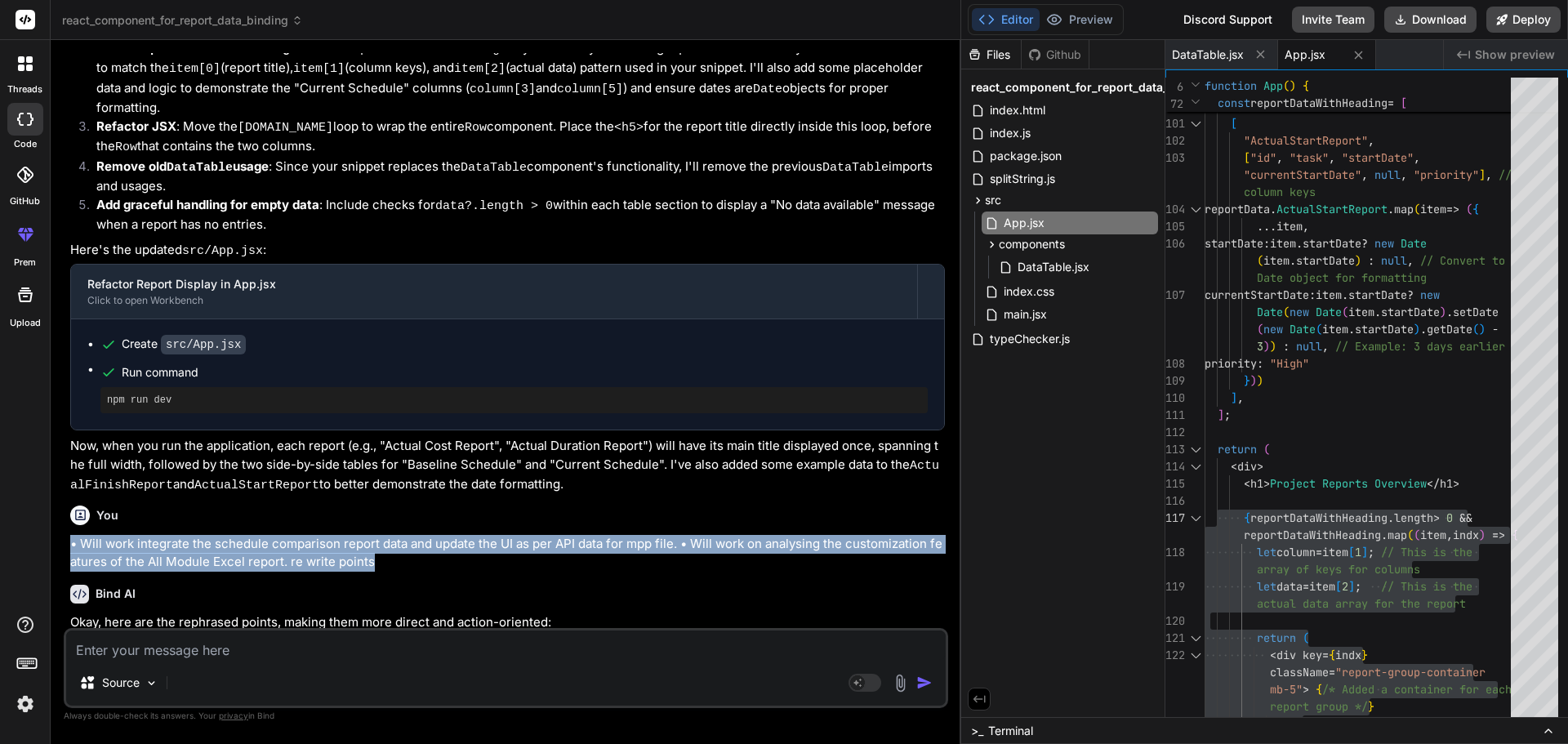
drag, startPoint x: 396, startPoint y: 486, endPoint x: 59, endPoint y: 462, distance: 337.9
click at [59, 462] on div "Bind AI Web Search Created with Pixso. Code Generator You return Baseline Statu…" at bounding box center [506, 391] width 910 height 703
copy p "• Will work integrate the schedule comparison report data and update the UI as …"
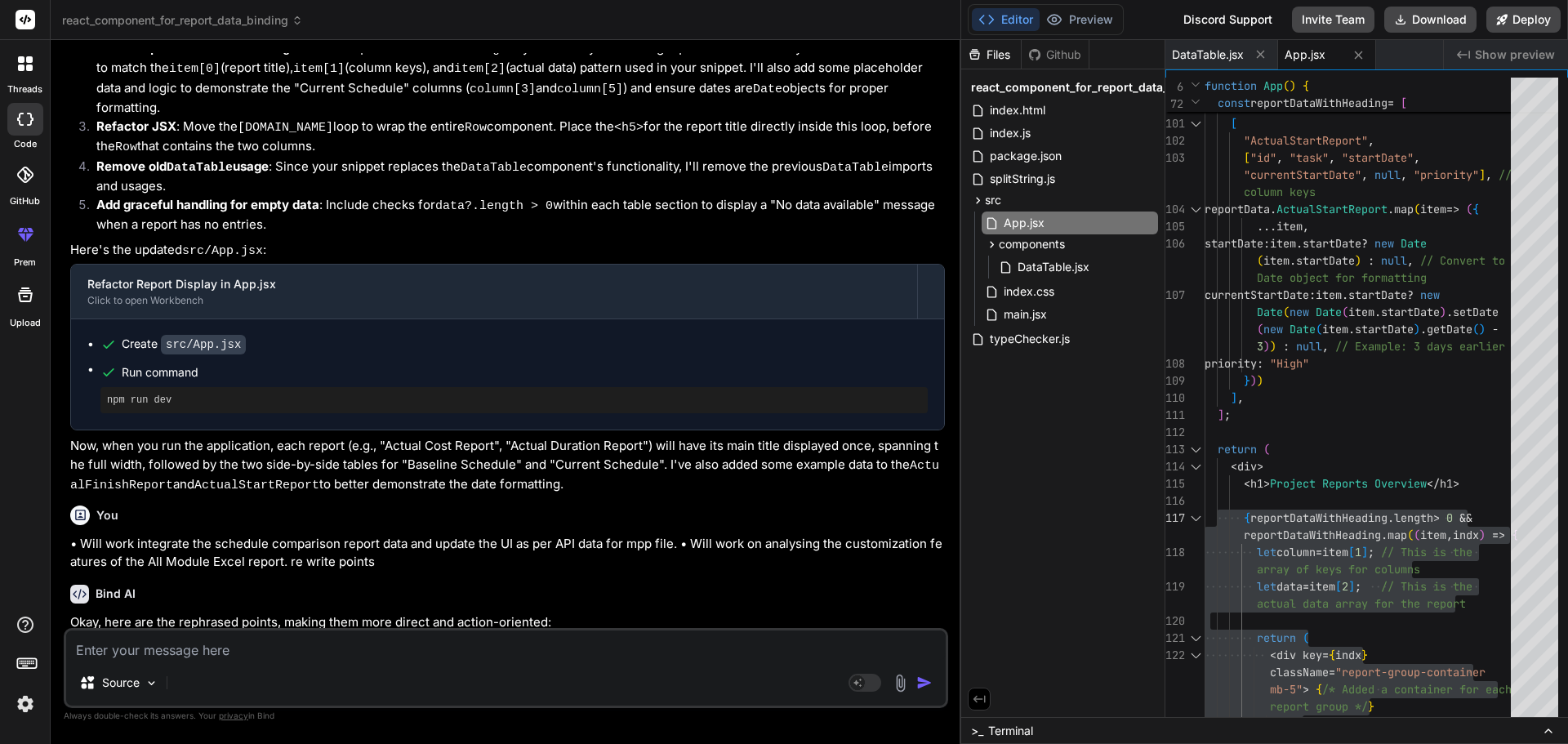
click at [179, 649] on textarea at bounding box center [506, 644] width 880 height 29
paste textarea "• Will work integrate the schedule comparison report data and update the UI as …"
type textarea "• Will work integrate the schedule comparison report data and update the UI as …"
type textarea "x"
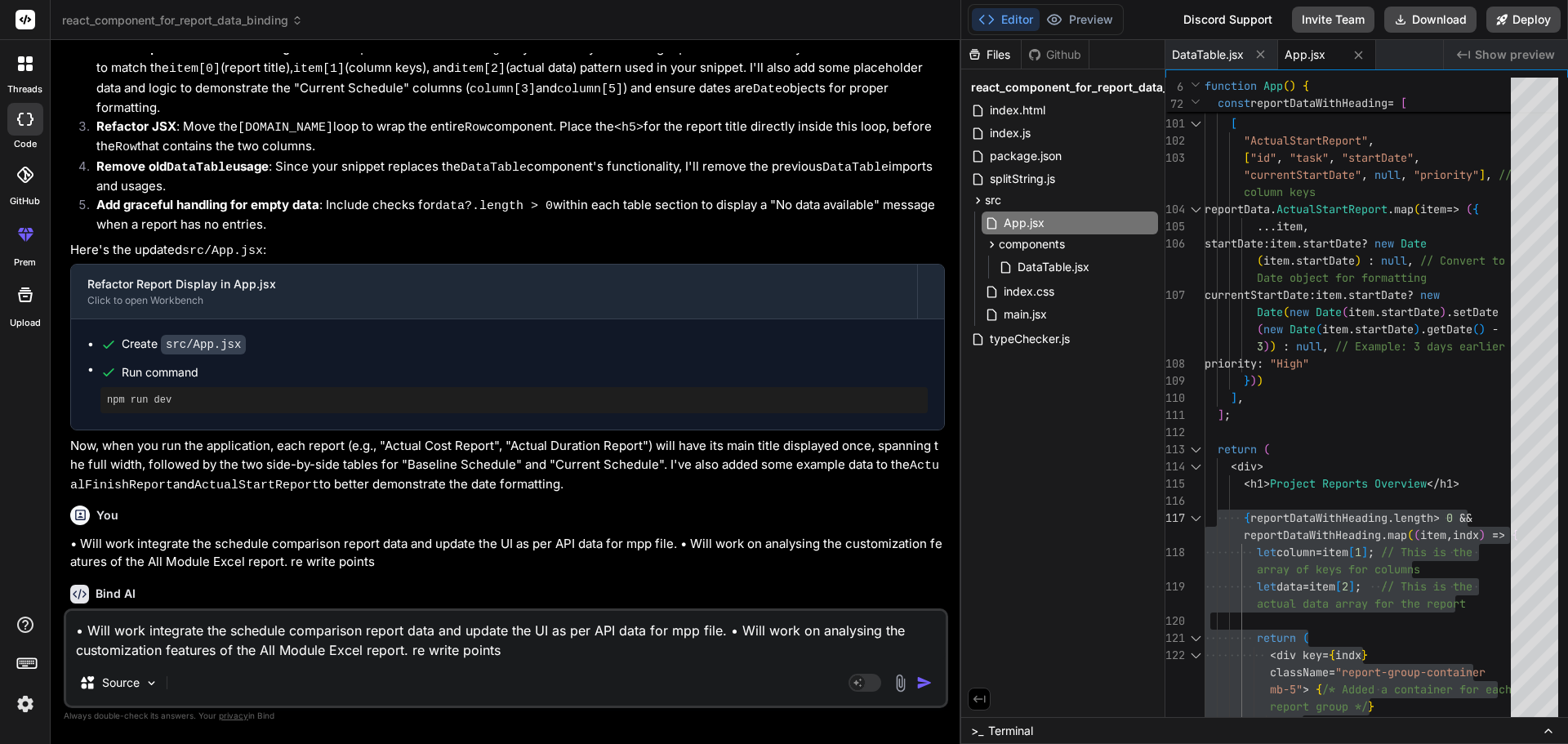
type textarea "• Will work integrate the schedule comparison report data and update the UI as …"
click at [920, 677] on img "button" at bounding box center [924, 683] width 17 height 17
type textarea "x"
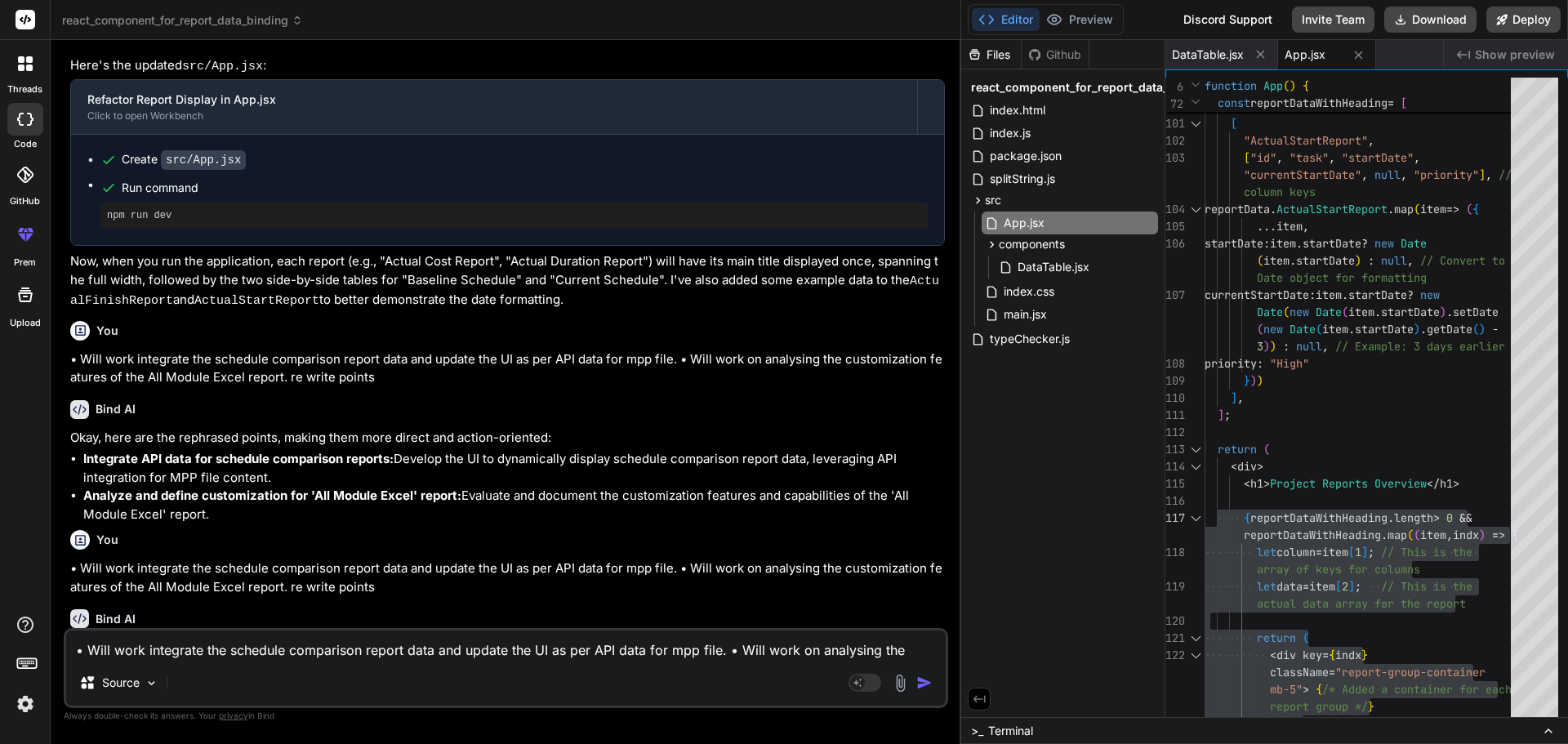
scroll to position [3152, 0]
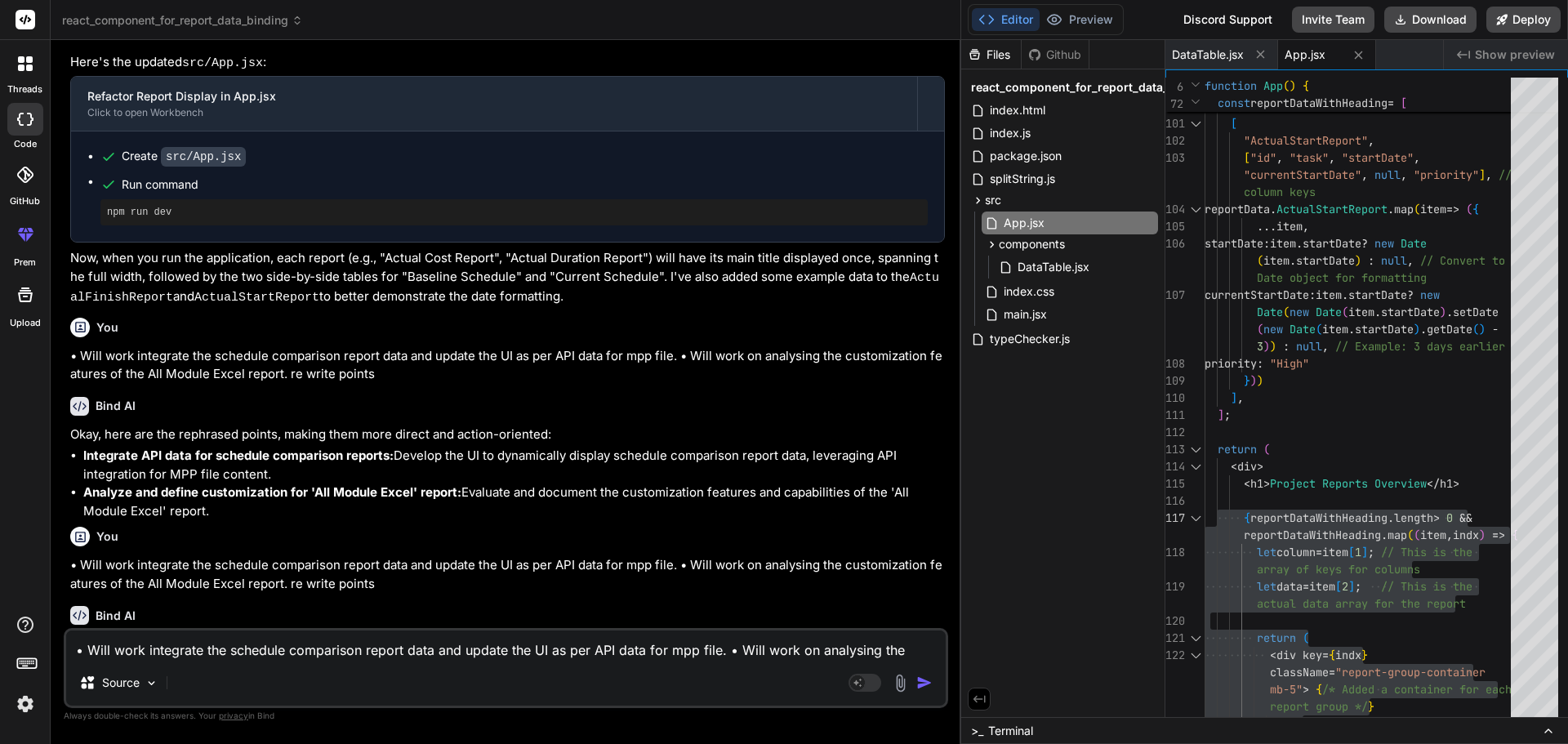
click at [169, 650] on textarea "• Will work integrate the schedule comparison report data and update the UI as …" at bounding box center [506, 644] width 880 height 29
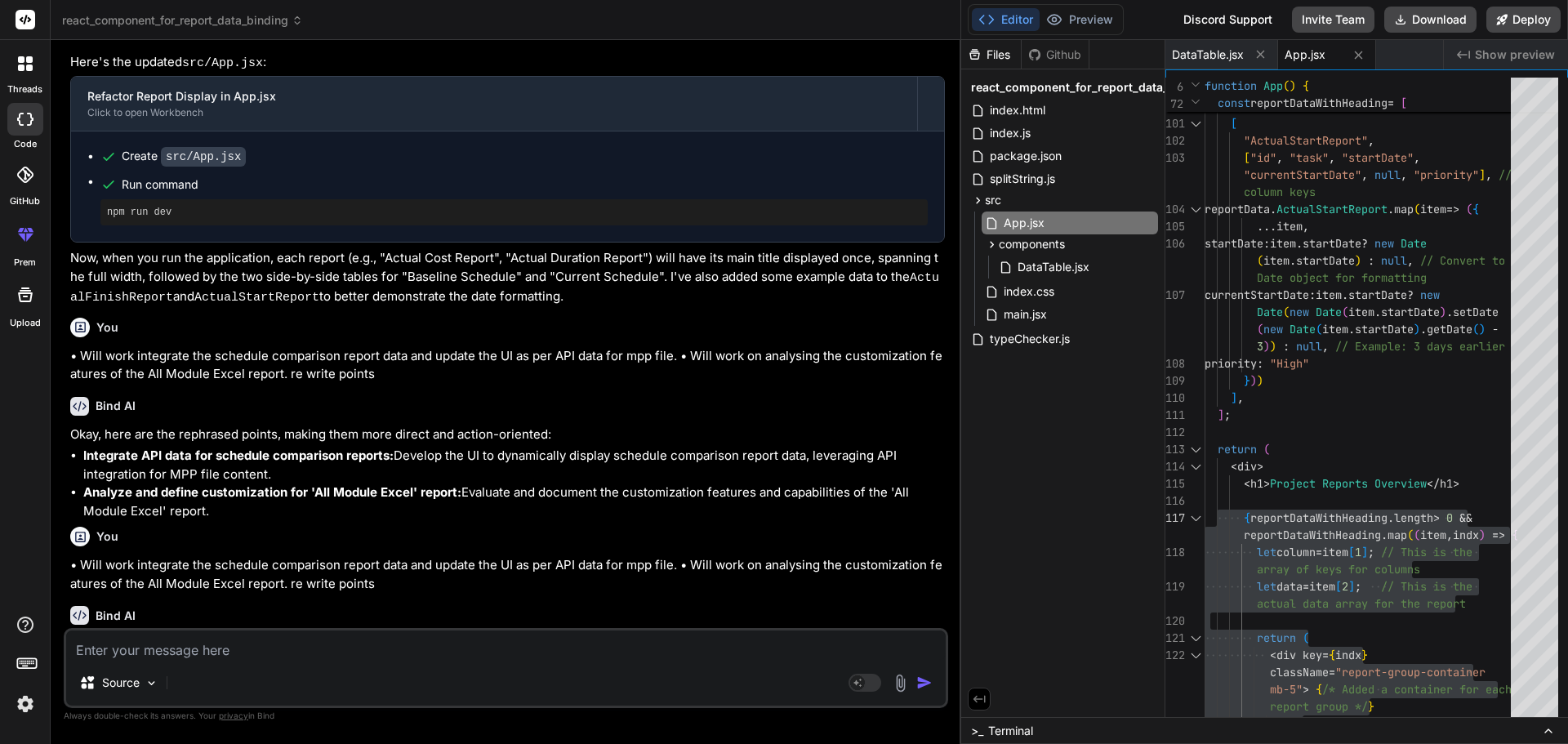
paste textarea "• Will work integrate the schedule comparison report data and update the UI as …"
type textarea "• Will work integrate the schedule comparison report data and update the UI as …"
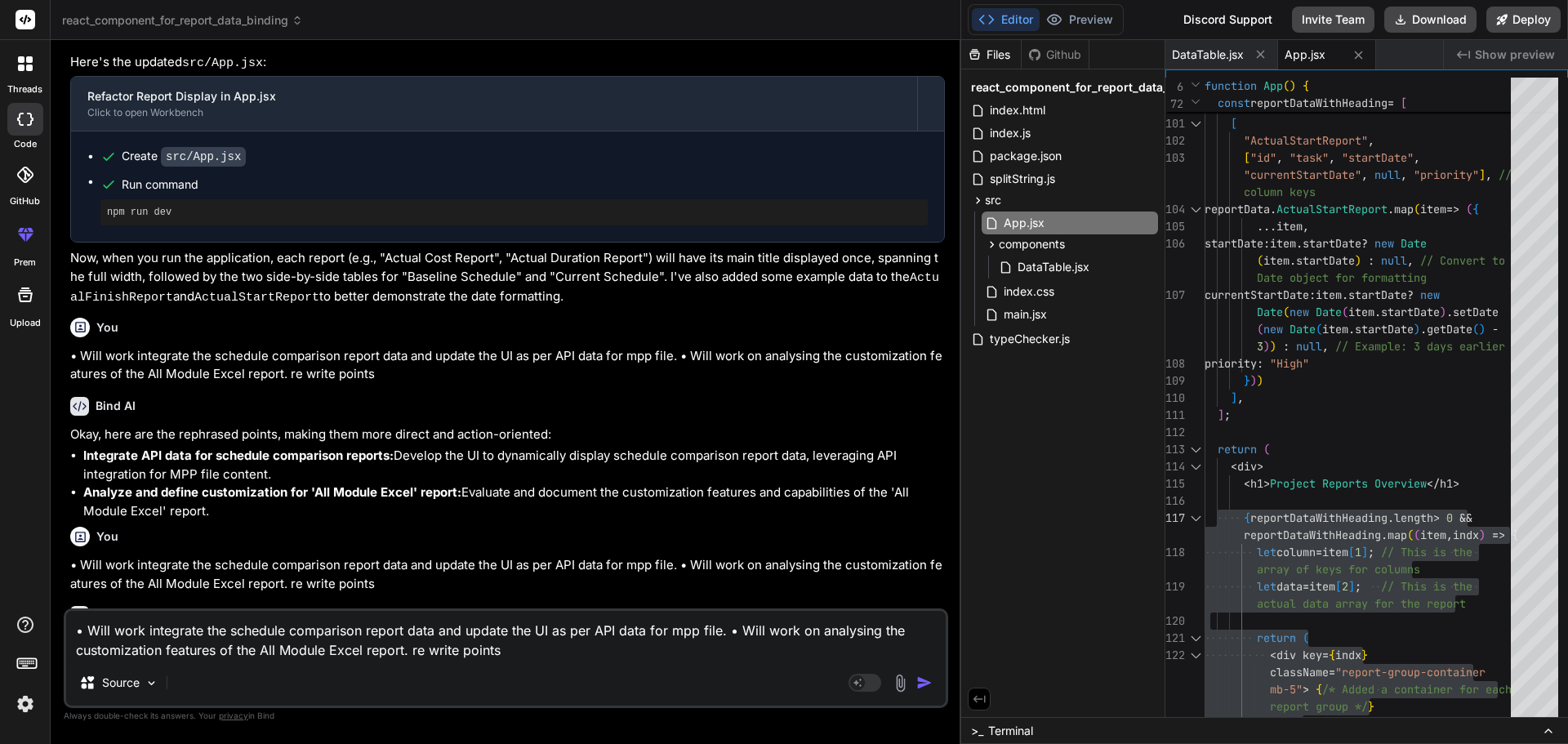
type textarea "x"
drag, startPoint x: 406, startPoint y: 653, endPoint x: 722, endPoint y: 635, distance: 316.5
click at [722, 635] on textarea "• Will work integrate the schedule comparison report data and update the UI as …" at bounding box center [506, 635] width 880 height 49
type textarea "• Will work integrate the schedule comparison report data and update the UI as …"
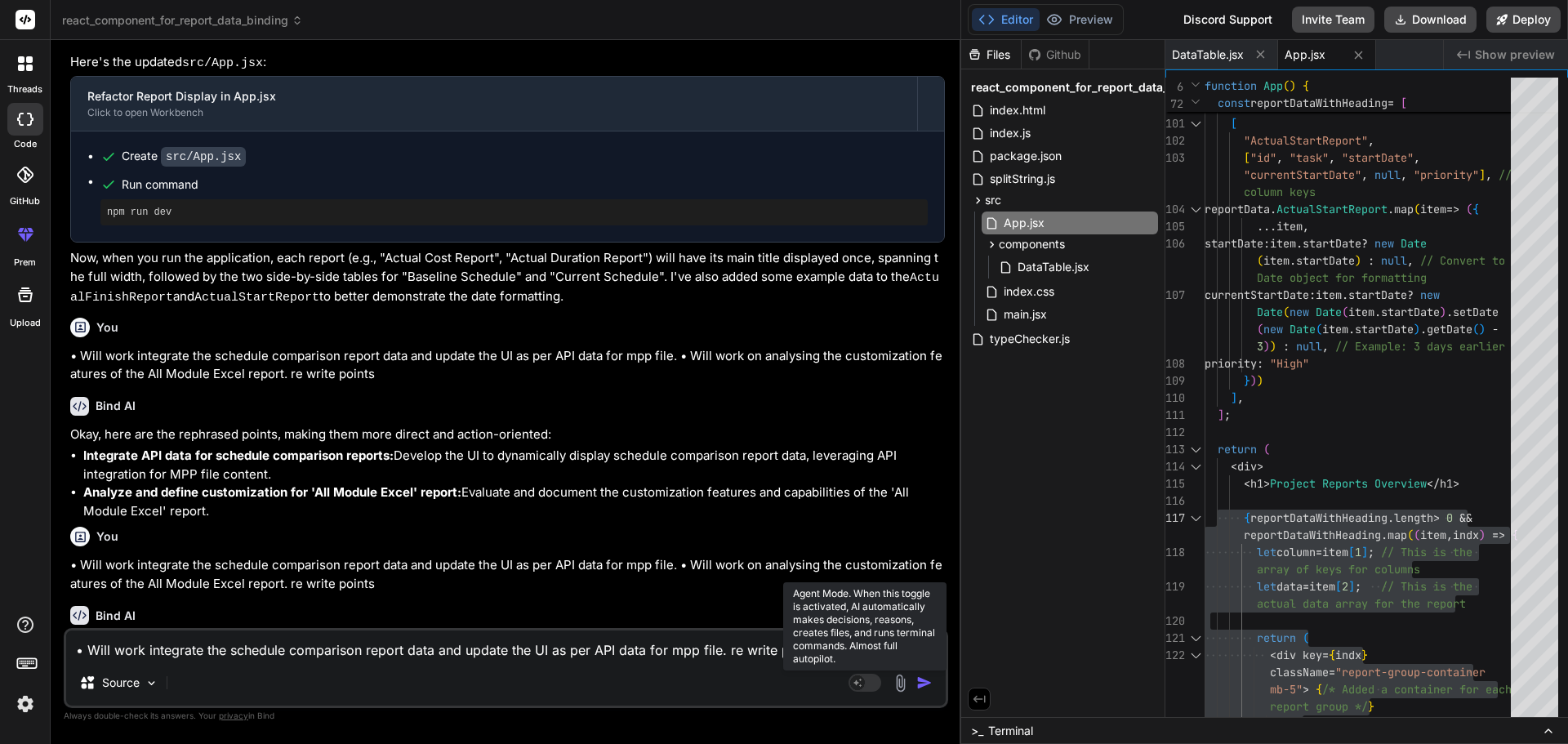
type textarea "x"
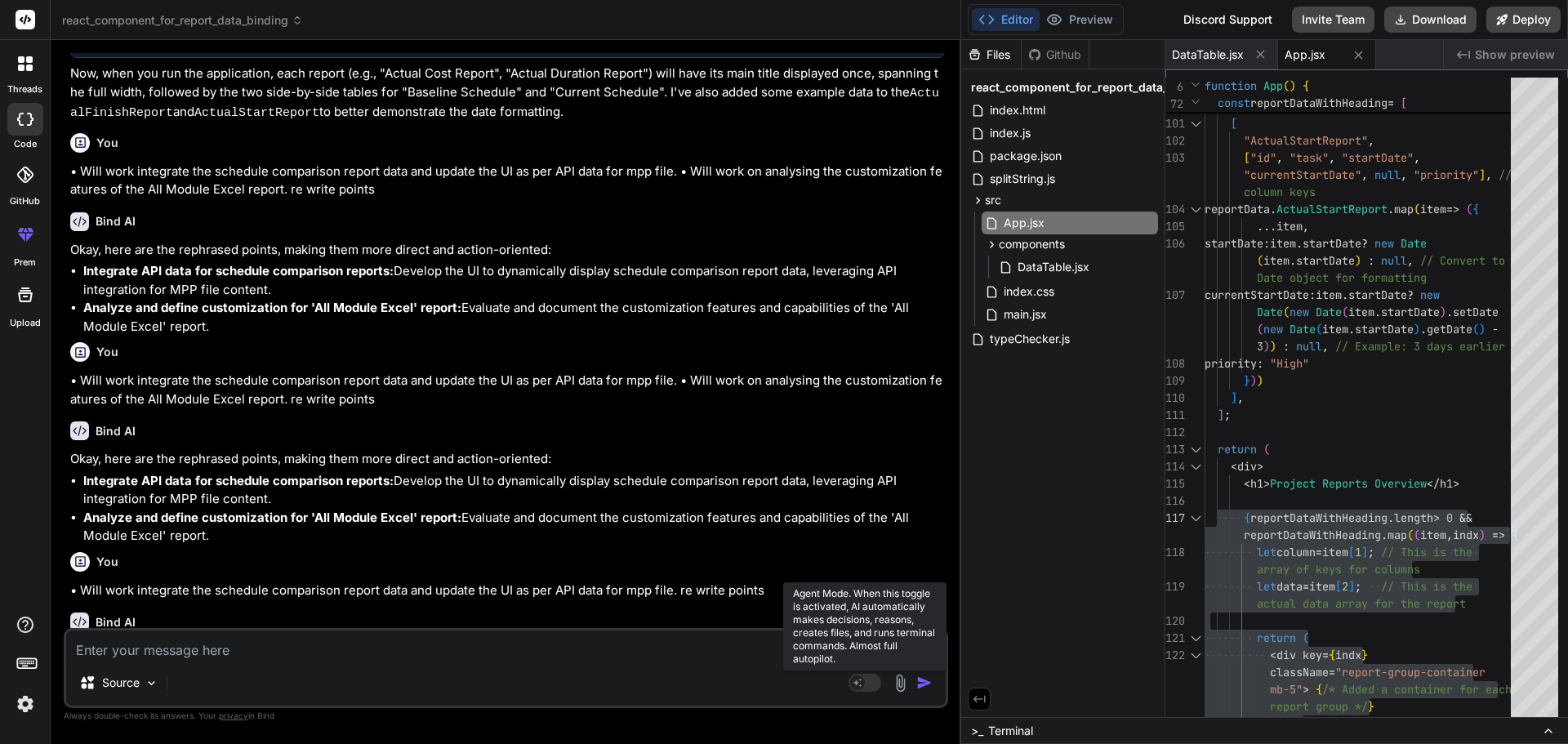
scroll to position [3343, 0]
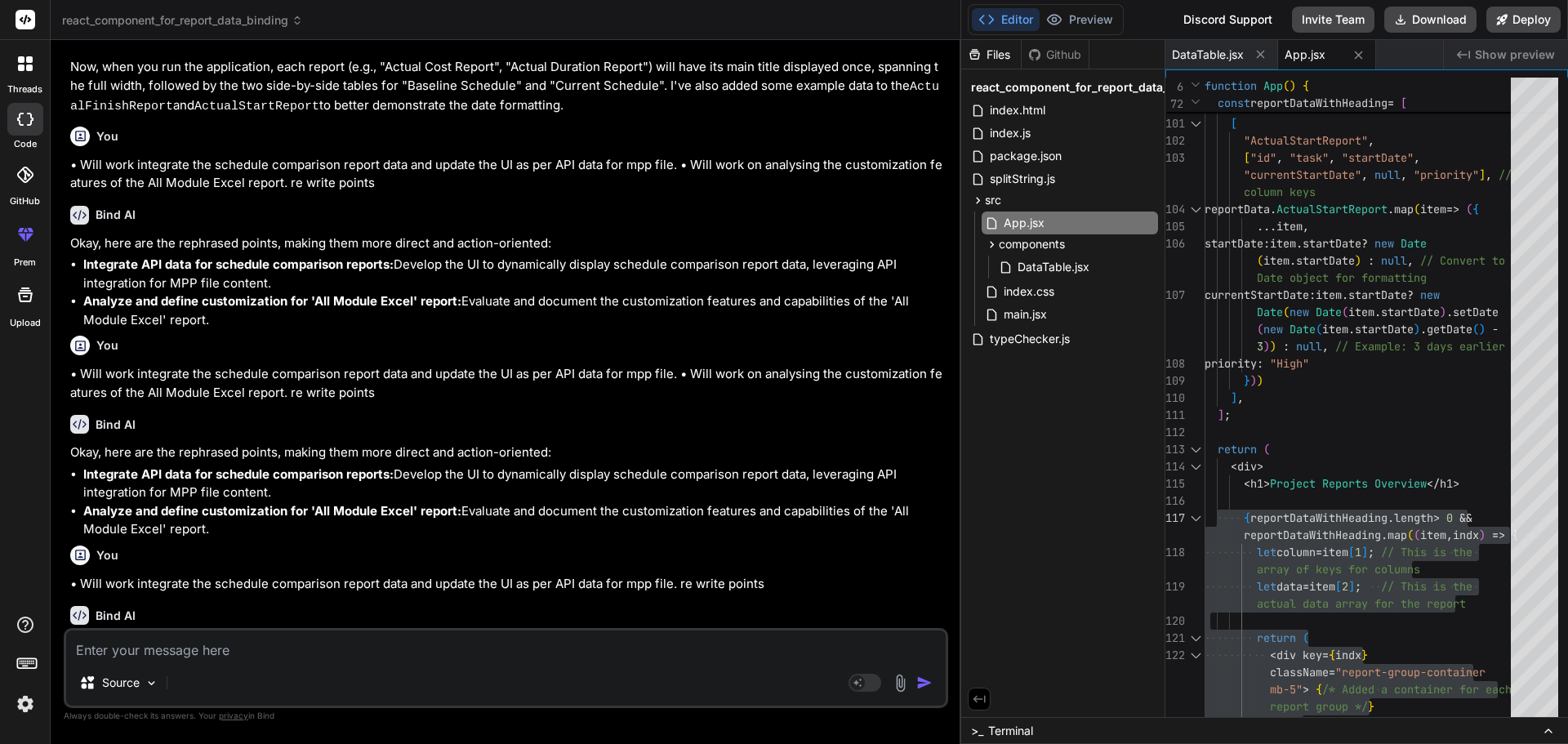
type textarea "x"
